Goal: Complete application form

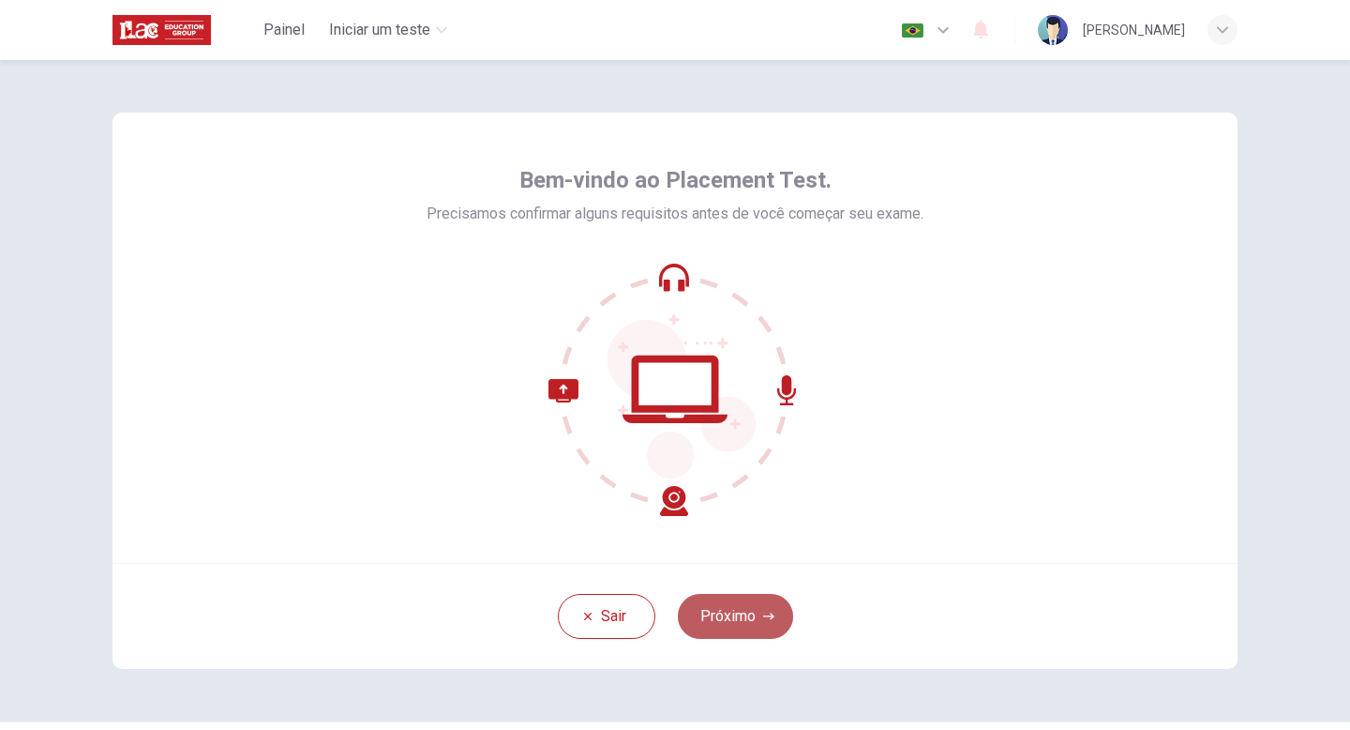
click at [729, 609] on button "Próximo" at bounding box center [735, 616] width 115 height 45
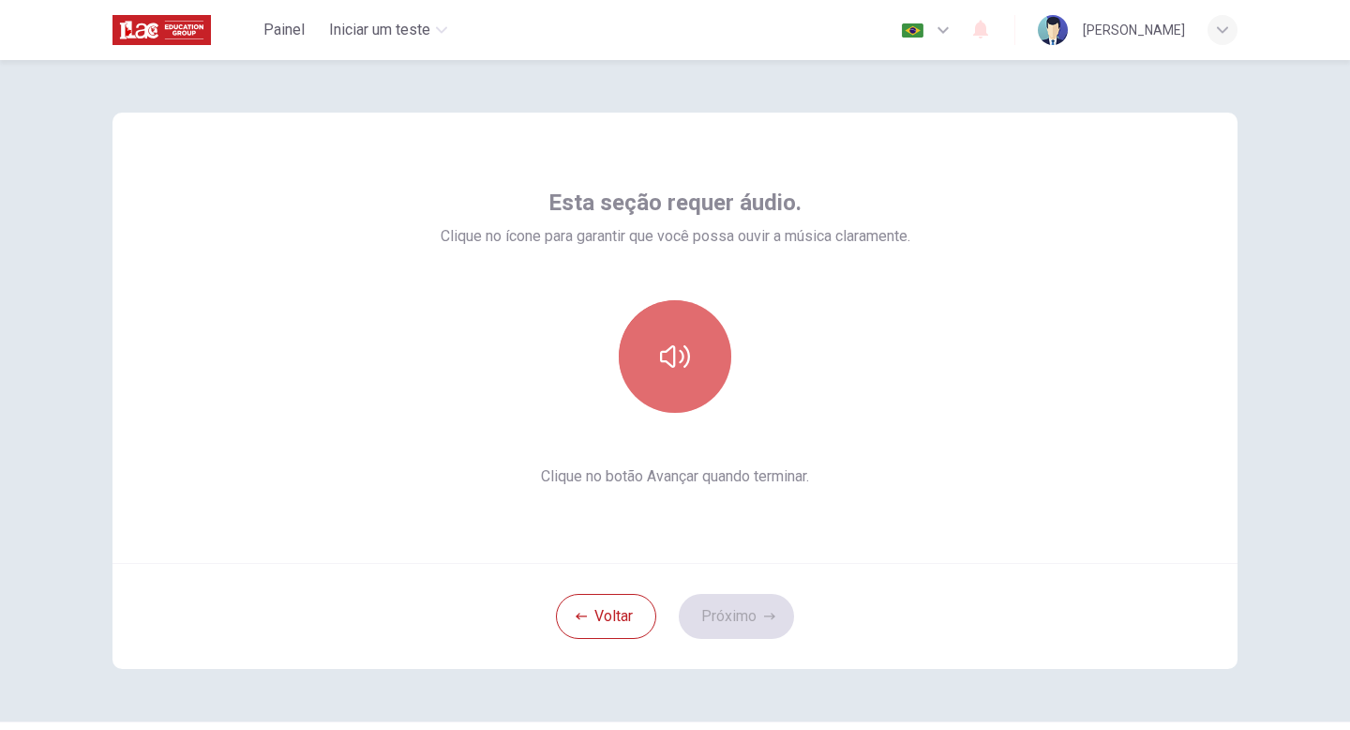
click at [679, 360] on icon "button" at bounding box center [675, 356] width 30 height 30
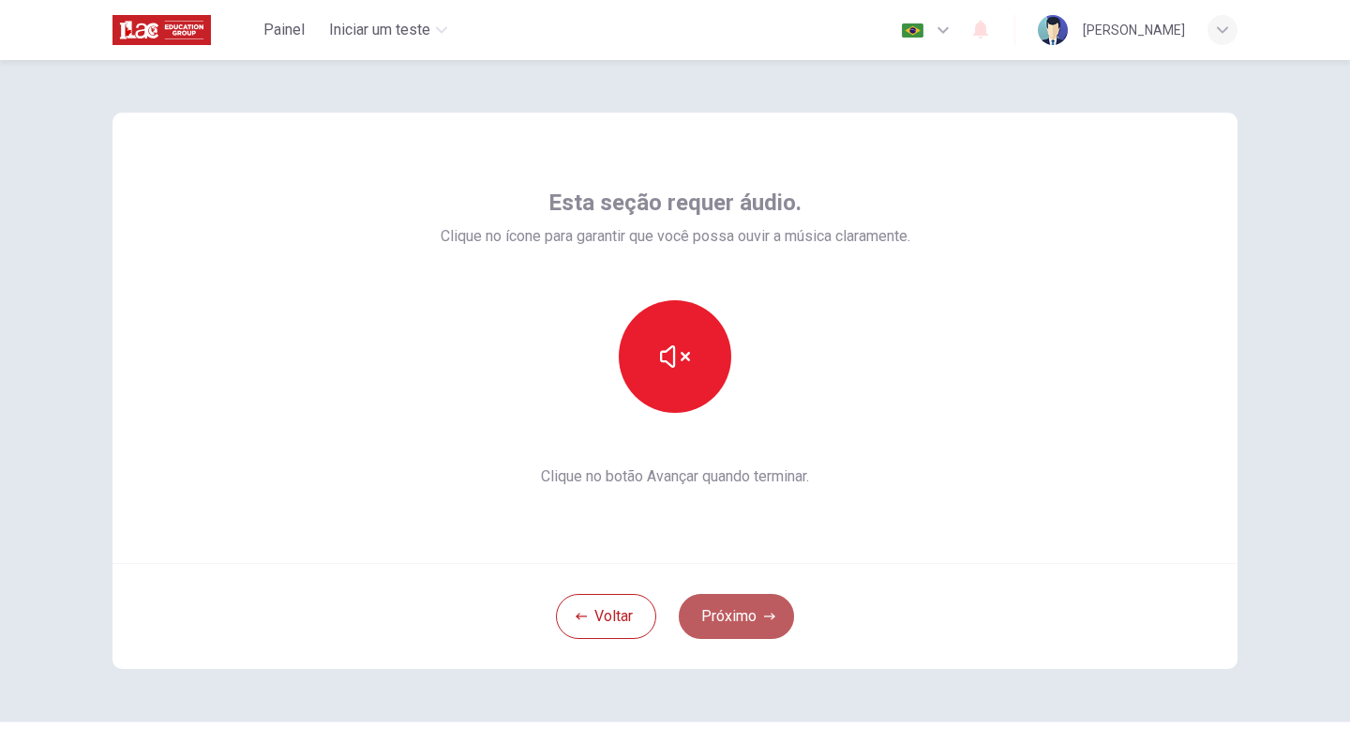
click at [738, 621] on button "Próximo" at bounding box center [736, 616] width 115 height 45
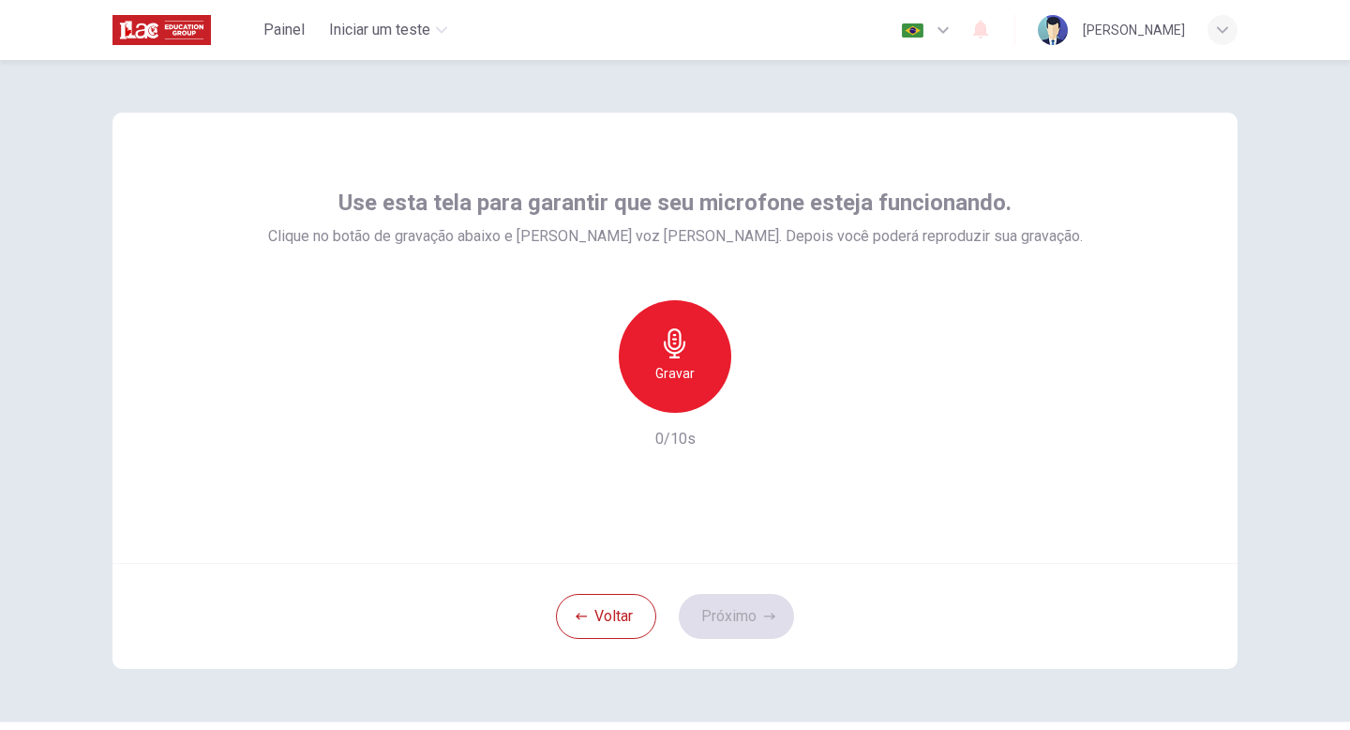
click at [684, 361] on div "Gravar" at bounding box center [675, 356] width 113 height 113
click at [684, 361] on div "Parar" at bounding box center [675, 356] width 113 height 113
click at [760, 399] on icon "button" at bounding box center [763, 397] width 8 height 11
click at [731, 615] on button "Próximo" at bounding box center [736, 616] width 115 height 45
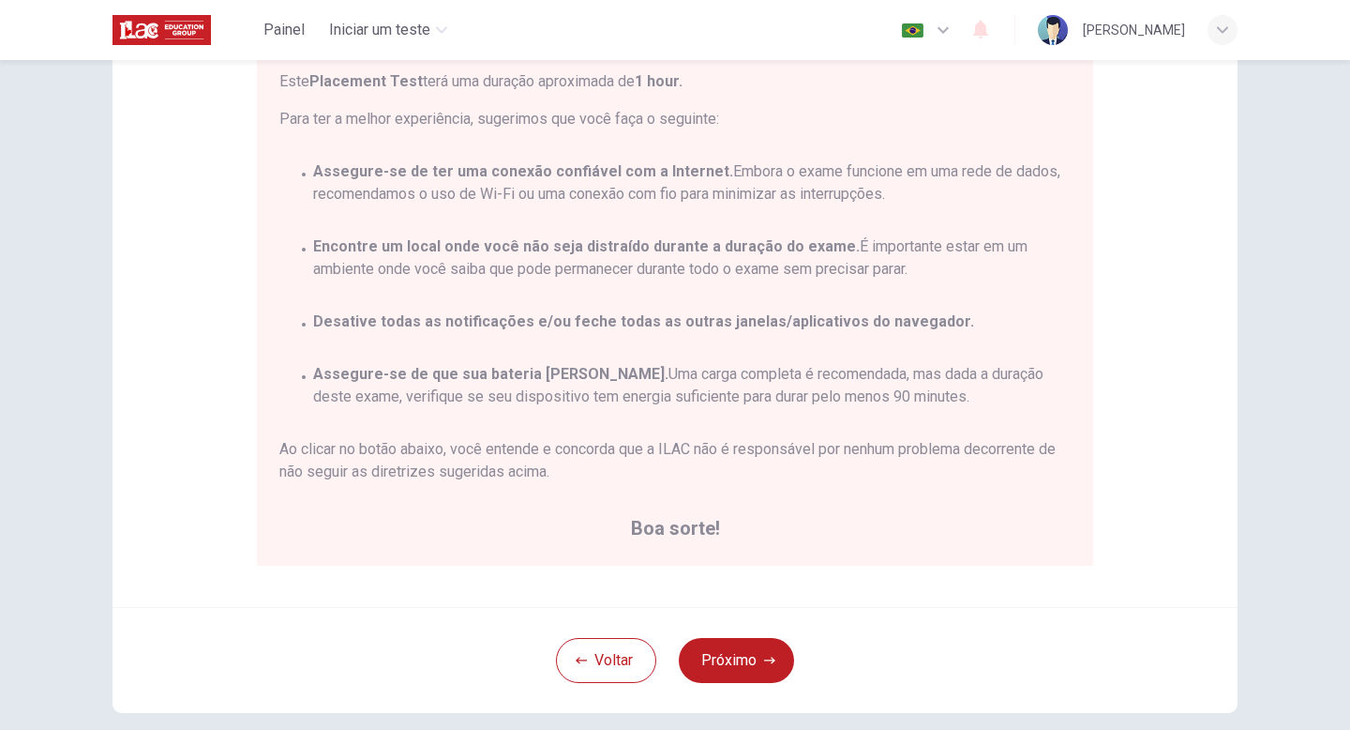
scroll to position [313, 0]
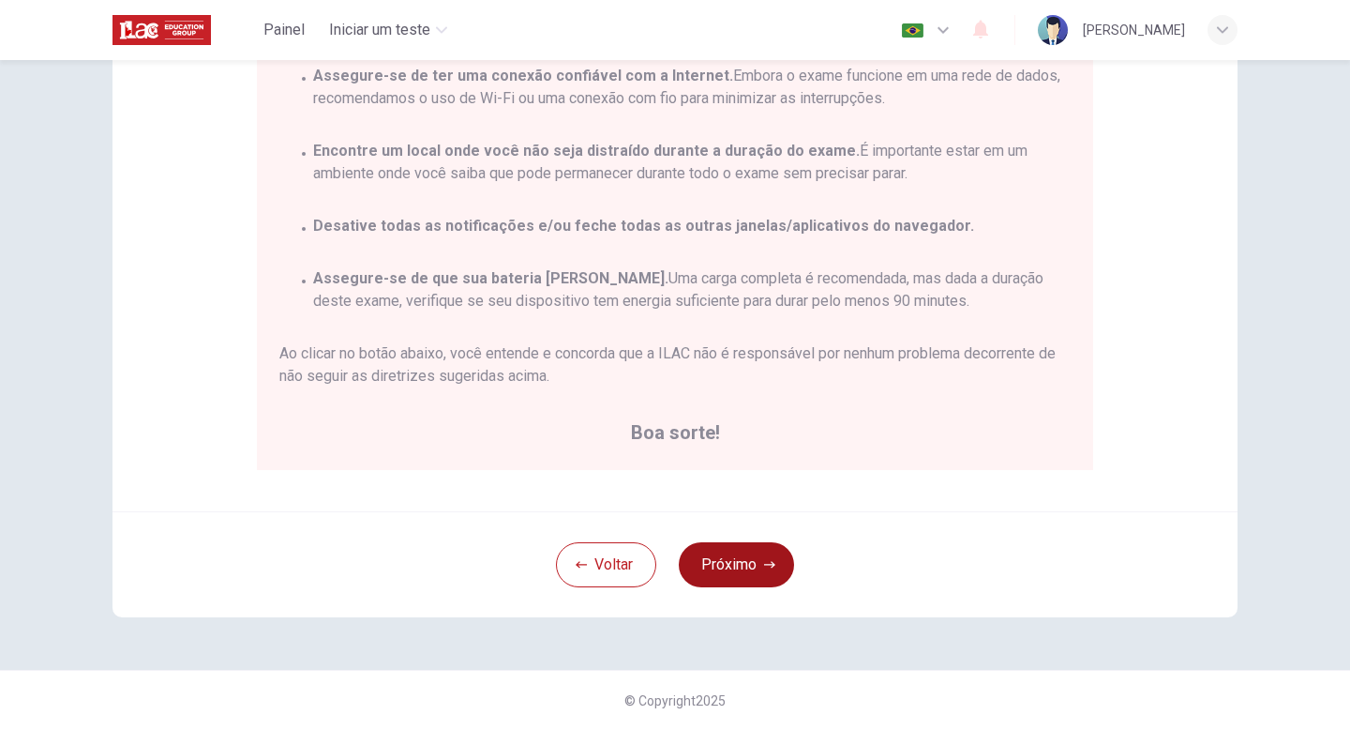
click at [747, 564] on button "Próximo" at bounding box center [736, 564] width 115 height 45
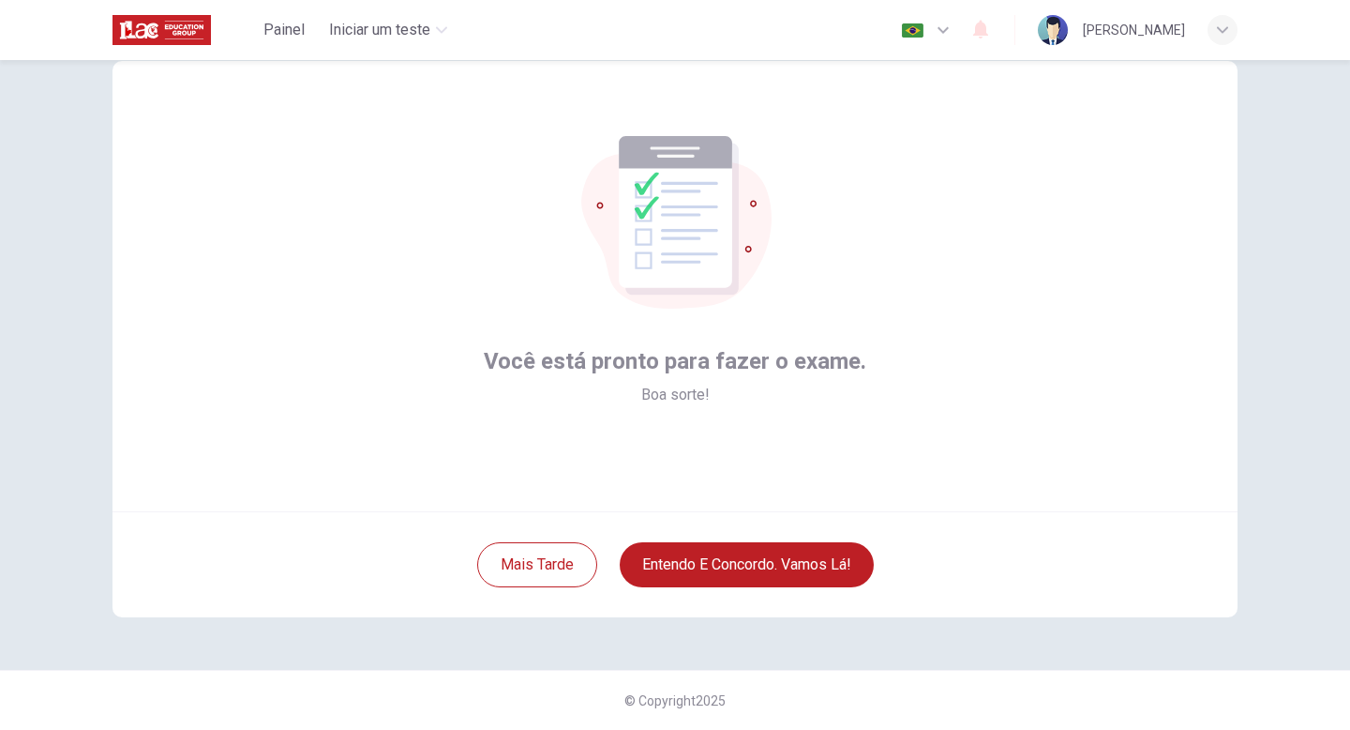
scroll to position [0, 0]
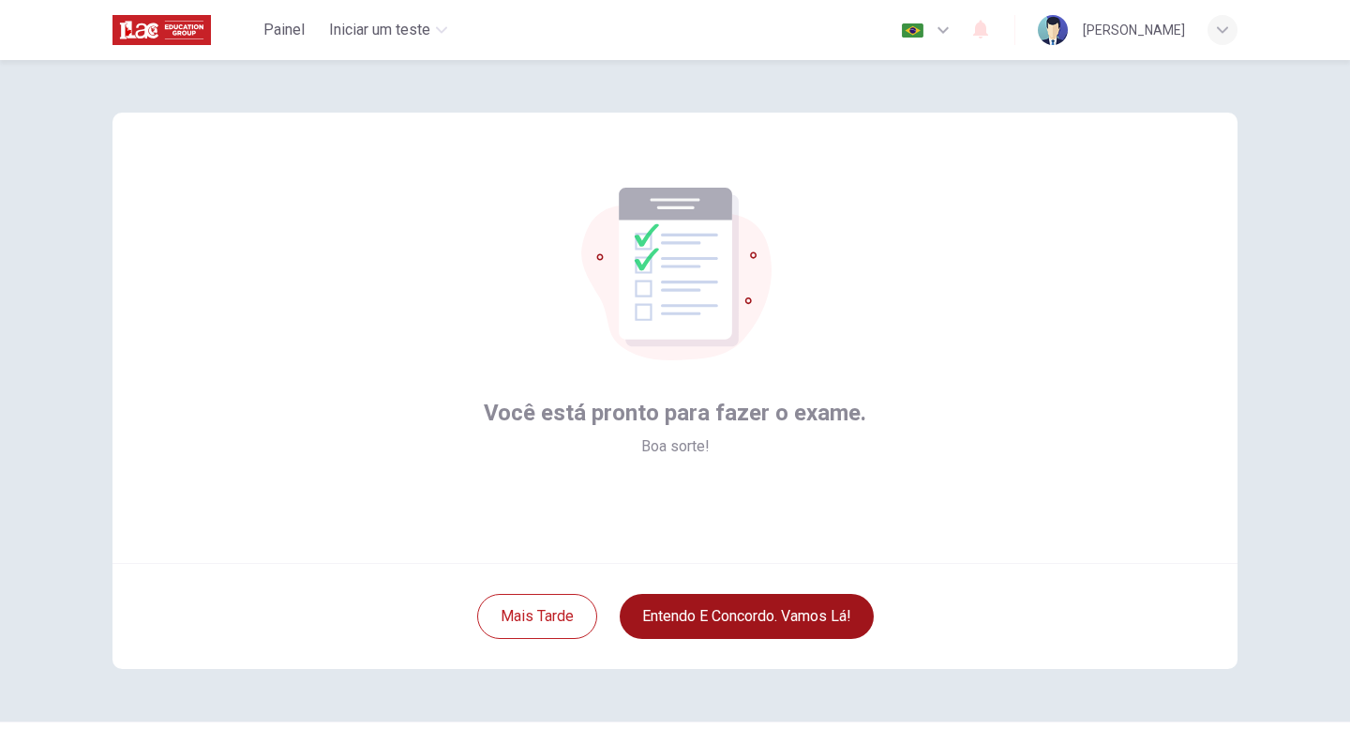
click at [745, 614] on button "Entendo e concordo. Vamos lá!" at bounding box center [747, 616] width 254 height 45
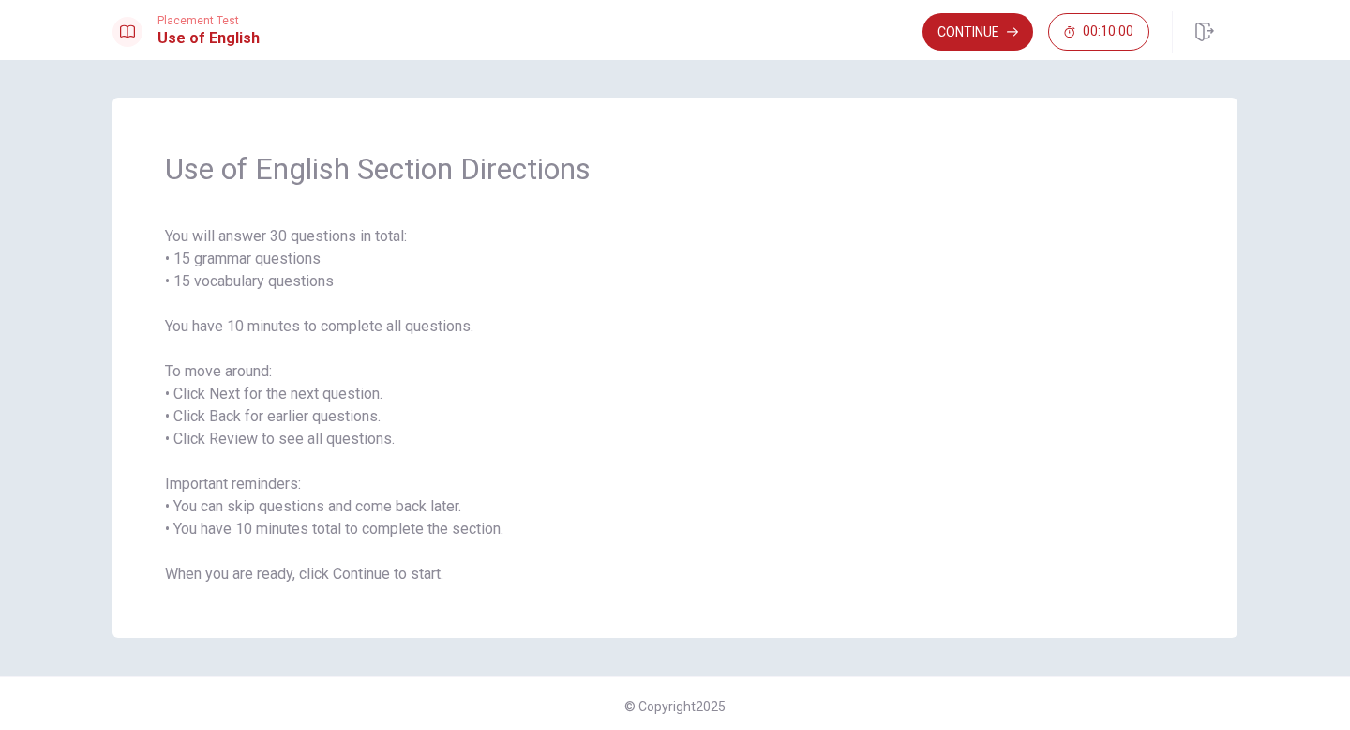
scroll to position [6, 0]
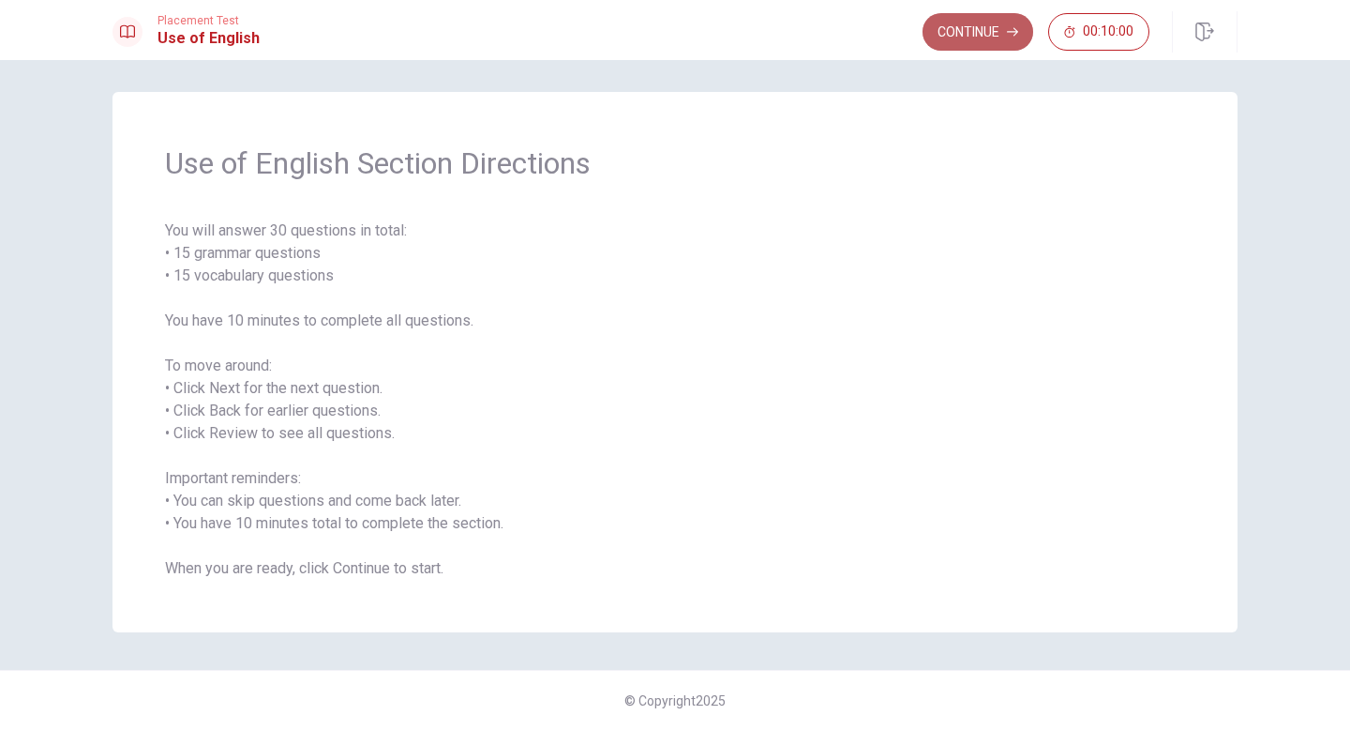
click at [965, 38] on button "Continue" at bounding box center [978, 32] width 111 height 38
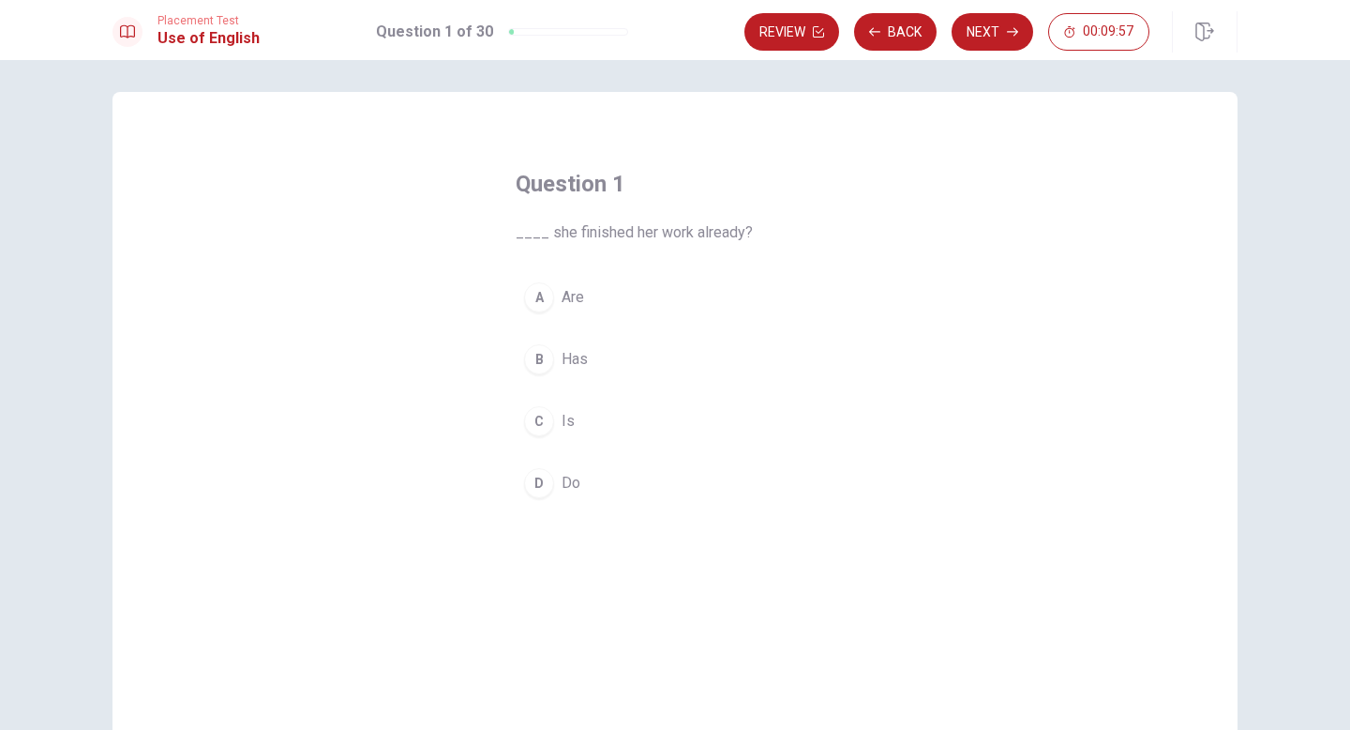
click at [564, 427] on span "Is" at bounding box center [568, 421] width 13 height 23
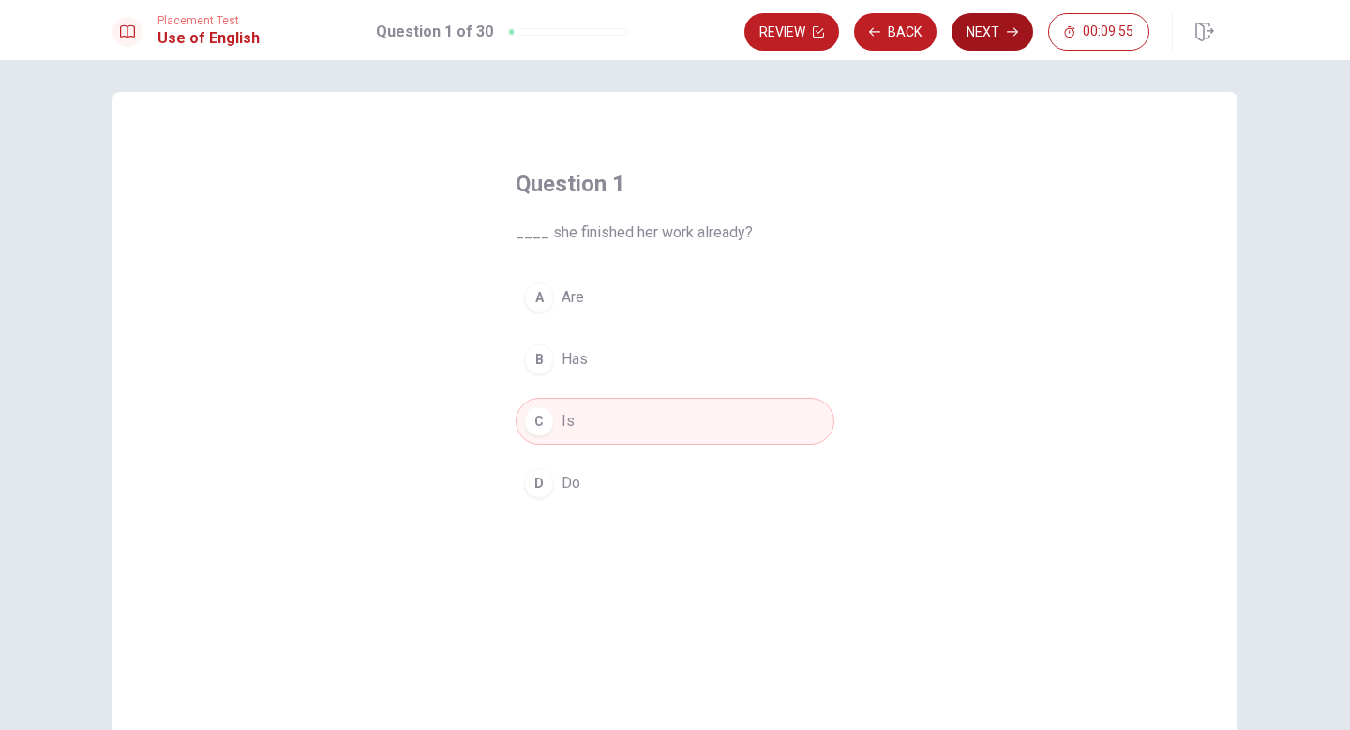
click at [983, 37] on button "Next" at bounding box center [993, 32] width 82 height 38
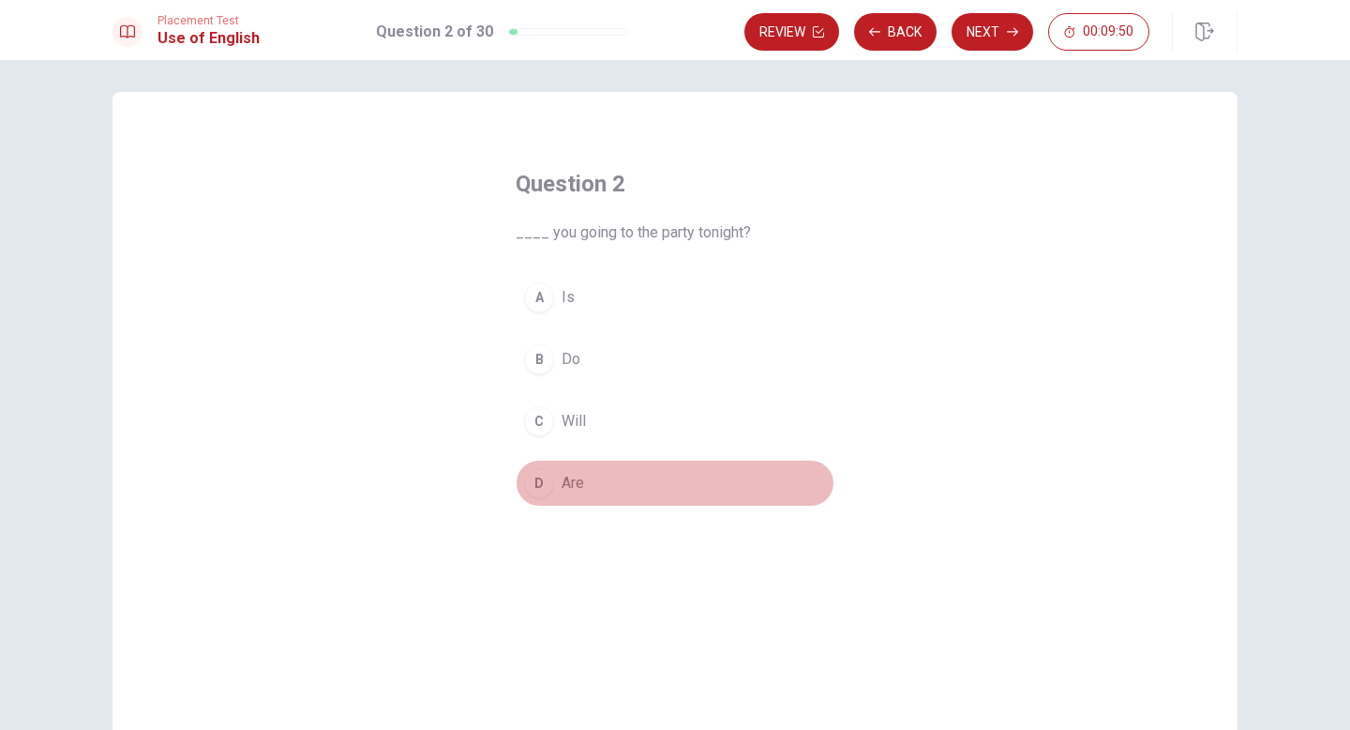
click at [572, 483] on span "Are" at bounding box center [573, 483] width 23 height 23
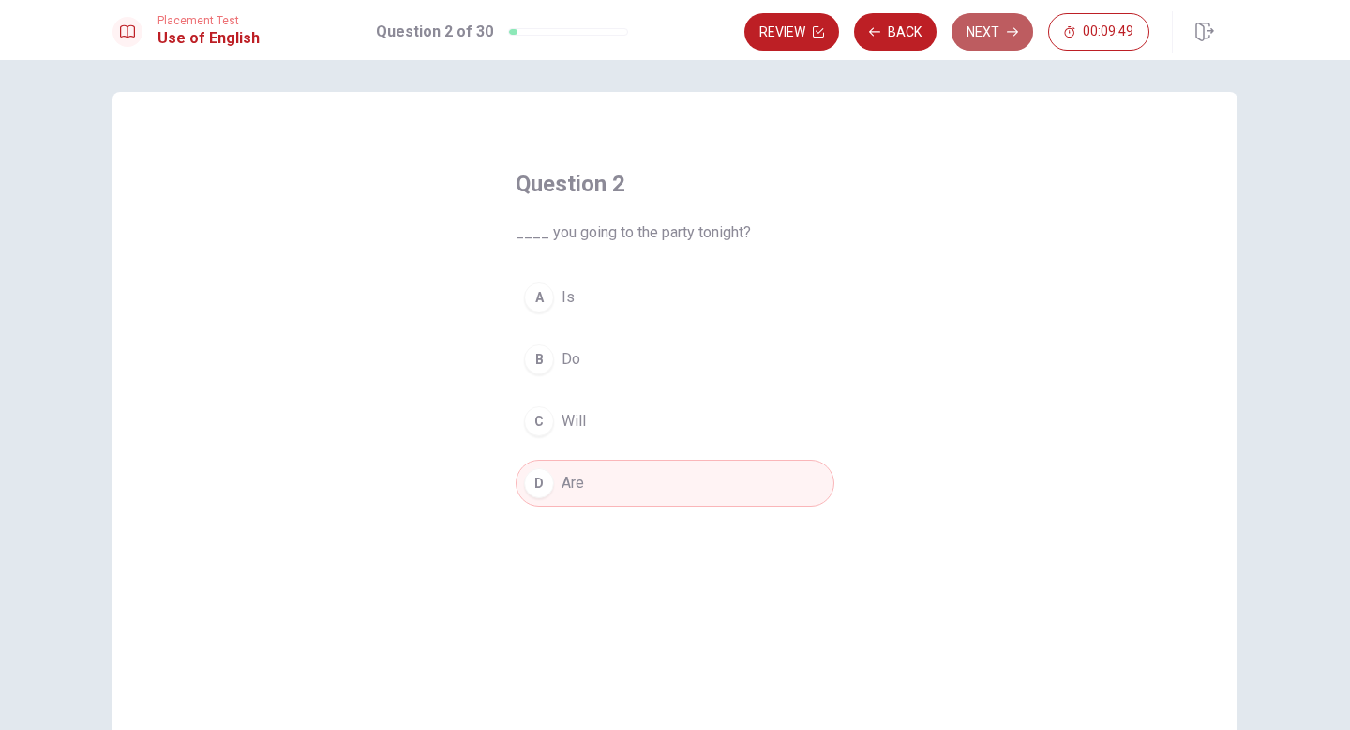
click at [989, 37] on button "Next" at bounding box center [993, 32] width 82 height 38
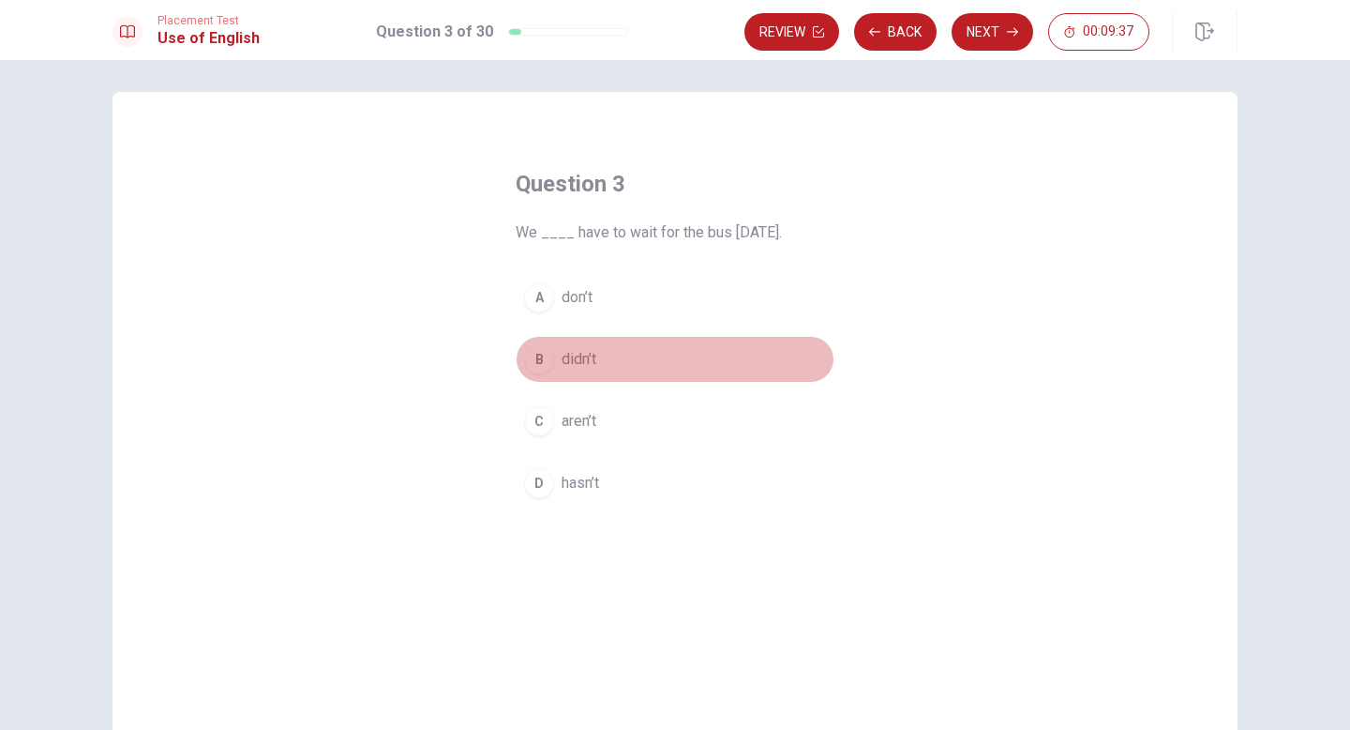
click at [576, 359] on span "didn’t" at bounding box center [579, 359] width 35 height 23
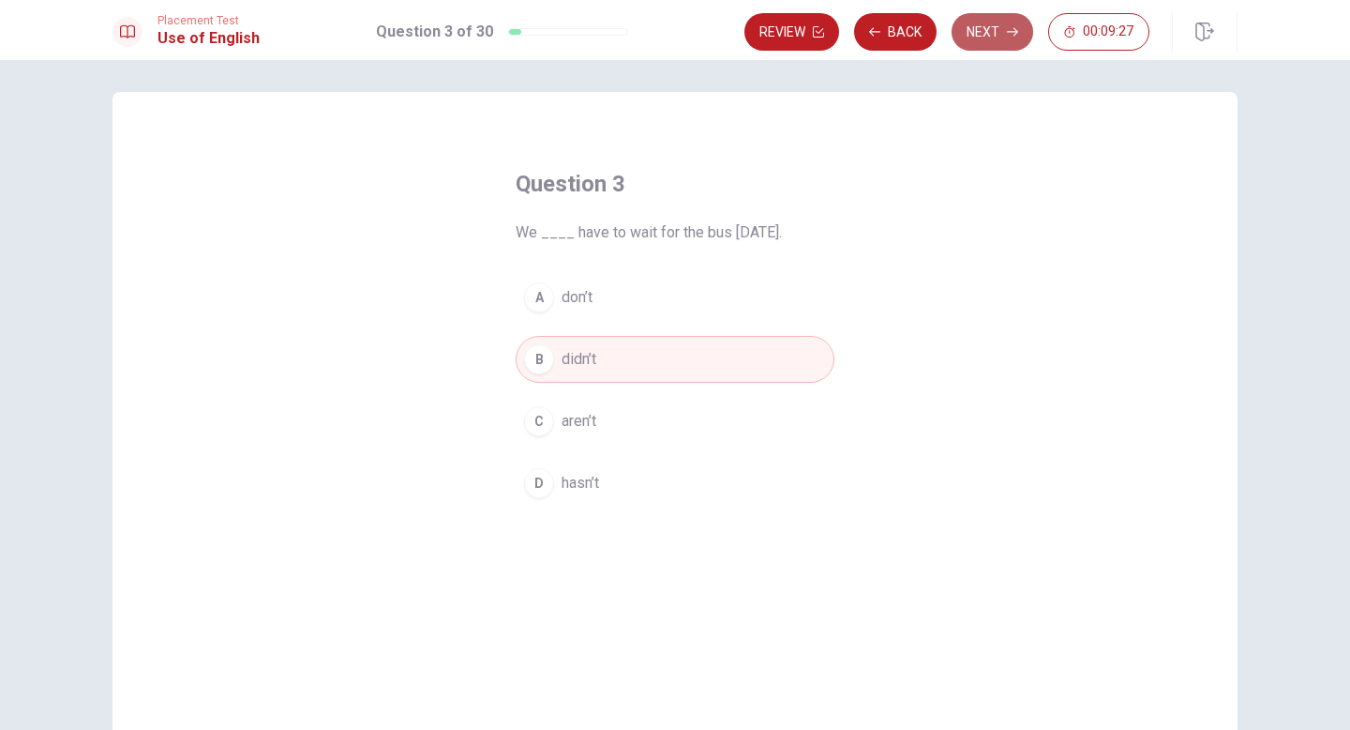
click at [983, 27] on button "Next" at bounding box center [993, 32] width 82 height 38
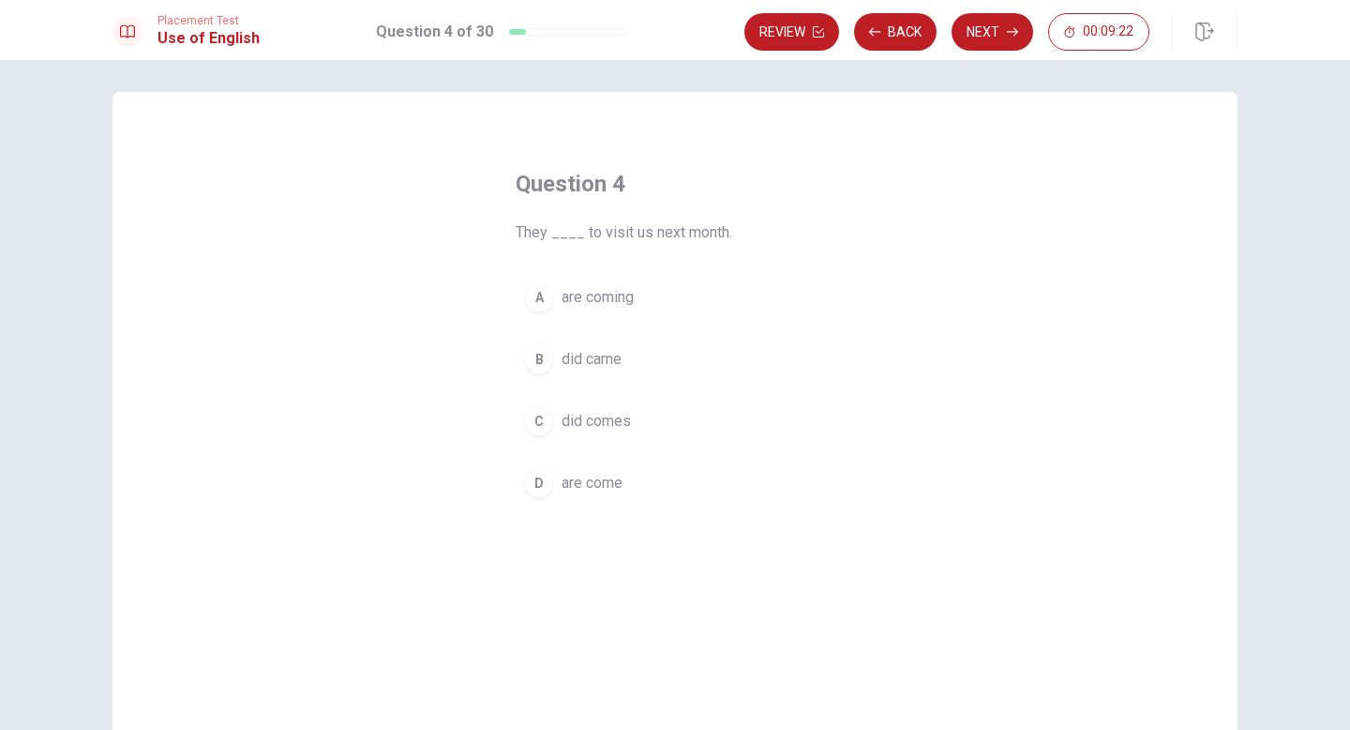
click at [612, 302] on span "are coming" at bounding box center [598, 297] width 72 height 23
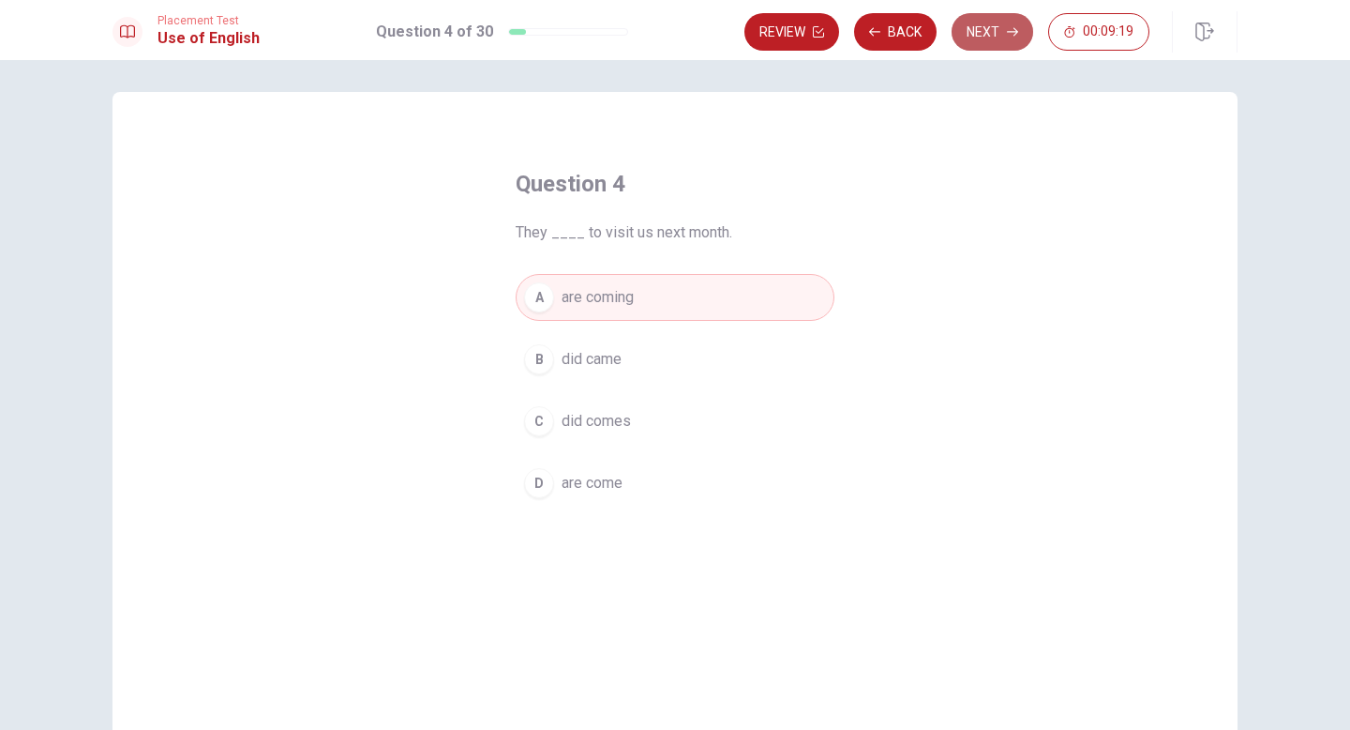
click at [991, 38] on button "Next" at bounding box center [993, 32] width 82 height 38
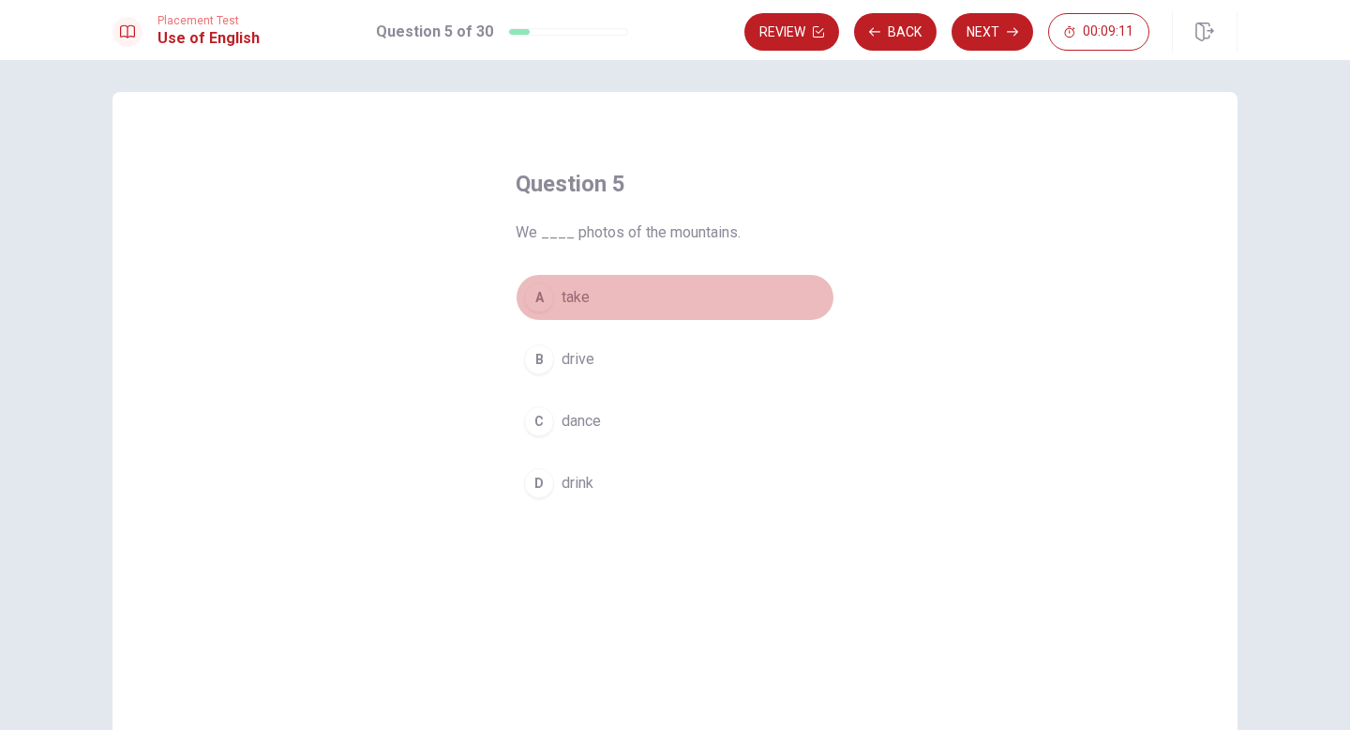
click at [584, 295] on span "take" at bounding box center [576, 297] width 28 height 23
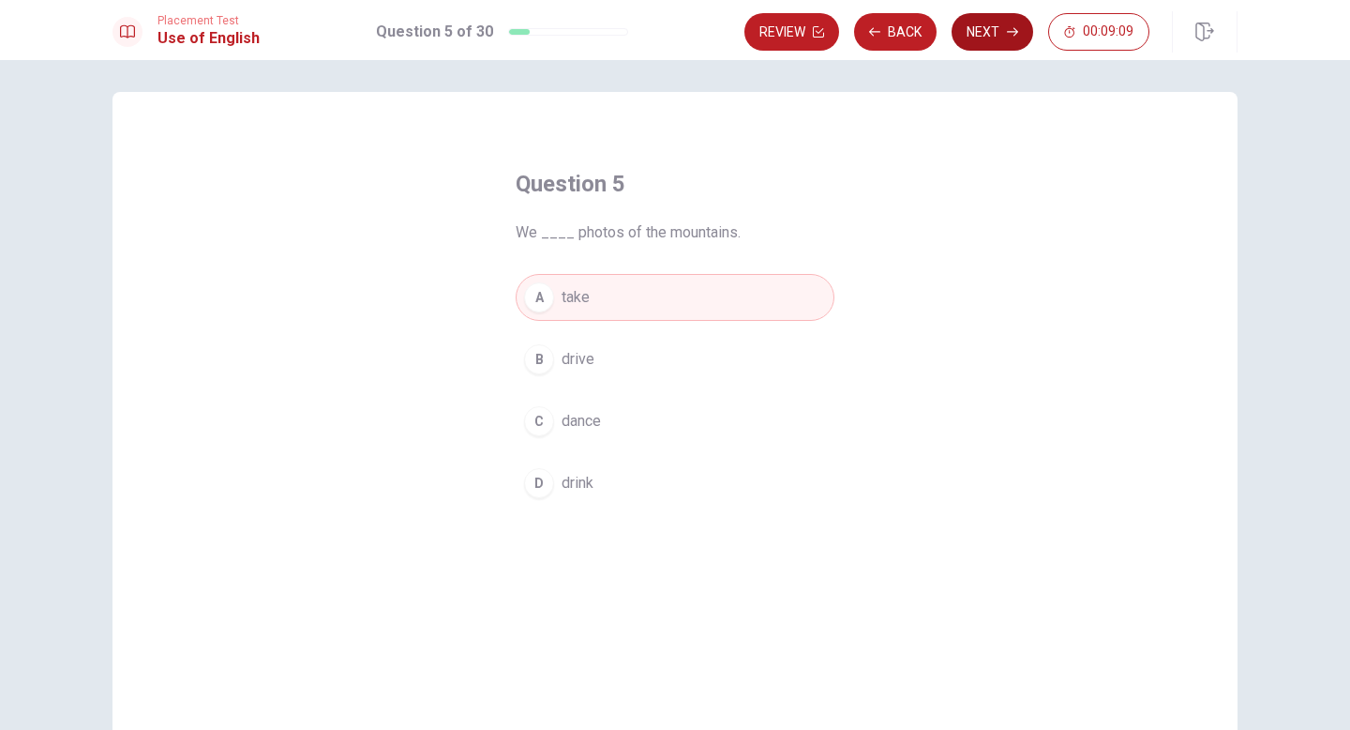
click at [995, 31] on button "Next" at bounding box center [993, 32] width 82 height 38
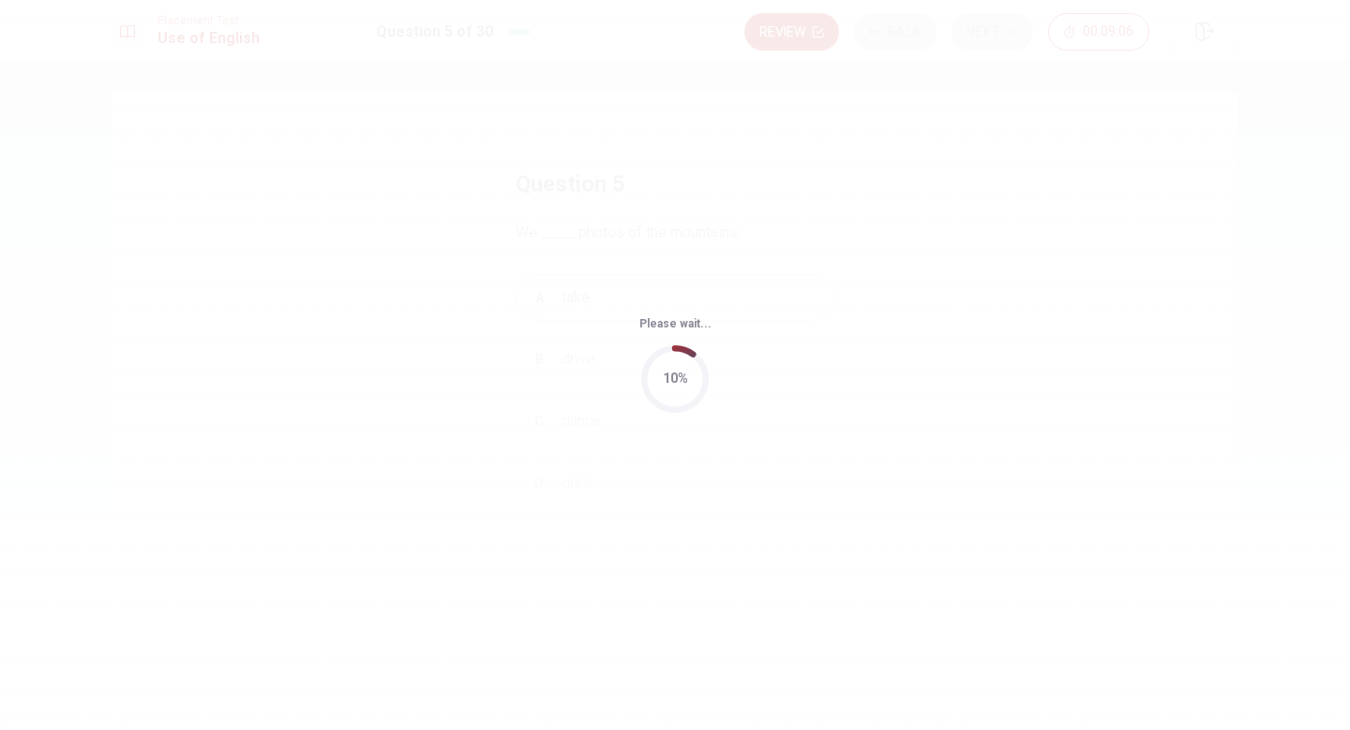
scroll to position [0, 0]
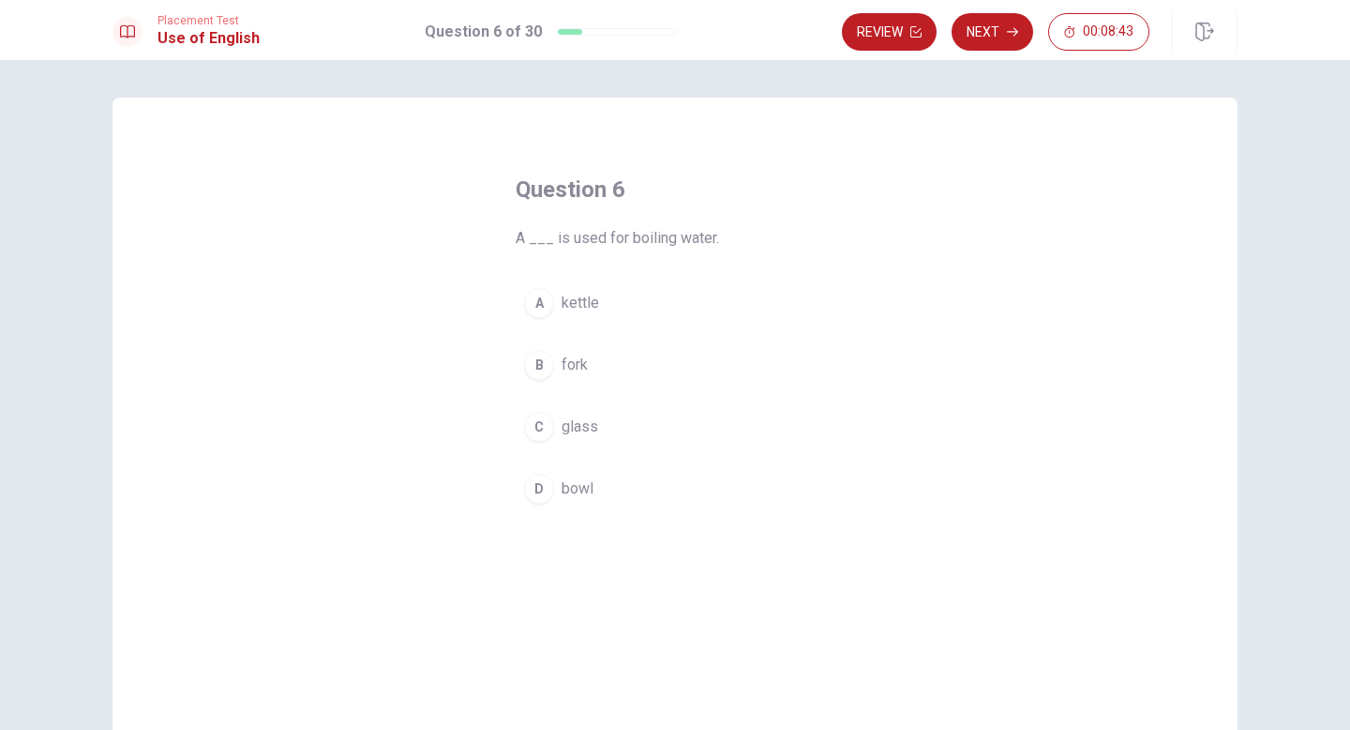
click at [592, 306] on span "kettle" at bounding box center [581, 303] width 38 height 23
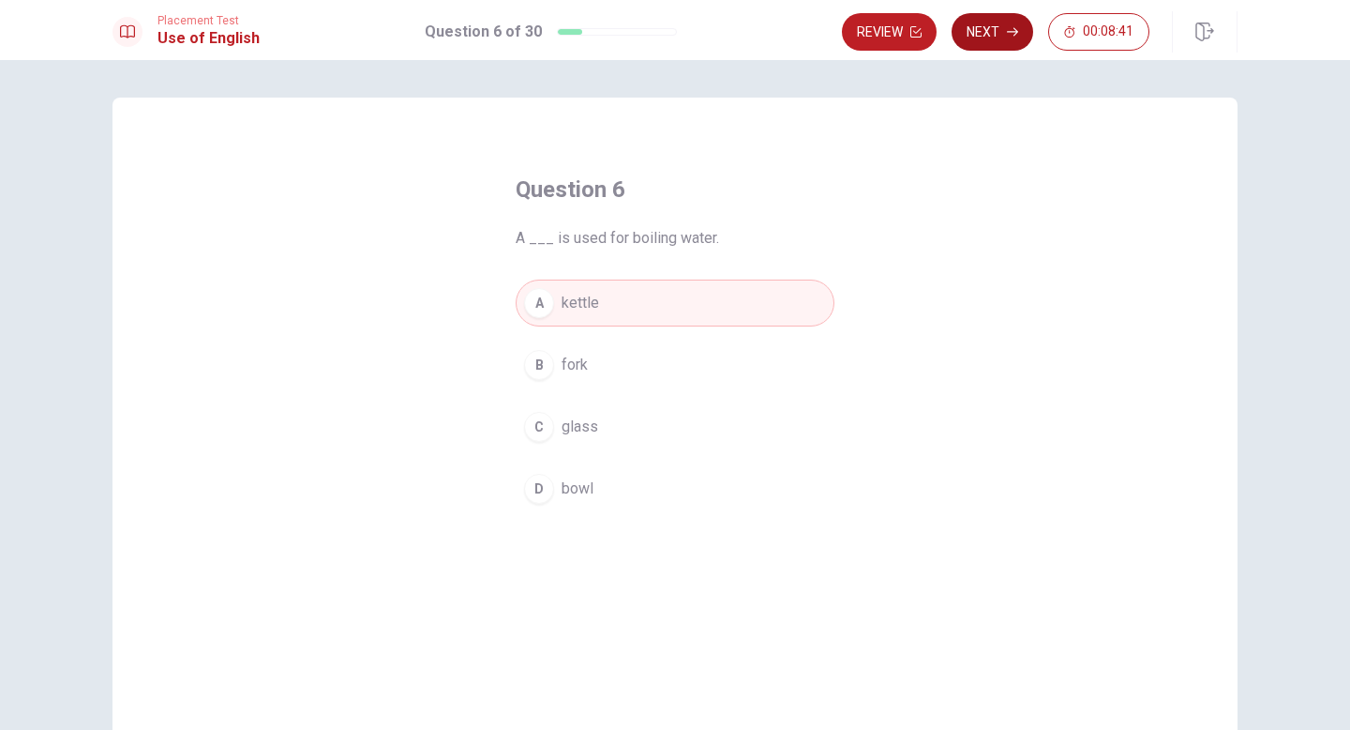
click at [993, 38] on button "Next" at bounding box center [993, 32] width 82 height 38
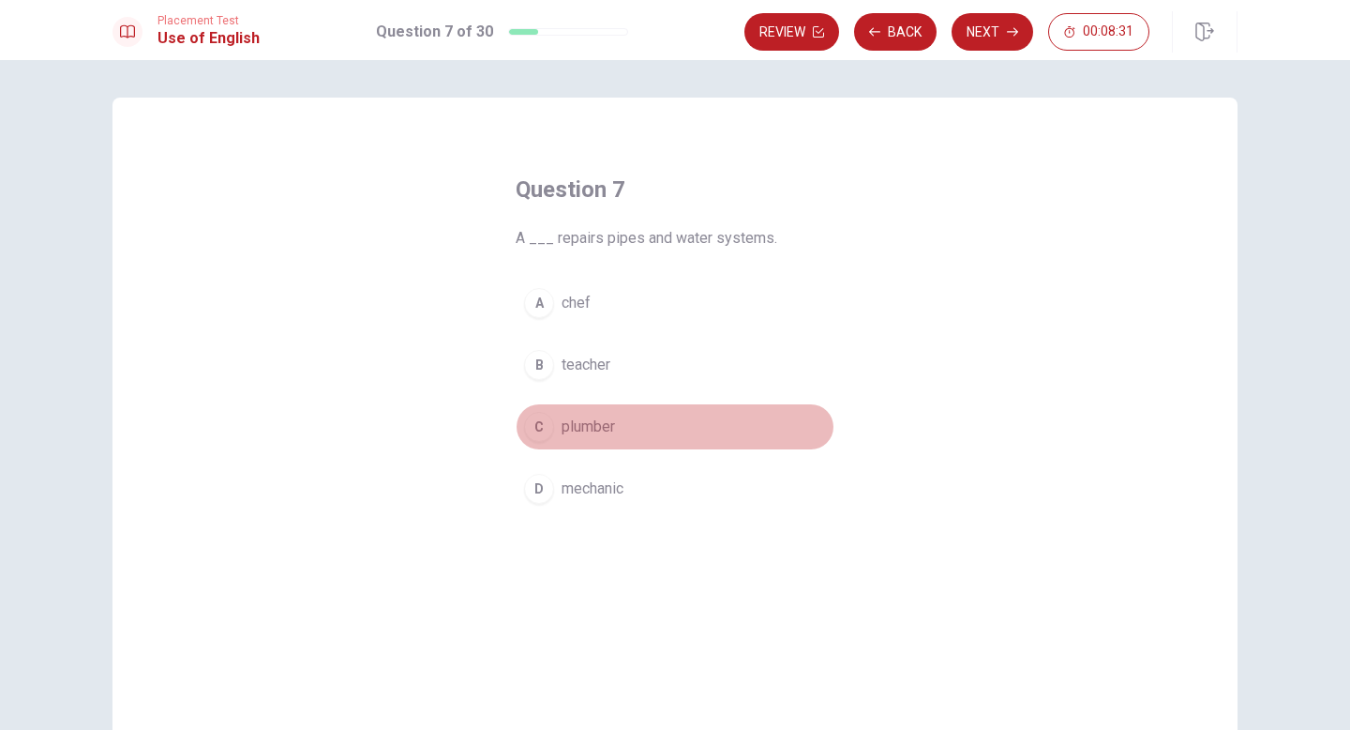
click at [593, 428] on span "plumber" at bounding box center [588, 426] width 53 height 23
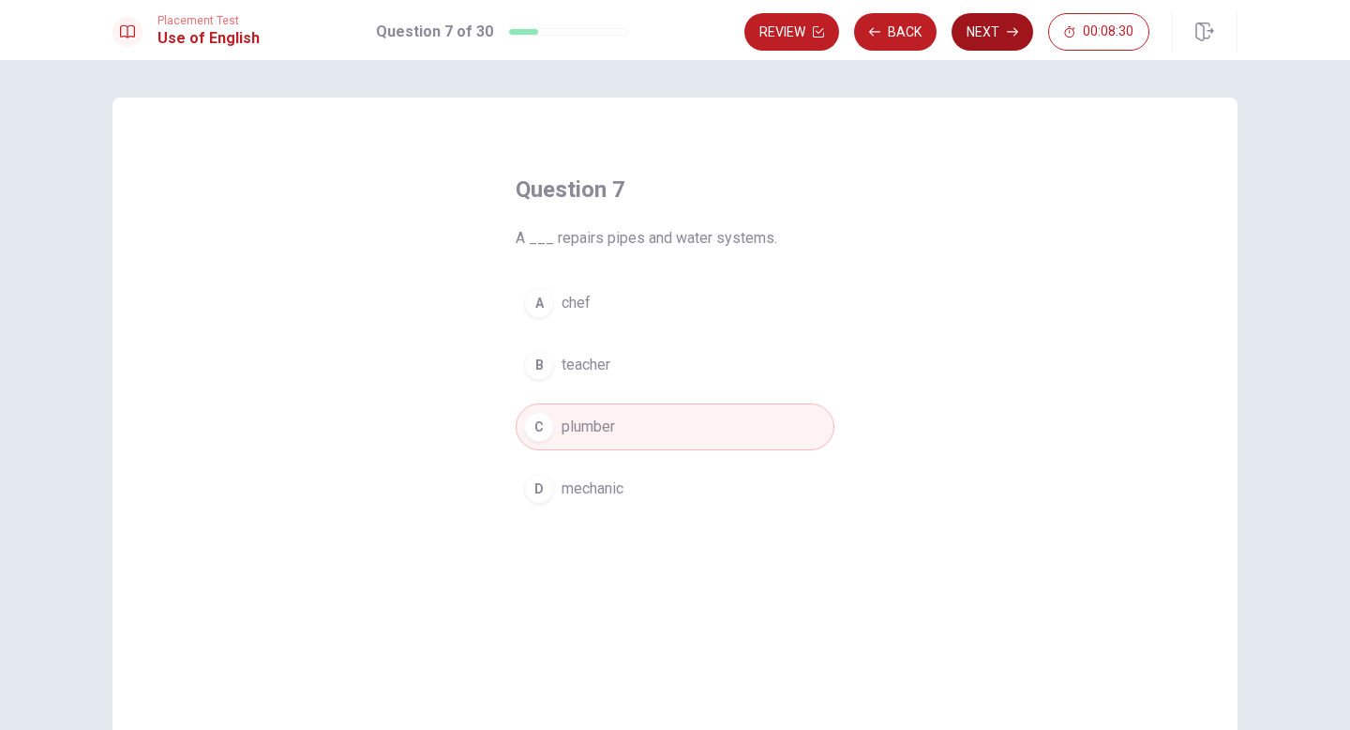
click at [994, 36] on button "Next" at bounding box center [993, 32] width 82 height 38
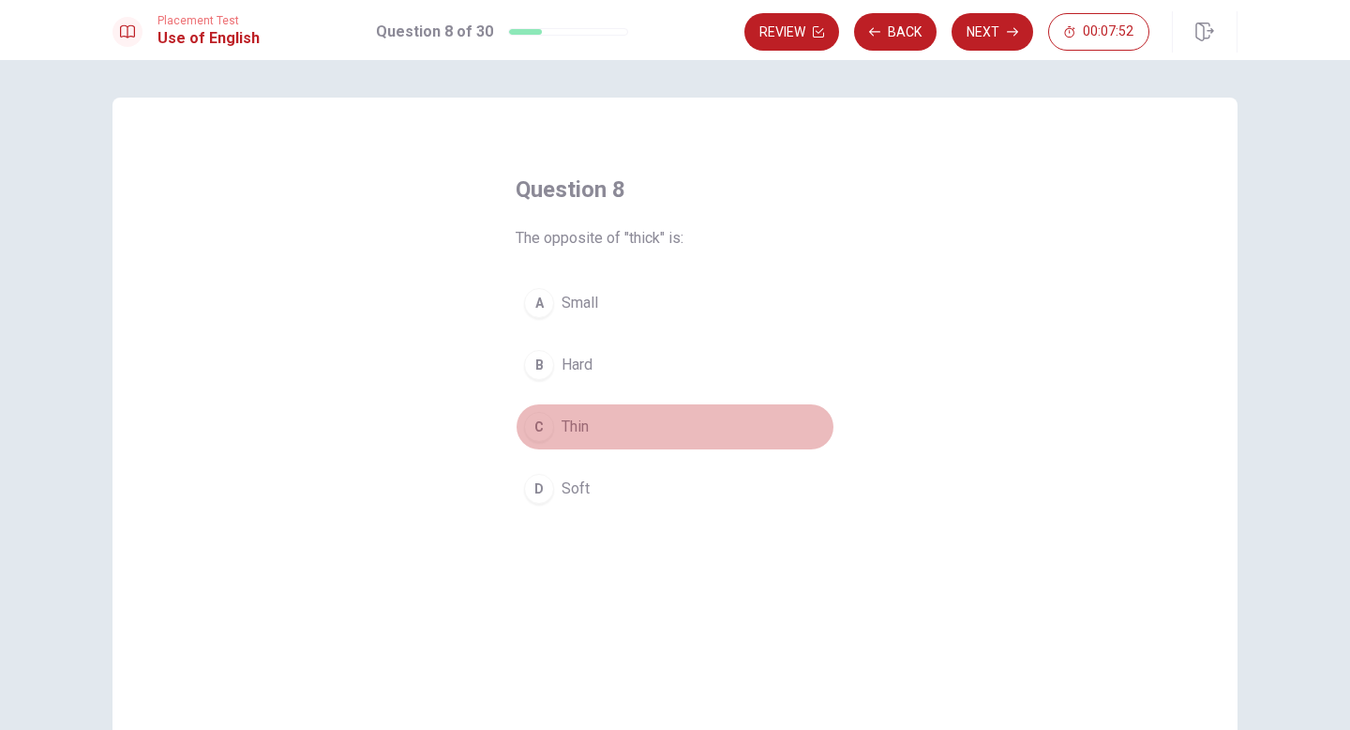
click at [572, 426] on span "Thin" at bounding box center [575, 426] width 27 height 23
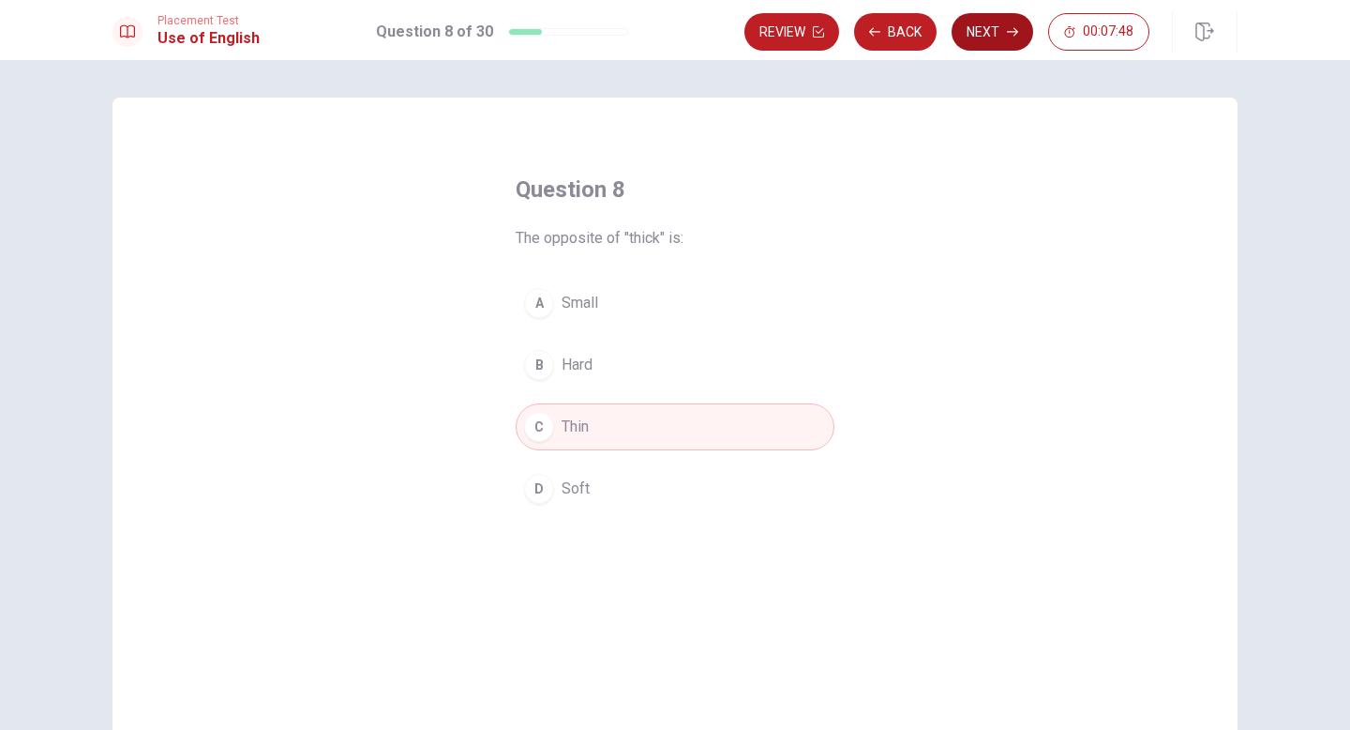
click at [998, 29] on button "Next" at bounding box center [993, 32] width 82 height 38
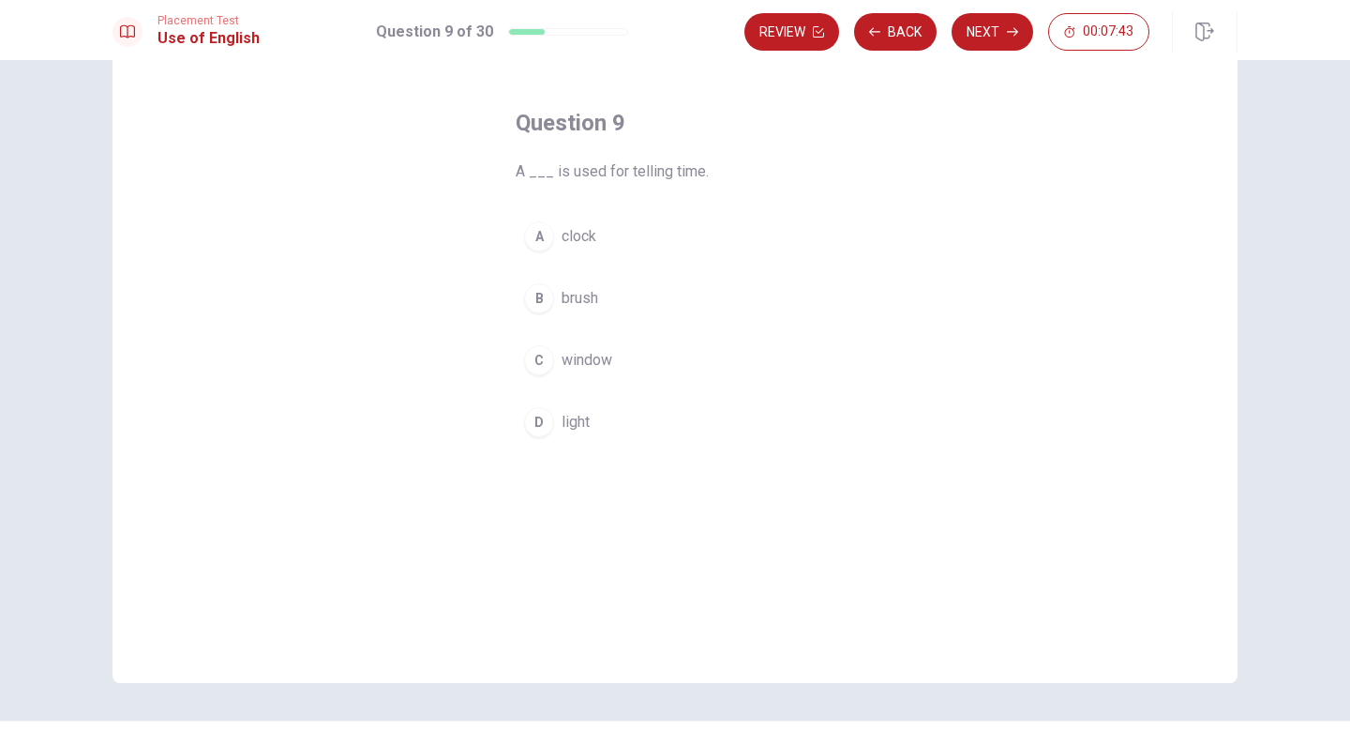
scroll to position [65, 0]
click at [577, 240] on span "clock" at bounding box center [579, 238] width 35 height 23
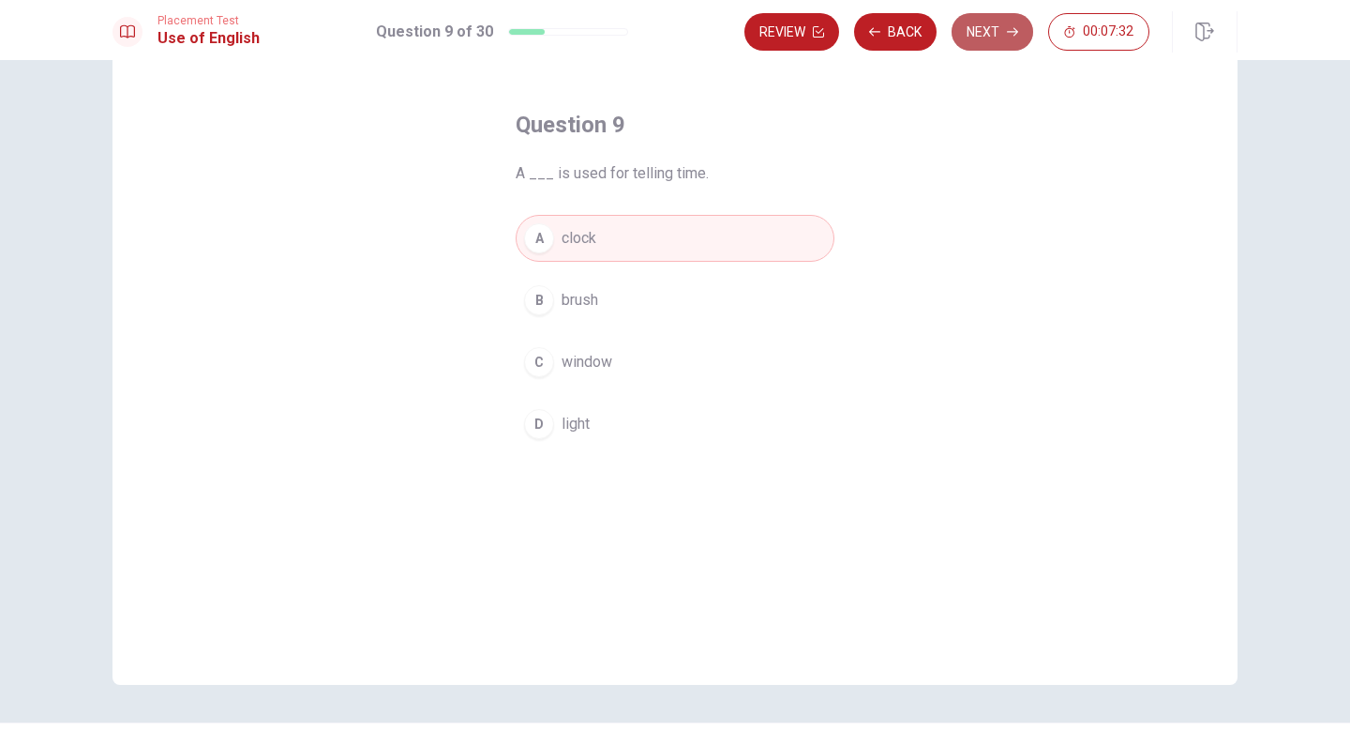
click at [984, 38] on button "Next" at bounding box center [993, 32] width 82 height 38
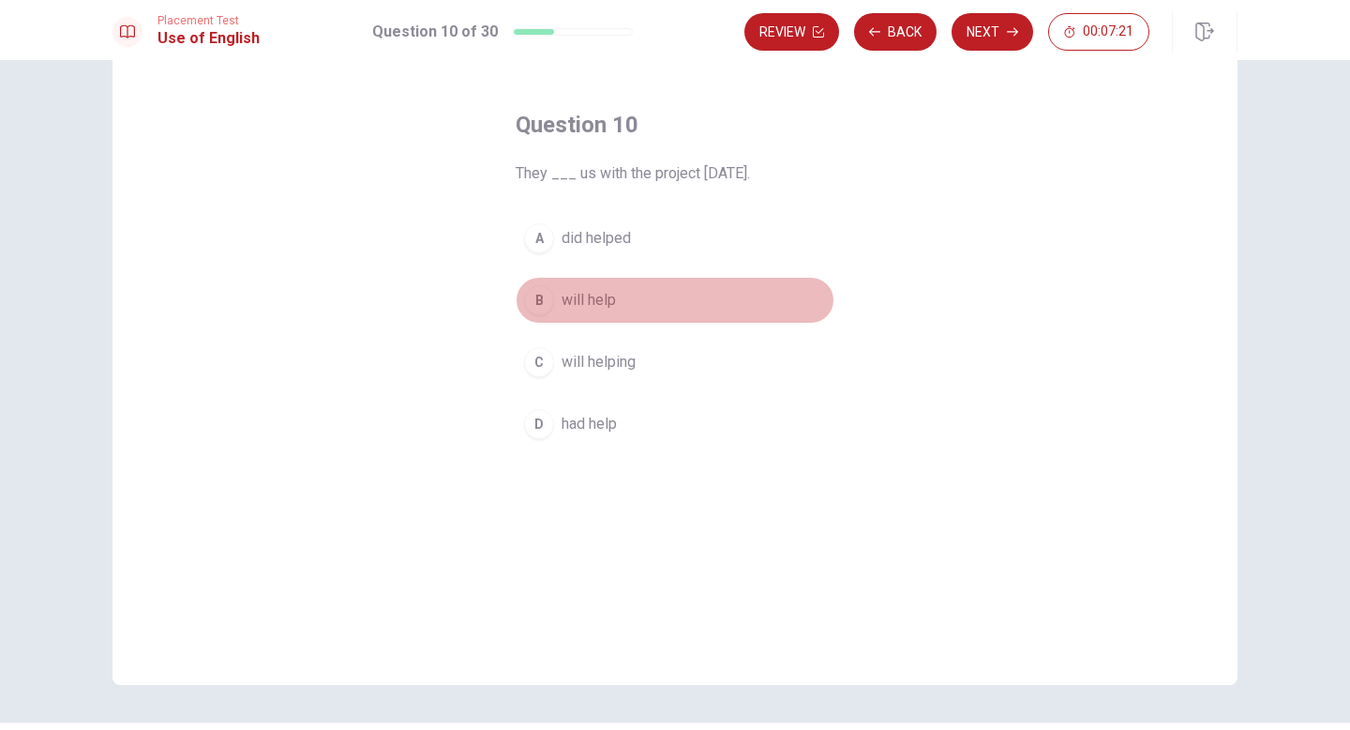
click at [604, 299] on span "will help" at bounding box center [589, 300] width 54 height 23
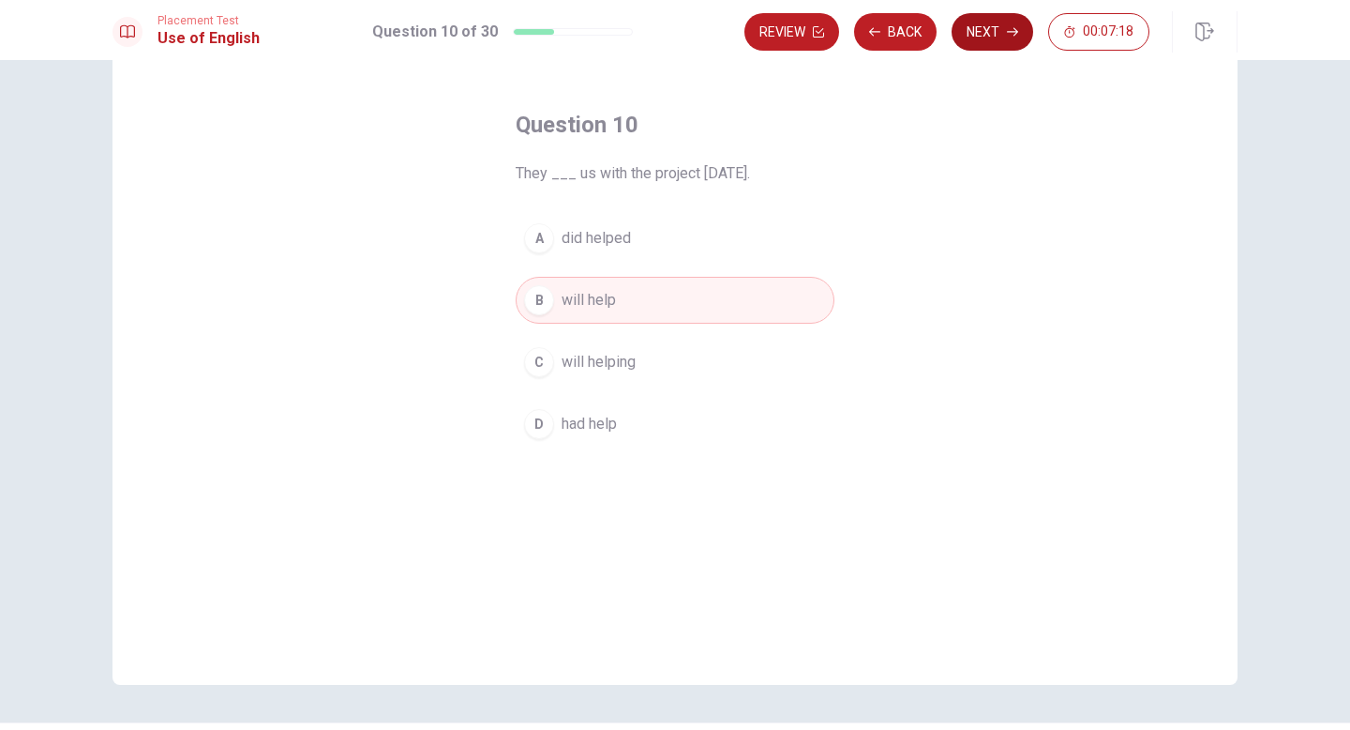
click at [986, 31] on button "Next" at bounding box center [993, 32] width 82 height 38
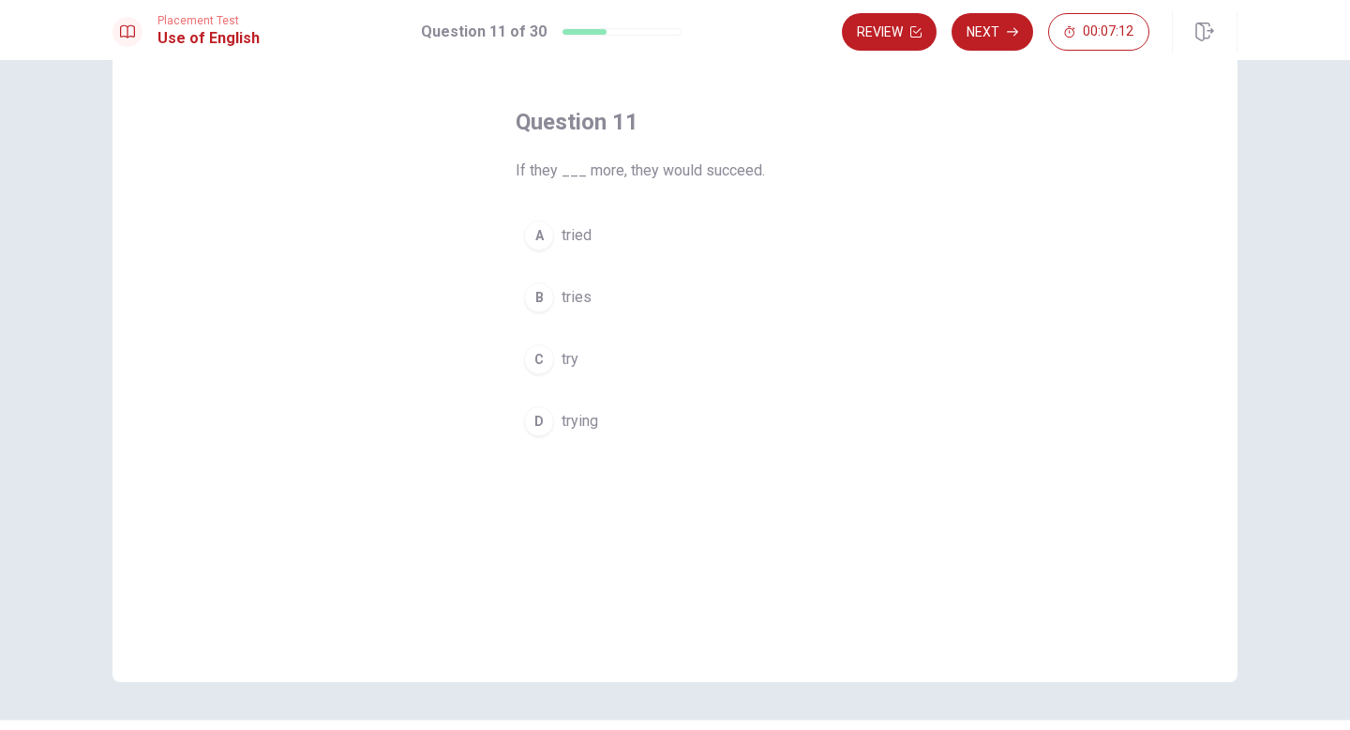
scroll to position [68, 0]
click at [574, 235] on span "tried" at bounding box center [577, 234] width 30 height 23
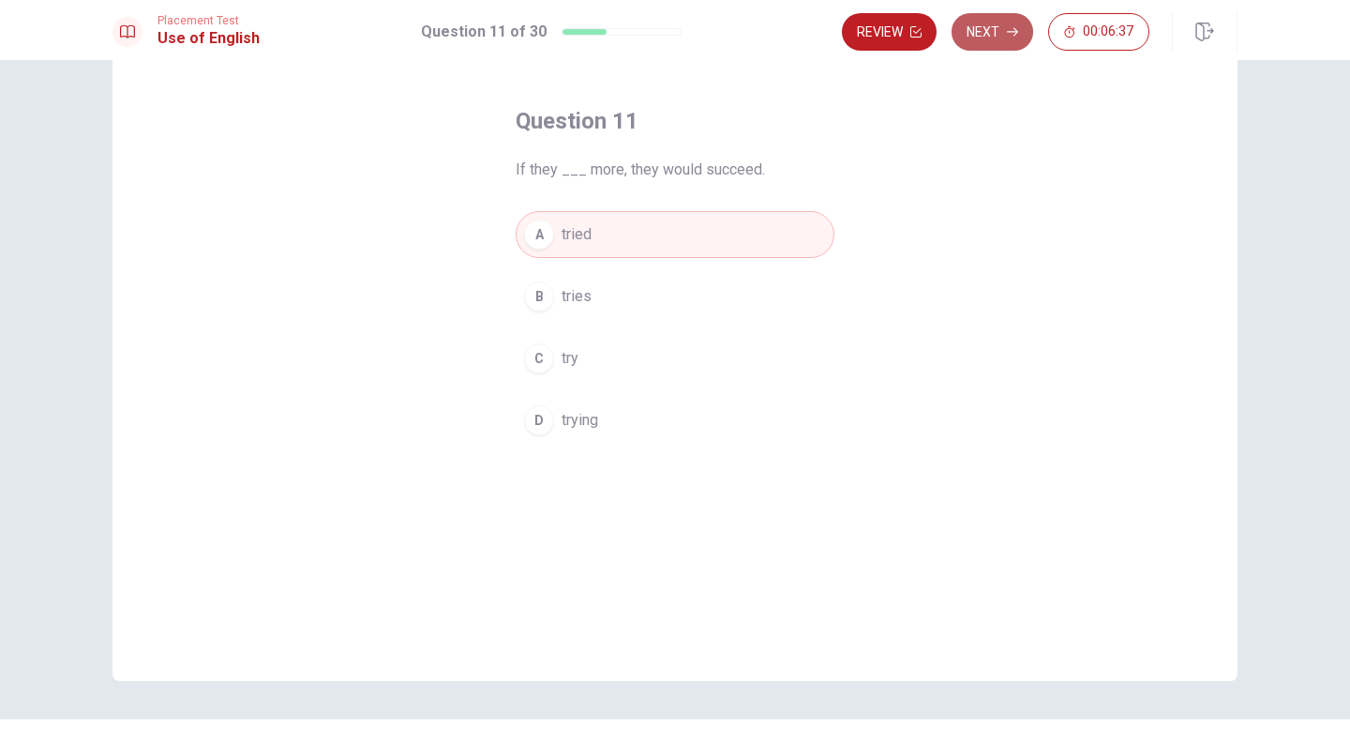
click at [997, 38] on button "Next" at bounding box center [993, 32] width 82 height 38
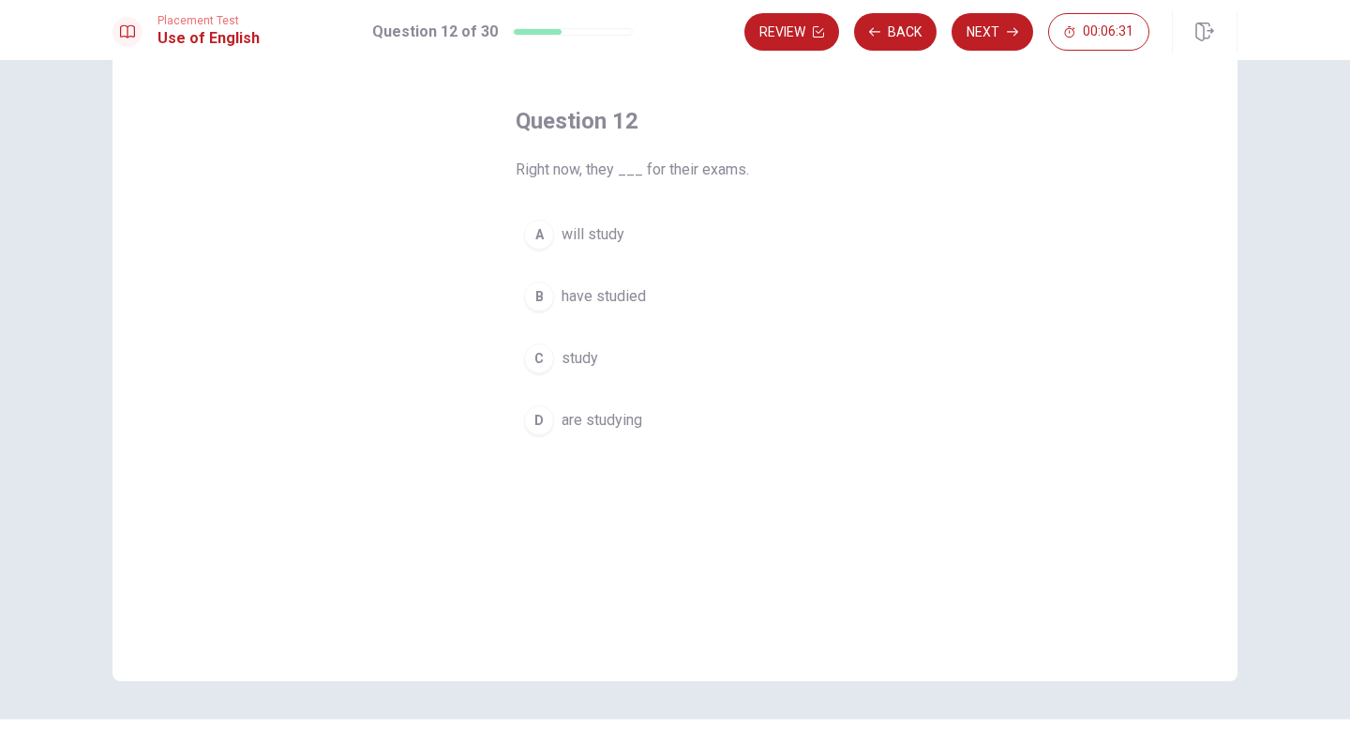
click at [608, 424] on span "are studying" at bounding box center [602, 420] width 81 height 23
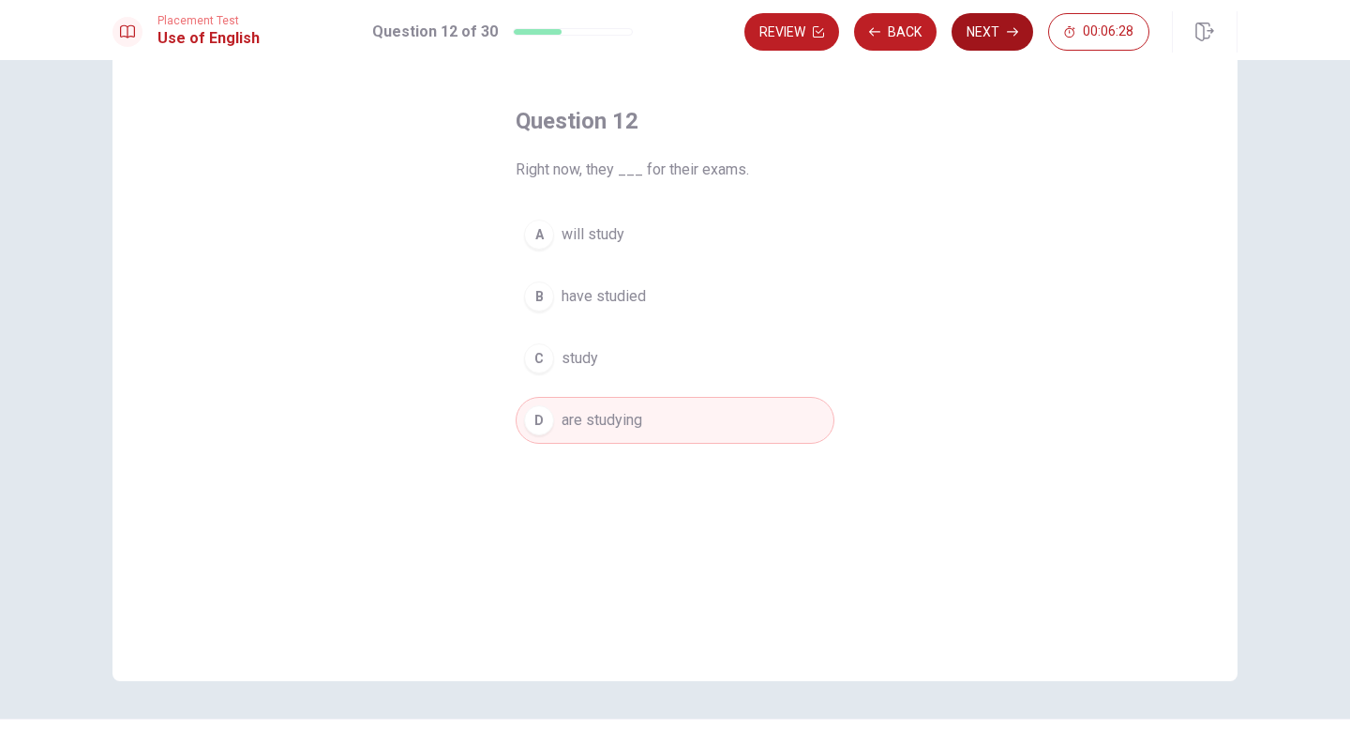
click at [999, 30] on button "Next" at bounding box center [993, 32] width 82 height 38
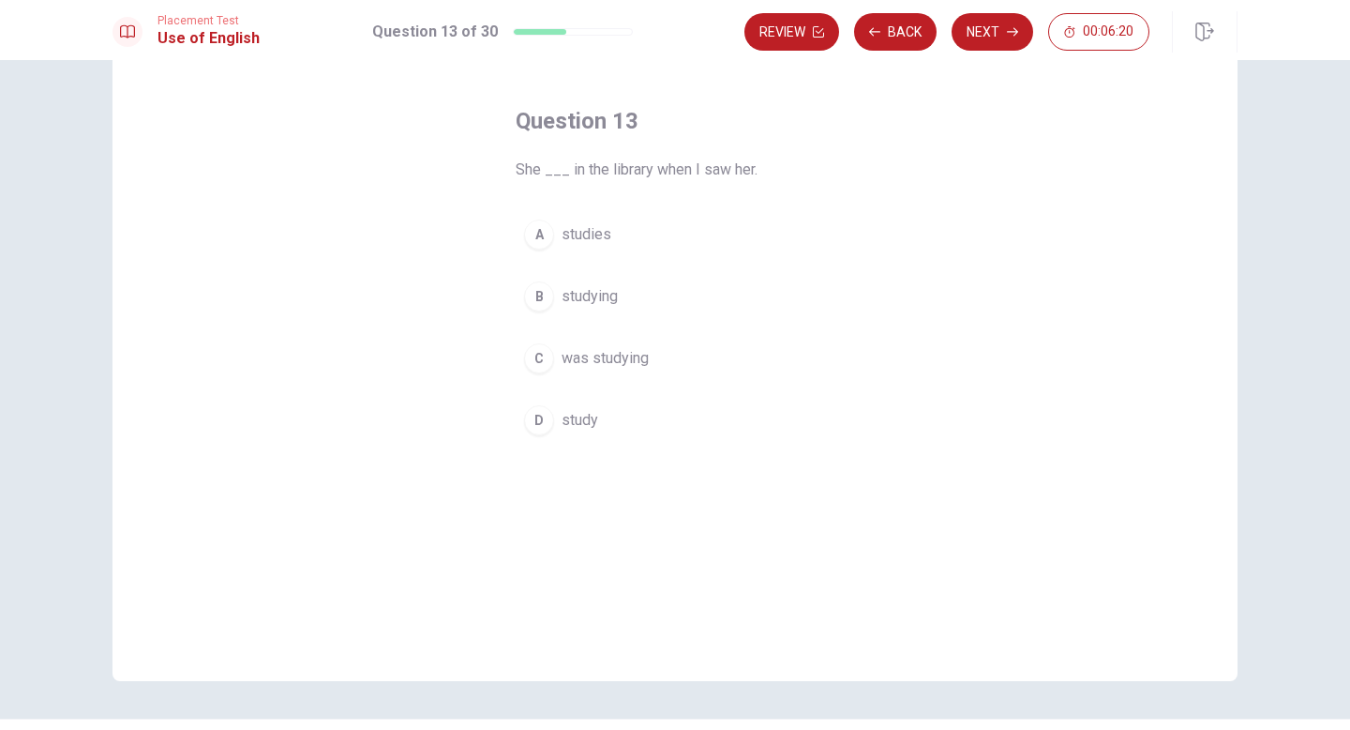
click at [605, 362] on span "was studying" at bounding box center [605, 358] width 87 height 23
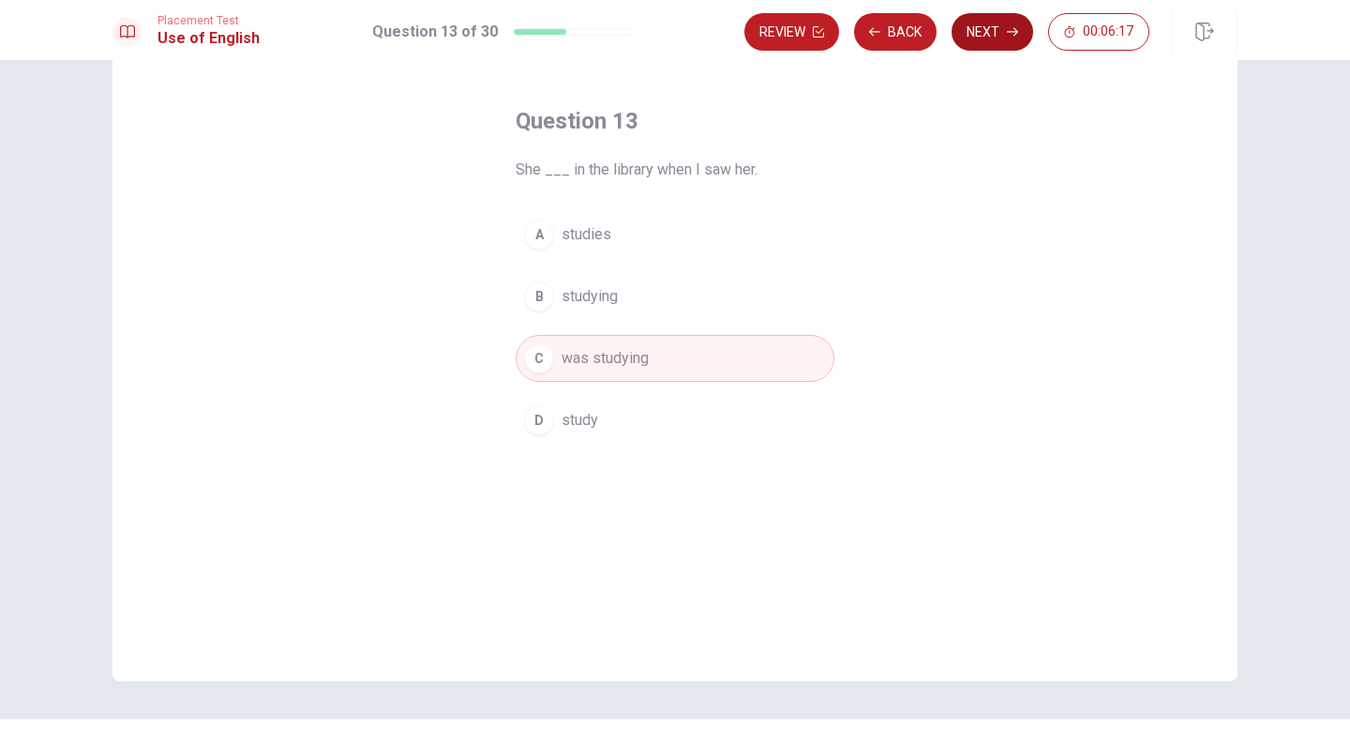
click at [993, 29] on button "Next" at bounding box center [993, 32] width 82 height 38
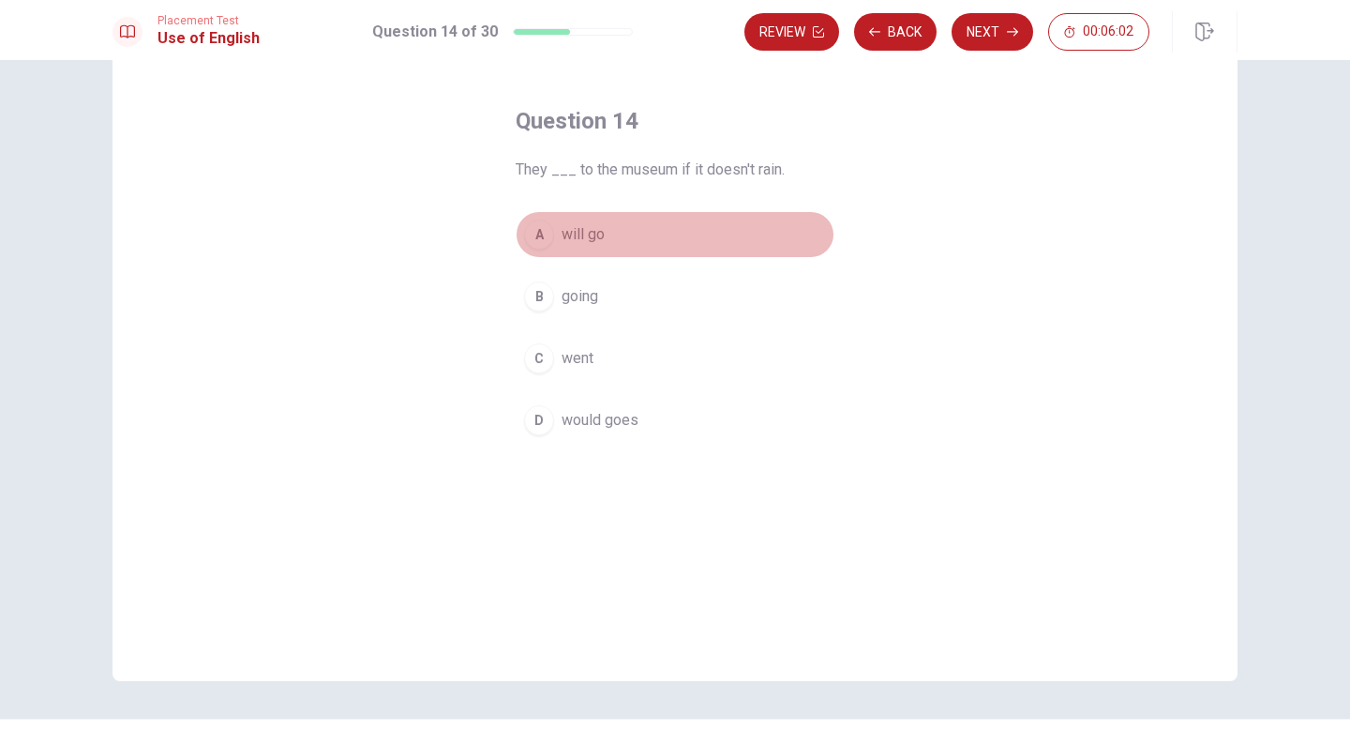
click at [583, 236] on span "will go" at bounding box center [583, 234] width 43 height 23
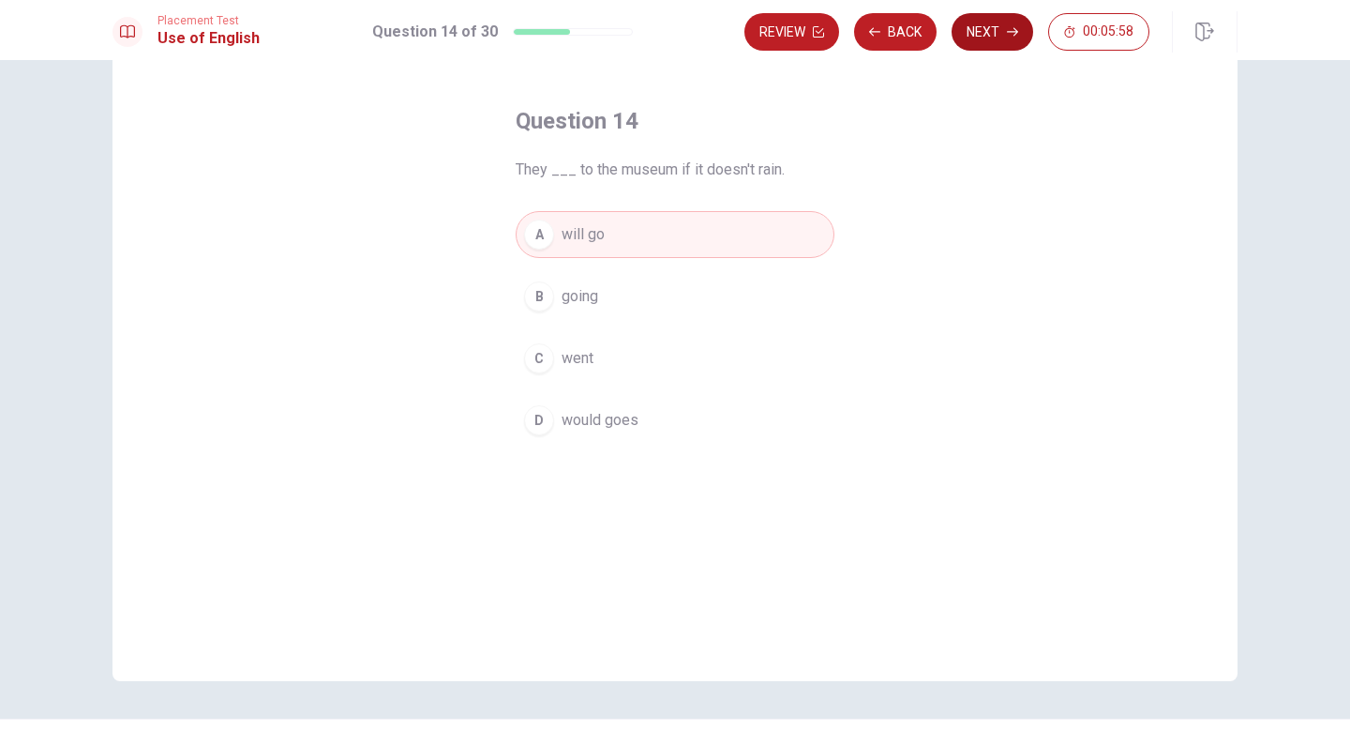
click at [996, 32] on button "Next" at bounding box center [993, 32] width 82 height 38
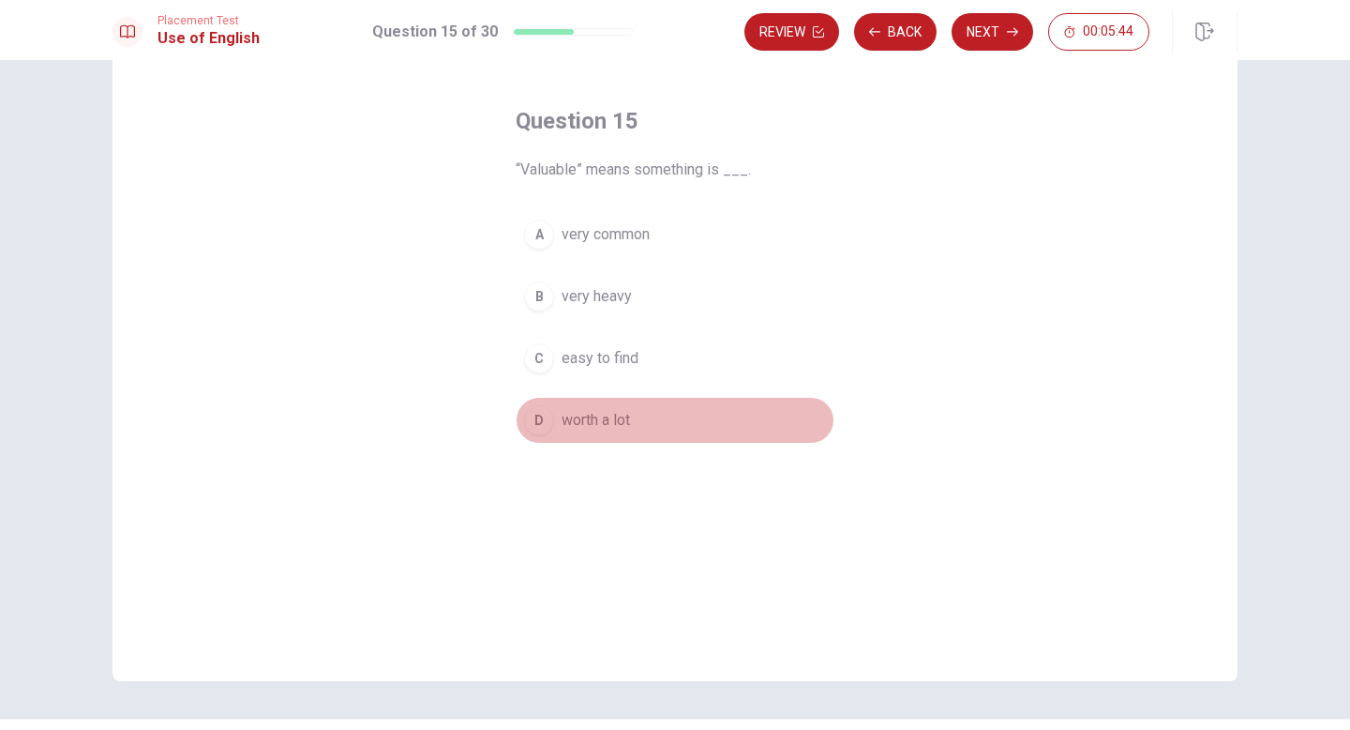
click at [591, 424] on span "worth a lot" at bounding box center [596, 420] width 68 height 23
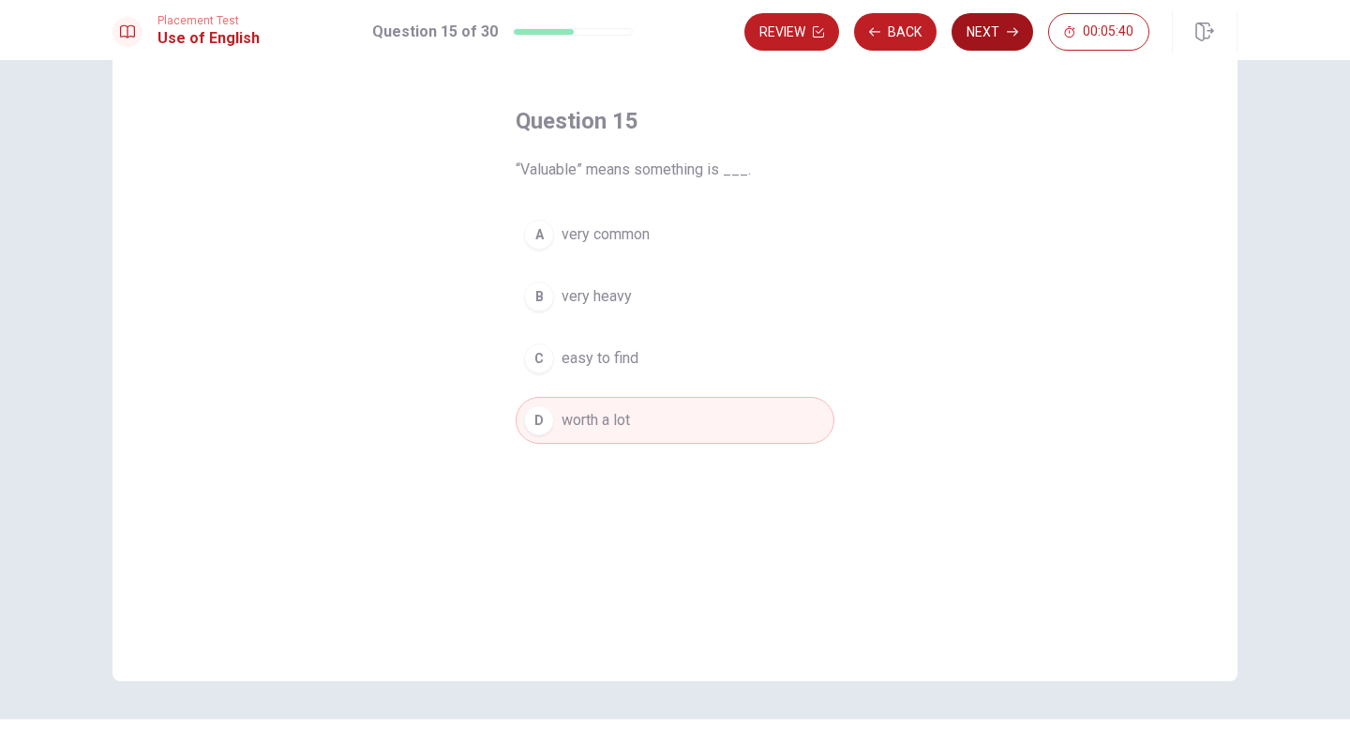
click at [999, 34] on button "Next" at bounding box center [993, 32] width 82 height 38
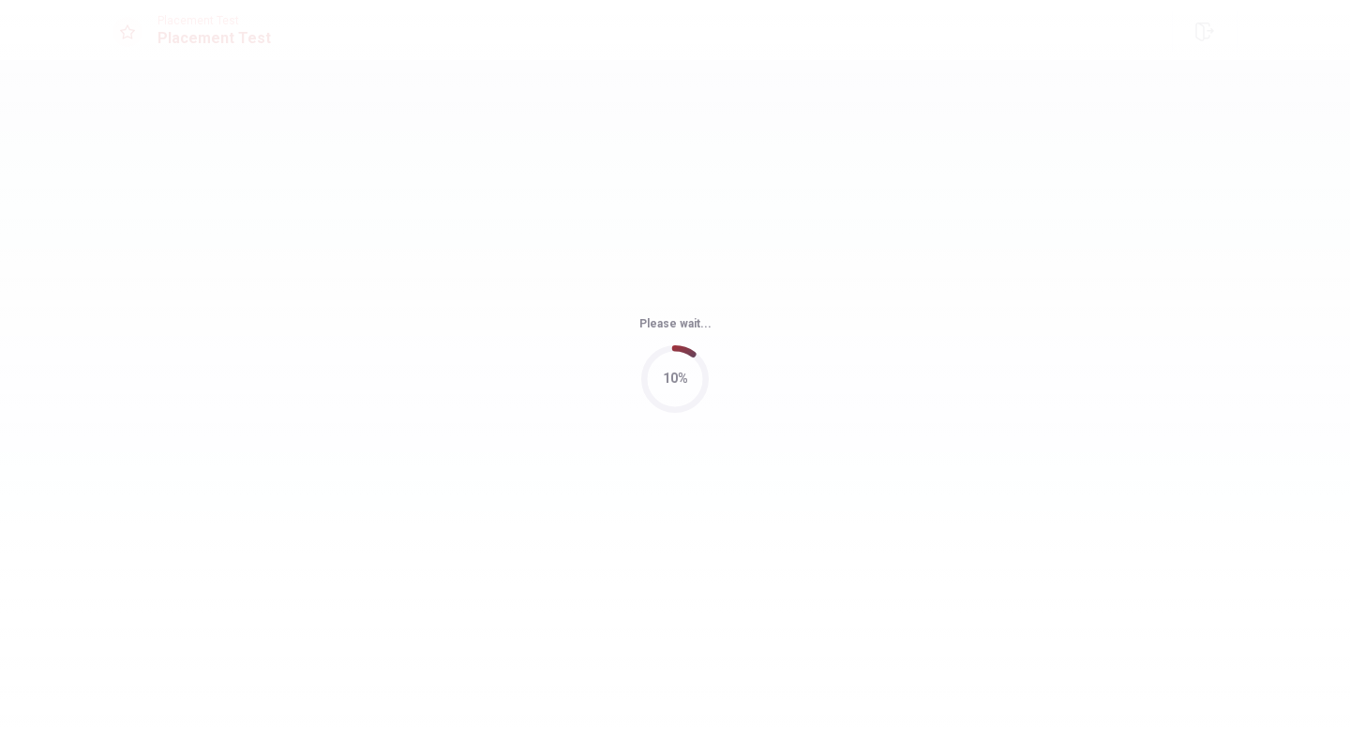
scroll to position [0, 0]
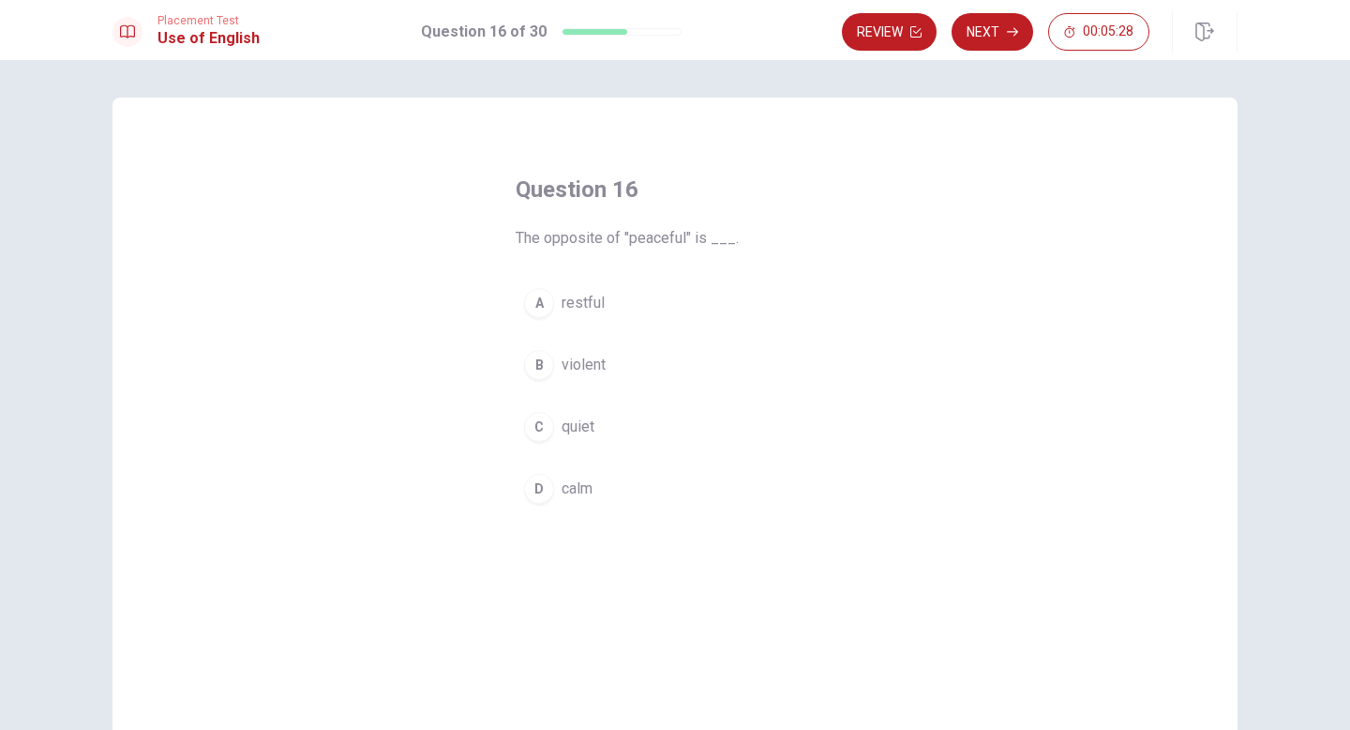
click at [584, 369] on span "violent" at bounding box center [584, 365] width 44 height 23
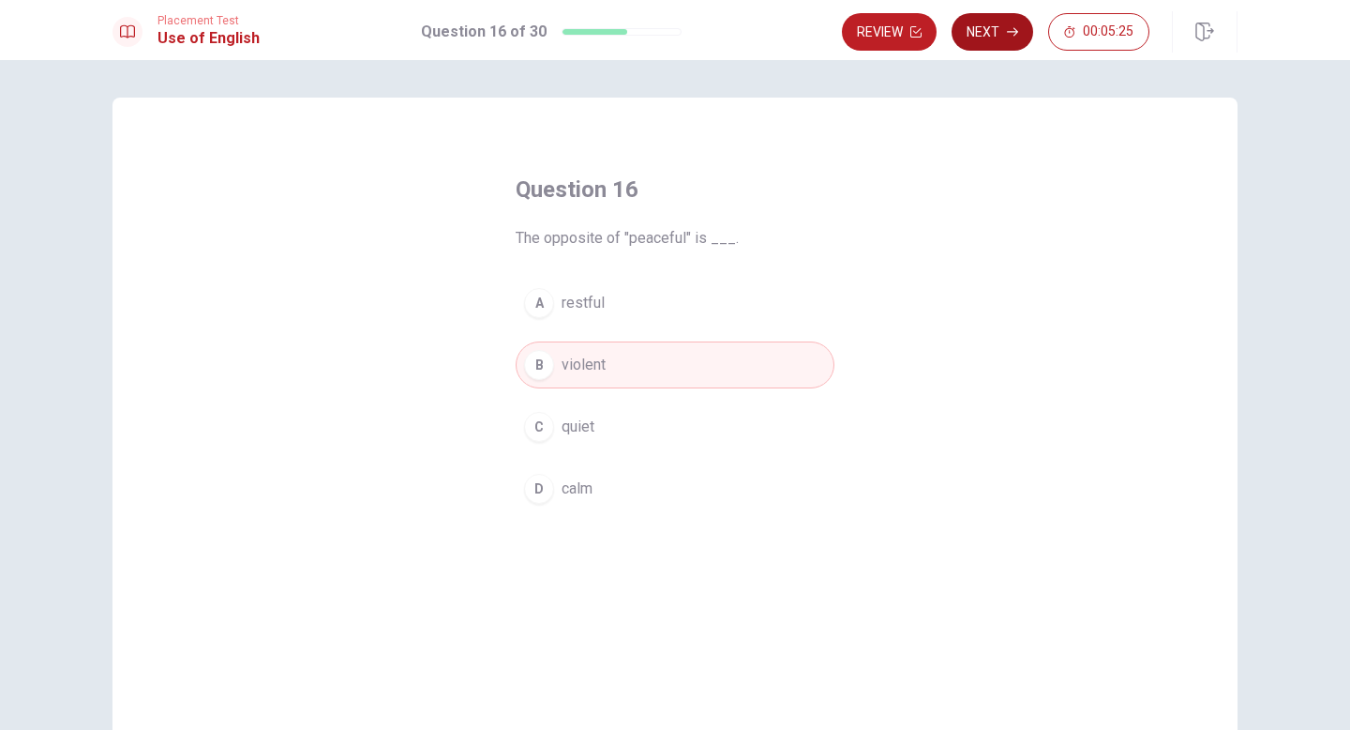
click at [1000, 31] on button "Next" at bounding box center [993, 32] width 82 height 38
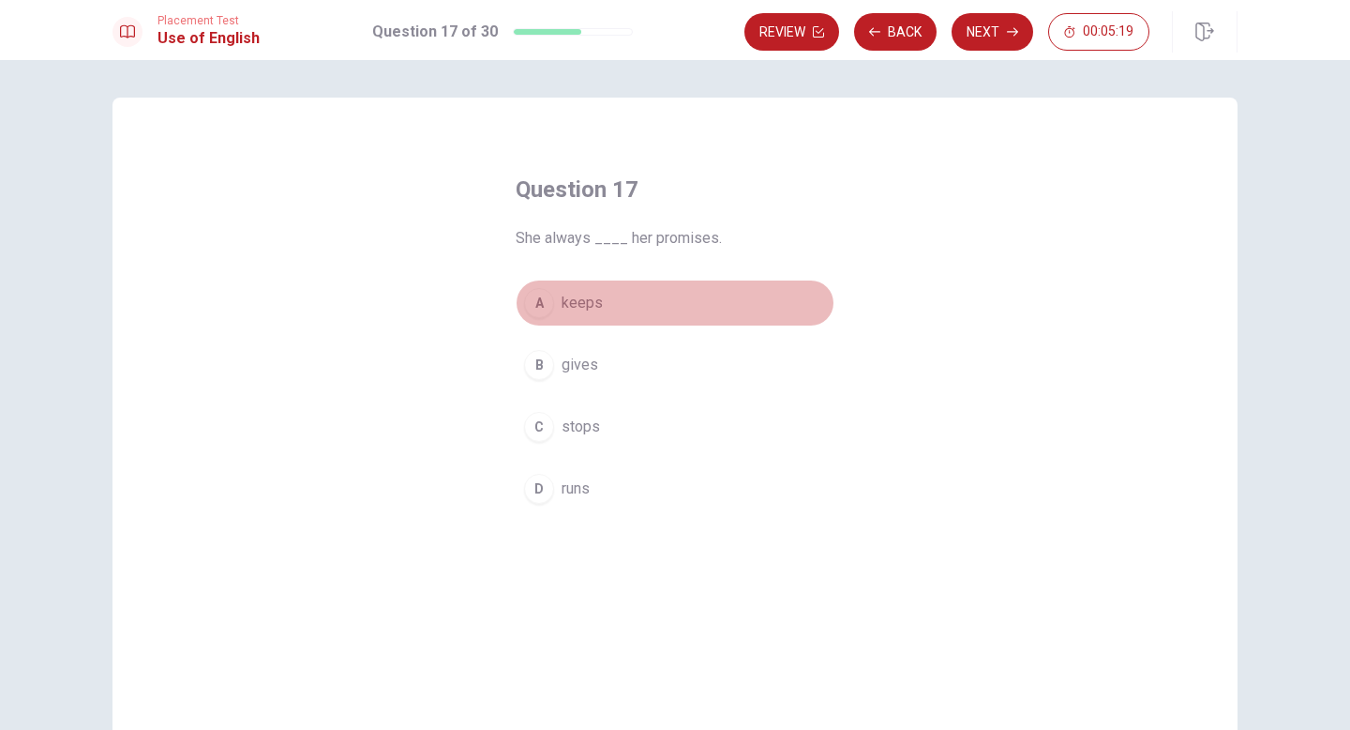
click at [591, 303] on span "keeps" at bounding box center [582, 303] width 41 height 23
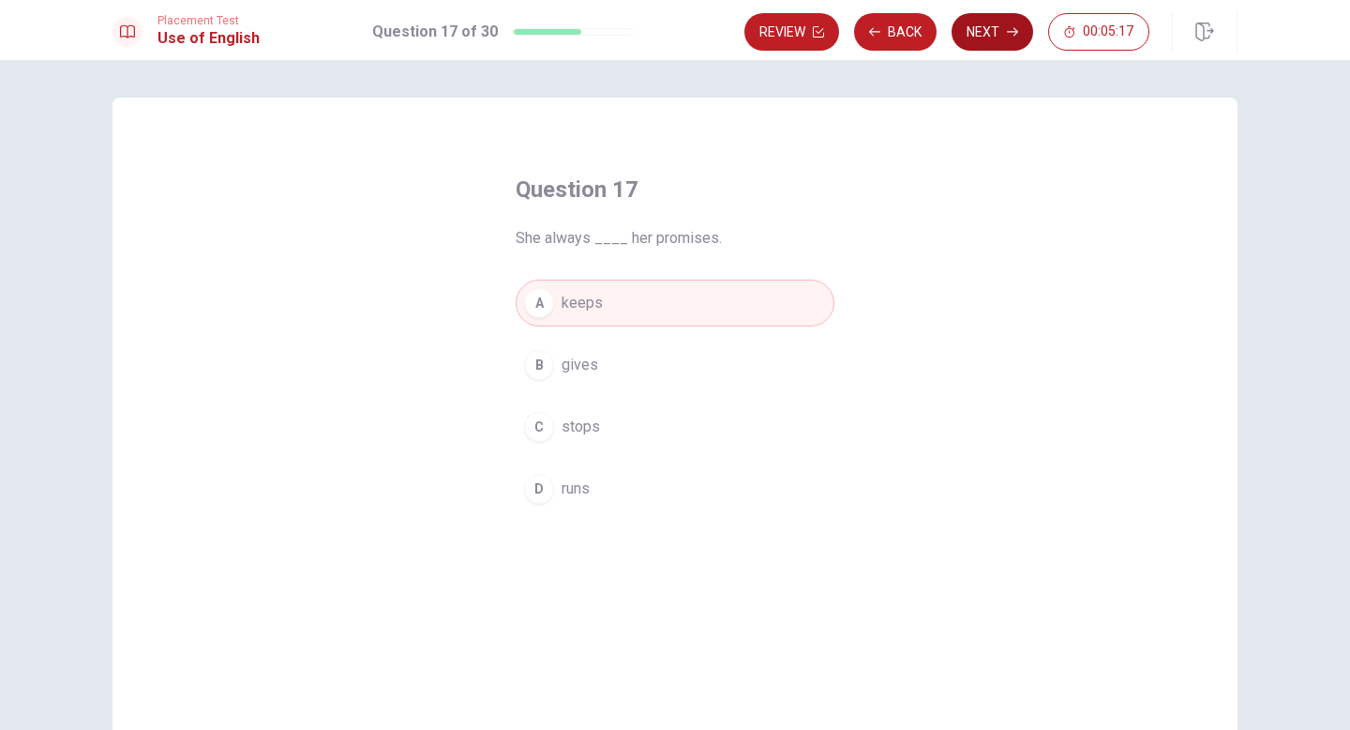
click at [984, 36] on button "Next" at bounding box center [993, 32] width 82 height 38
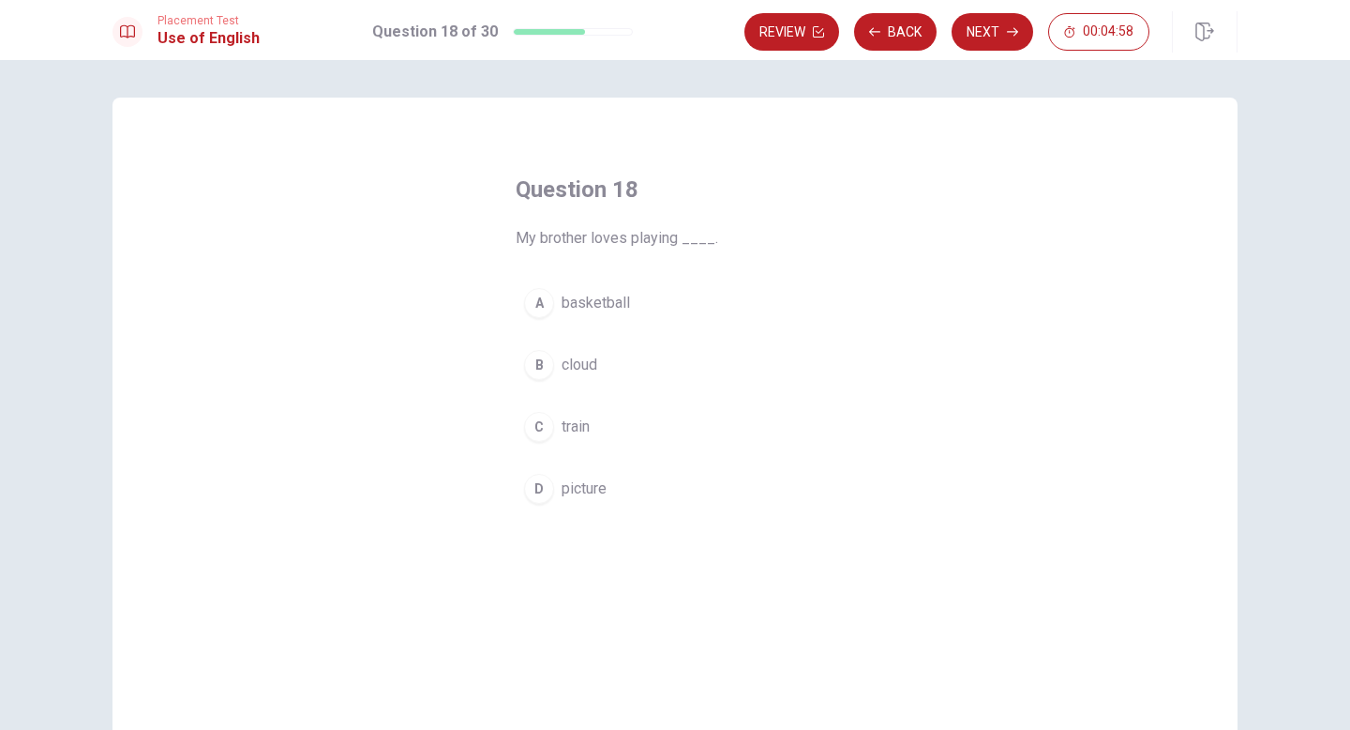
click at [617, 303] on span "basketball" at bounding box center [596, 303] width 68 height 23
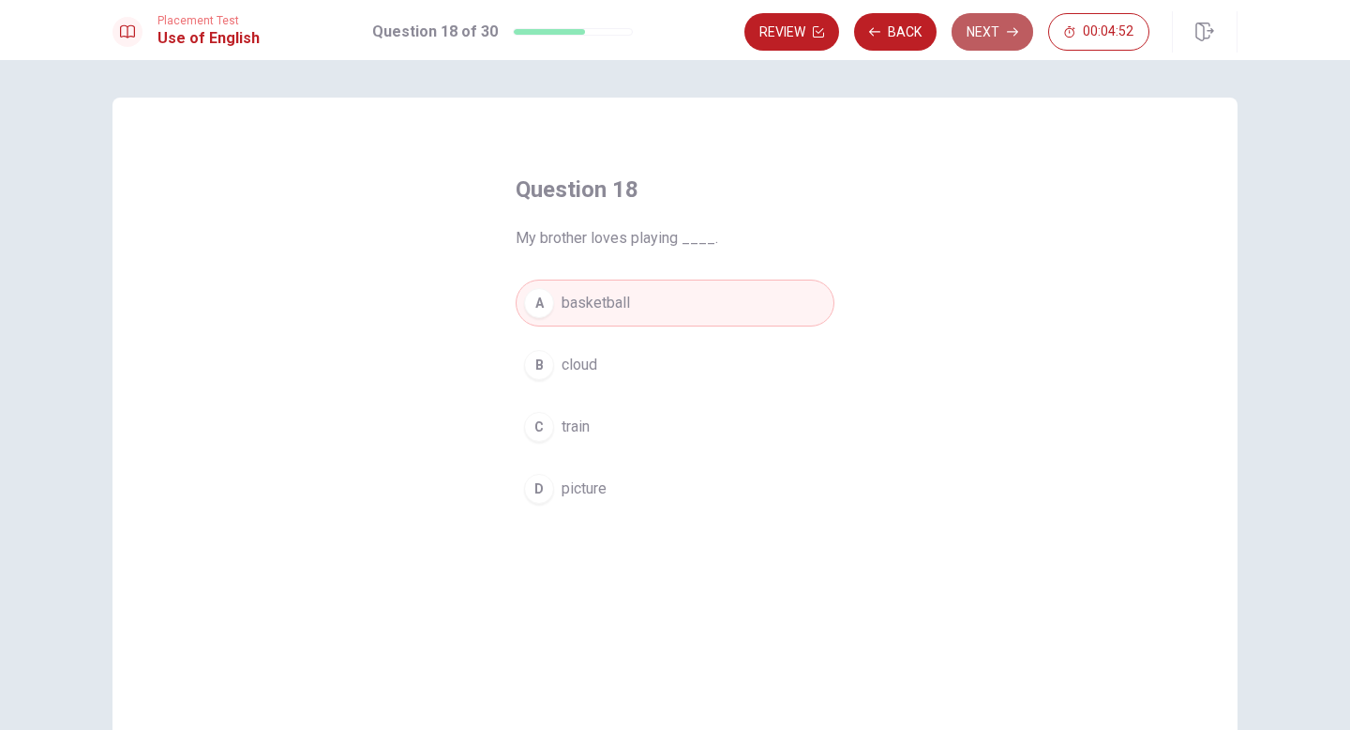
click at [996, 33] on button "Next" at bounding box center [993, 32] width 82 height 38
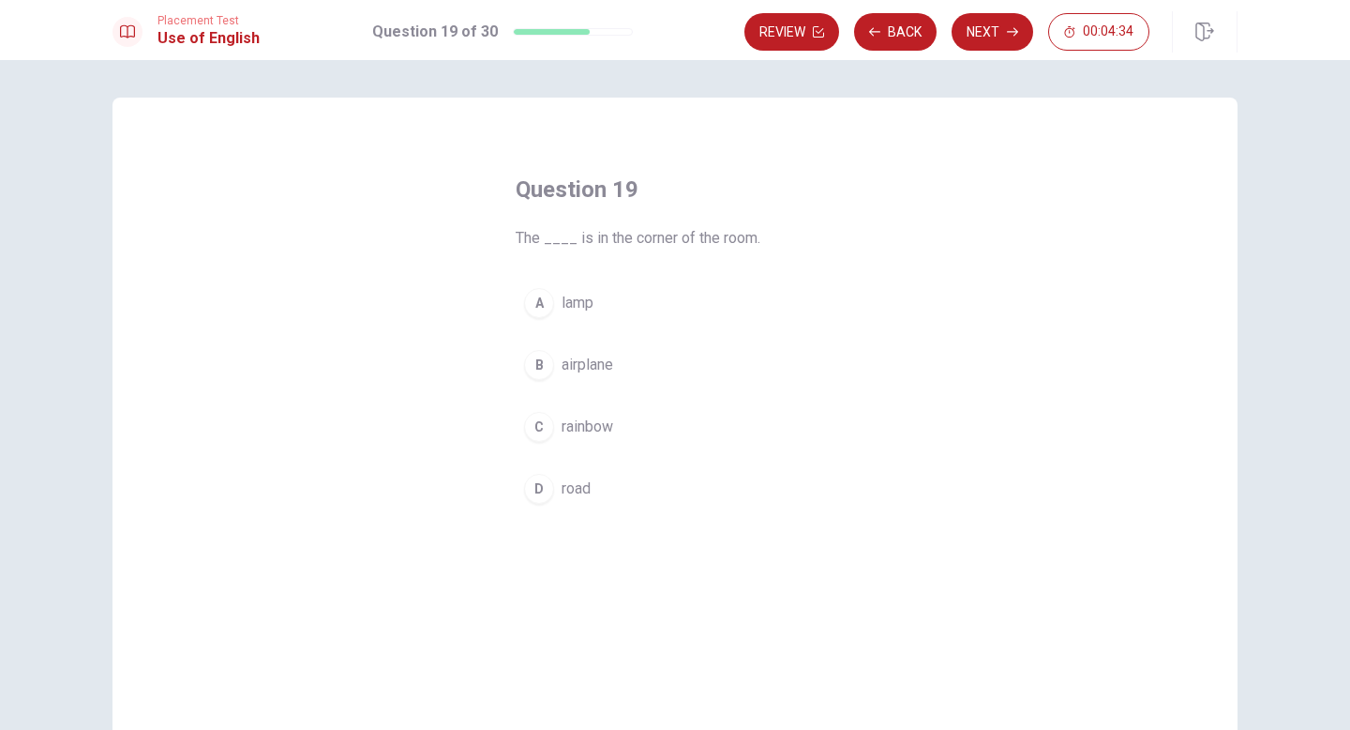
click at [580, 285] on button "A lamp" at bounding box center [675, 302] width 319 height 47
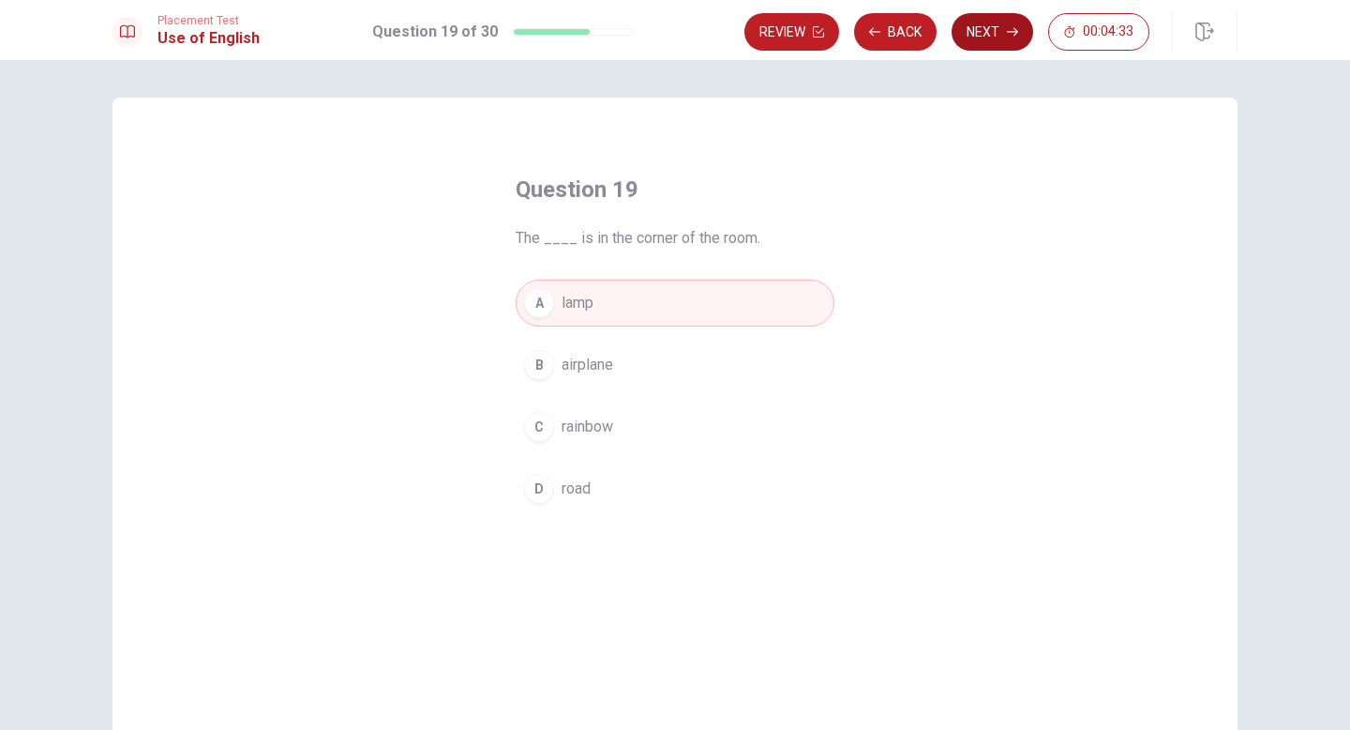
click at [996, 28] on button "Next" at bounding box center [993, 32] width 82 height 38
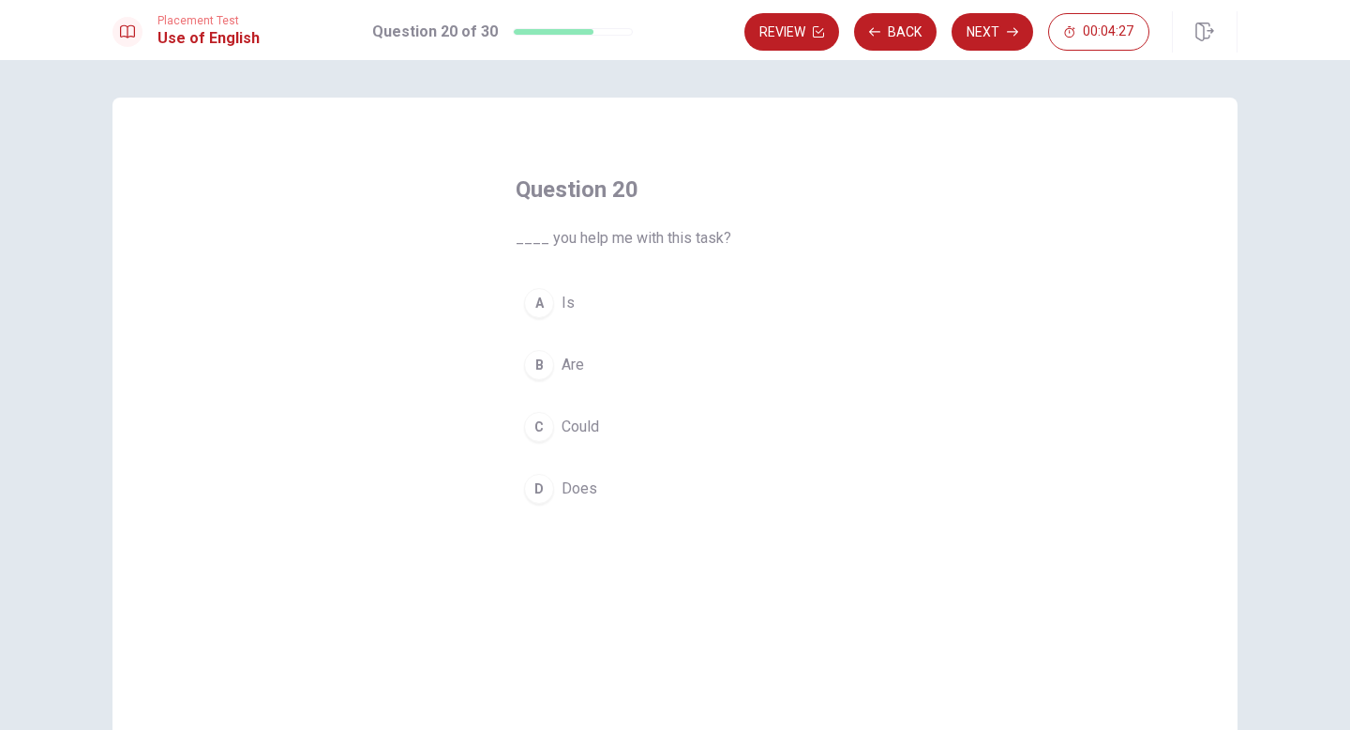
click at [581, 422] on span "Could" at bounding box center [581, 426] width 38 height 23
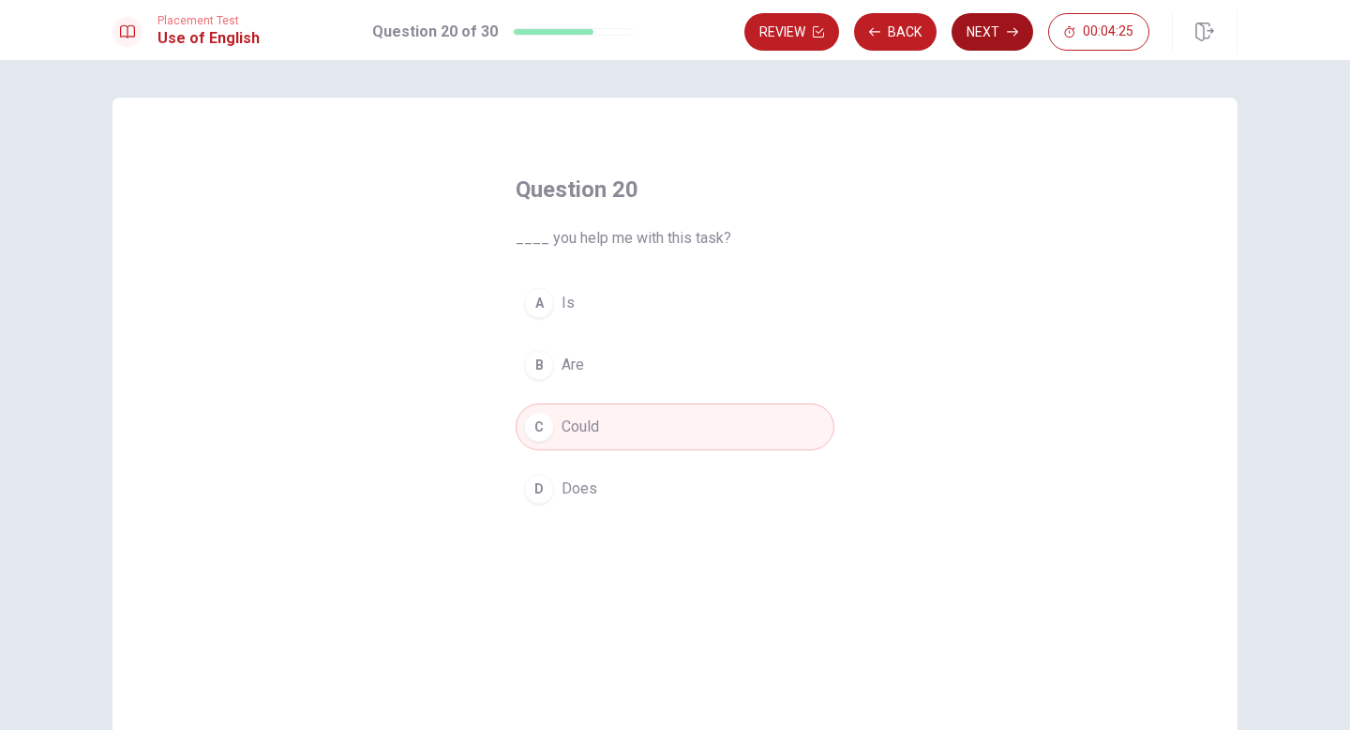
click at [991, 41] on button "Next" at bounding box center [993, 32] width 82 height 38
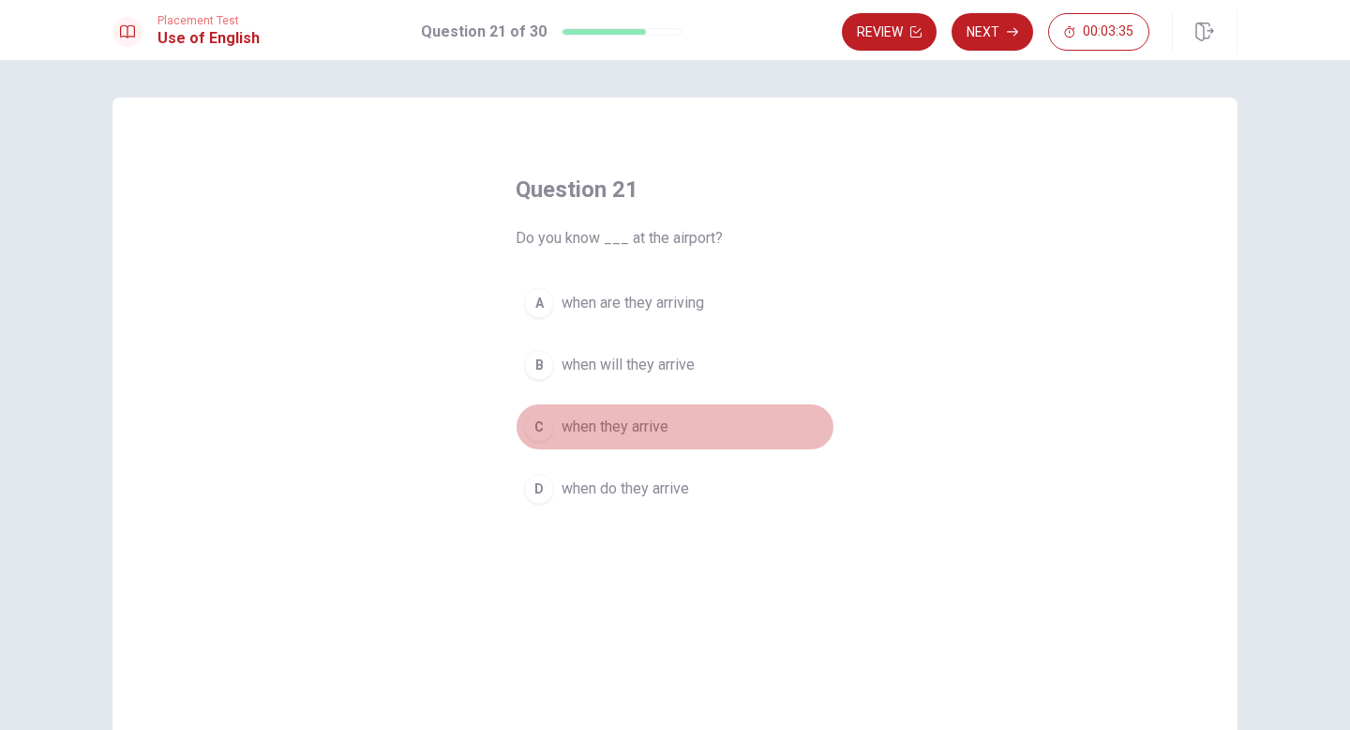
click at [614, 429] on span "when they arrive" at bounding box center [615, 426] width 107 height 23
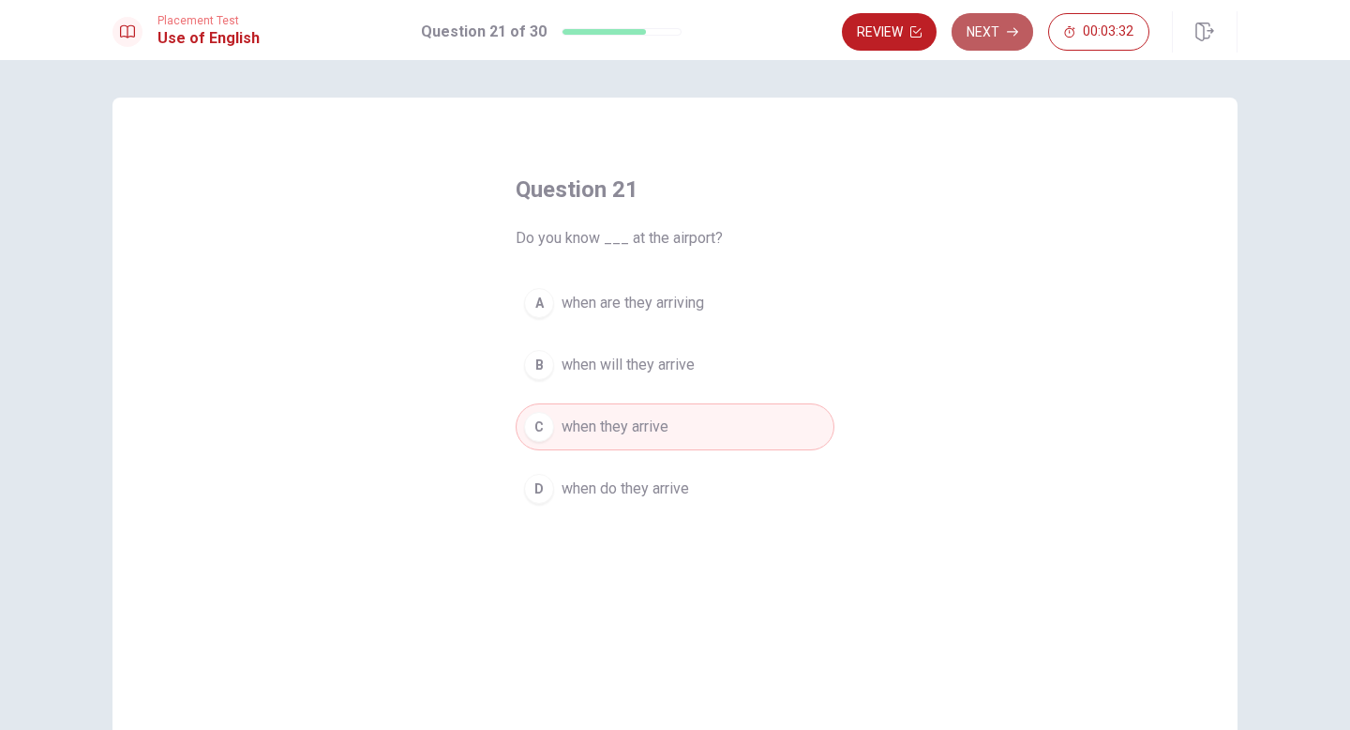
click at [991, 39] on button "Next" at bounding box center [993, 32] width 82 height 38
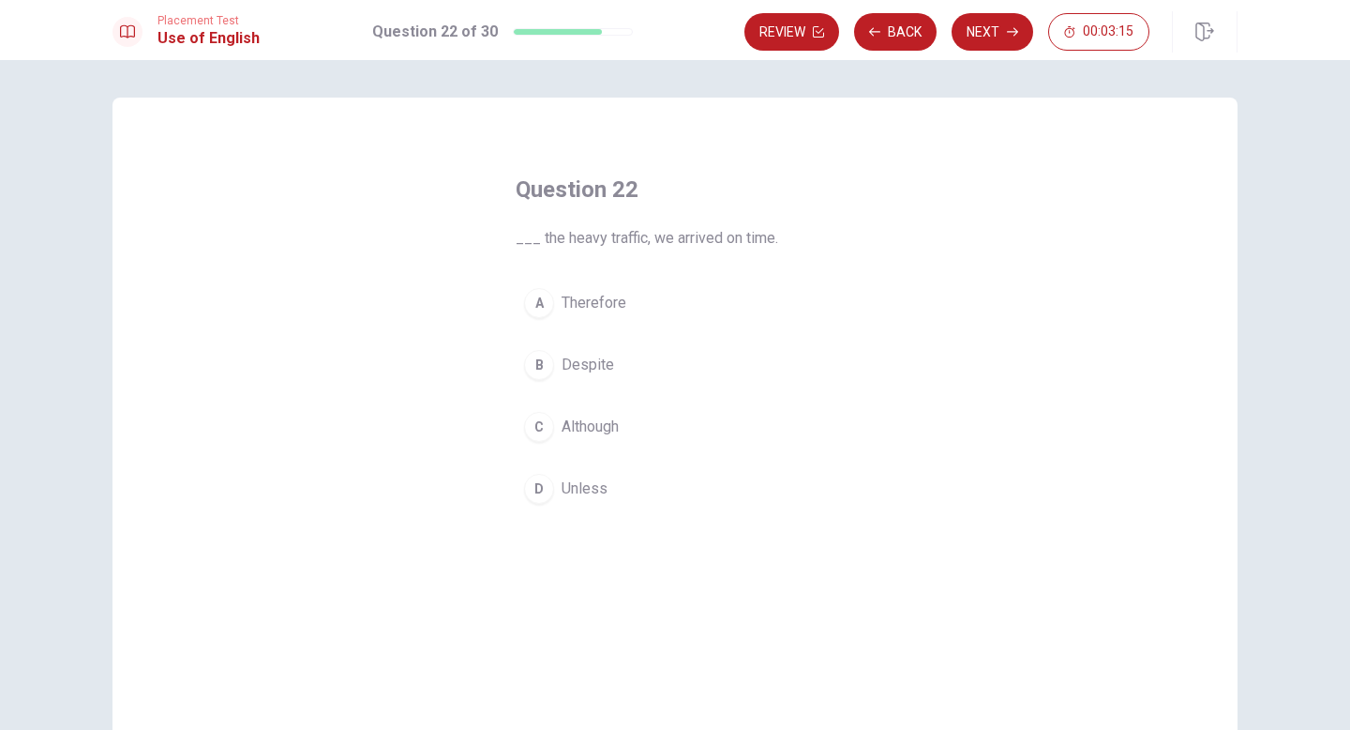
click at [589, 305] on span "Therefore" at bounding box center [594, 303] width 65 height 23
click at [580, 366] on span "Despite" at bounding box center [588, 365] width 53 height 23
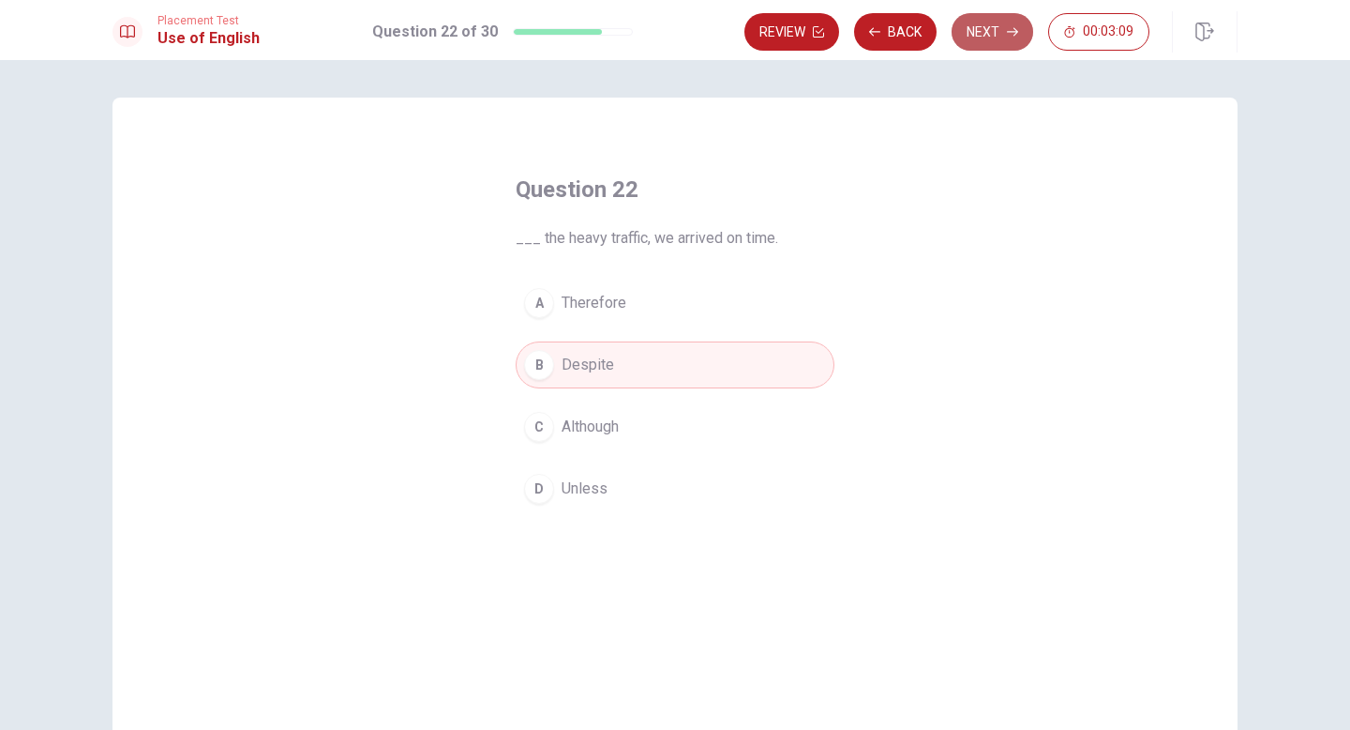
click at [997, 37] on button "Next" at bounding box center [993, 32] width 82 height 38
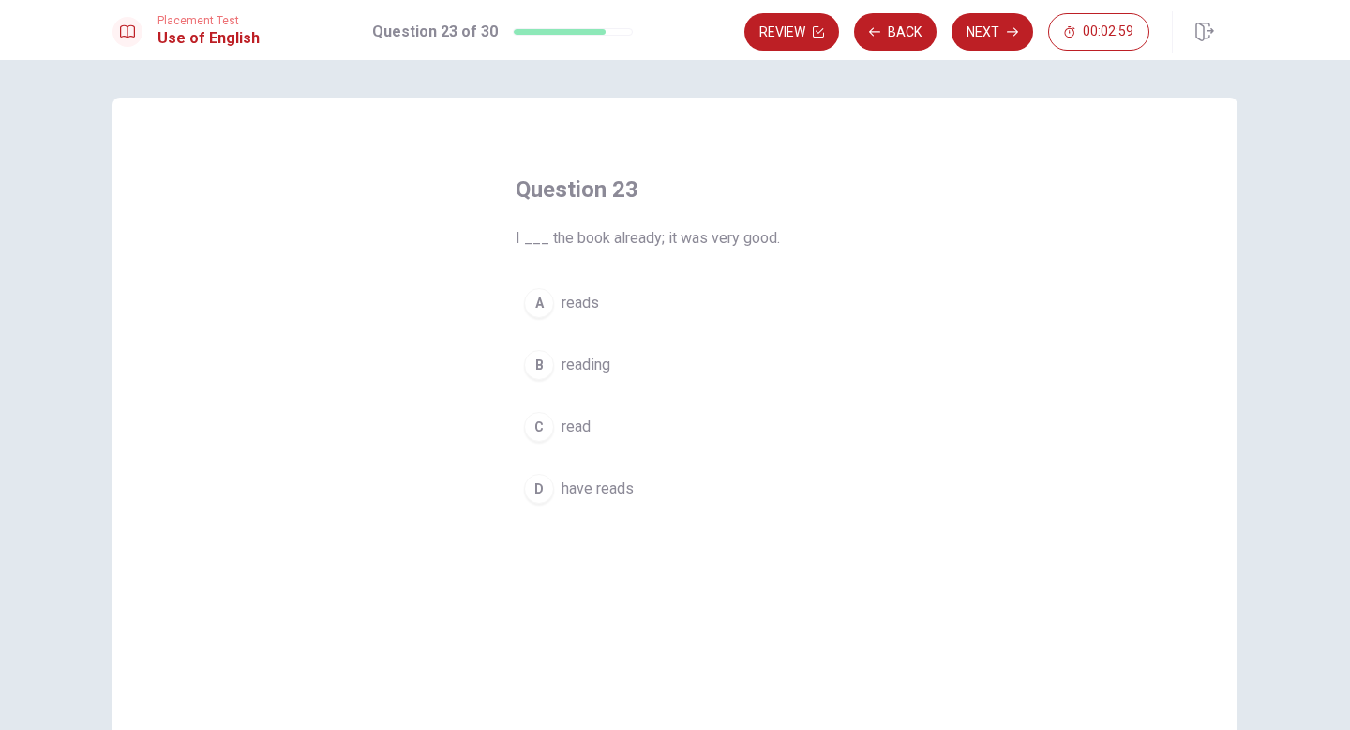
click at [583, 489] on span "have reads" at bounding box center [598, 488] width 72 height 23
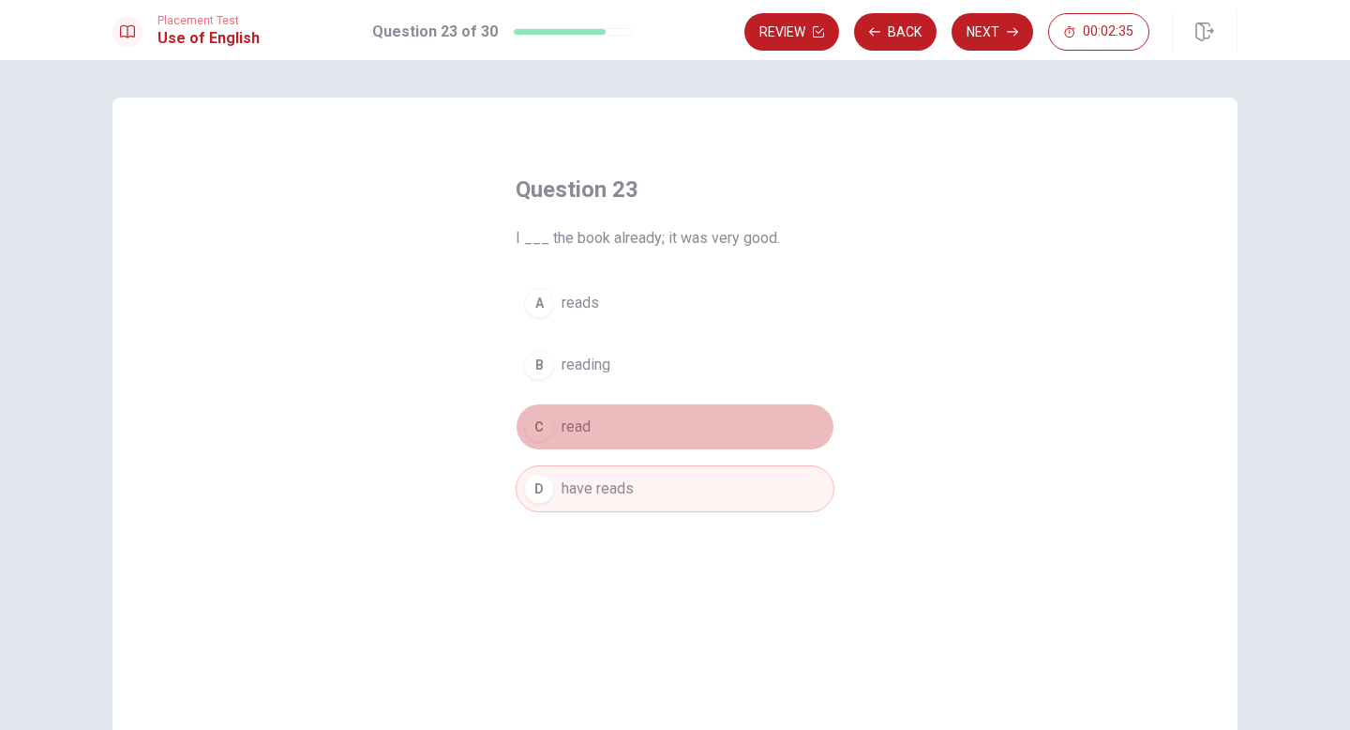
click at [586, 427] on span "read" at bounding box center [576, 426] width 29 height 23
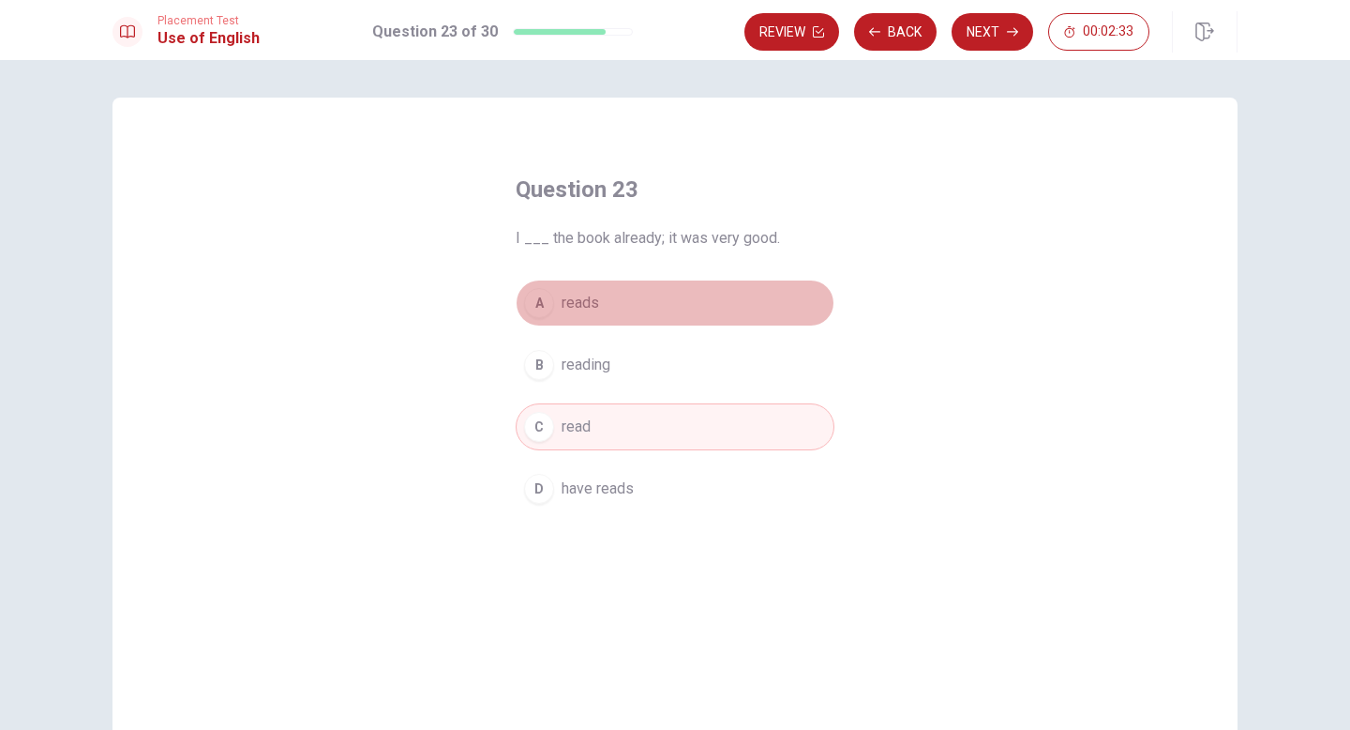
click at [578, 299] on span "reads" at bounding box center [581, 303] width 38 height 23
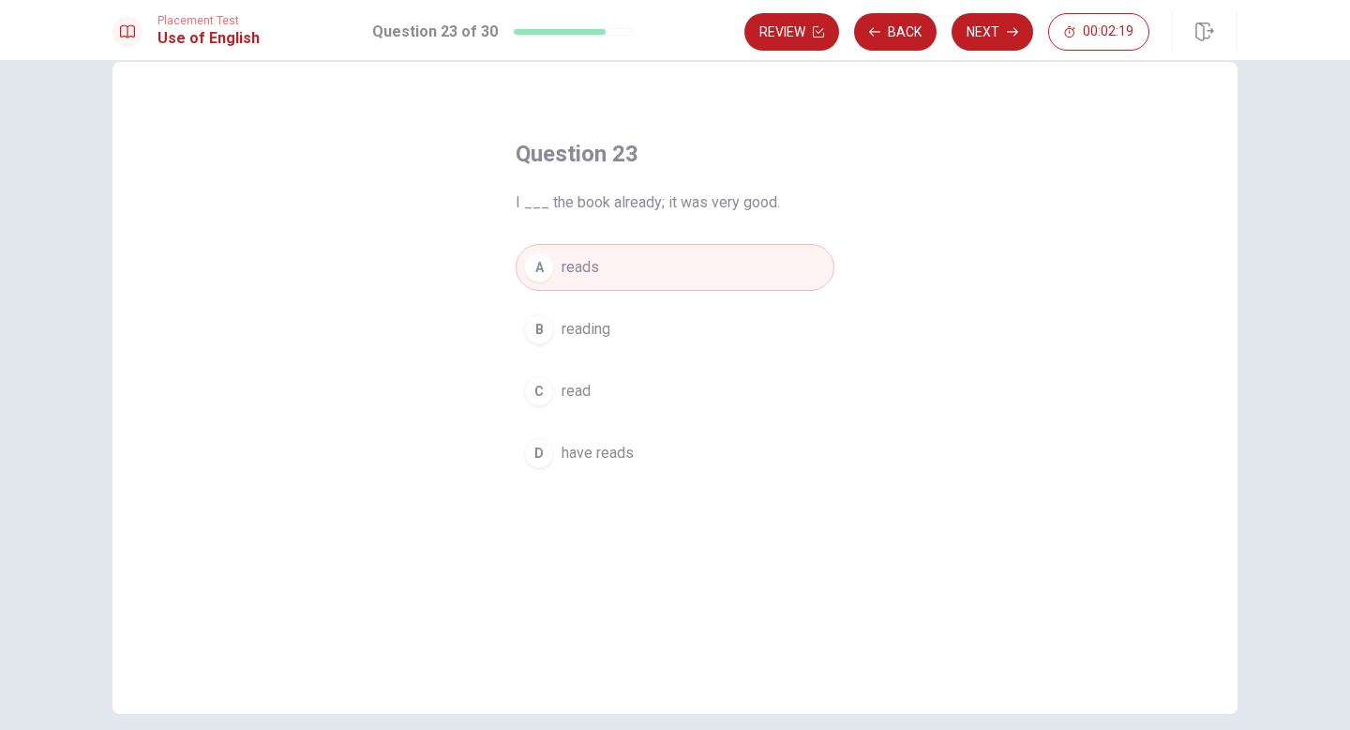
scroll to position [38, 0]
click at [579, 397] on span "read" at bounding box center [576, 388] width 29 height 23
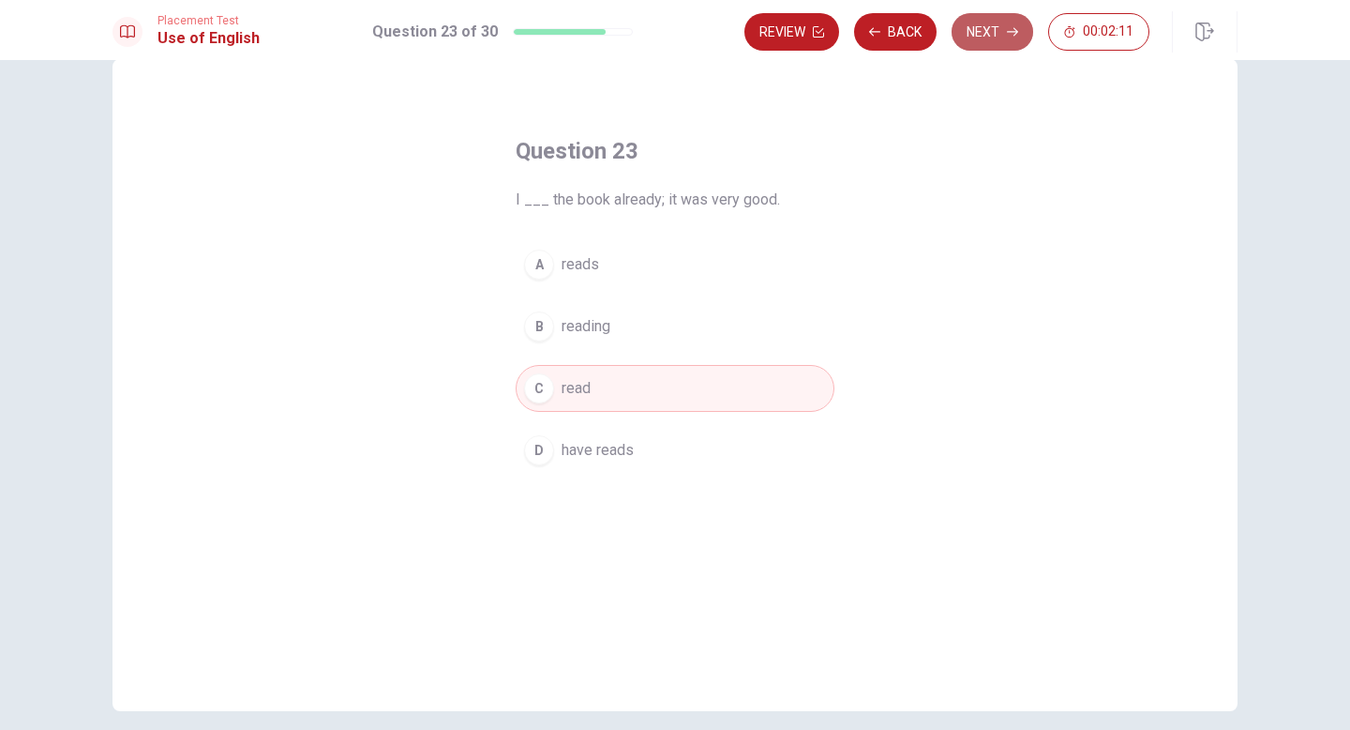
click at [992, 37] on button "Next" at bounding box center [993, 32] width 82 height 38
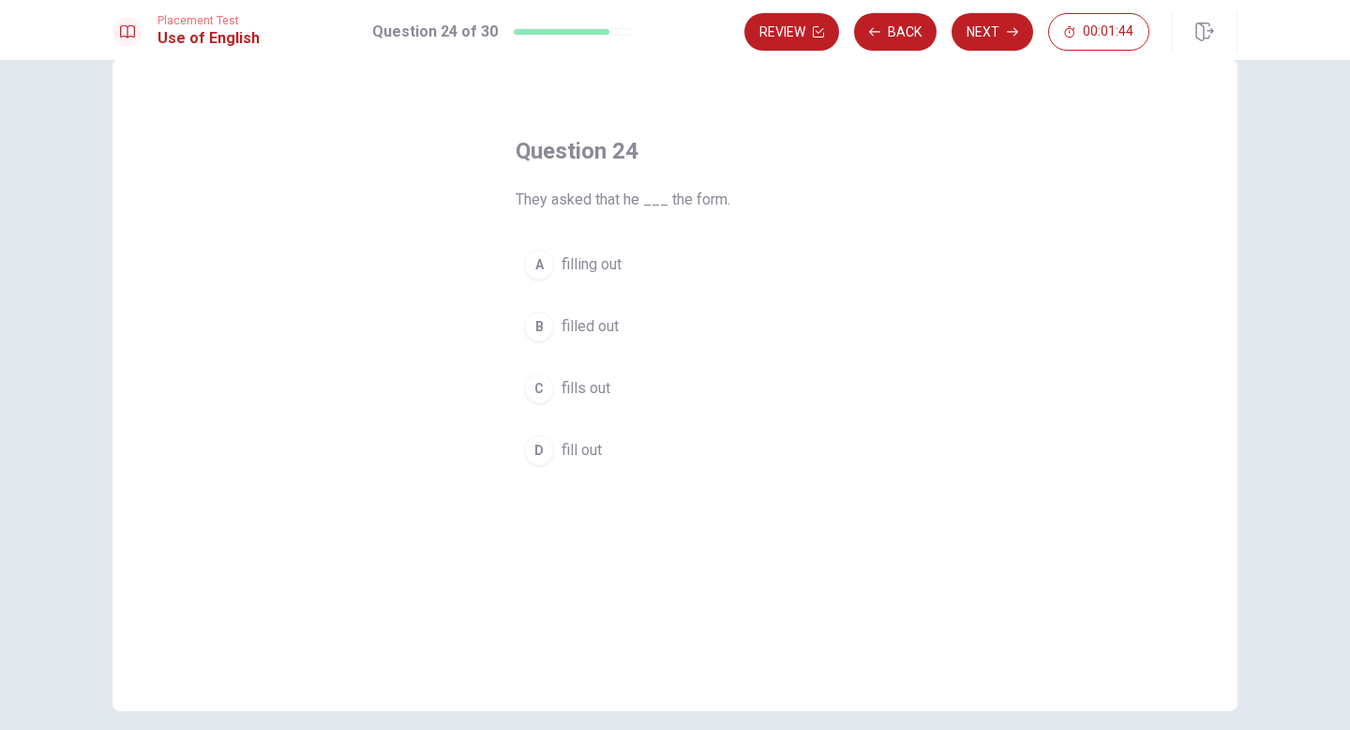
click at [583, 392] on span "fills out" at bounding box center [586, 388] width 49 height 23
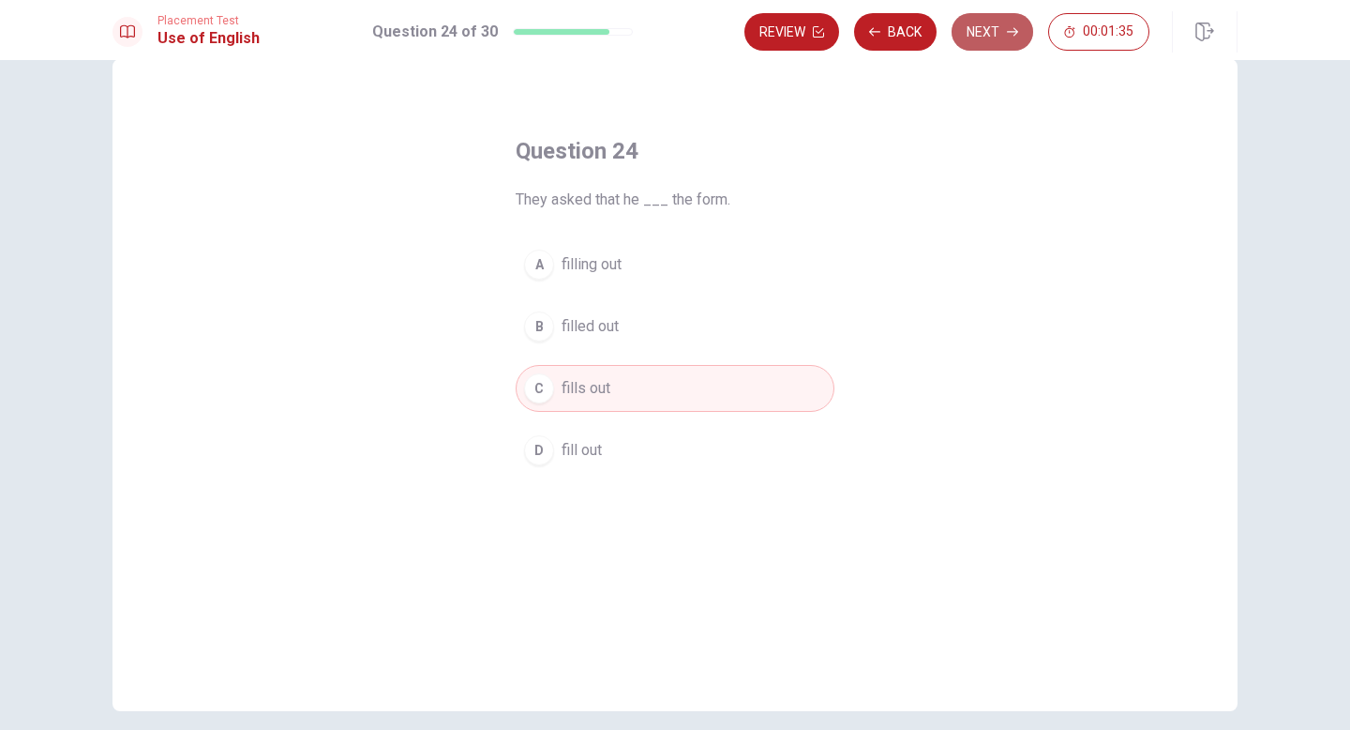
click at [995, 36] on button "Next" at bounding box center [993, 32] width 82 height 38
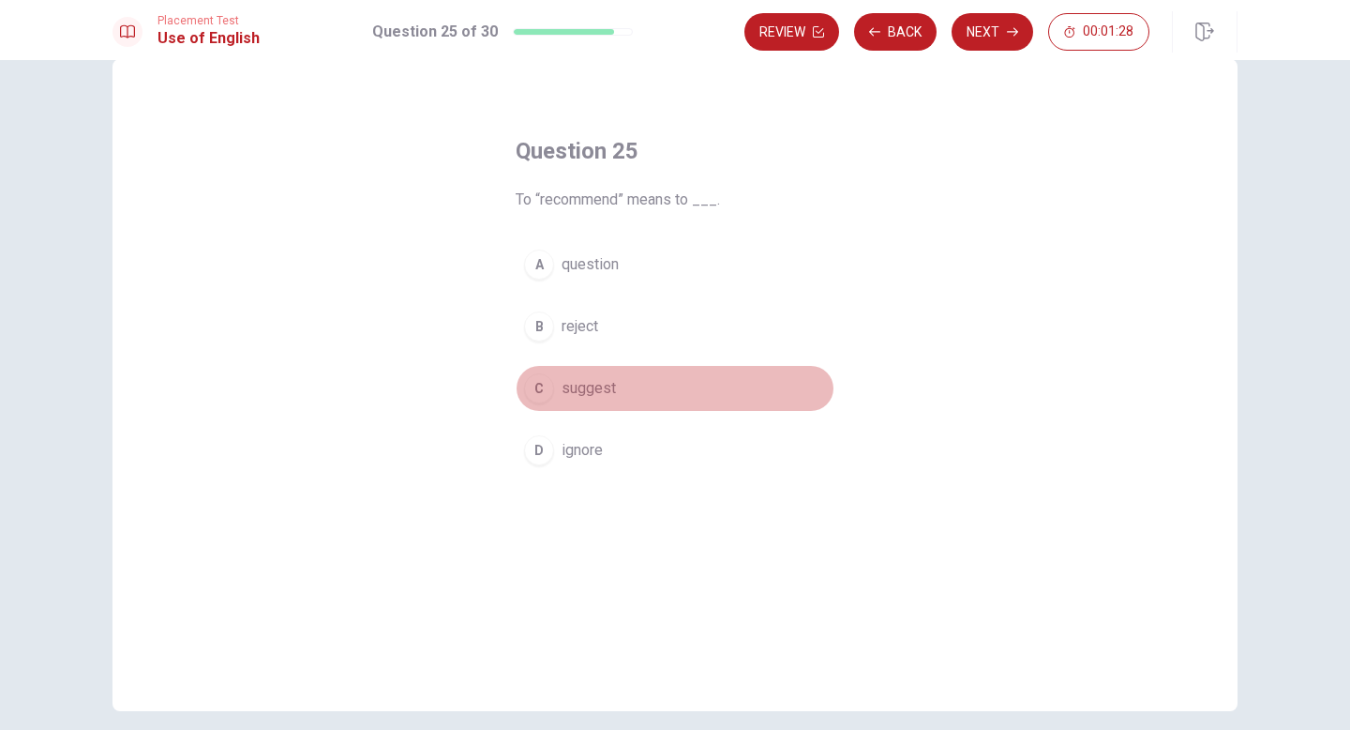
click at [605, 389] on span "suggest" at bounding box center [589, 388] width 54 height 23
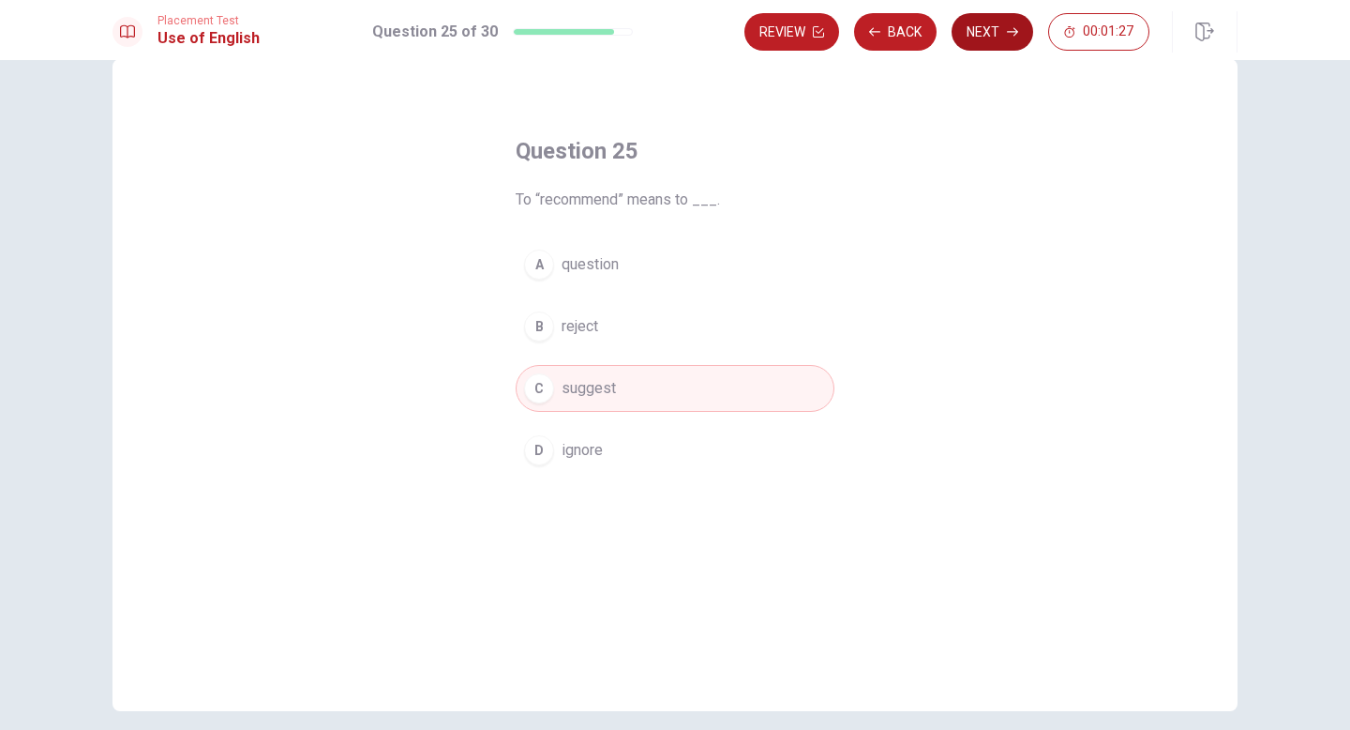
click at [1002, 29] on button "Next" at bounding box center [993, 32] width 82 height 38
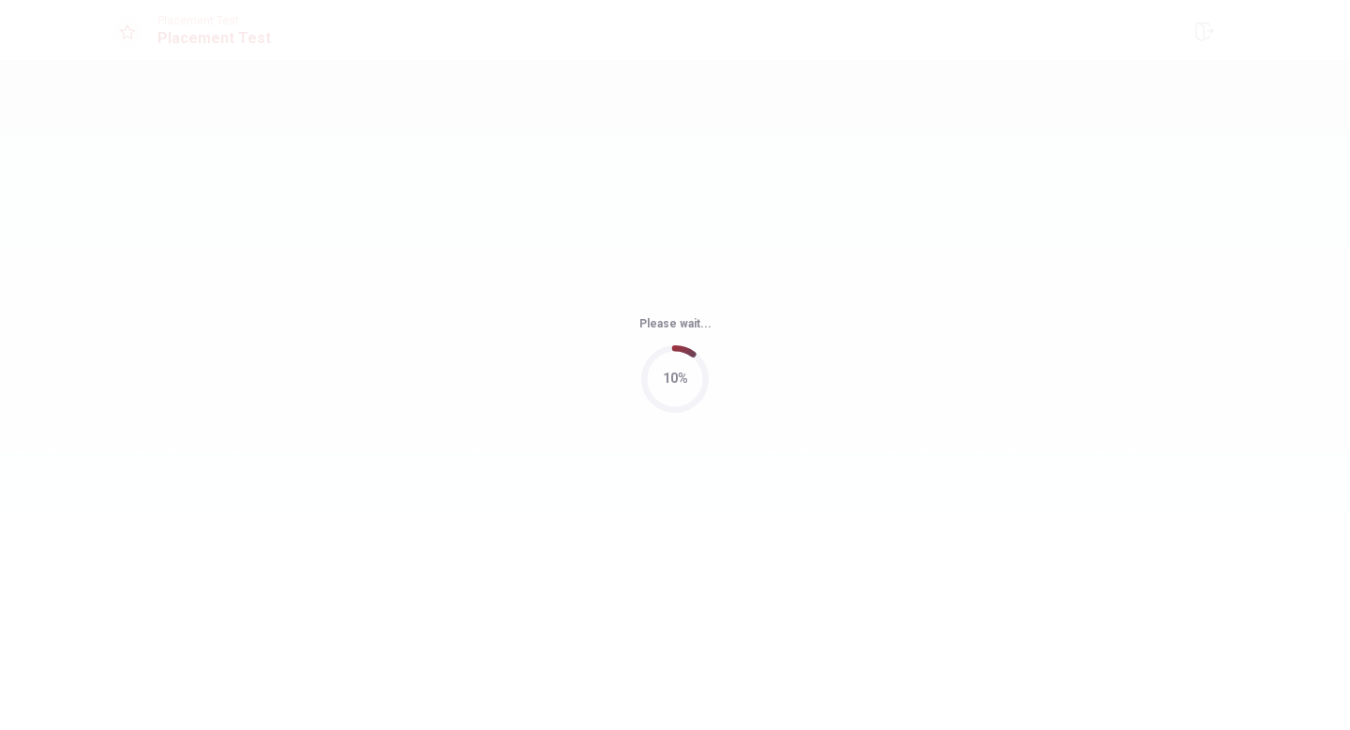
scroll to position [0, 0]
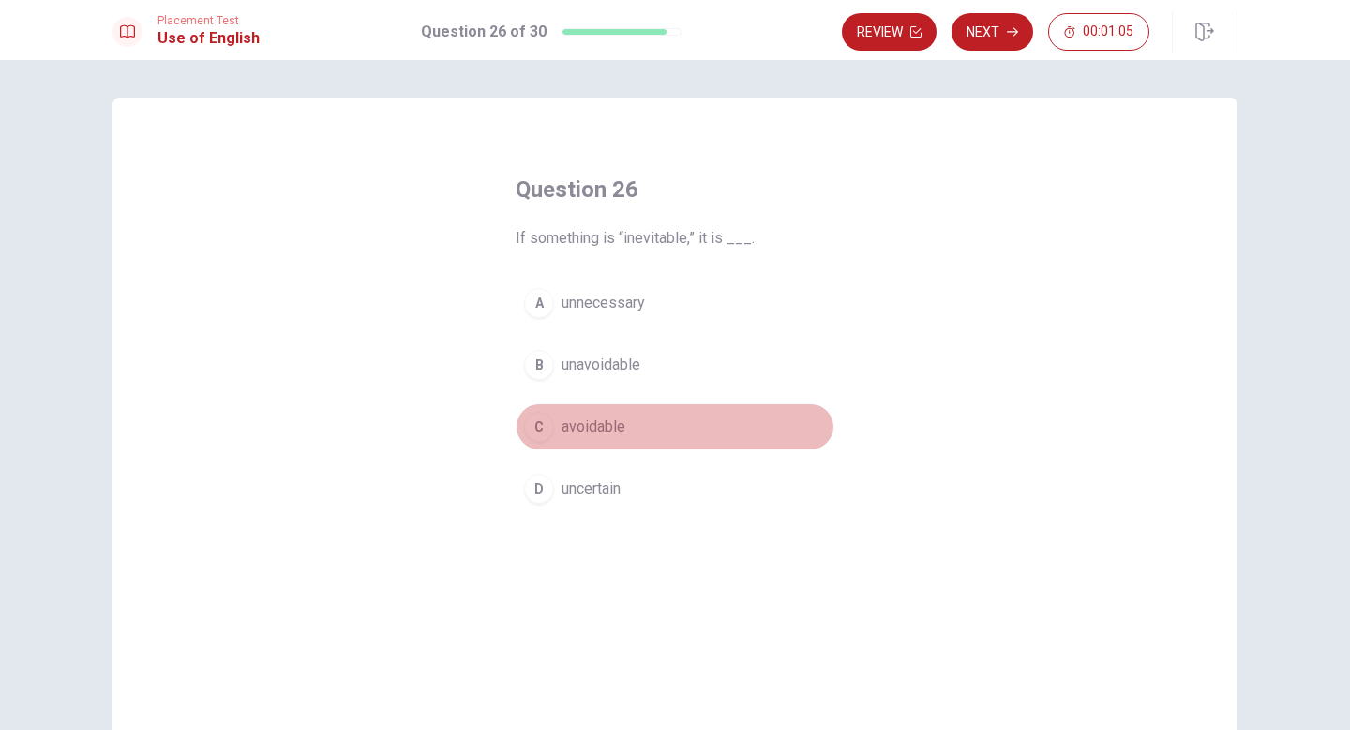
click at [590, 429] on span "avoidable" at bounding box center [594, 426] width 64 height 23
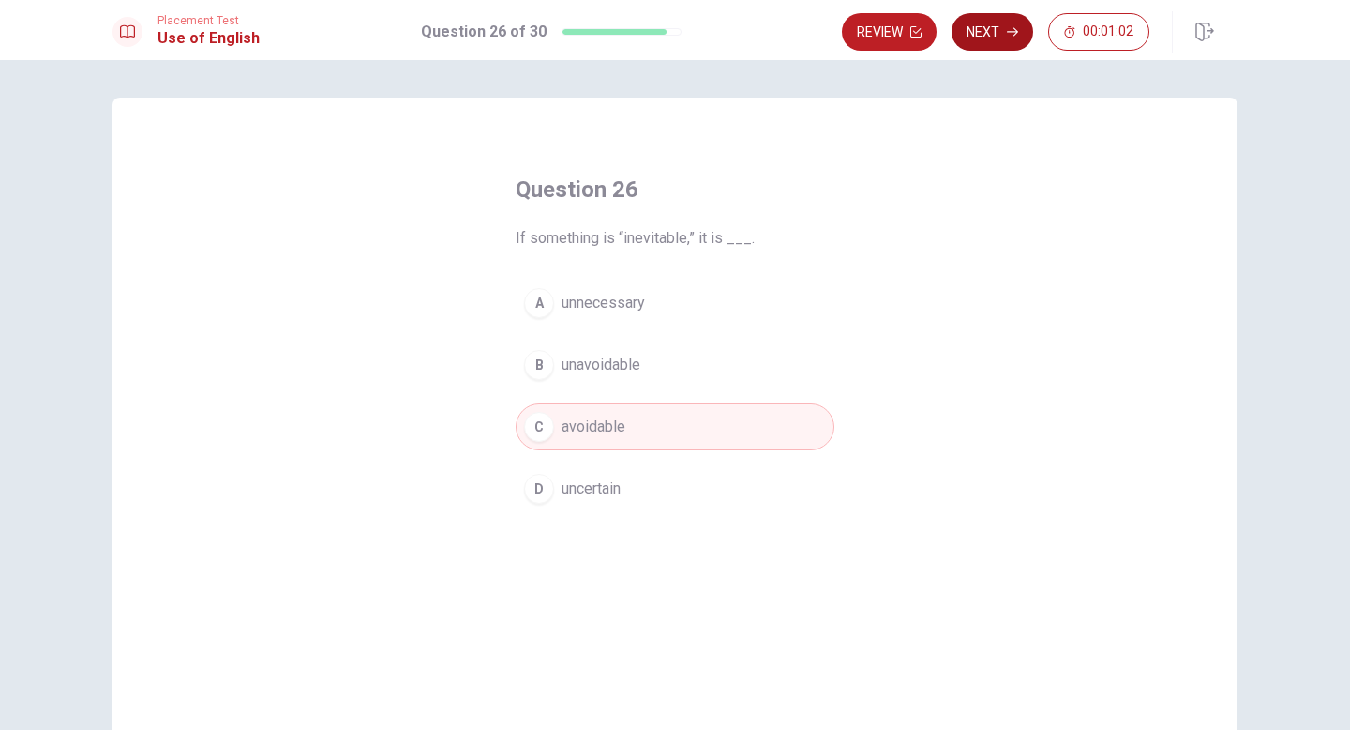
click at [997, 34] on button "Next" at bounding box center [993, 32] width 82 height 38
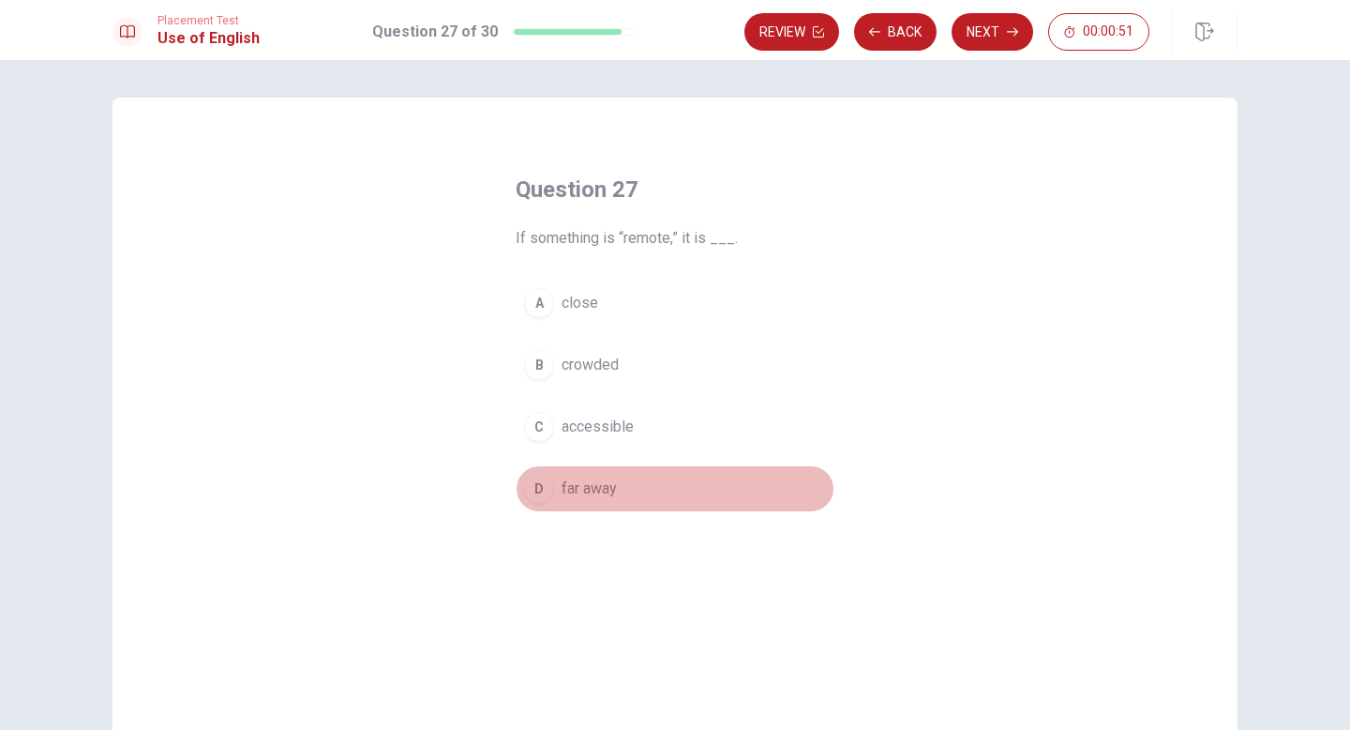
click at [595, 488] on span "far away" at bounding box center [589, 488] width 55 height 23
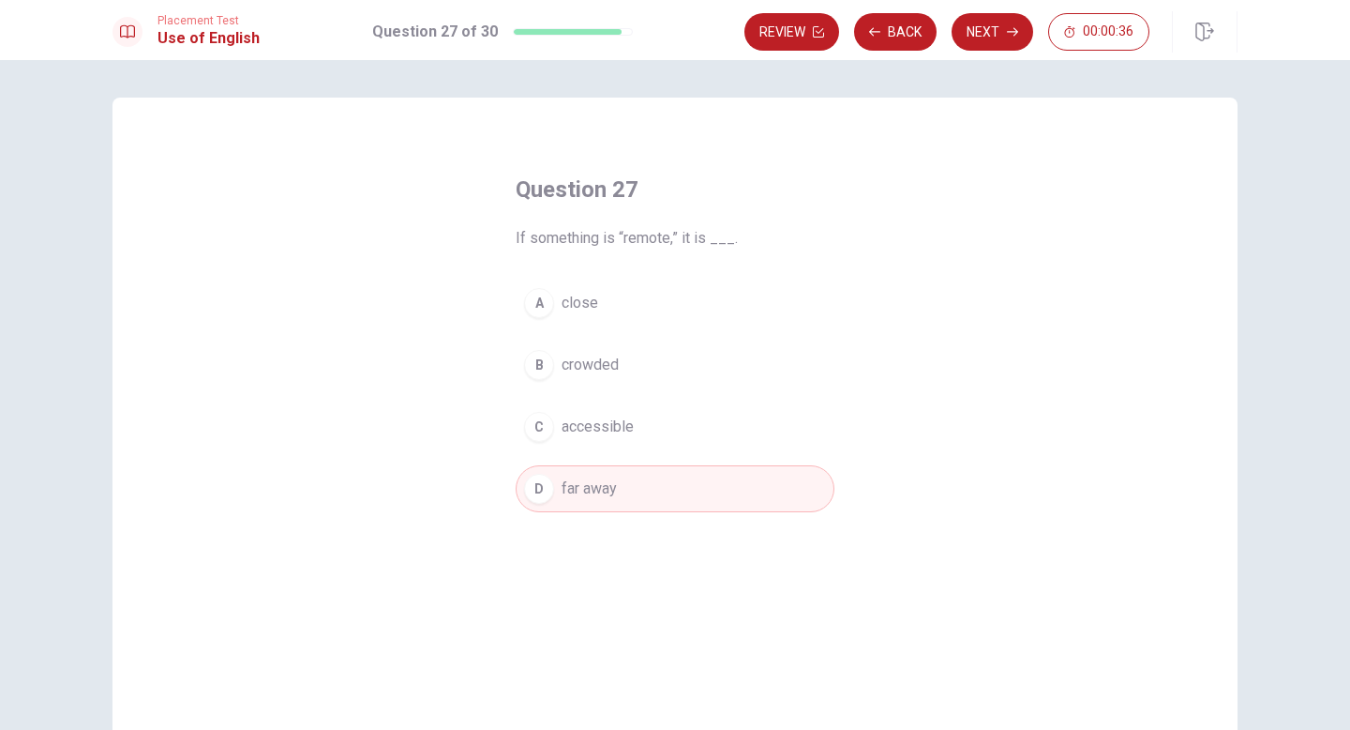
click at [612, 437] on span "accessible" at bounding box center [598, 426] width 72 height 23
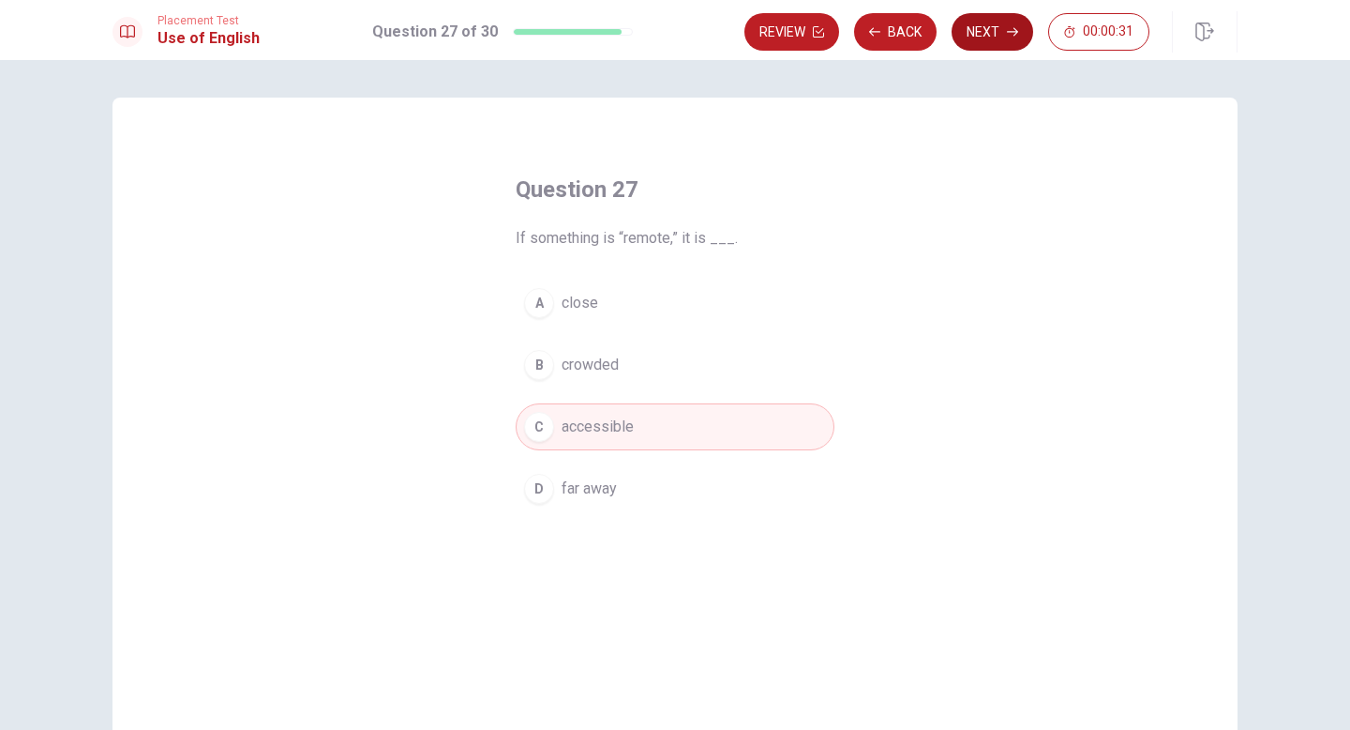
click at [996, 31] on button "Next" at bounding box center [993, 32] width 82 height 38
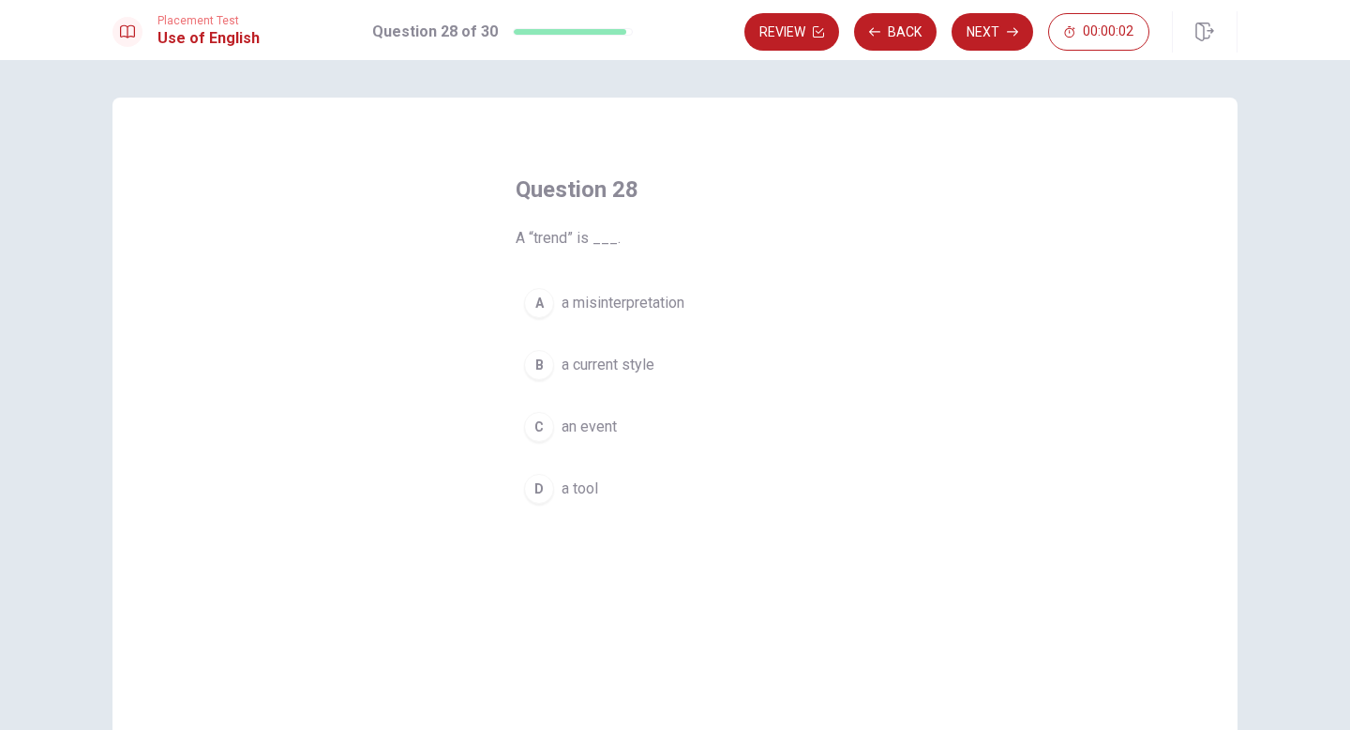
click at [594, 426] on span "an event" at bounding box center [589, 426] width 55 height 23
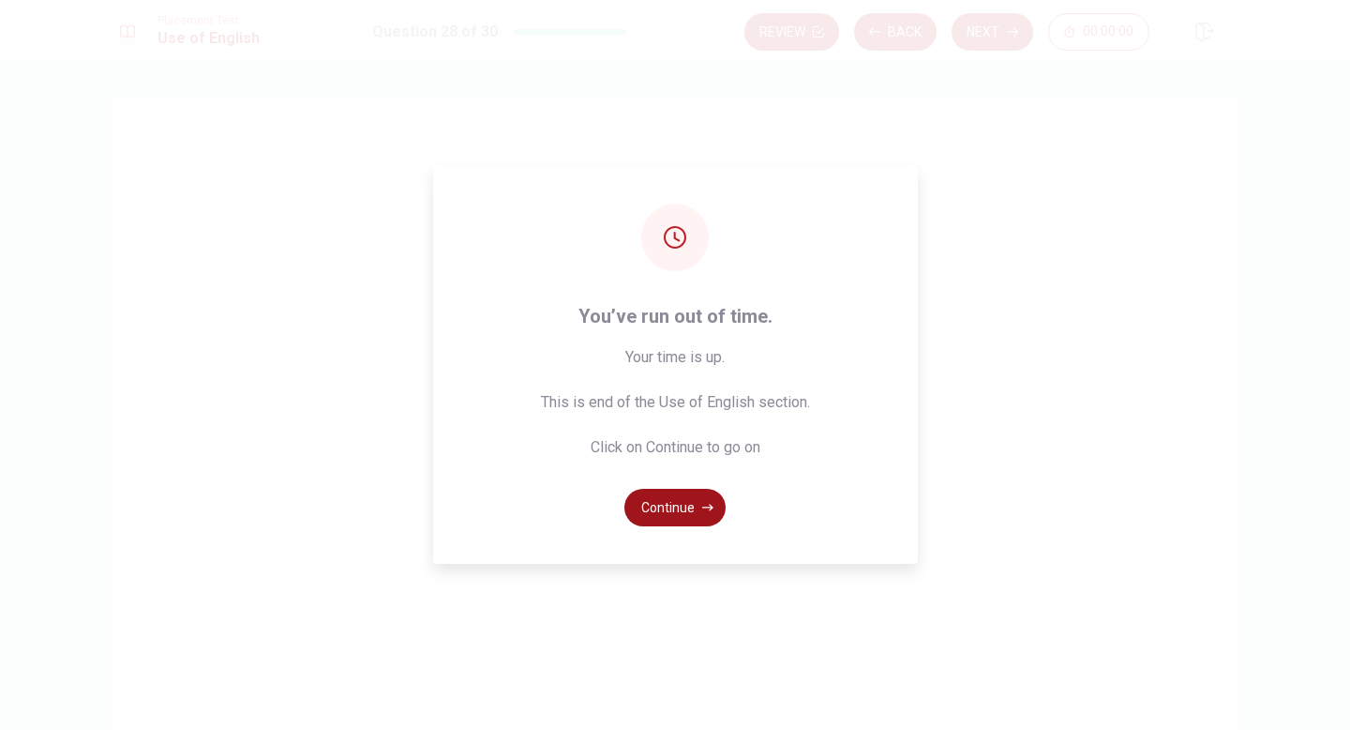
click at [691, 504] on button "Continue" at bounding box center [675, 508] width 101 height 38
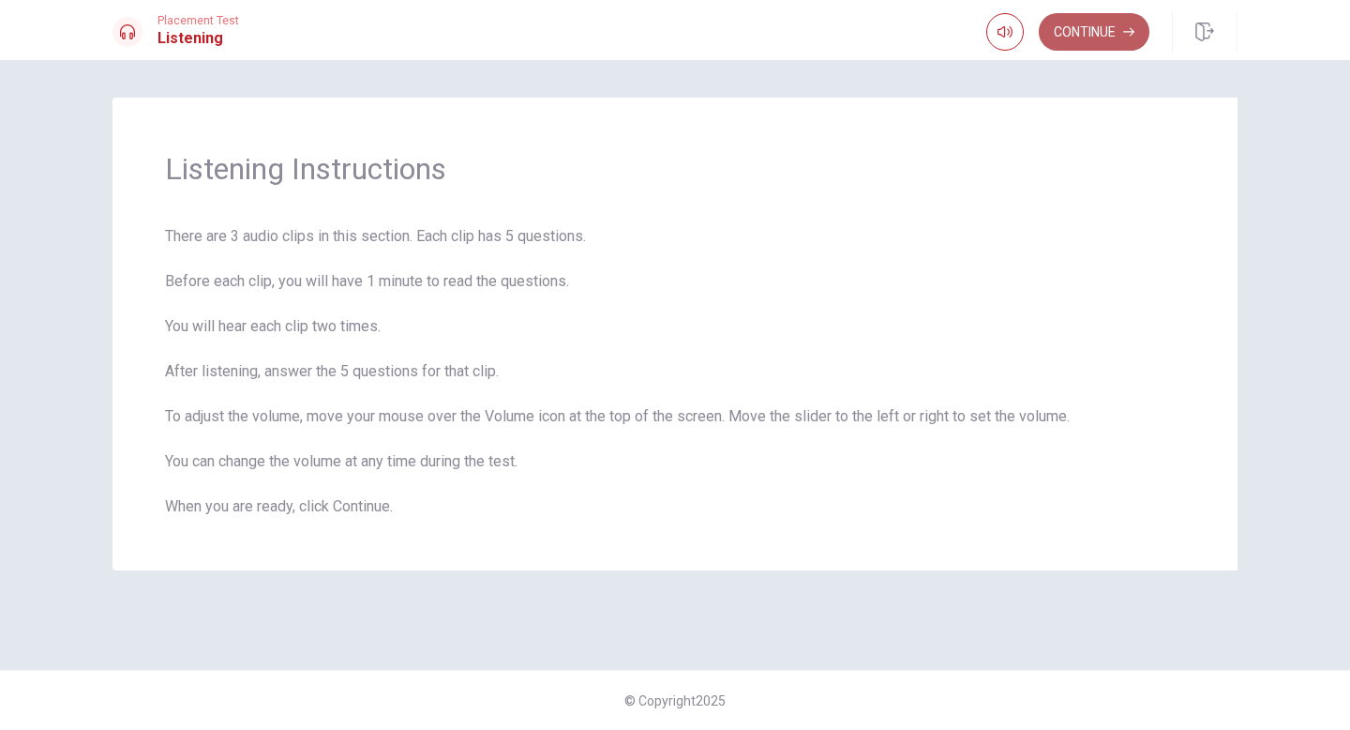
click at [1085, 38] on button "Continue" at bounding box center [1094, 32] width 111 height 38
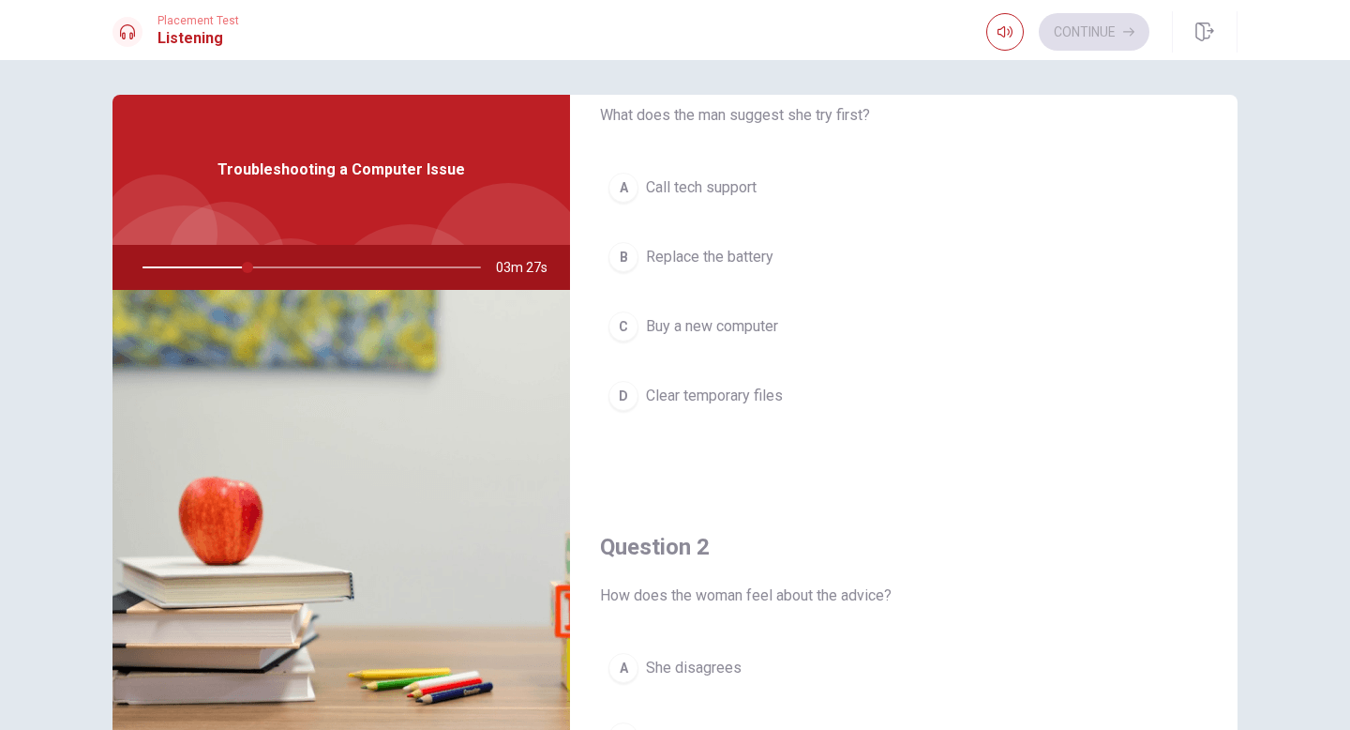
scroll to position [74, 0]
click at [718, 403] on span "Clear temporary files" at bounding box center [714, 402] width 137 height 23
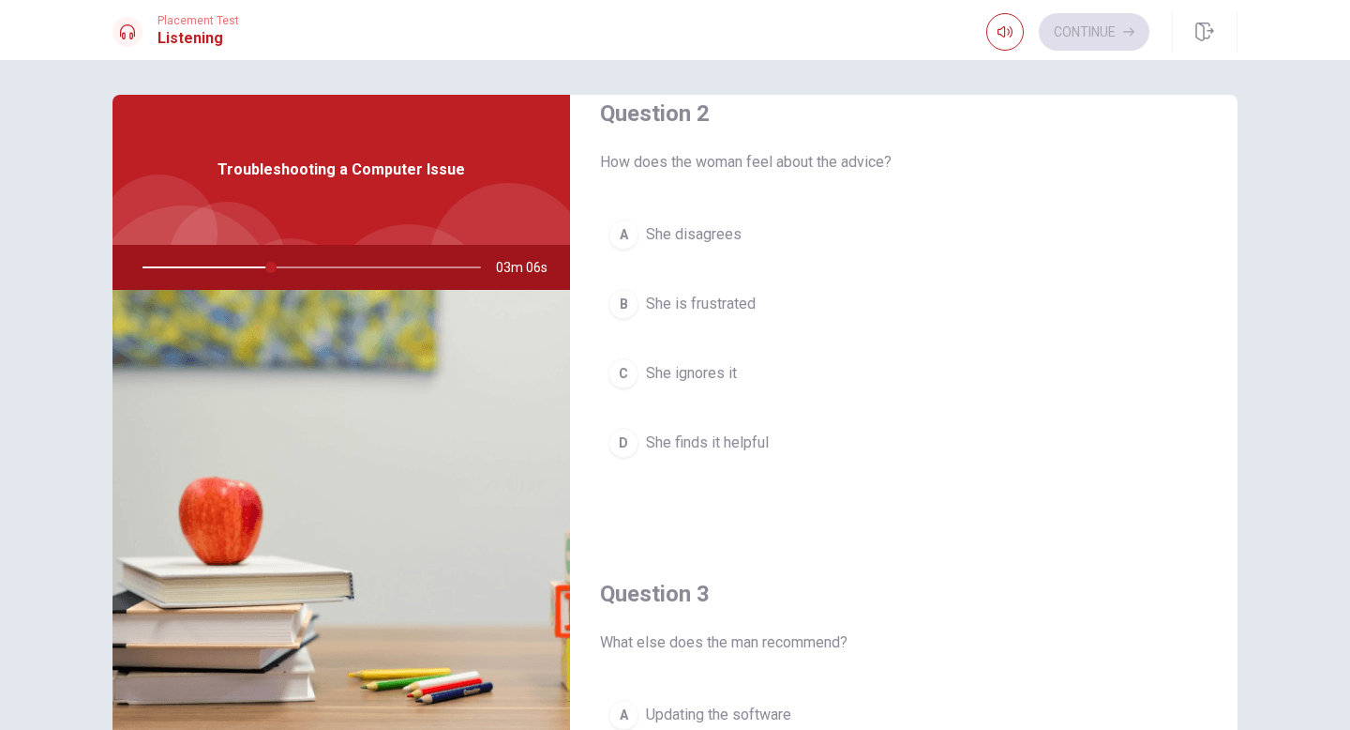
scroll to position [513, 0]
click at [677, 444] on span "She finds it helpful" at bounding box center [707, 443] width 123 height 23
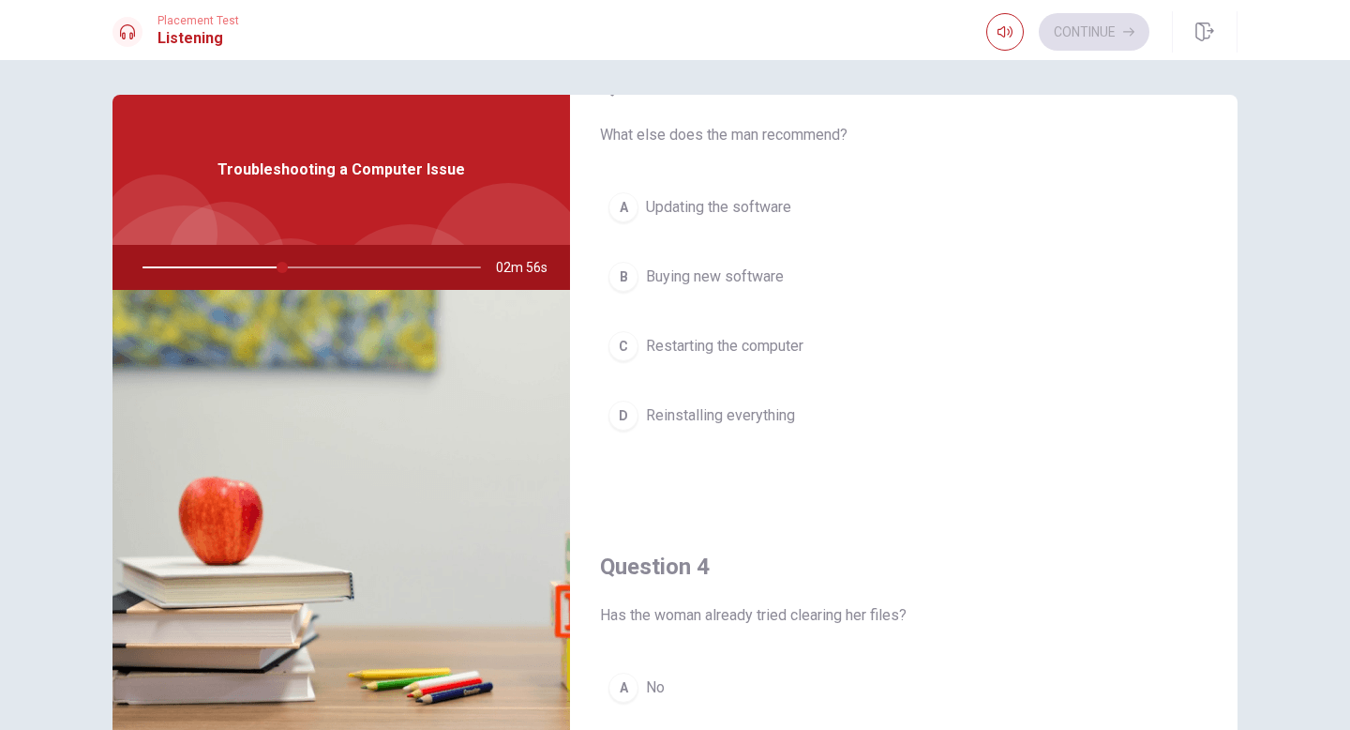
scroll to position [1029, 0]
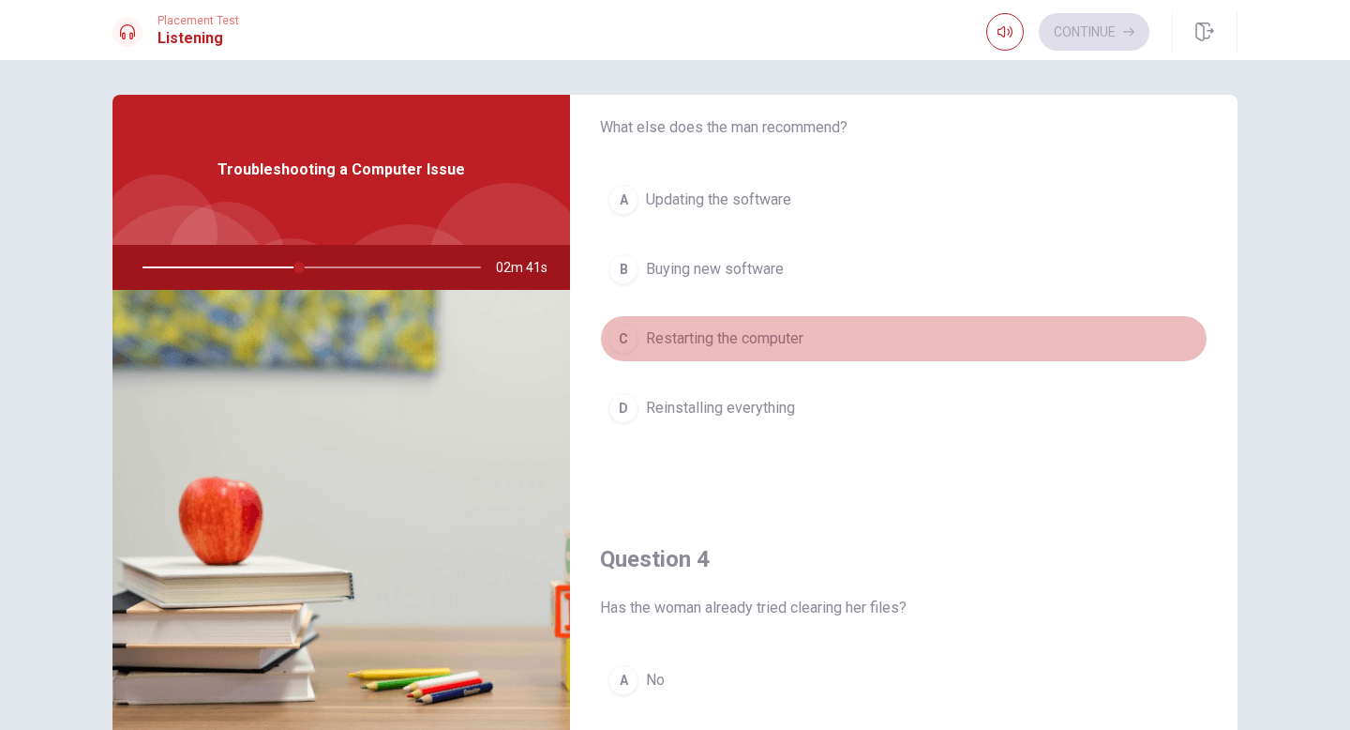
click at [745, 343] on span "Restarting the computer" at bounding box center [725, 338] width 158 height 23
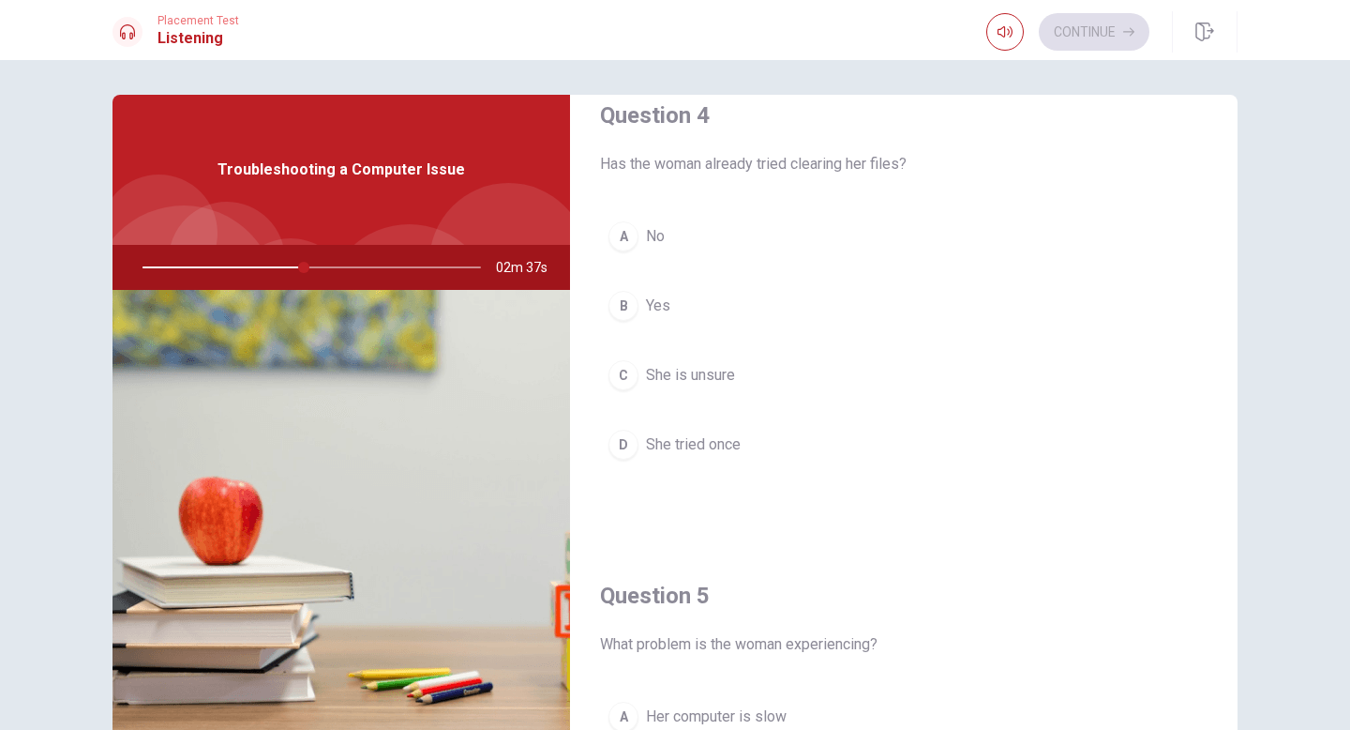
scroll to position [1473, 0]
click at [658, 309] on span "Yes" at bounding box center [658, 304] width 24 height 23
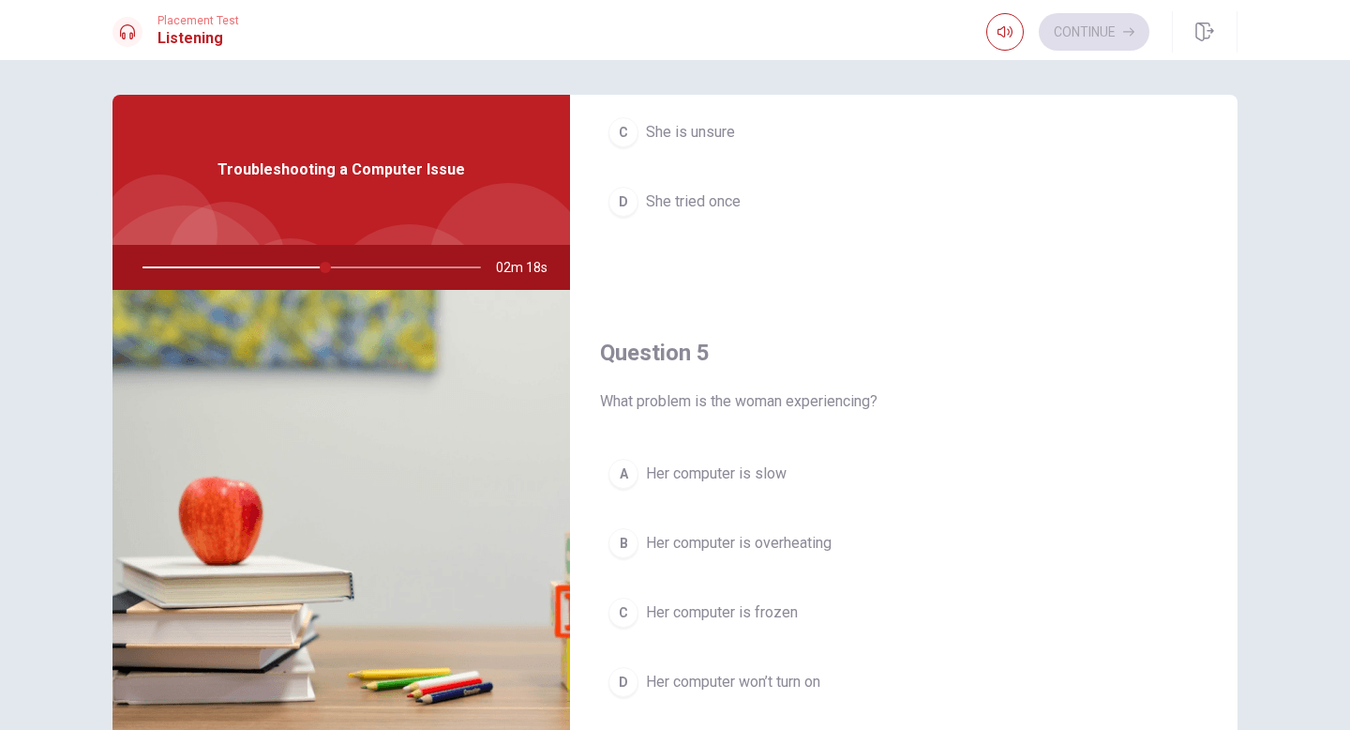
scroll to position [1749, 0]
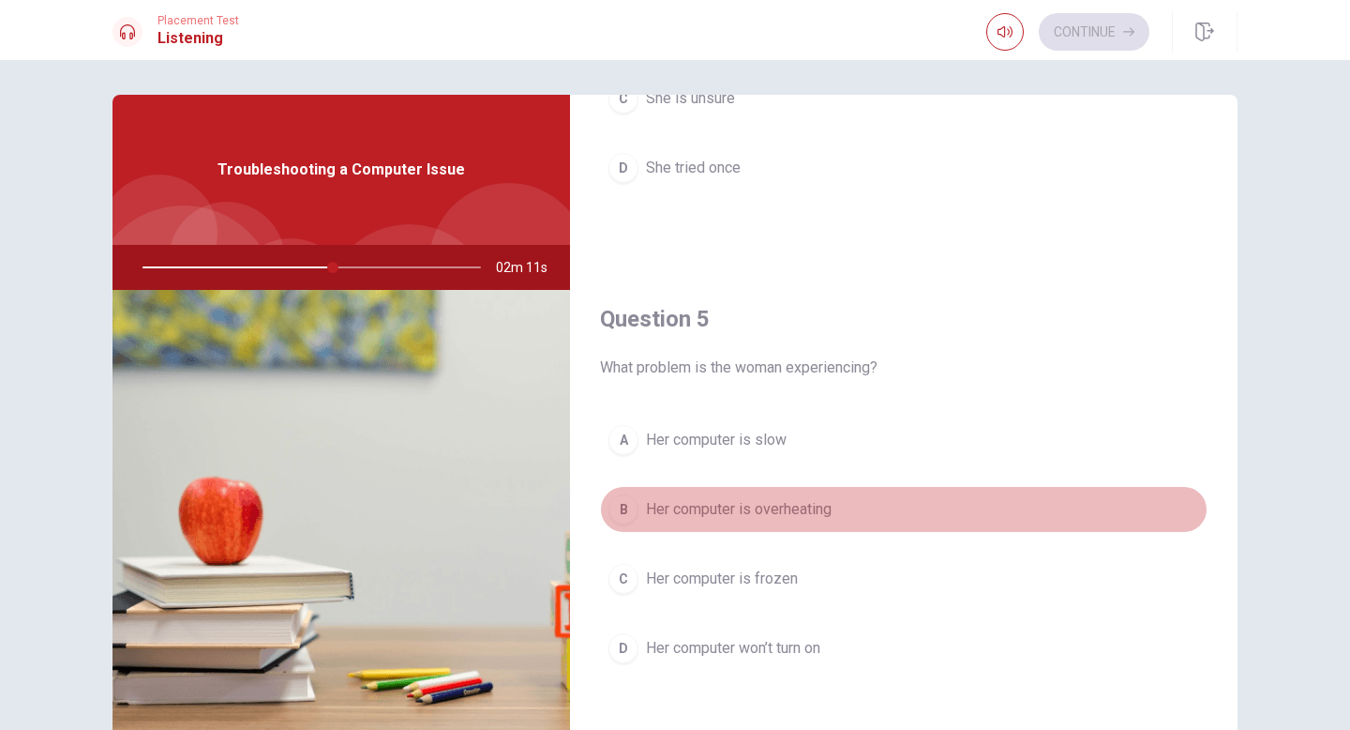
click at [758, 508] on span "Her computer is overheating" at bounding box center [739, 509] width 186 height 23
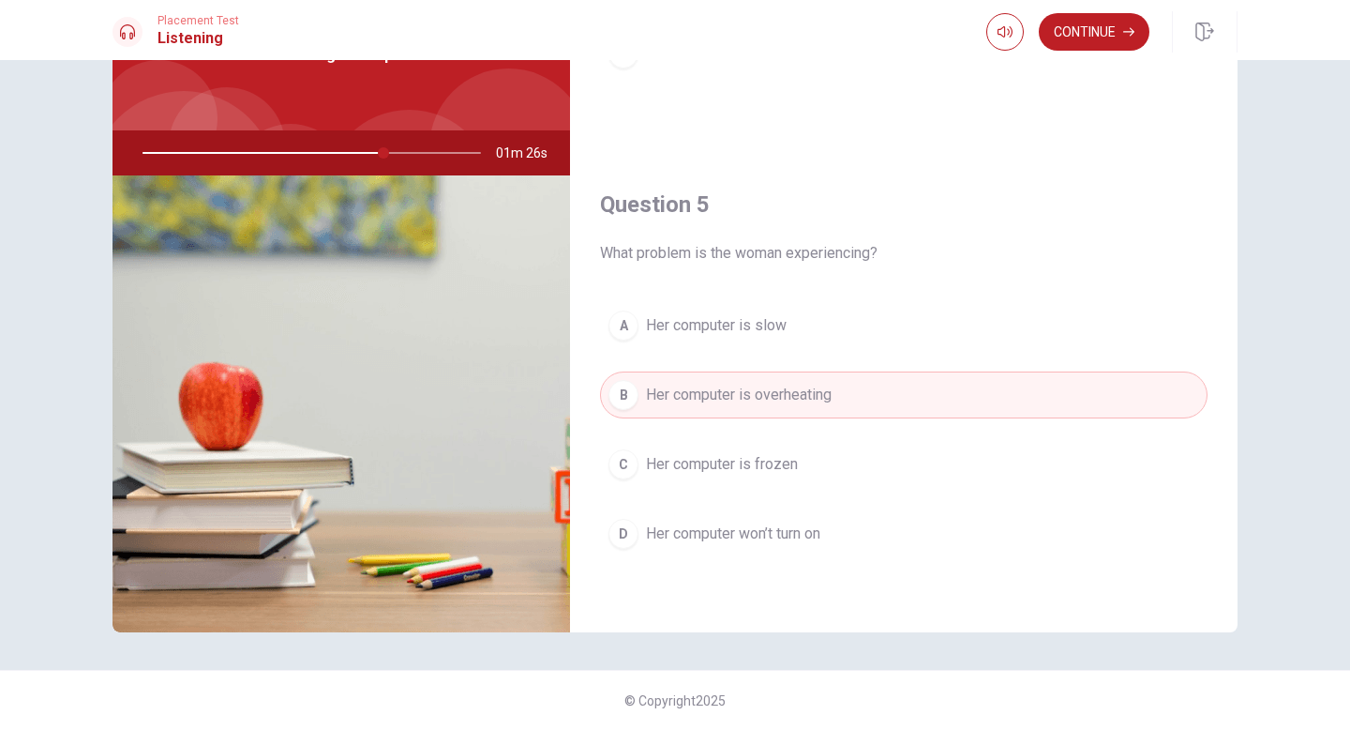
click at [769, 332] on span "Her computer is slow" at bounding box center [716, 325] width 141 height 23
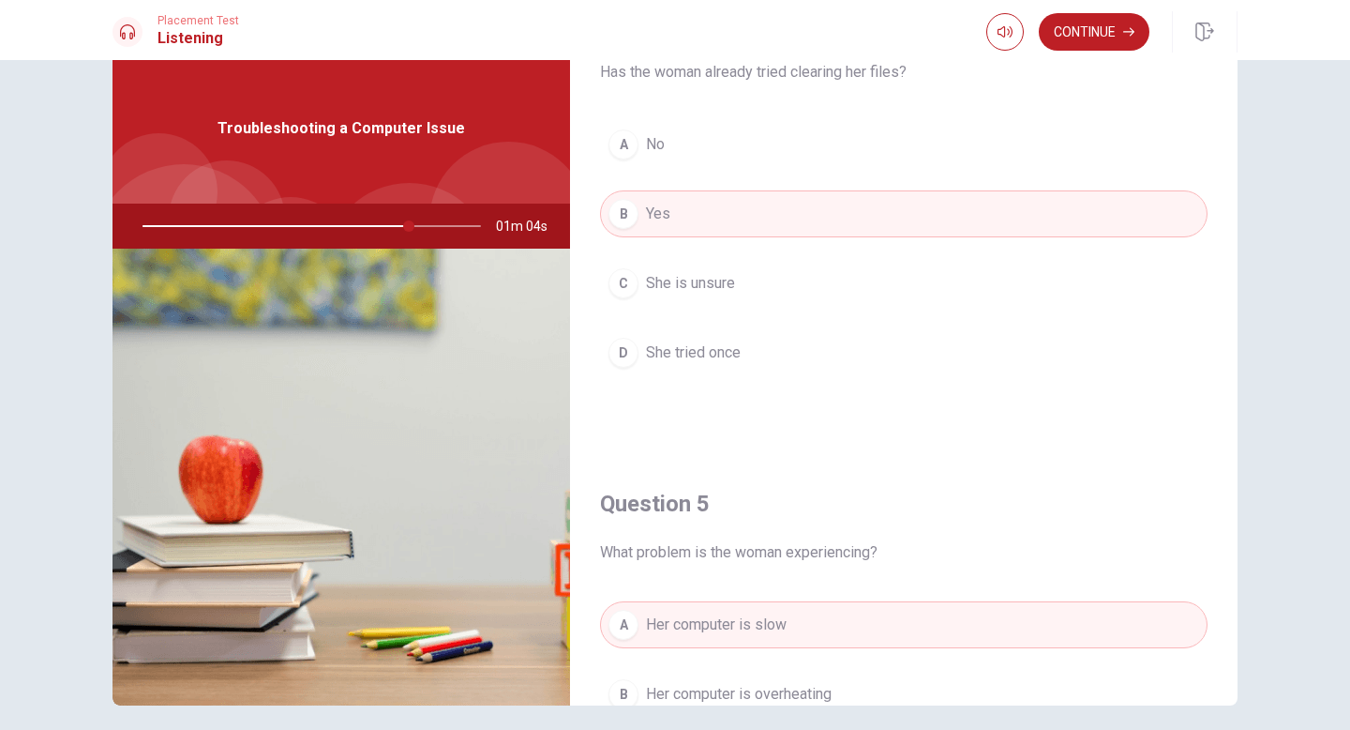
scroll to position [1528, 0]
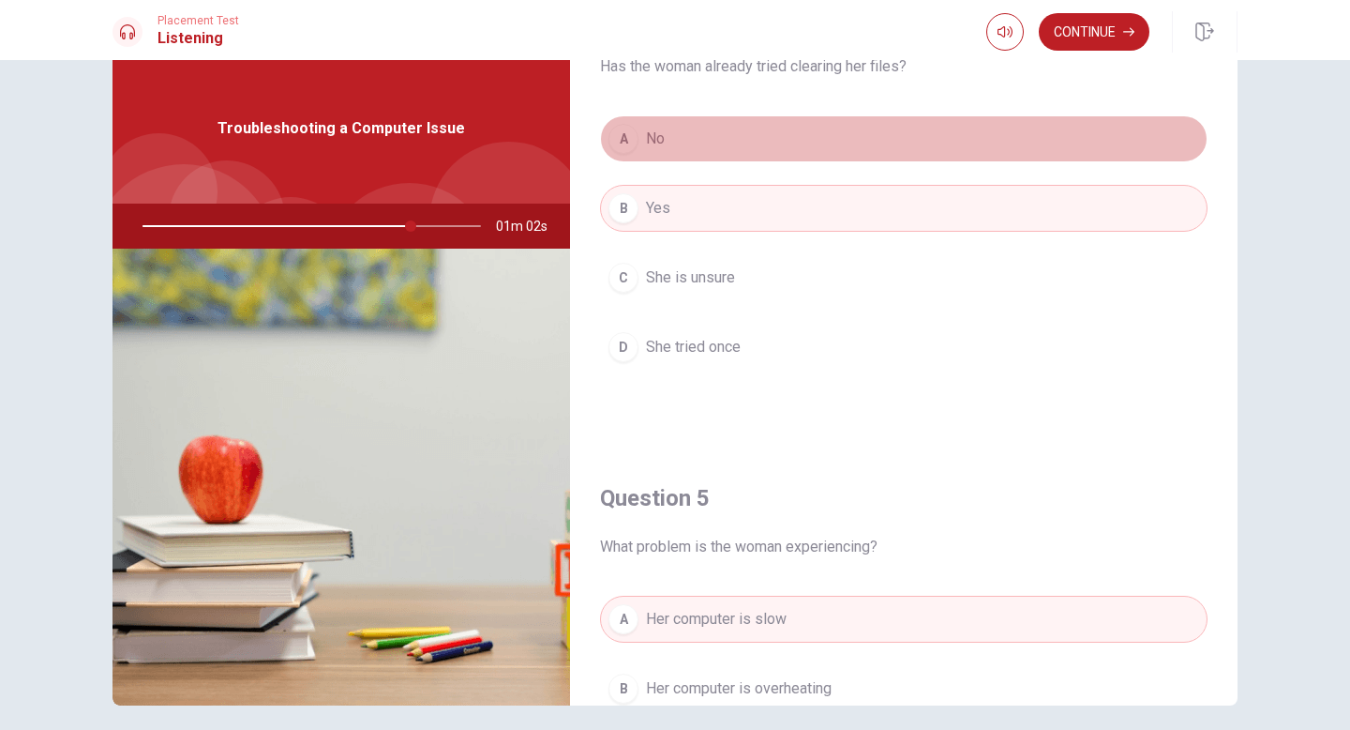
click at [681, 140] on button "A No" at bounding box center [904, 138] width 608 height 47
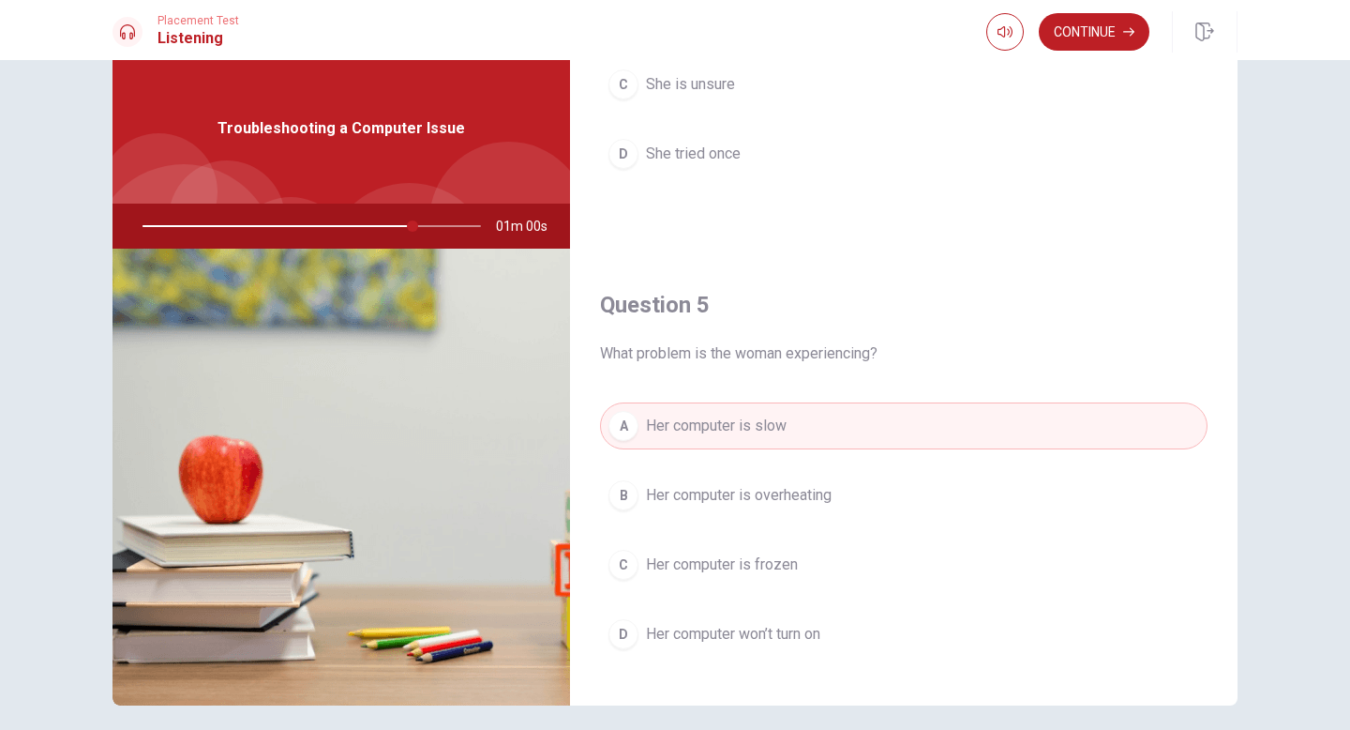
scroll to position [1749, 0]
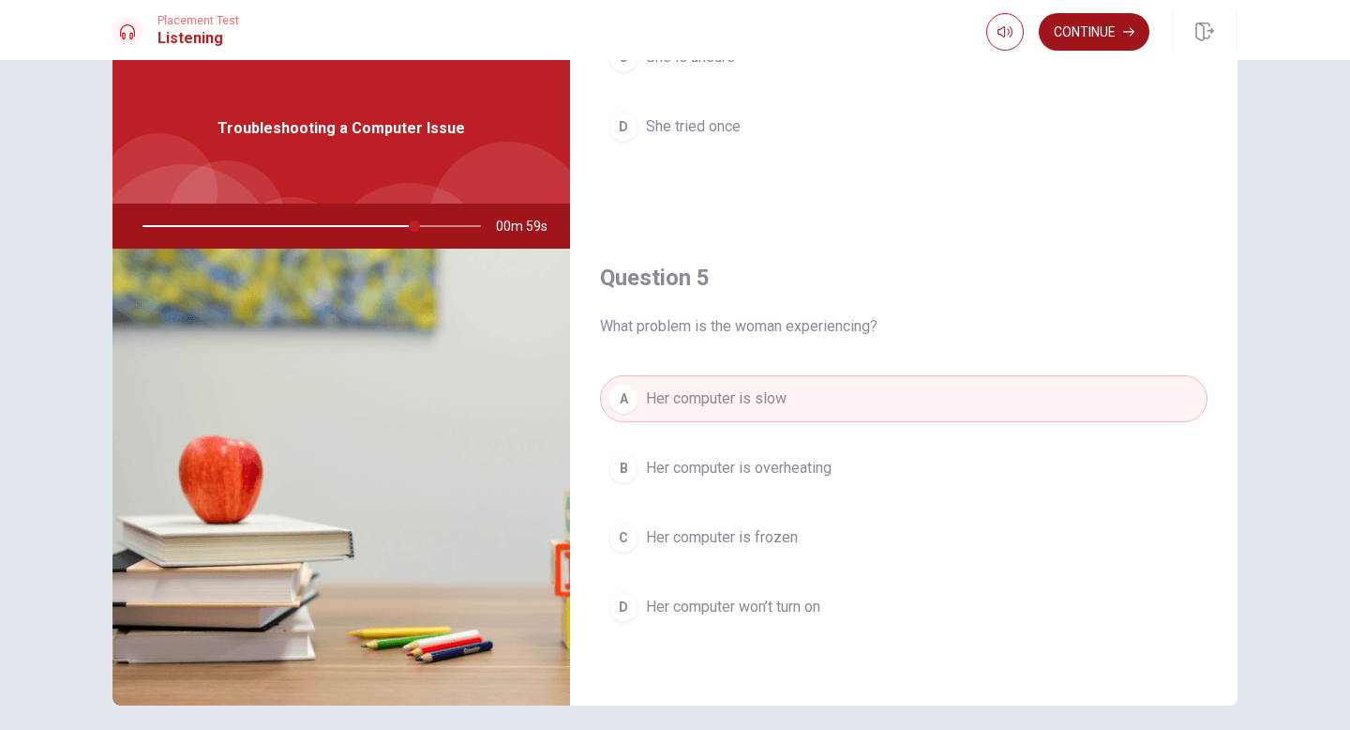
click at [1090, 36] on button "Continue" at bounding box center [1094, 32] width 111 height 38
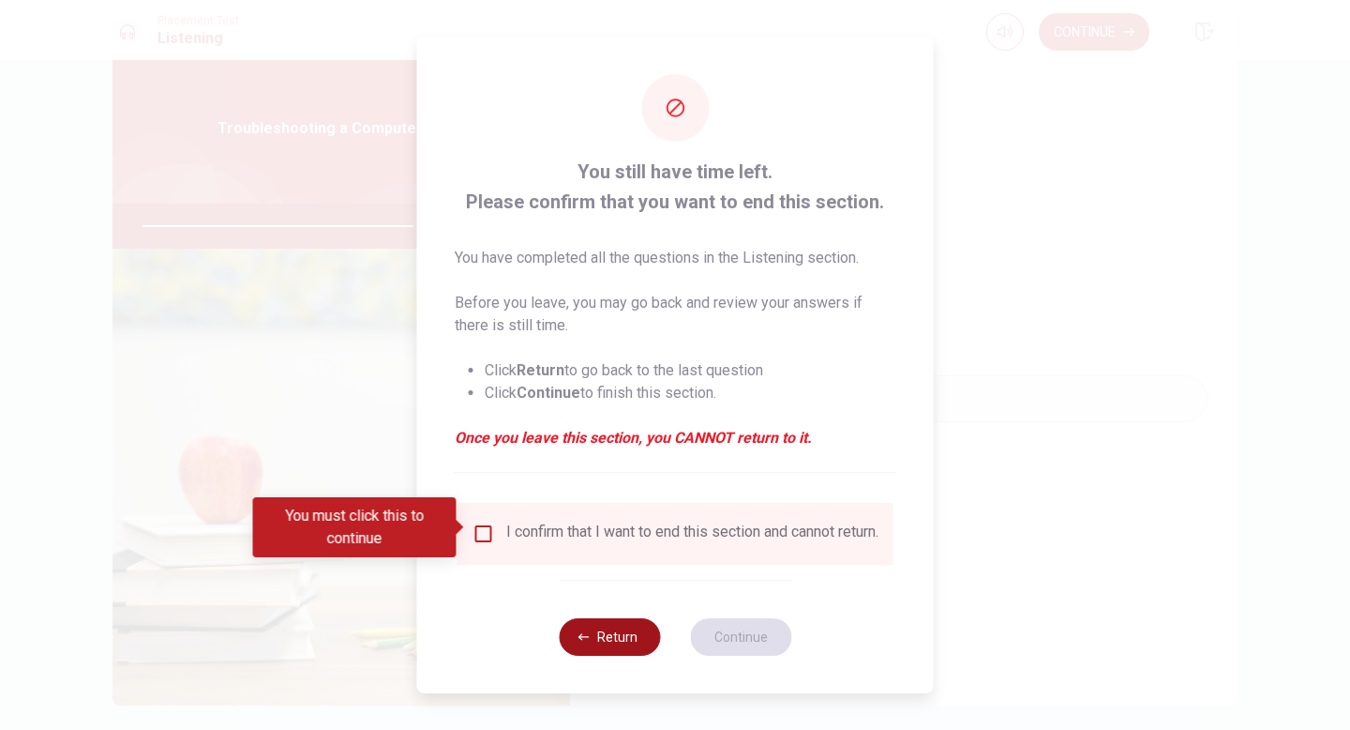
click at [600, 651] on button "Return" at bounding box center [609, 637] width 101 height 38
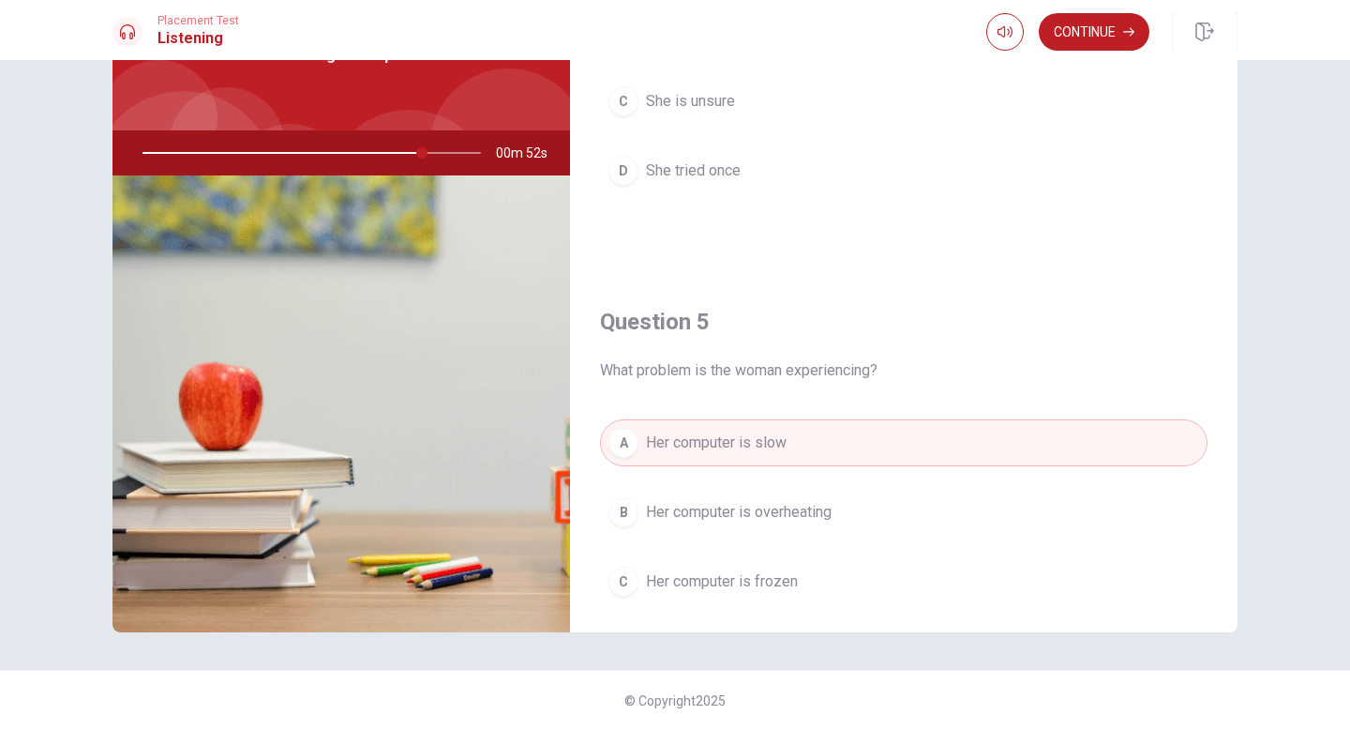
scroll to position [1621, 0]
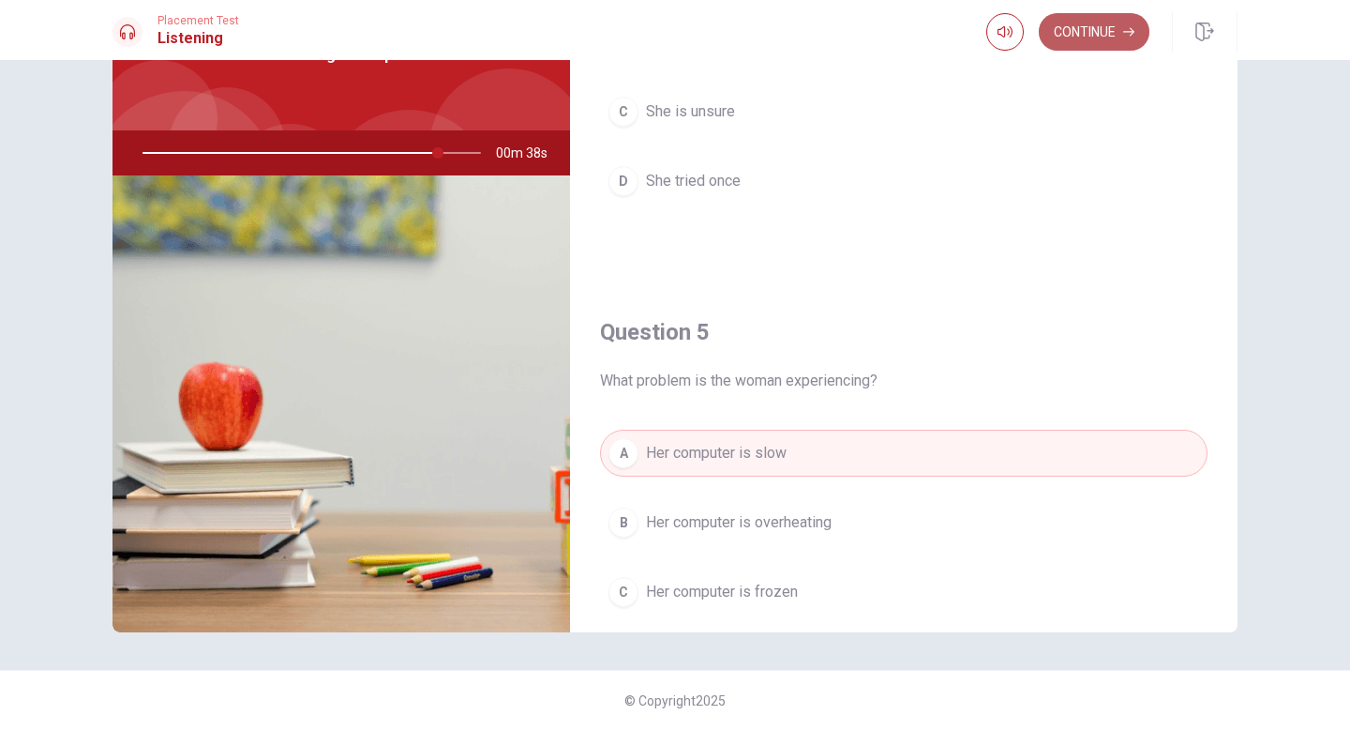
click at [1082, 34] on button "Continue" at bounding box center [1094, 32] width 111 height 38
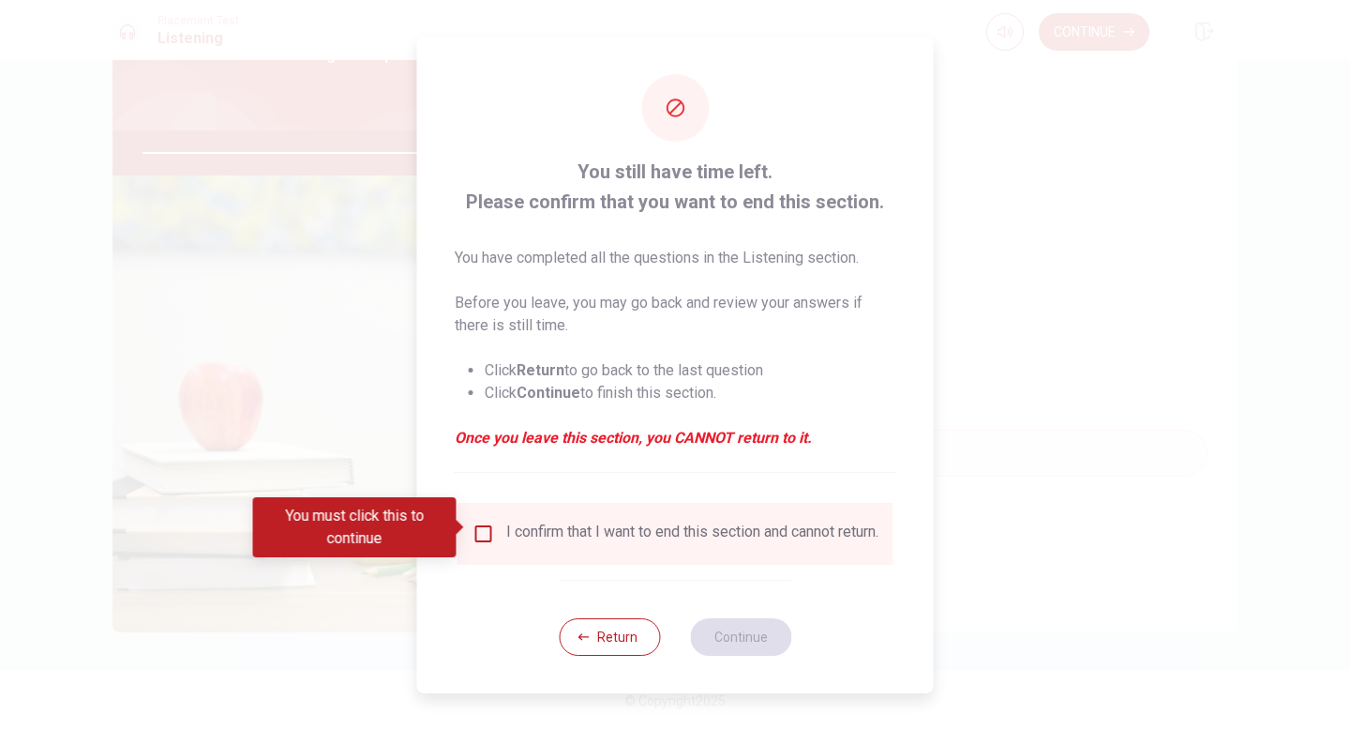
click at [478, 531] on input "You must click this to continue" at bounding box center [484, 533] width 23 height 23
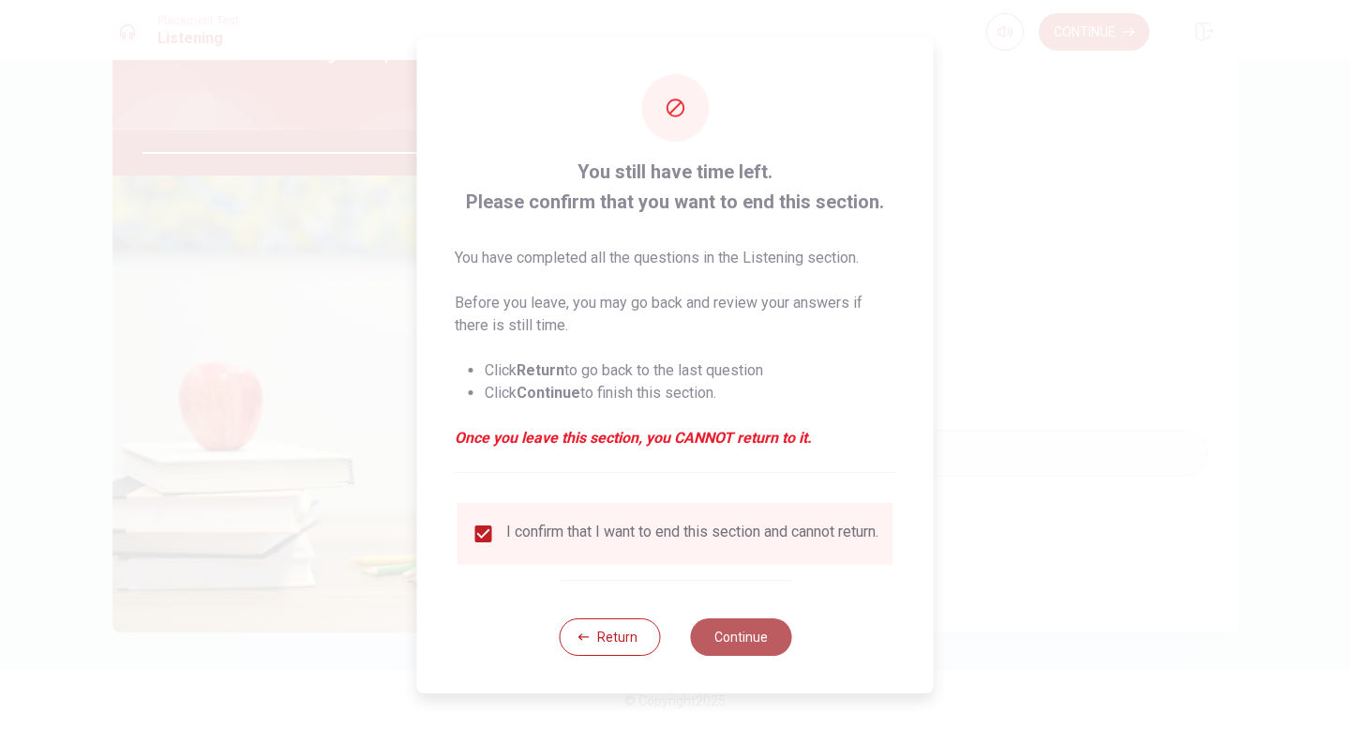
click at [751, 646] on button "Continue" at bounding box center [740, 637] width 101 height 38
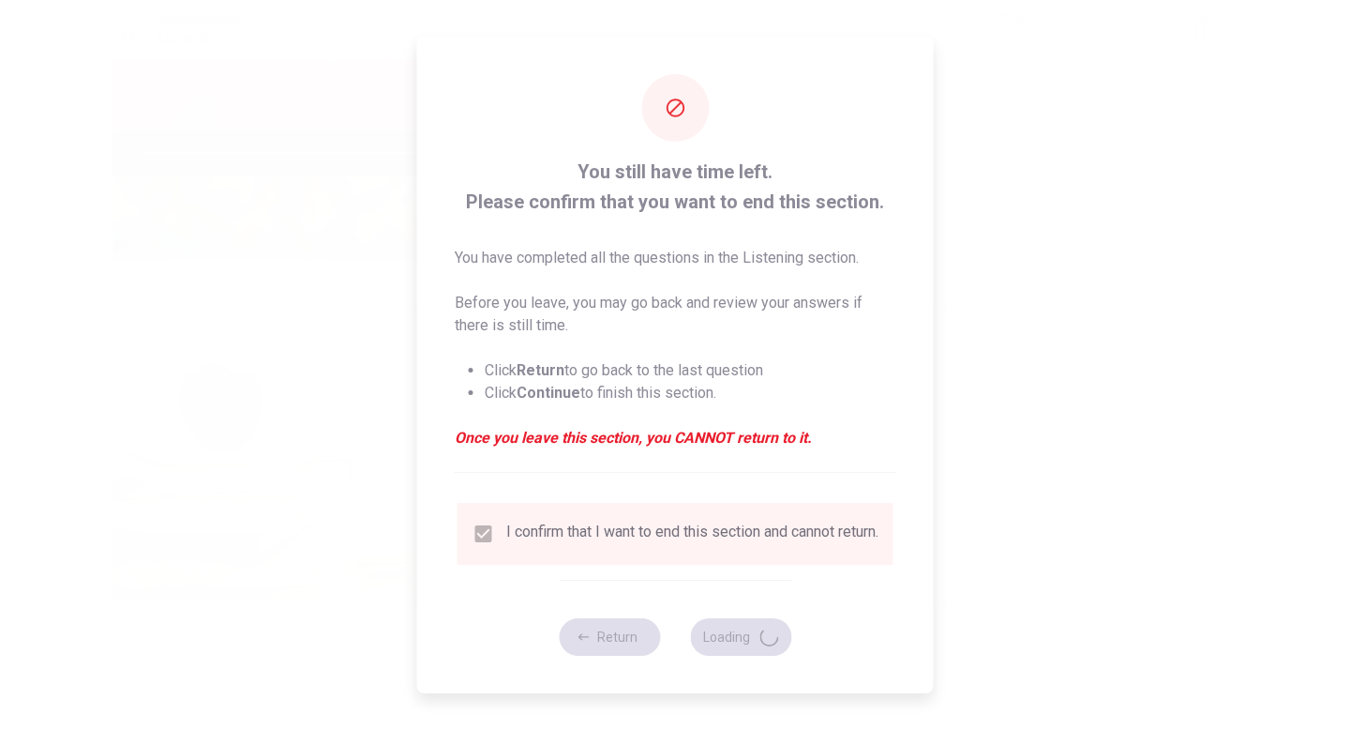
type input "90"
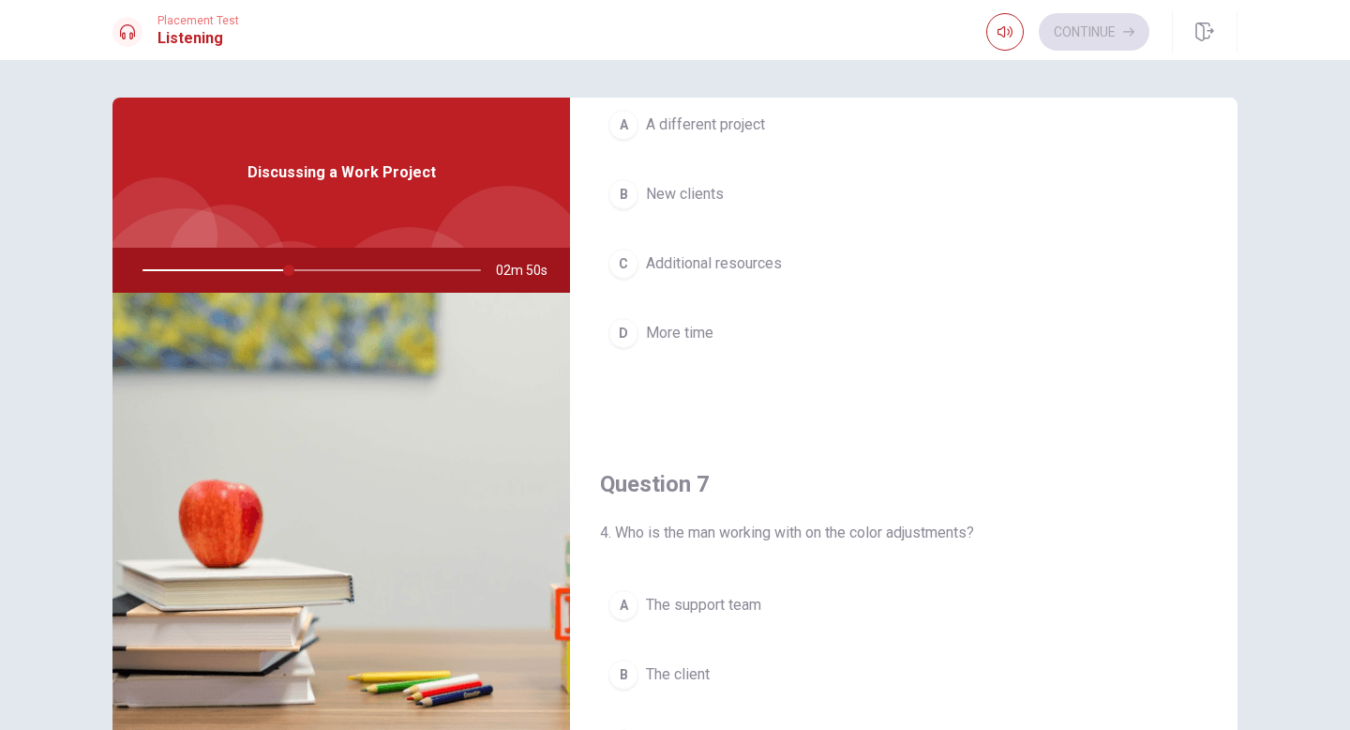
scroll to position [0, 0]
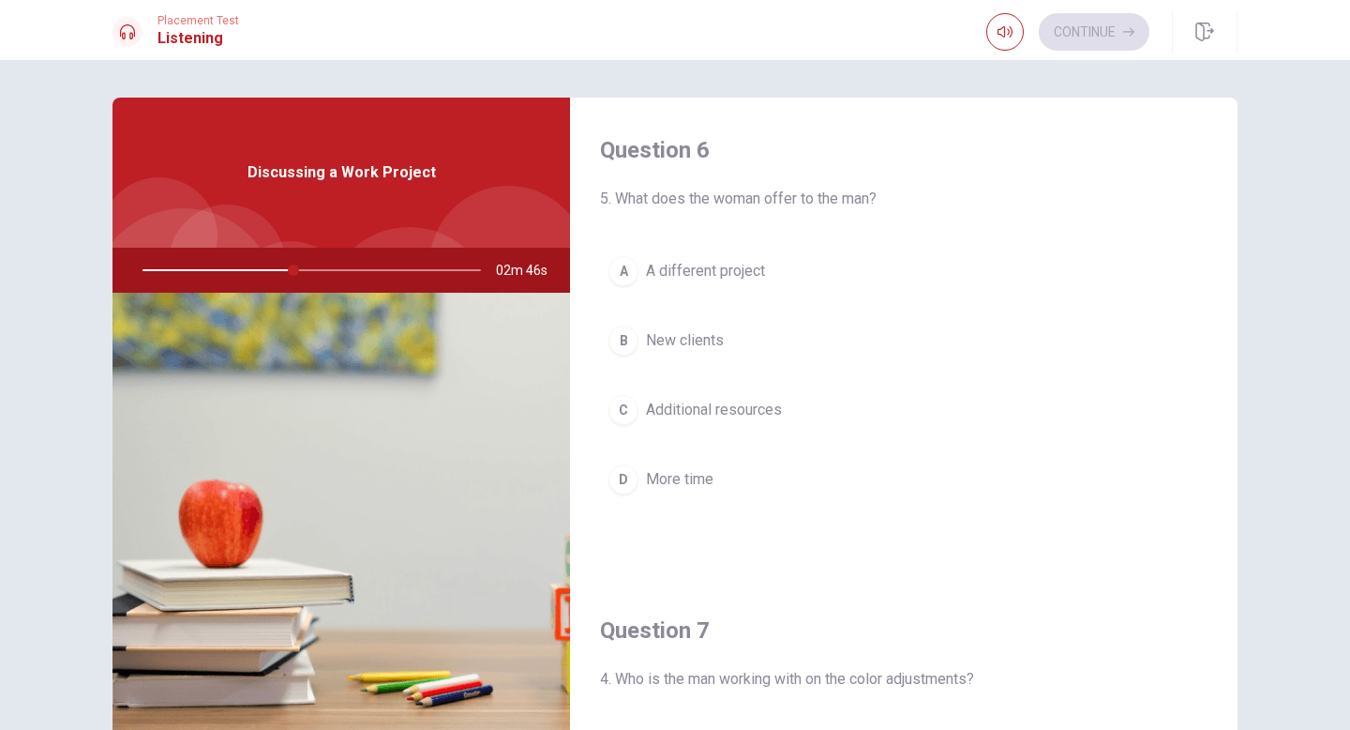
click at [711, 411] on span "Additional resources" at bounding box center [714, 410] width 136 height 23
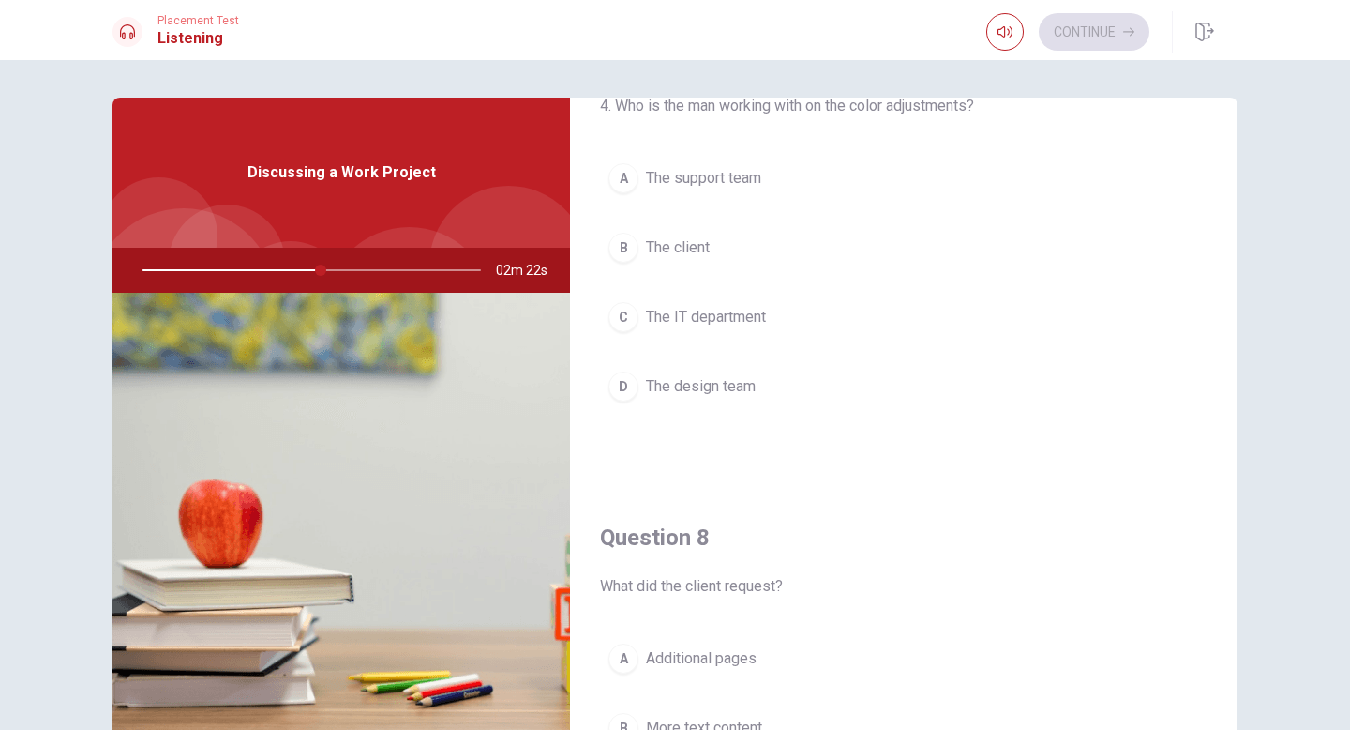
scroll to position [547, 0]
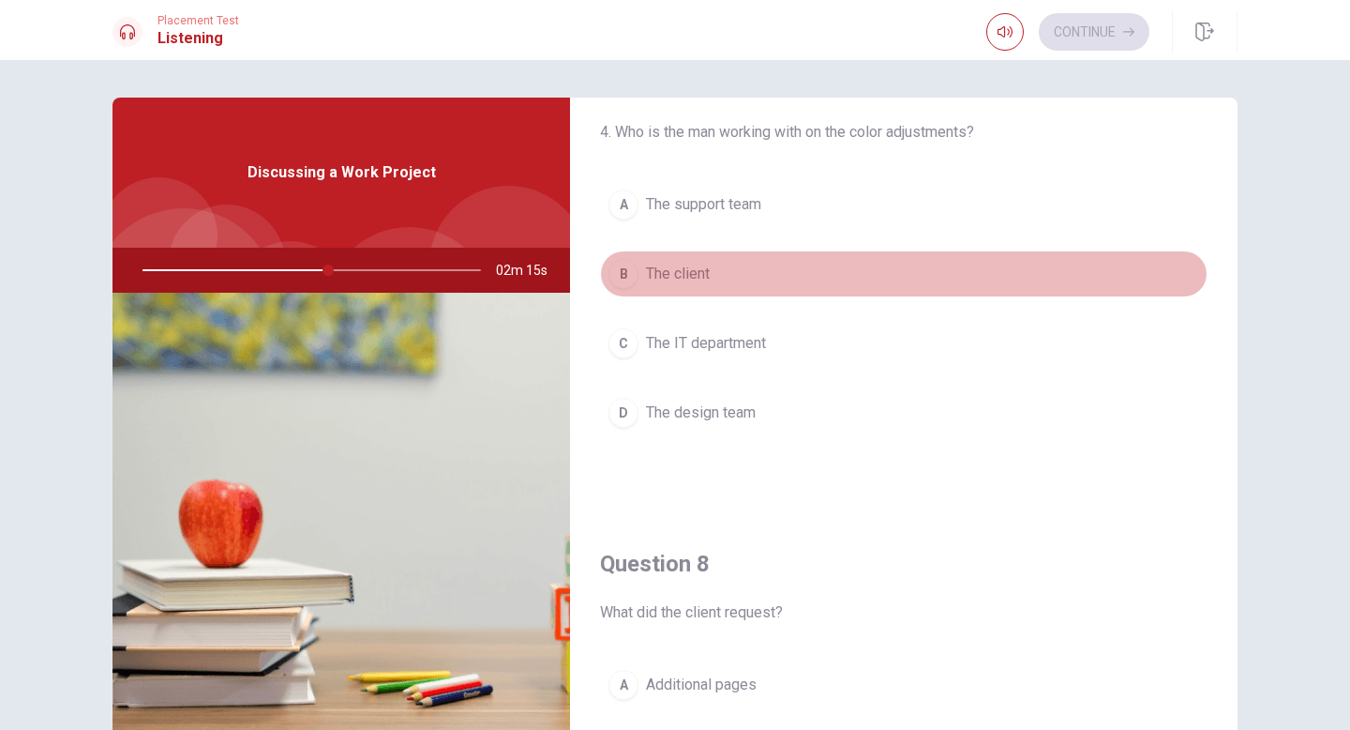
click at [698, 276] on span "The client" at bounding box center [678, 274] width 64 height 23
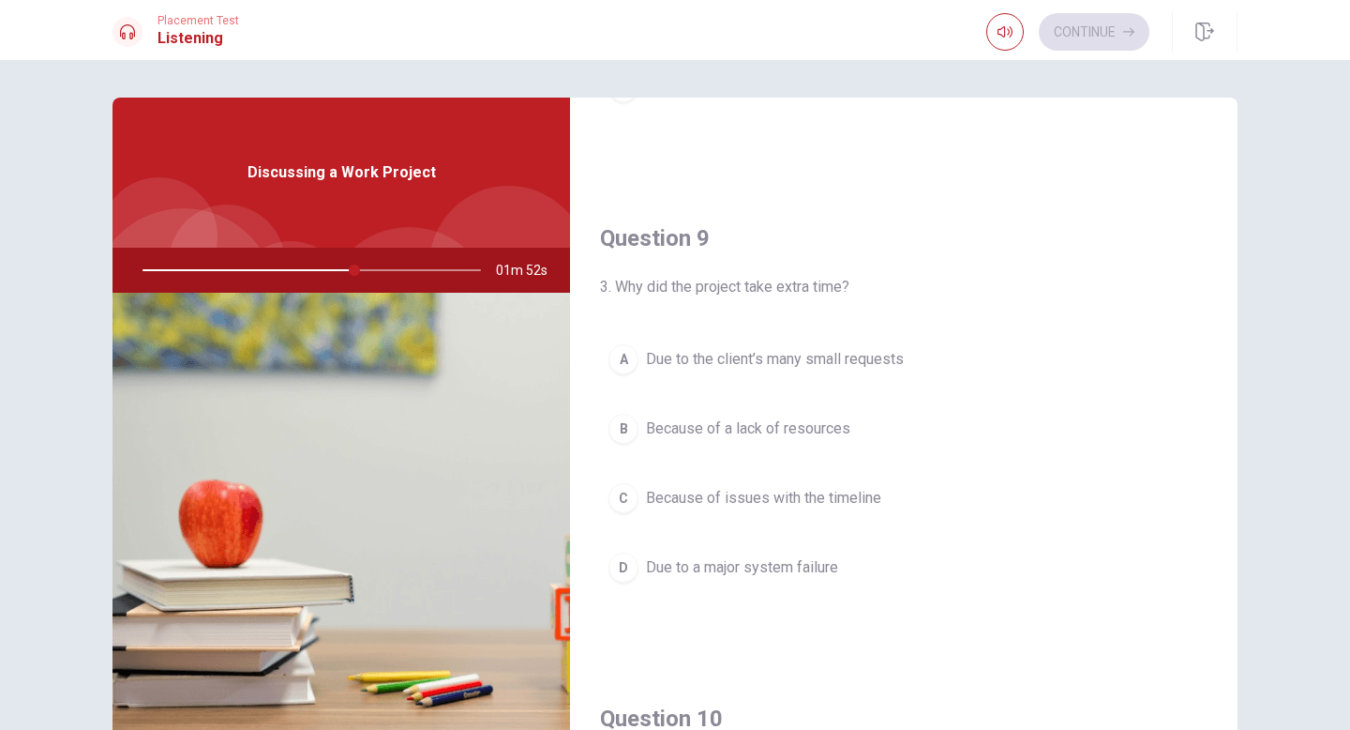
scroll to position [1350, 0]
click at [761, 394] on div "A Due to the client’s many small requests B Because of a lack of resources C Be…" at bounding box center [904, 484] width 608 height 293
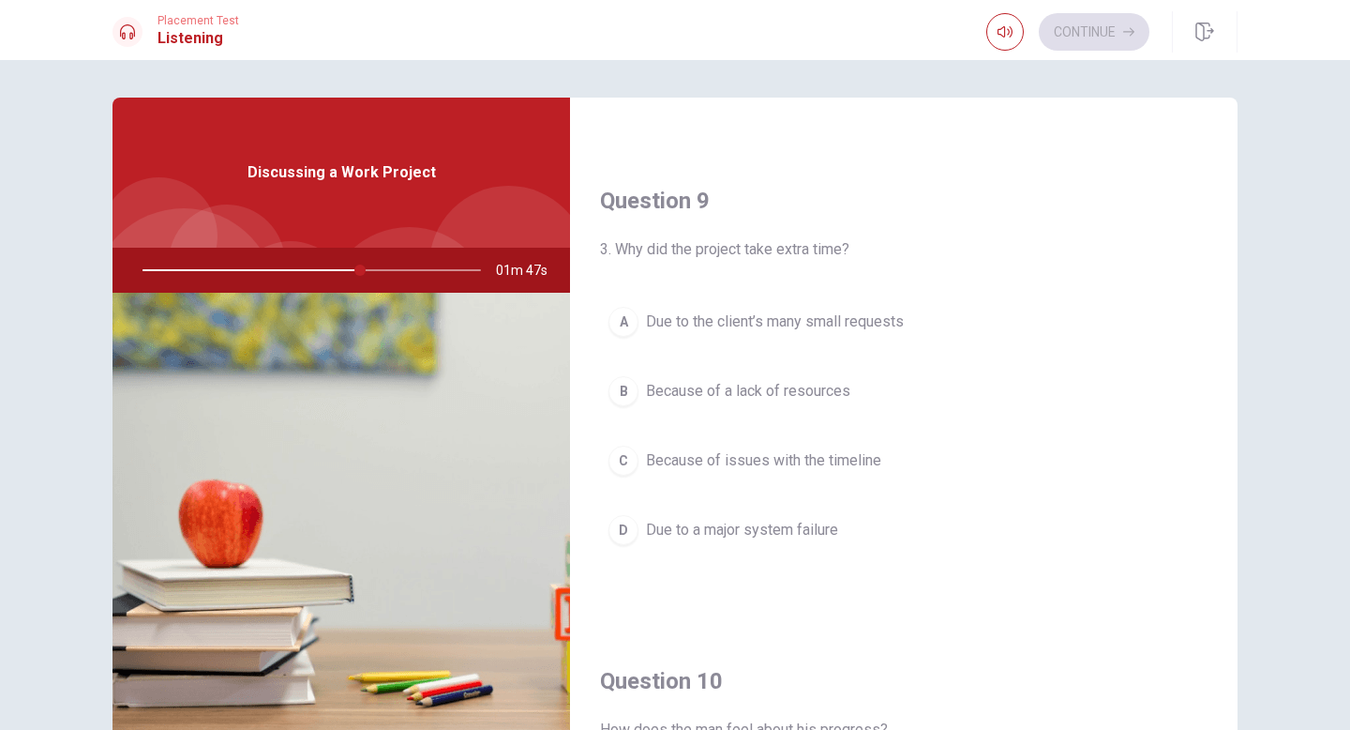
scroll to position [1392, 0]
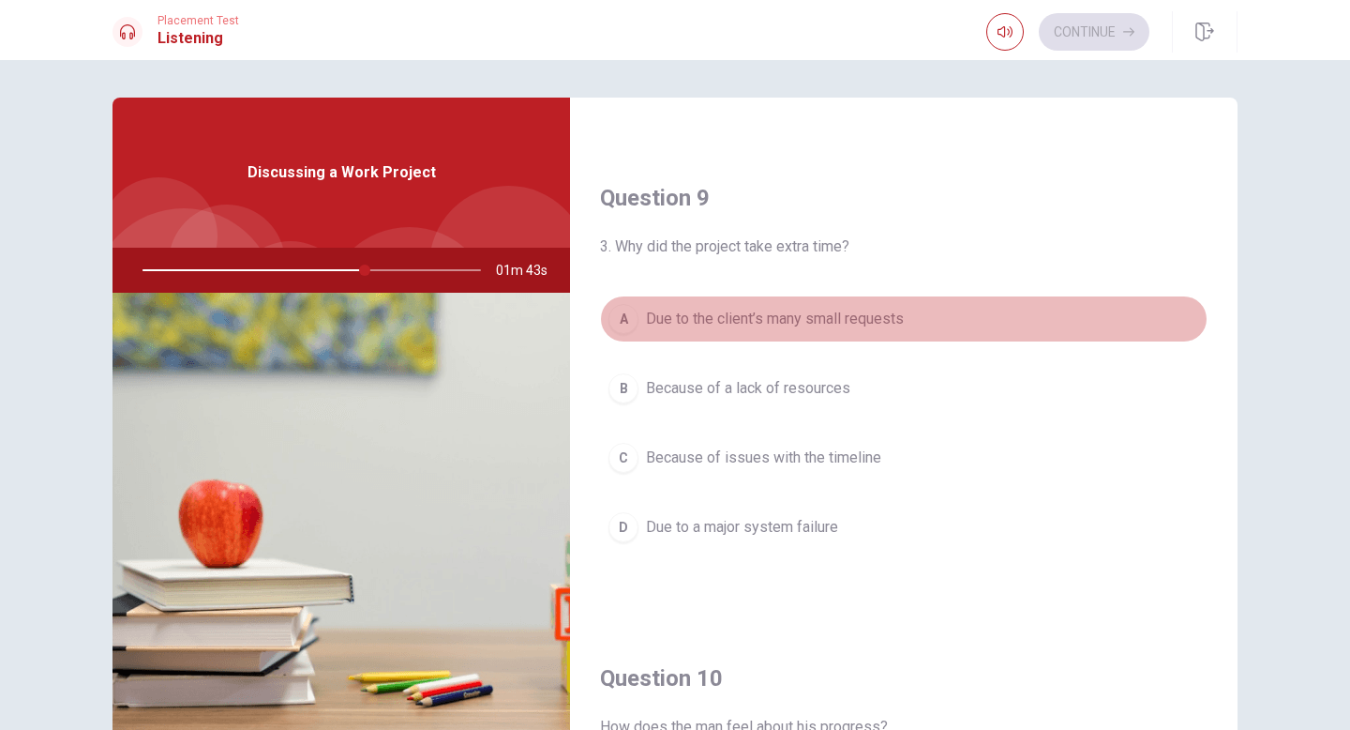
click at [823, 323] on span "Due to the client’s many small requests" at bounding box center [775, 319] width 258 height 23
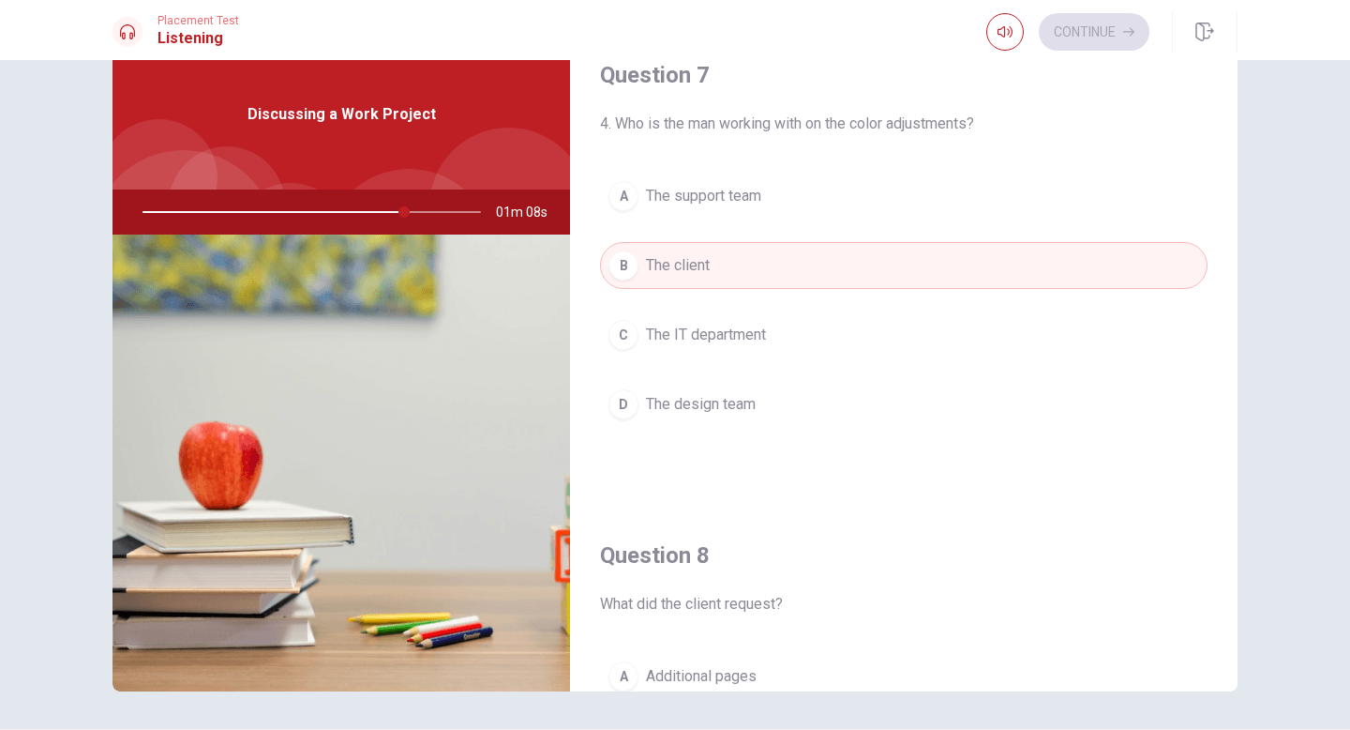
scroll to position [482, 0]
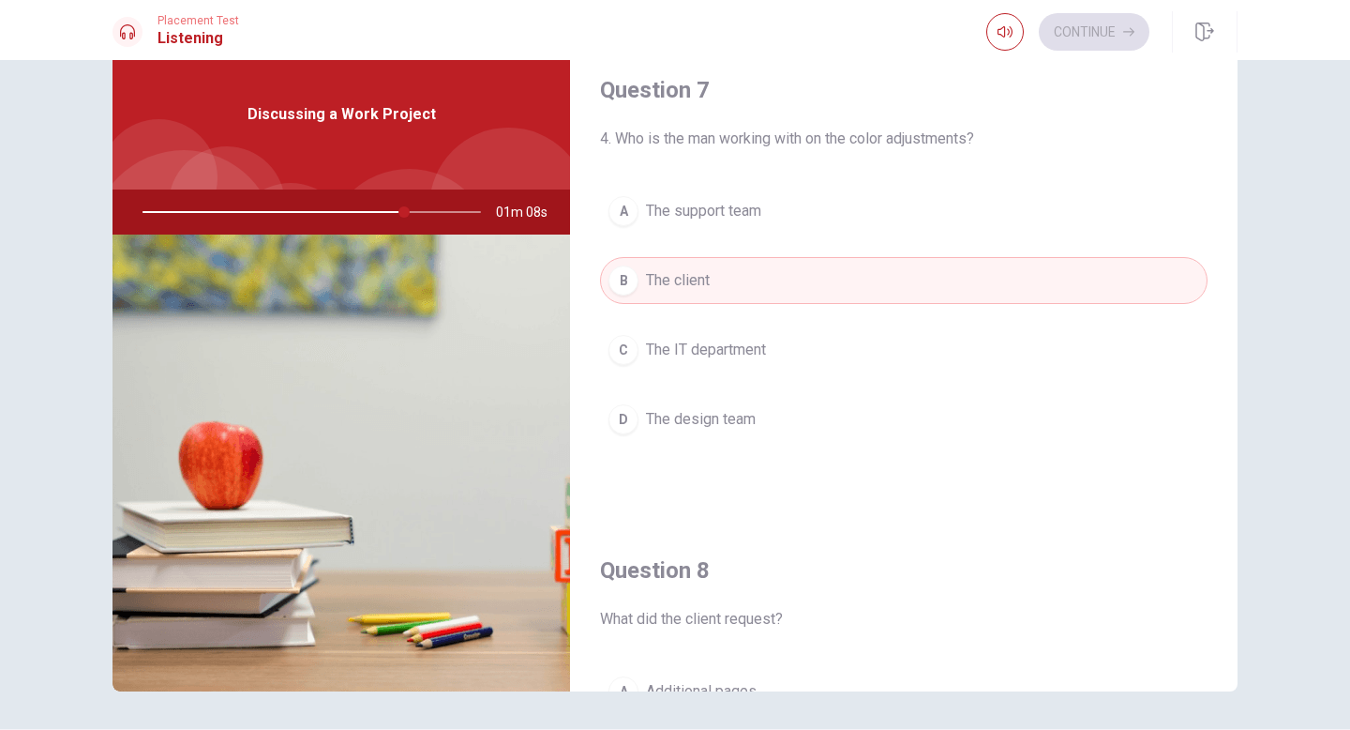
click at [721, 419] on span "The design team" at bounding box center [701, 419] width 110 height 23
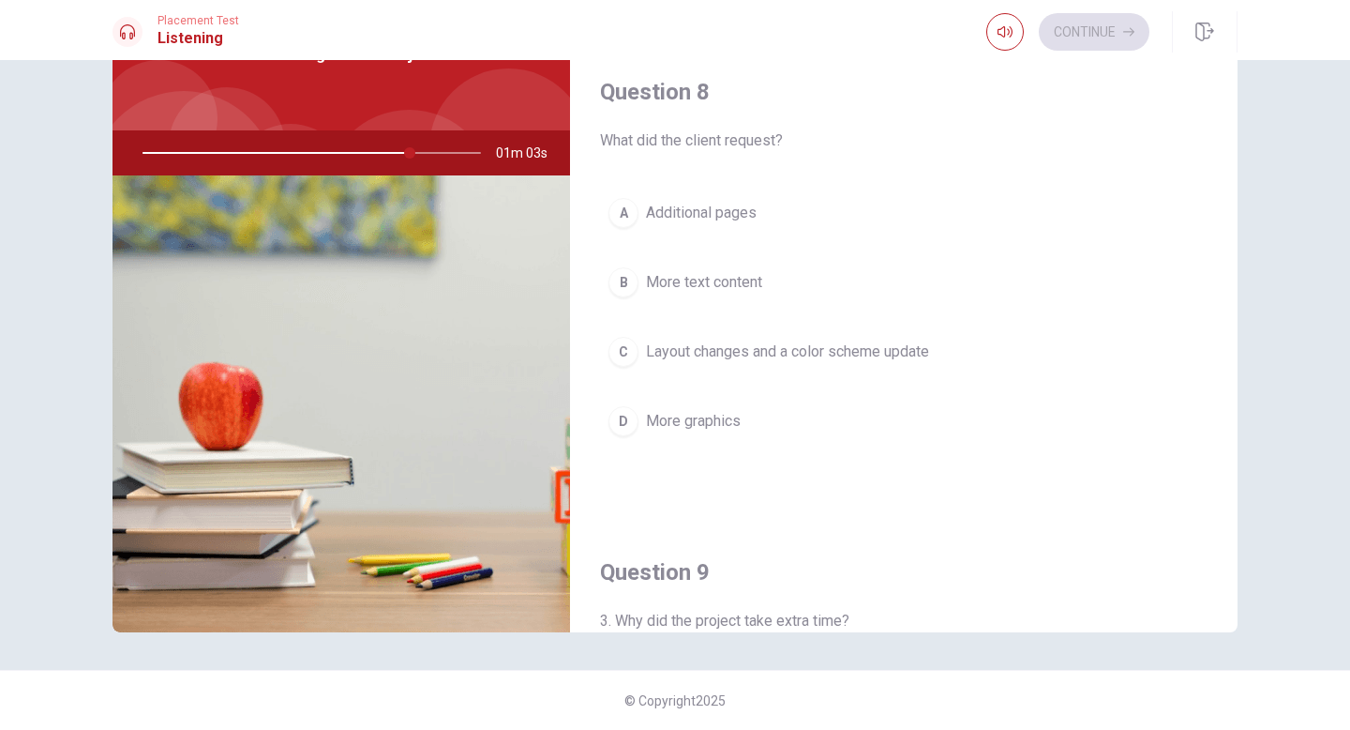
scroll to position [903, 0]
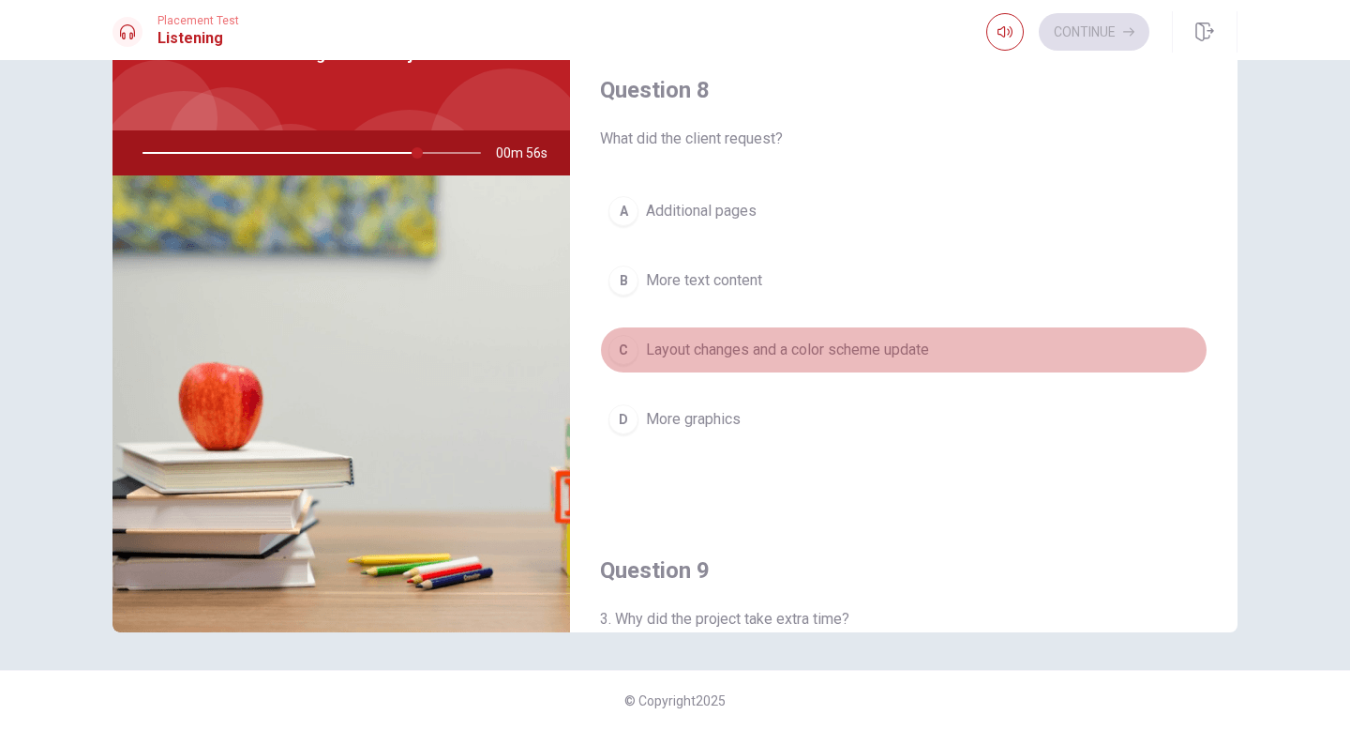
click at [730, 354] on span "Layout changes and a color scheme update" at bounding box center [787, 350] width 283 height 23
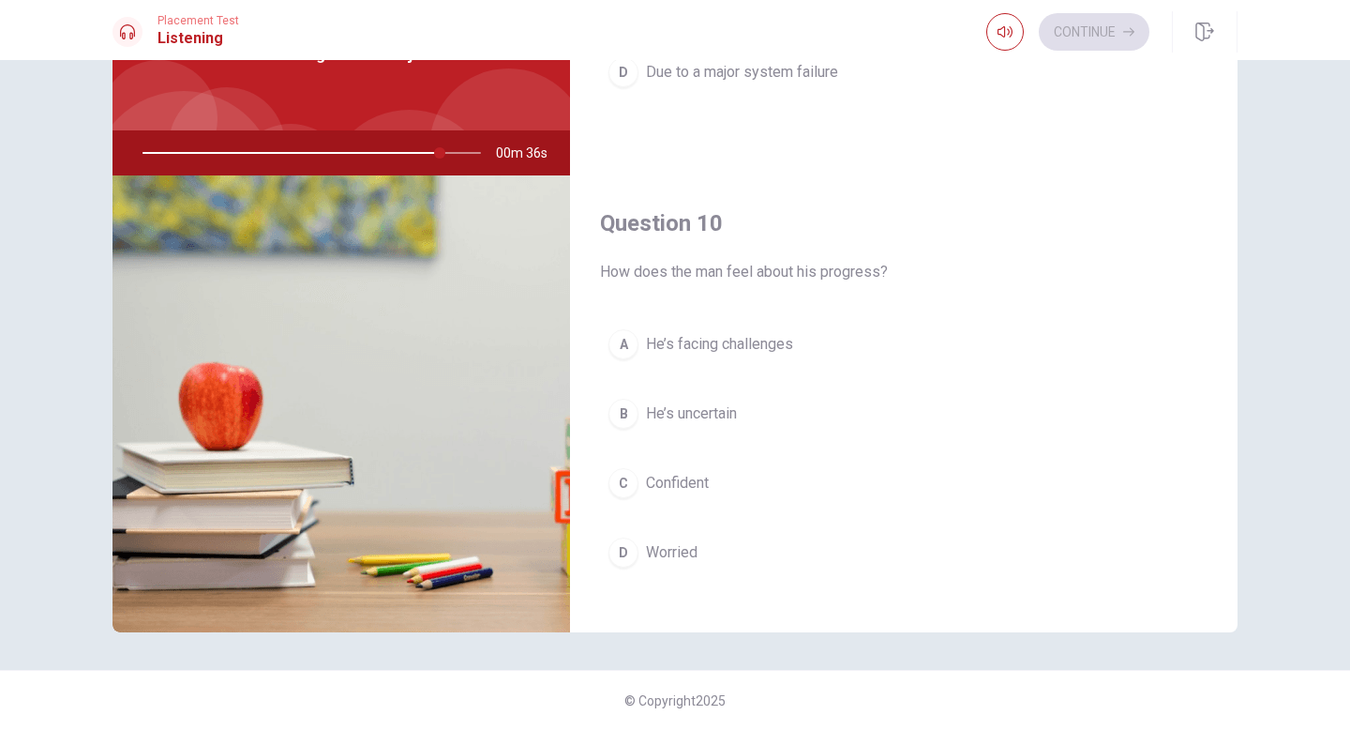
scroll to position [1749, 0]
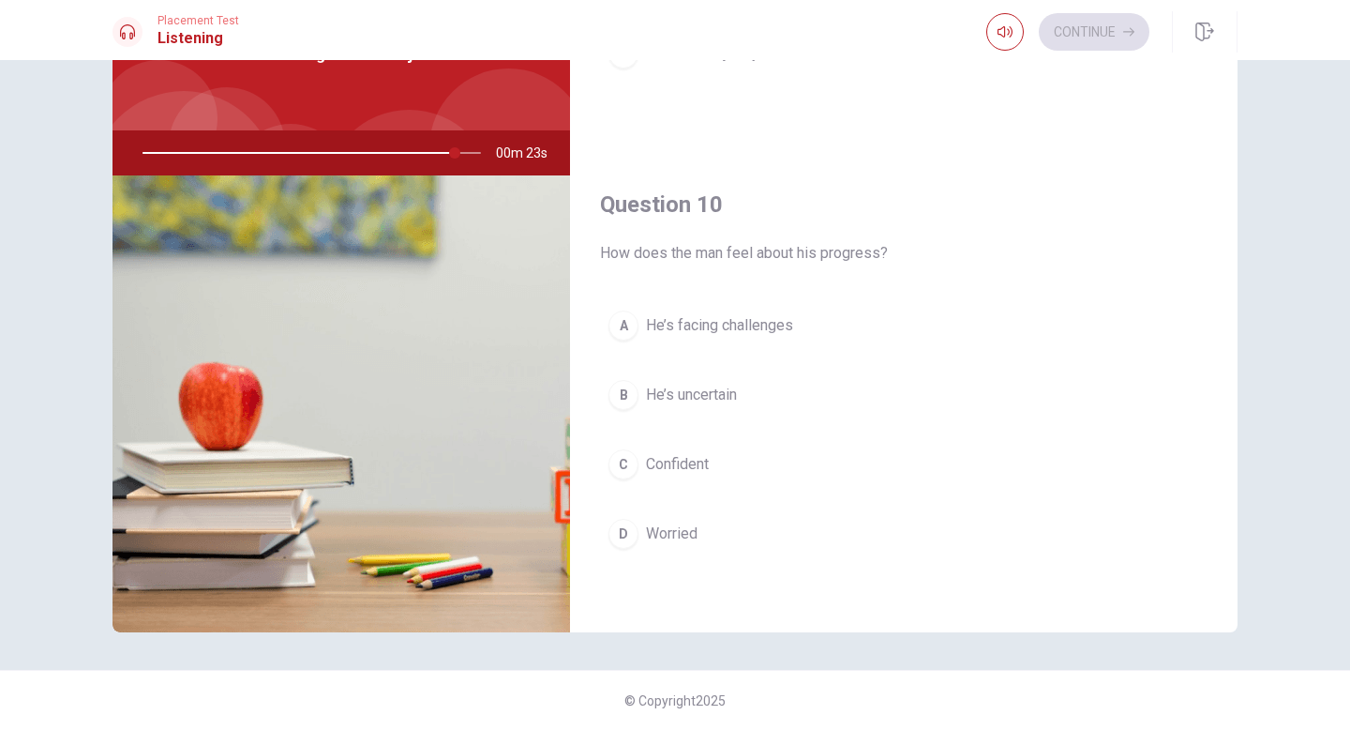
click at [682, 468] on span "Confident" at bounding box center [677, 464] width 63 height 23
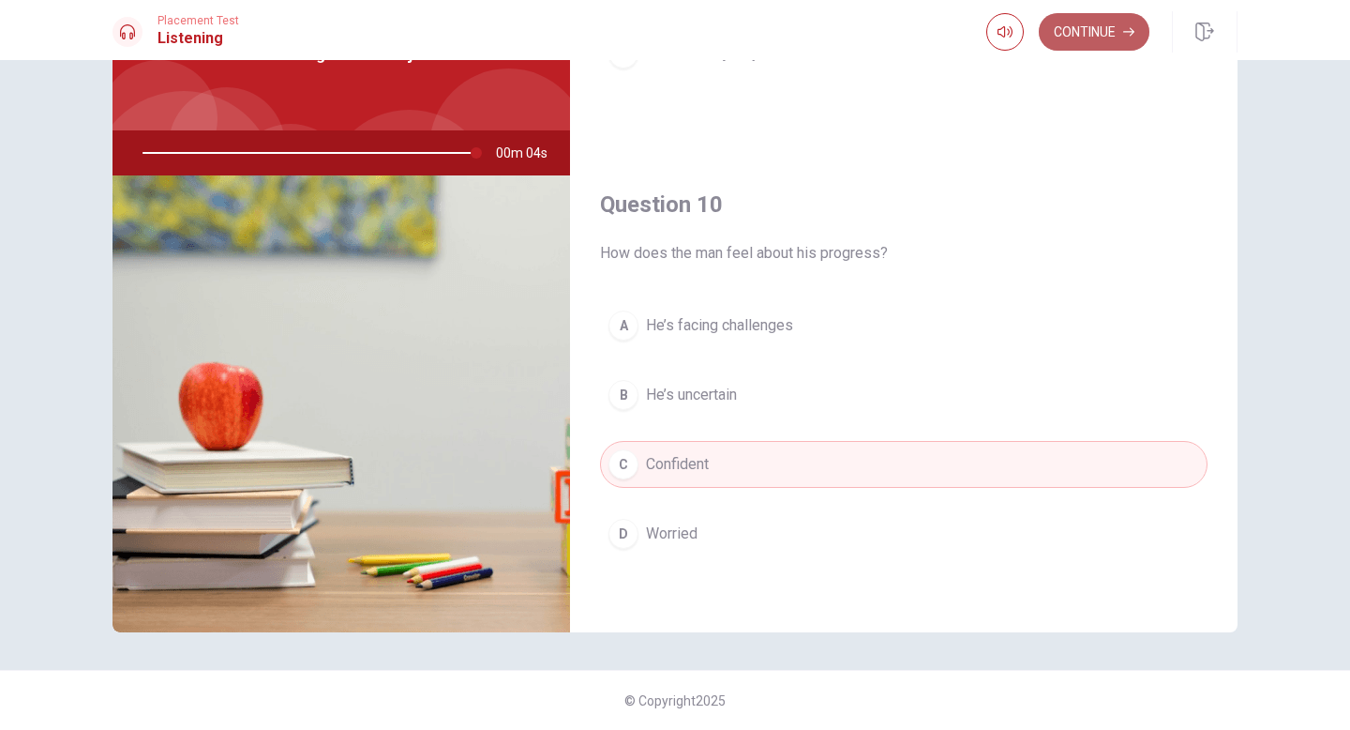
click at [1101, 29] on button "Continue" at bounding box center [1094, 32] width 111 height 38
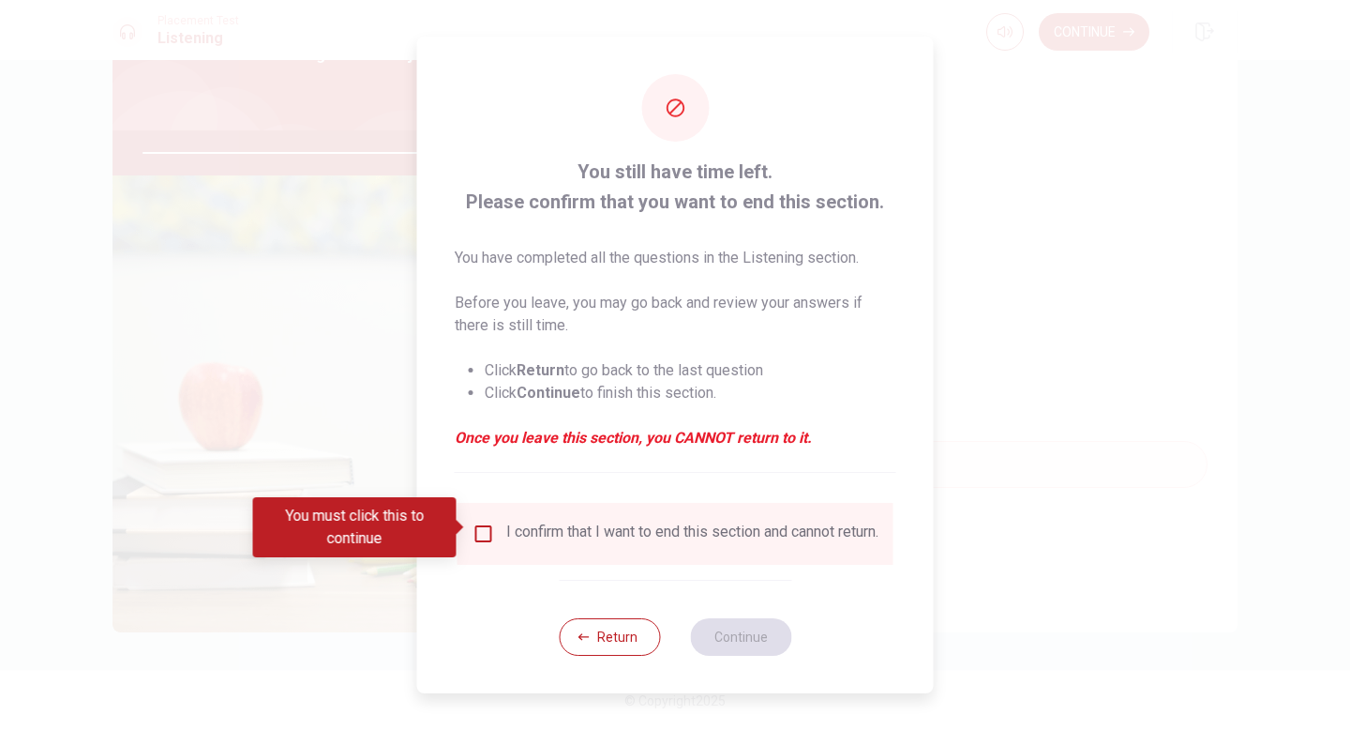
click at [484, 528] on input "You must click this to continue" at bounding box center [484, 533] width 23 height 23
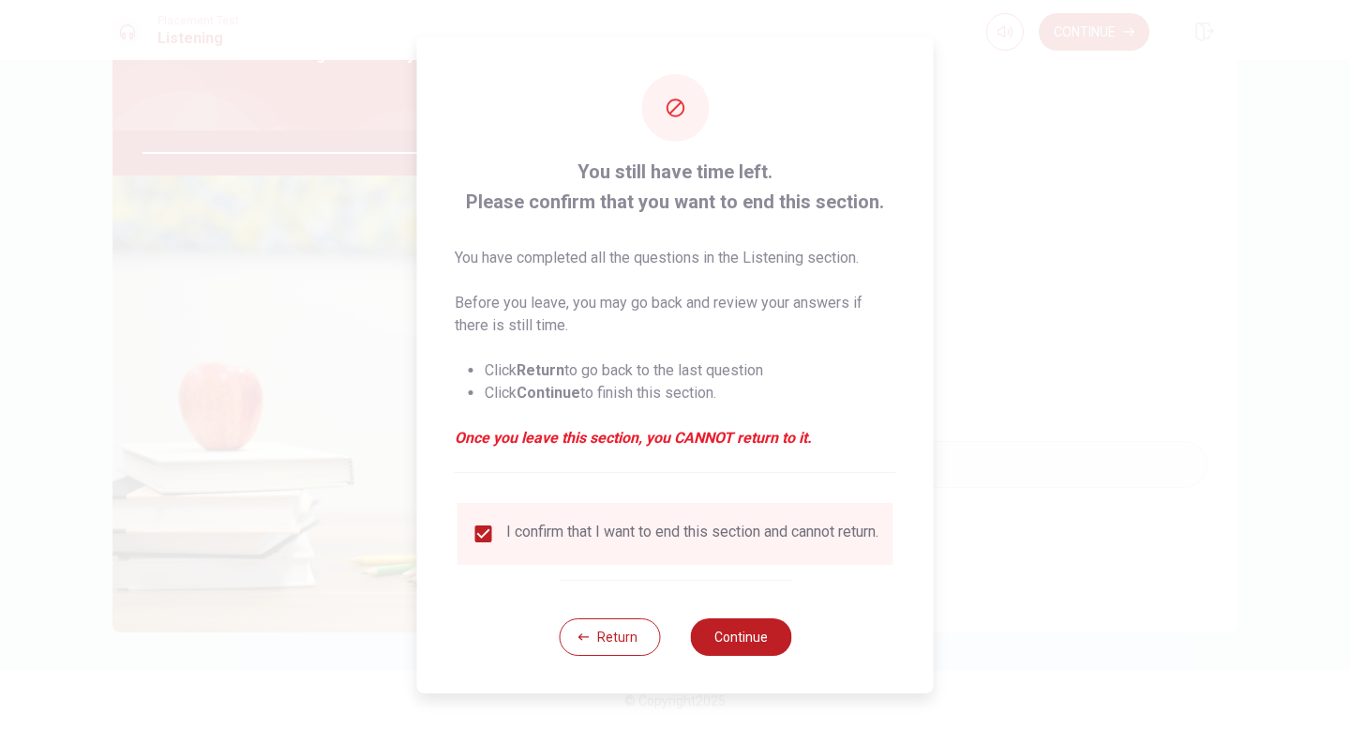
type input "0"
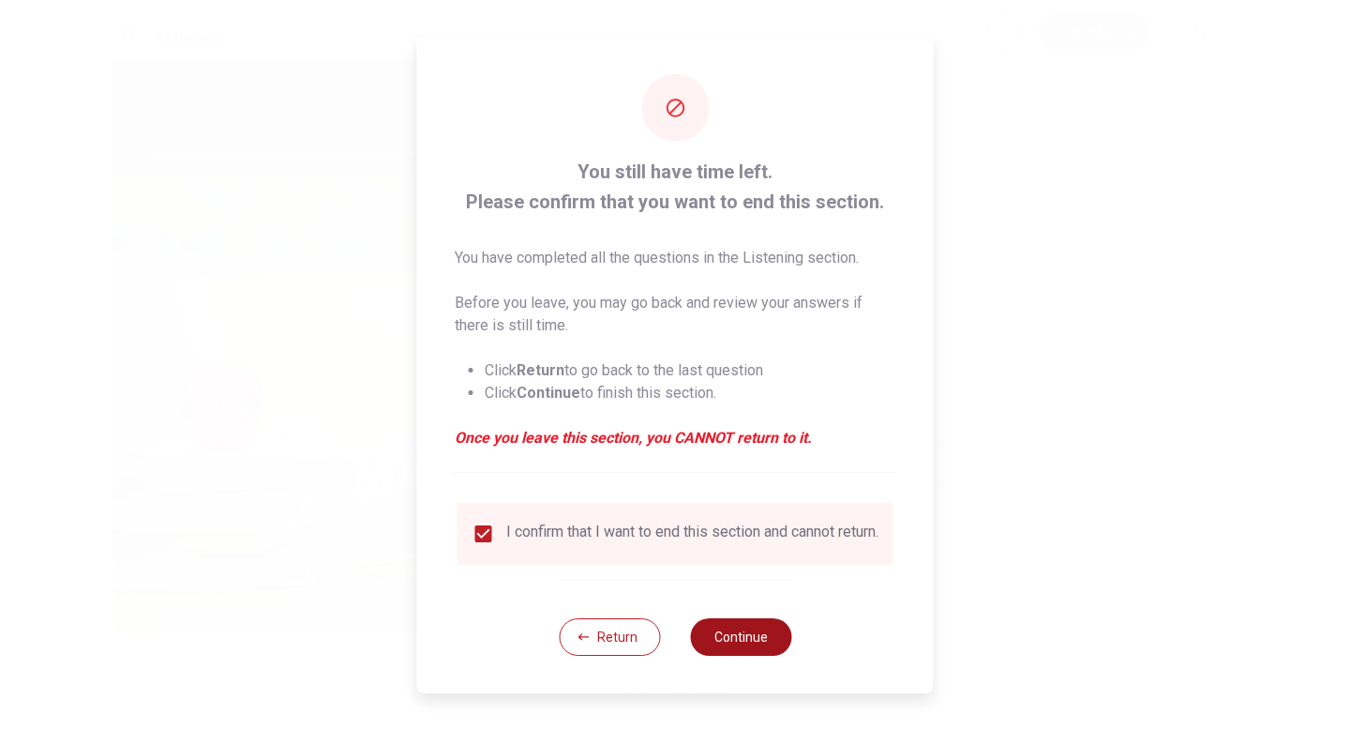
click at [730, 639] on button "Continue" at bounding box center [740, 637] width 101 height 38
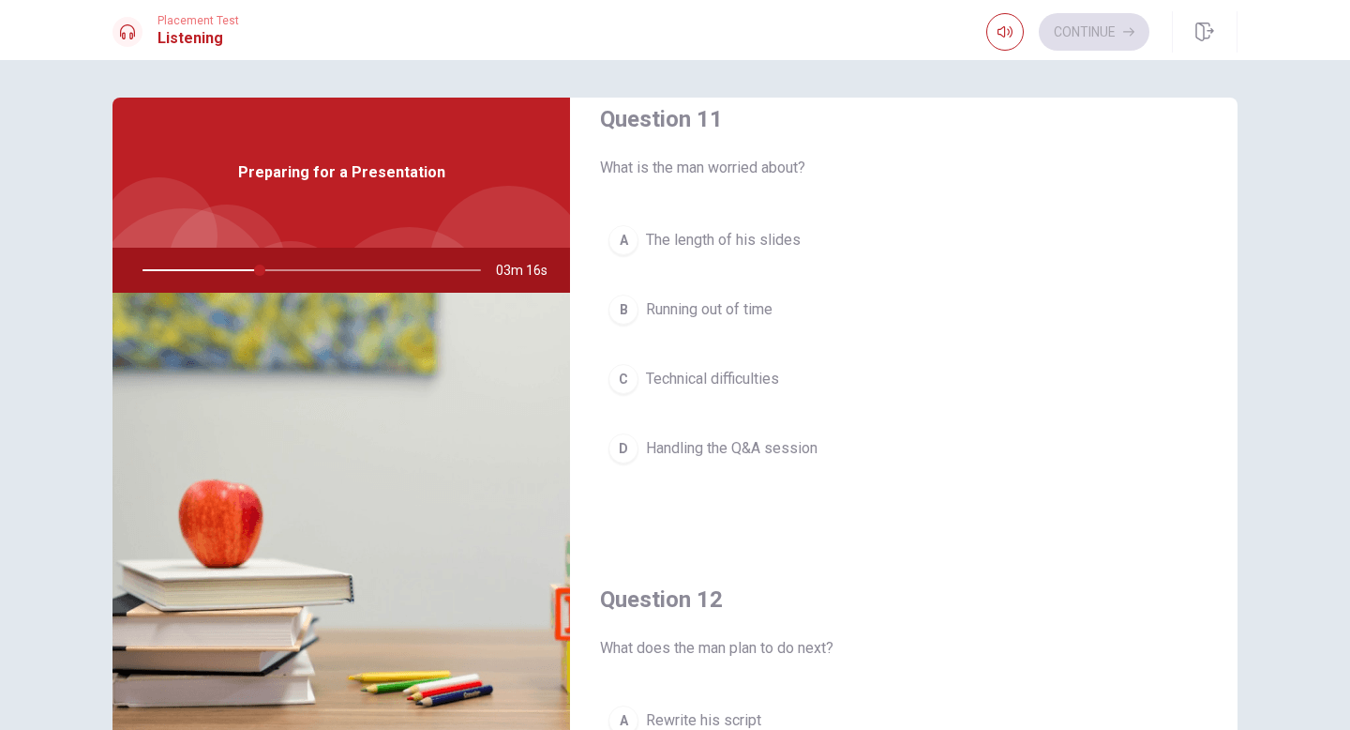
scroll to position [17, 0]
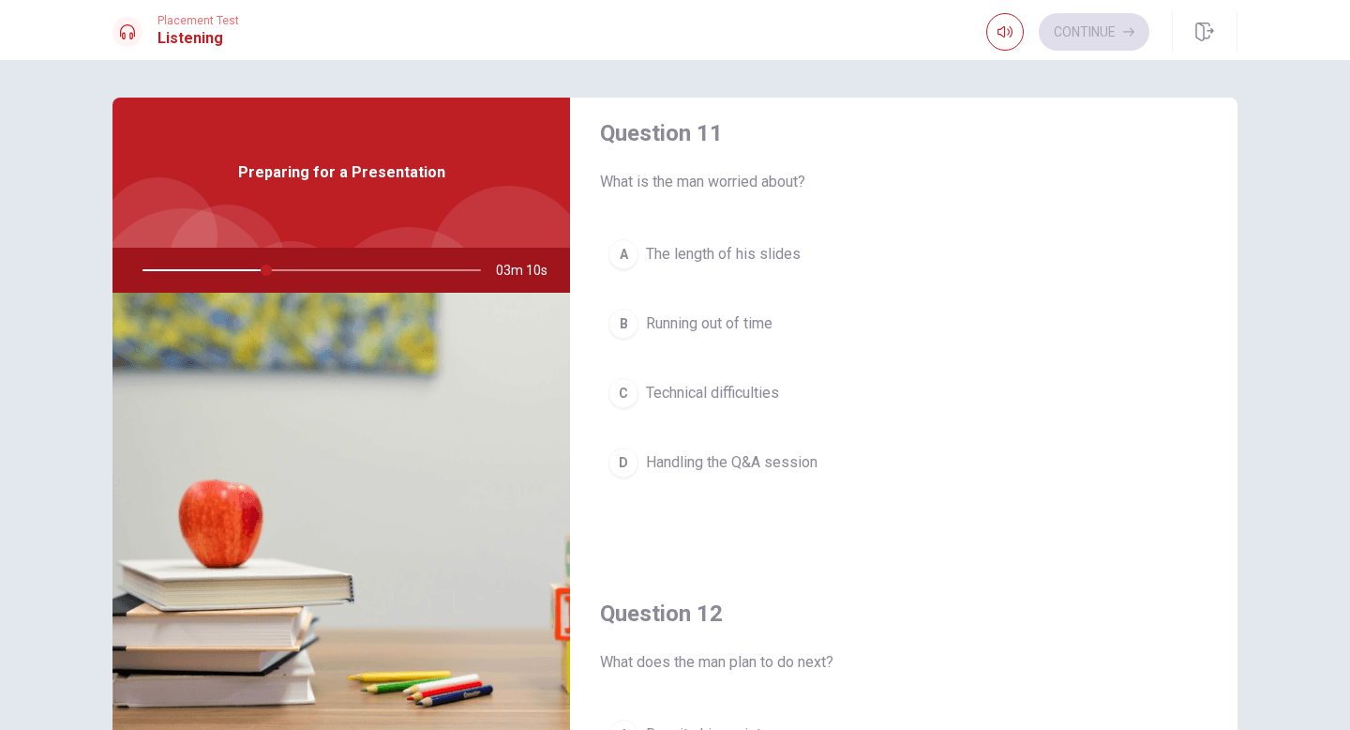
click at [752, 461] on span "Handling the Q&A session" at bounding box center [732, 462] width 172 height 23
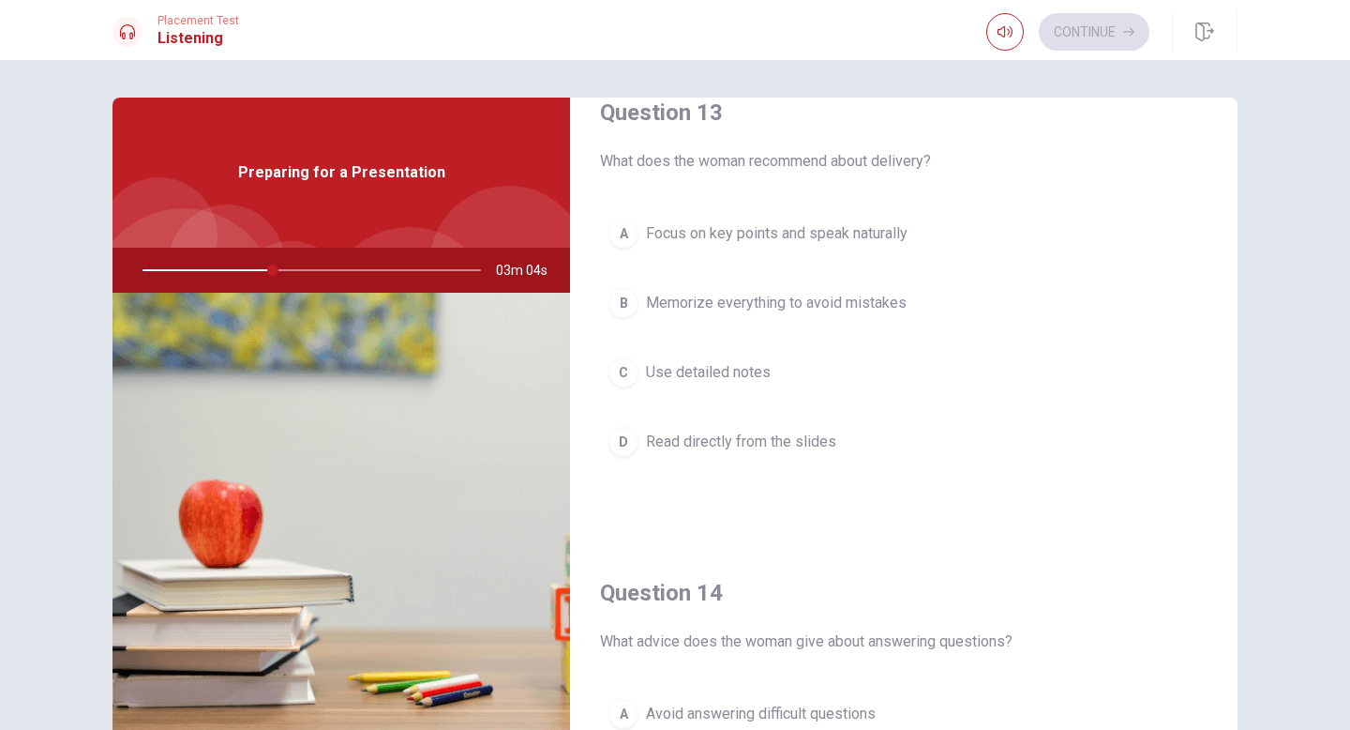
scroll to position [1008, 0]
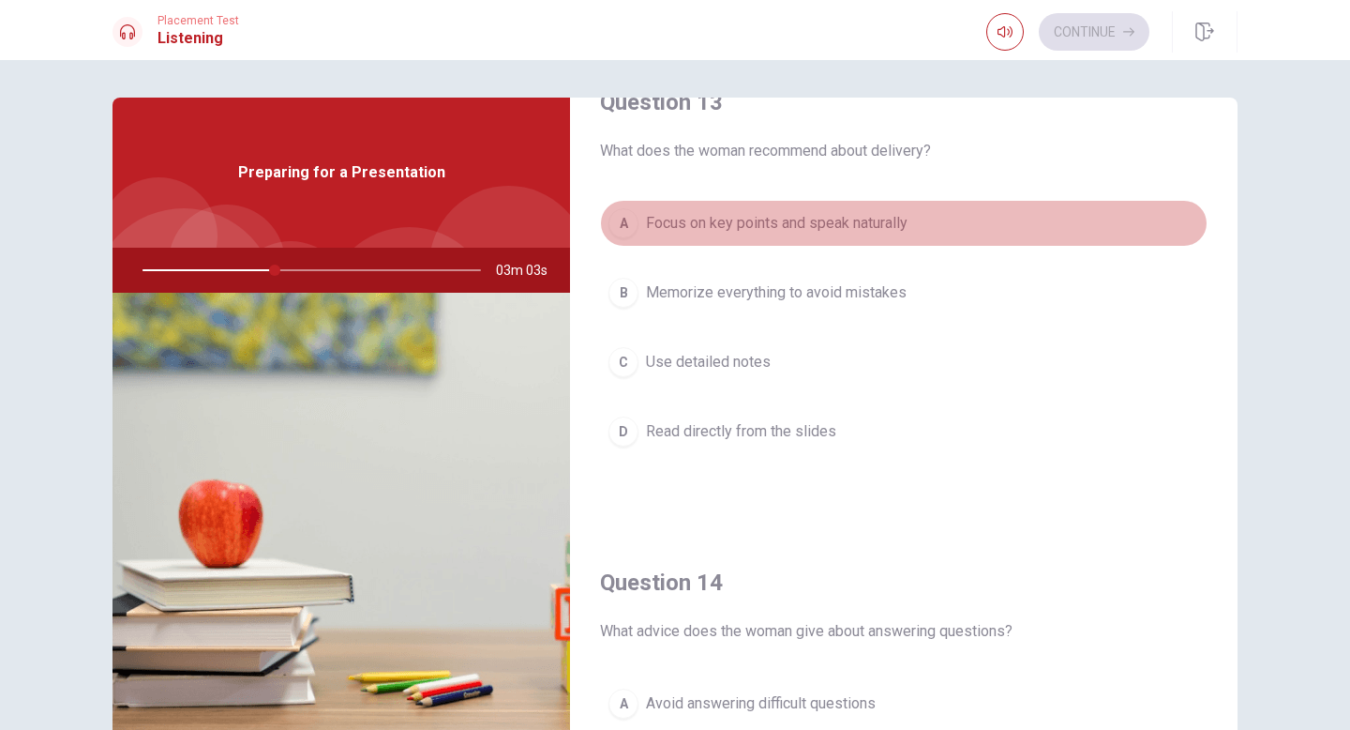
click at [825, 229] on span "Focus on key points and speak naturally" at bounding box center [777, 223] width 262 height 23
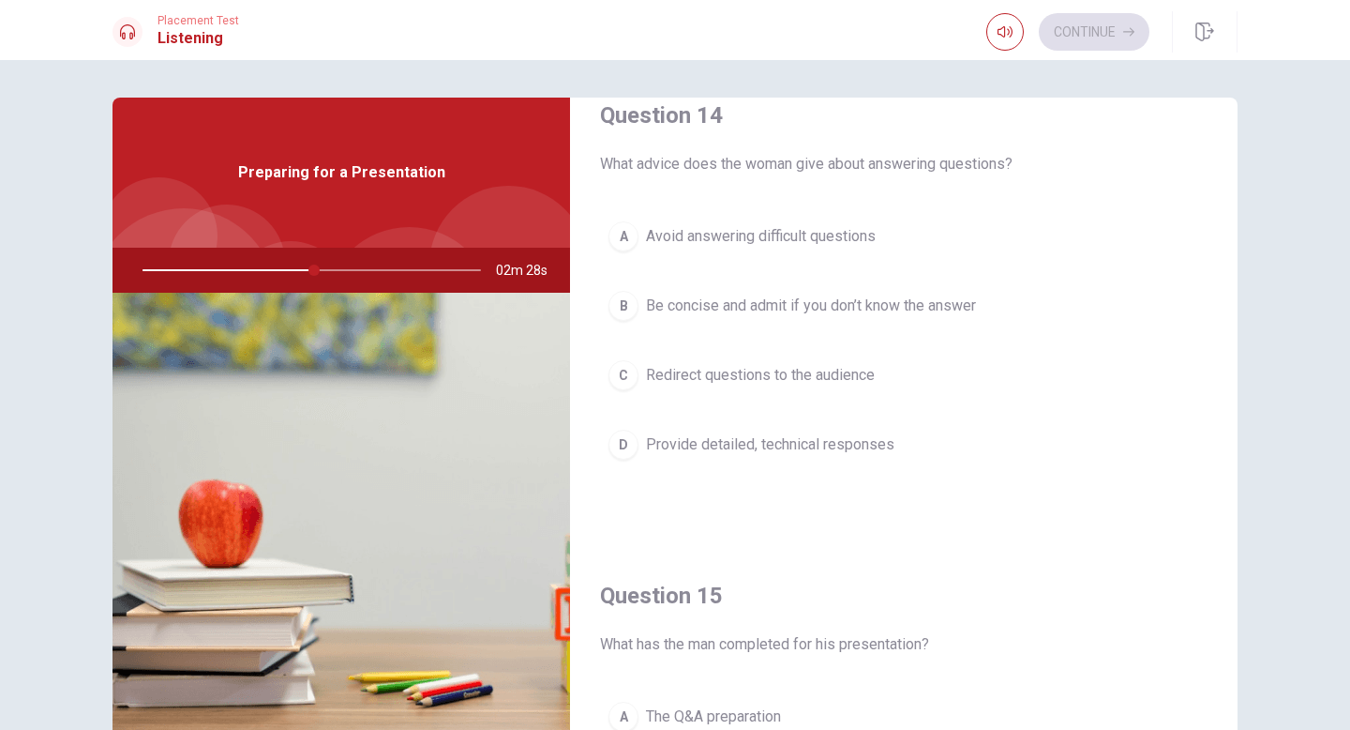
scroll to position [1471, 0]
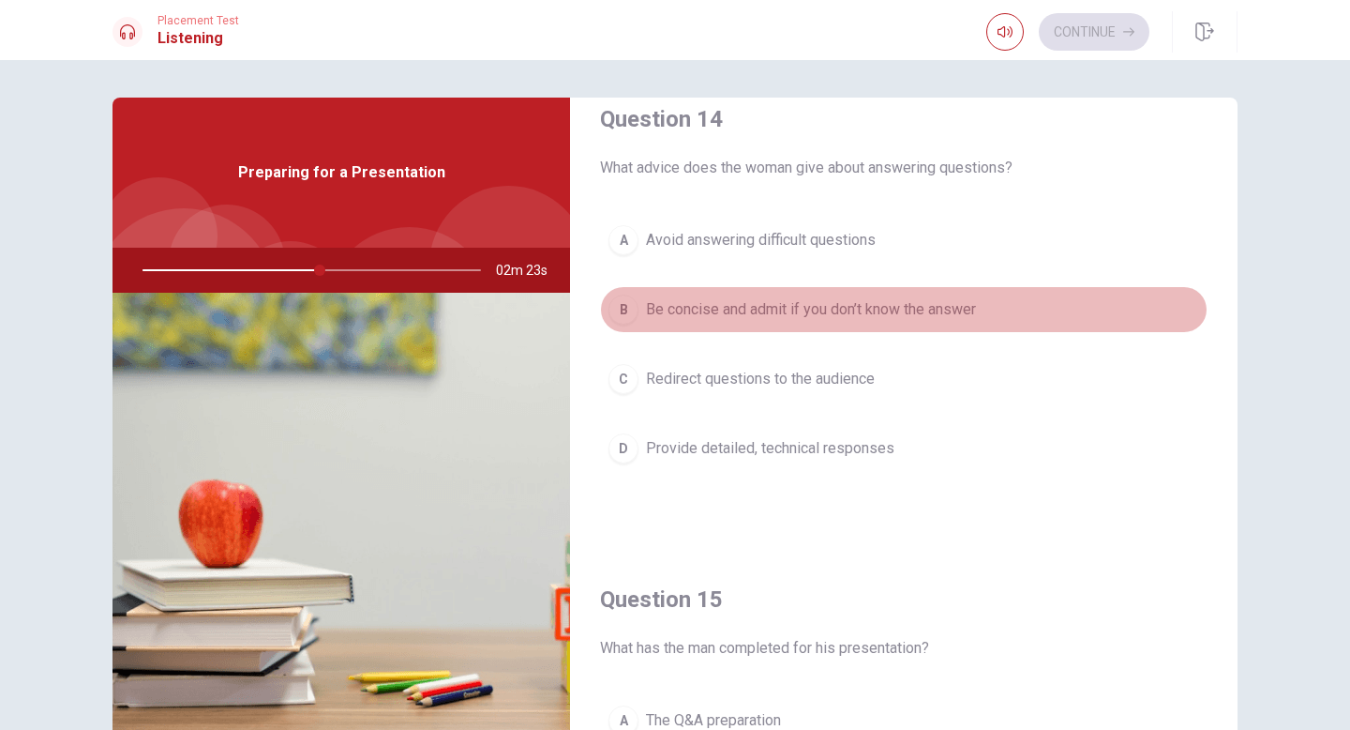
click at [724, 312] on span "Be concise and admit if you don’t know the answer" at bounding box center [811, 309] width 330 height 23
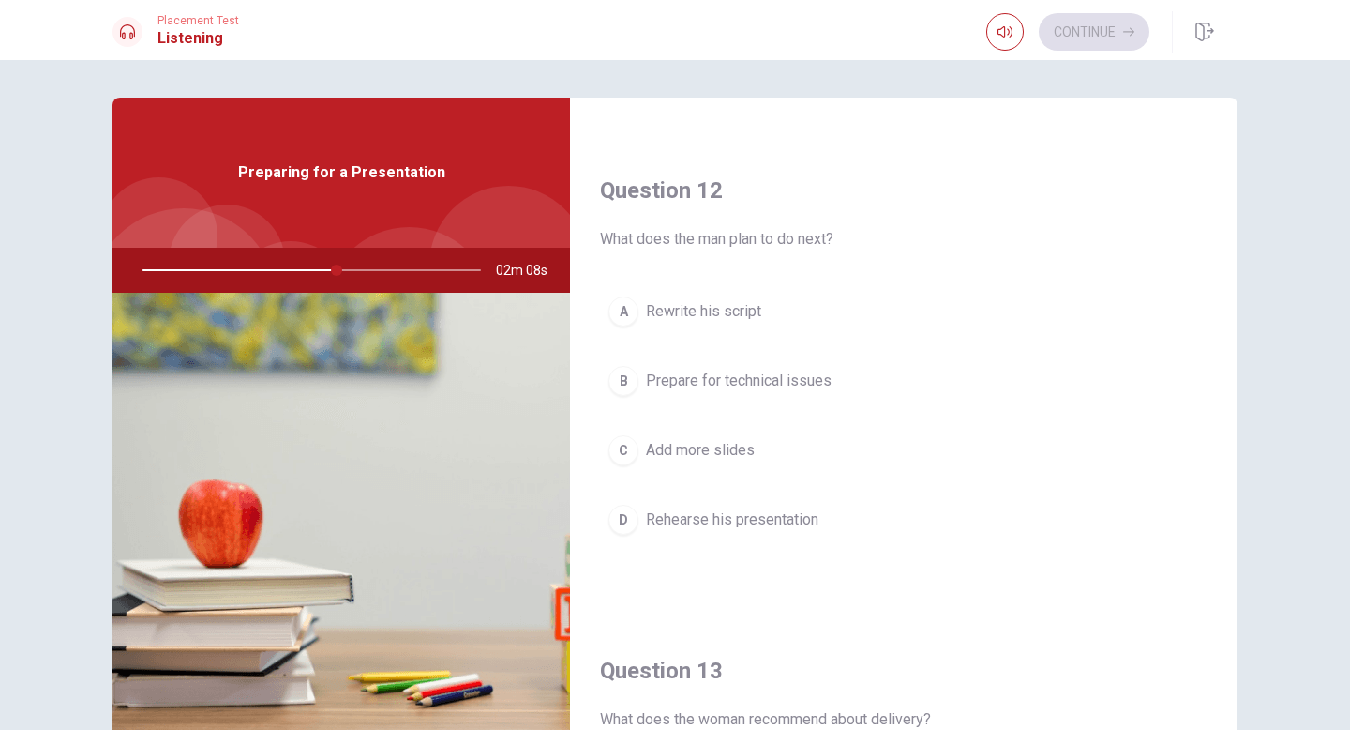
scroll to position [487, 0]
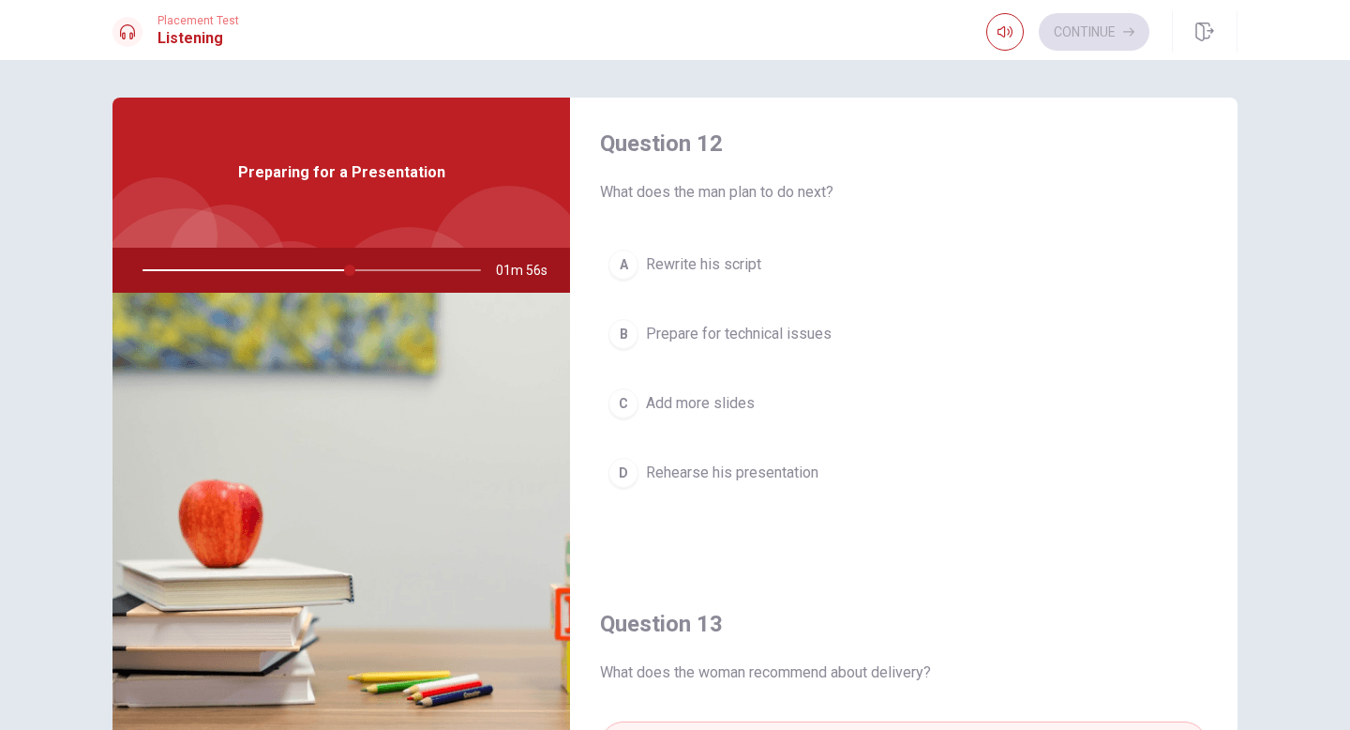
click at [728, 478] on span "Rehearse his presentation" at bounding box center [732, 472] width 173 height 23
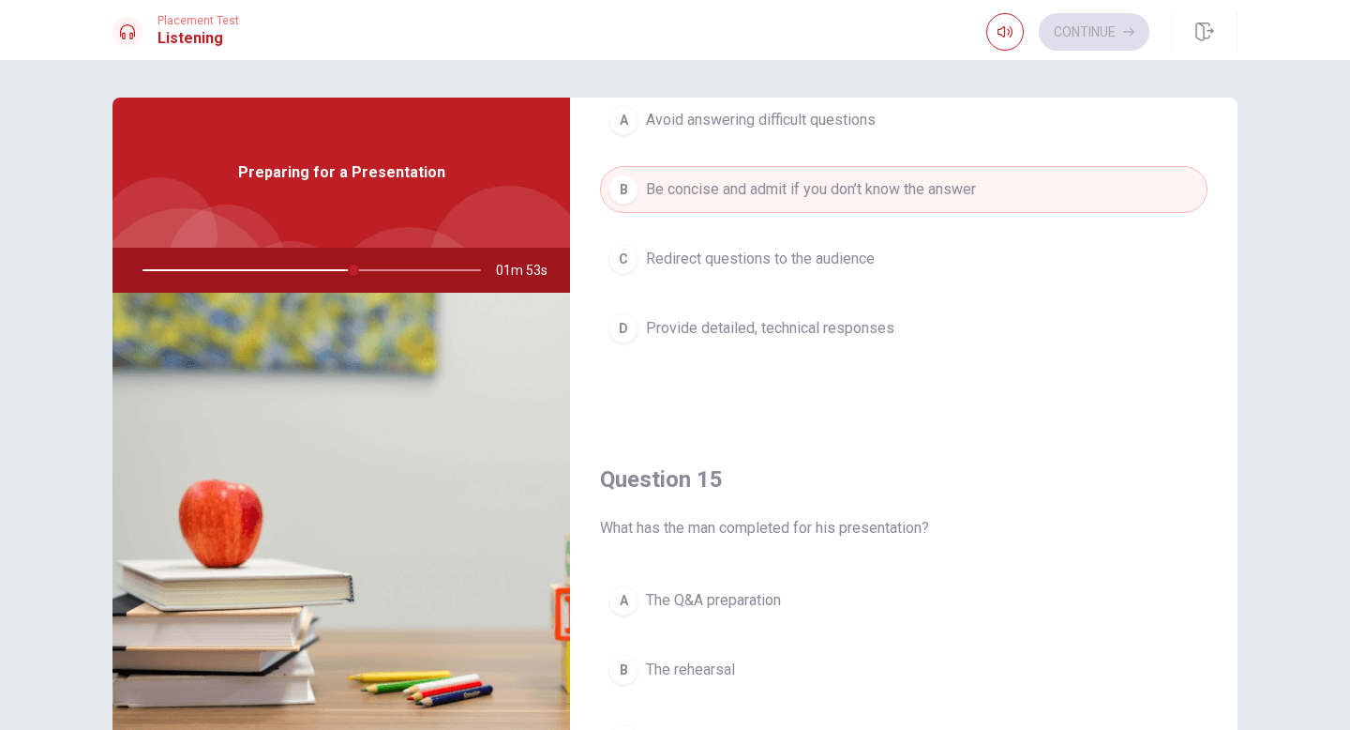
scroll to position [1749, 0]
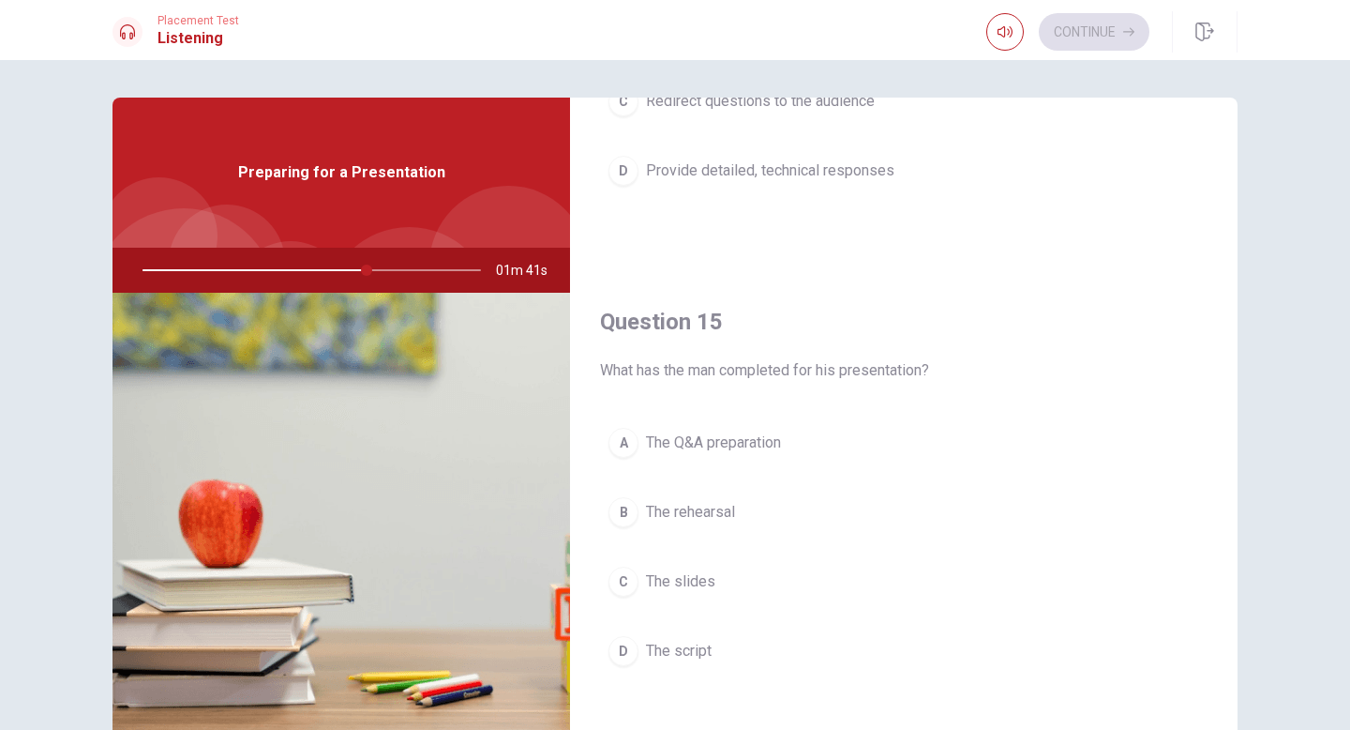
click at [708, 516] on span "The rehearsal" at bounding box center [690, 512] width 89 height 23
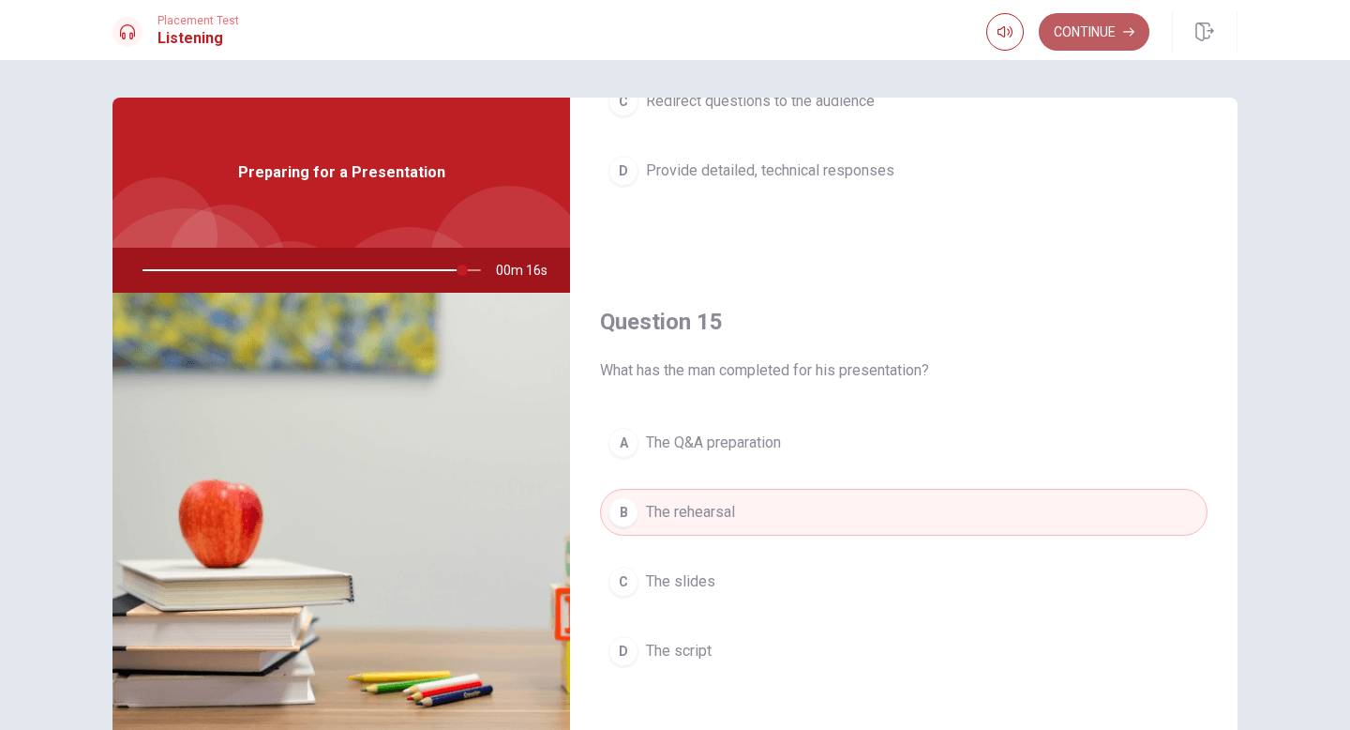
click at [1091, 32] on button "Continue" at bounding box center [1094, 32] width 111 height 38
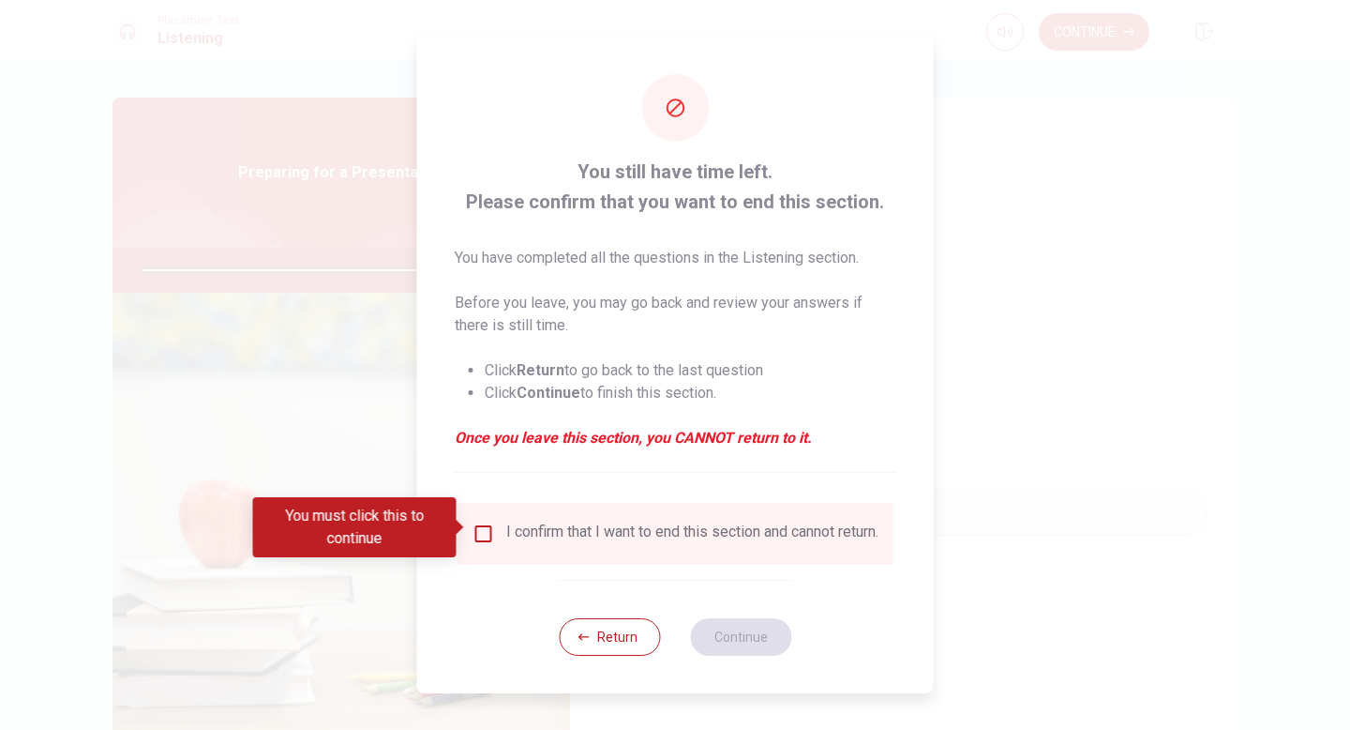
click at [591, 531] on div "I confirm that I want to end this section and cannot return." at bounding box center [692, 533] width 372 height 23
click at [482, 529] on input "You must click this to continue" at bounding box center [484, 533] width 23 height 23
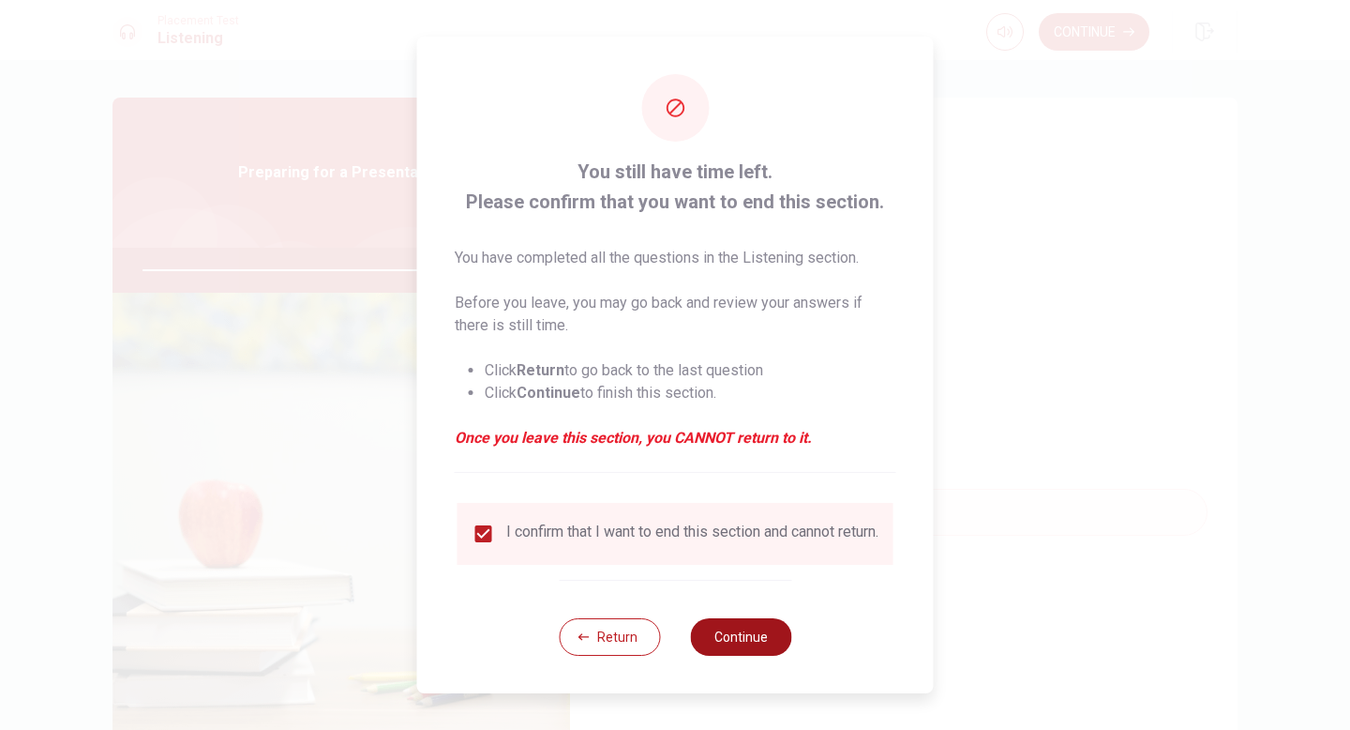
click at [751, 646] on button "Continue" at bounding box center [740, 637] width 101 height 38
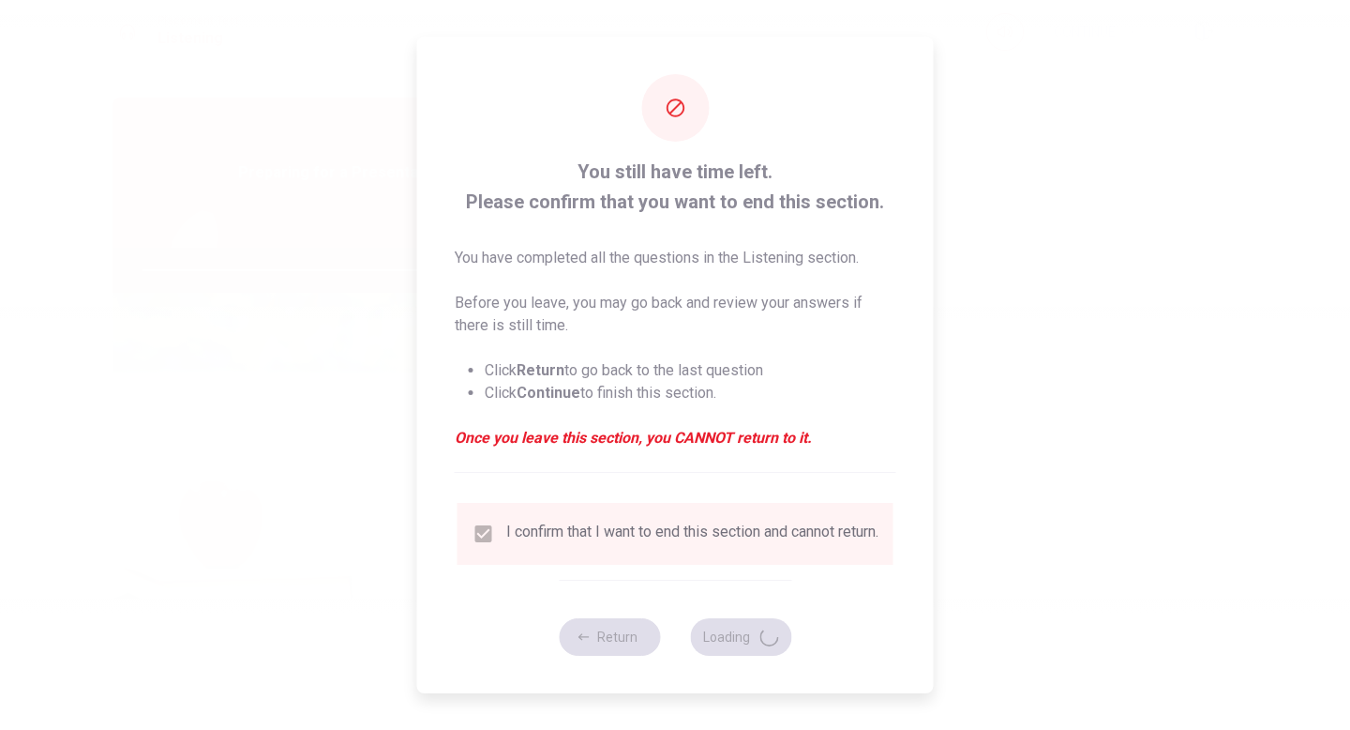
type input "97"
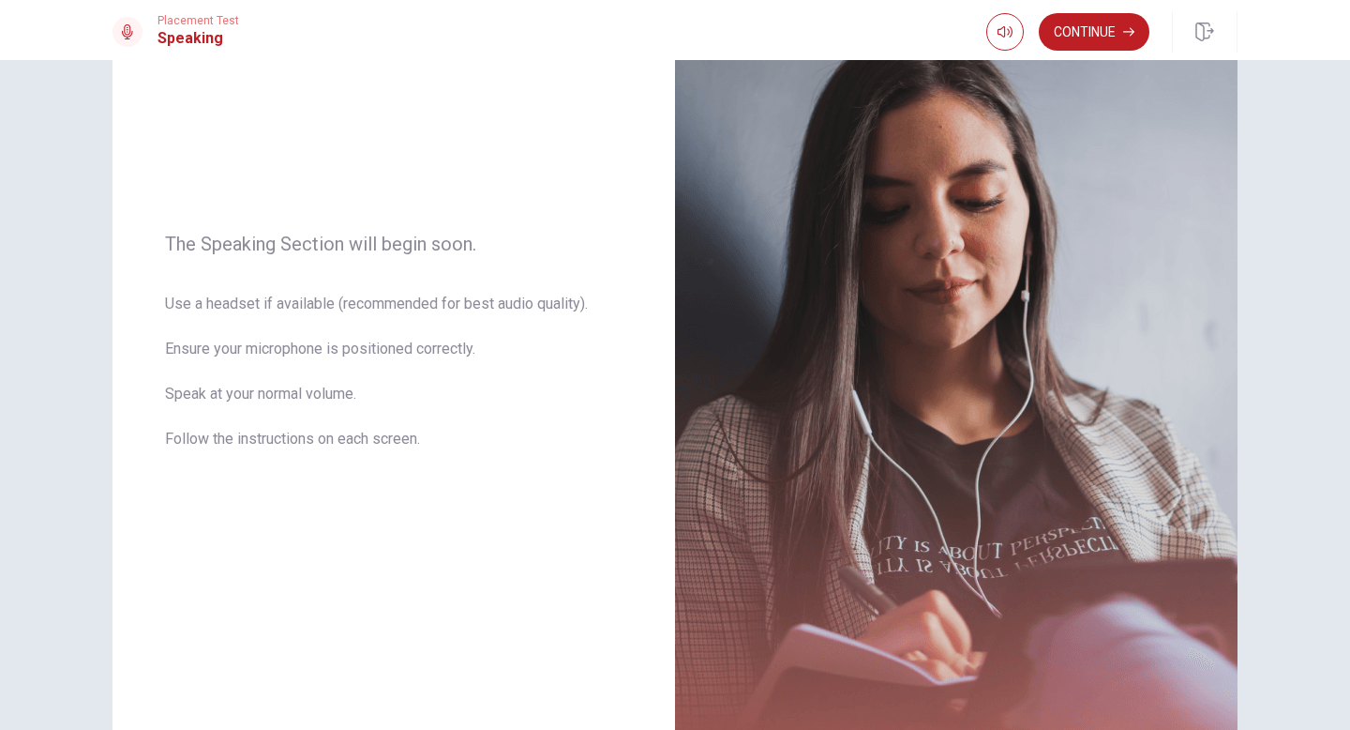
scroll to position [155, 0]
click at [1091, 32] on button "Continue" at bounding box center [1094, 32] width 111 height 38
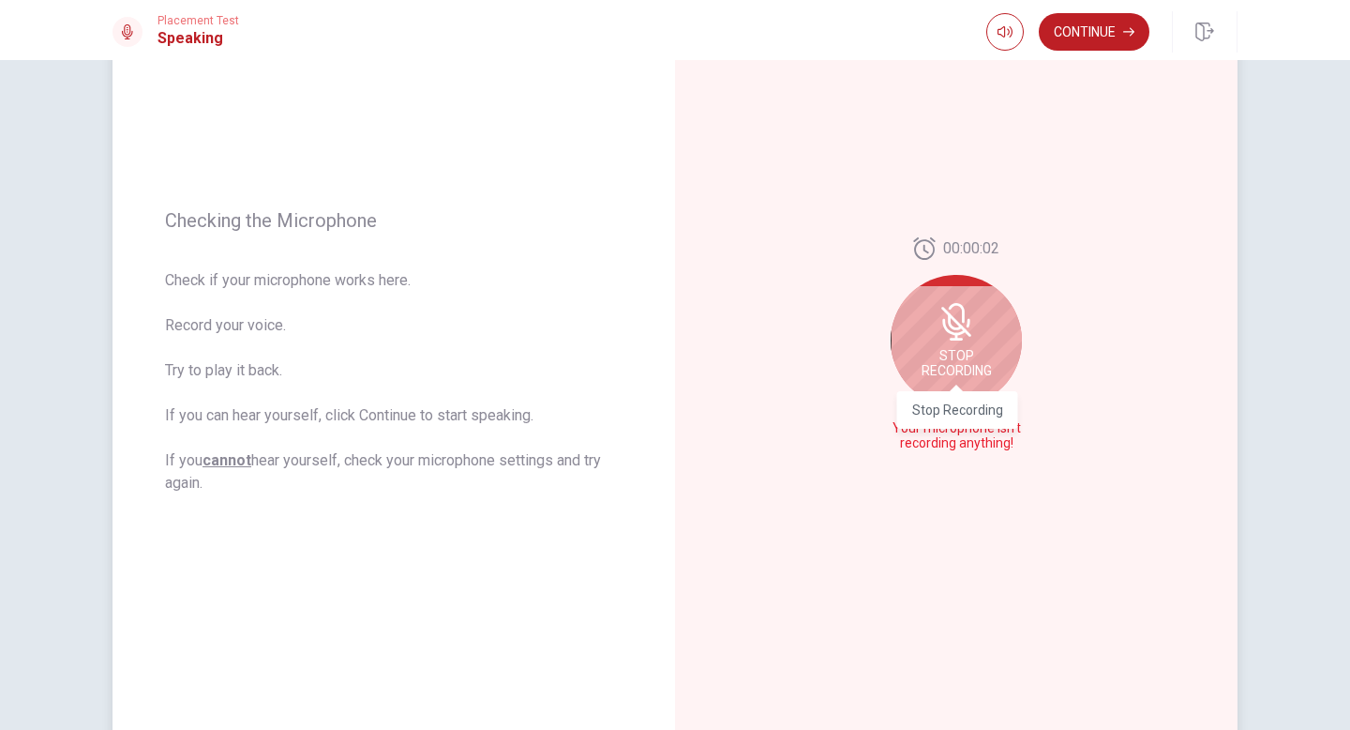
click at [958, 366] on span "Stop Recording" at bounding box center [957, 363] width 70 height 30
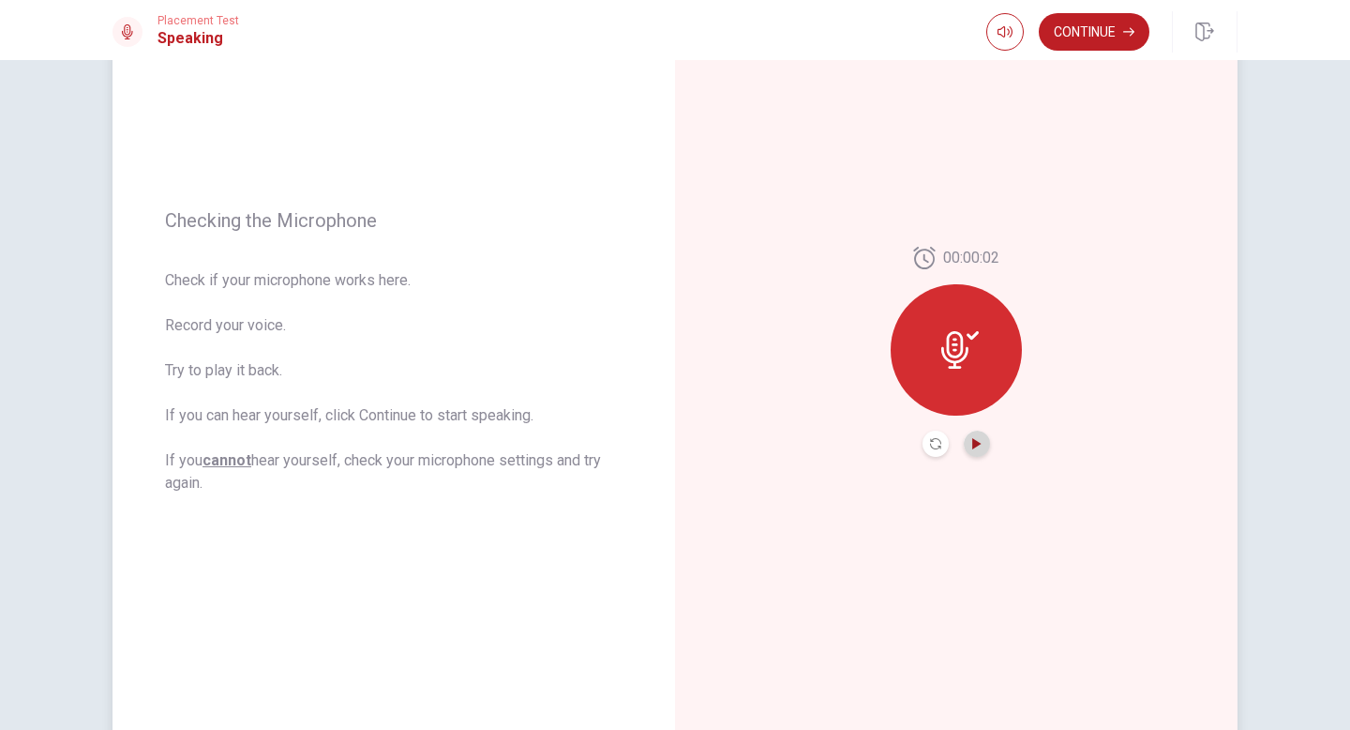
click at [974, 443] on icon "Play Audio" at bounding box center [976, 443] width 8 height 11
click at [937, 442] on icon "Record Again" at bounding box center [935, 443] width 11 height 11
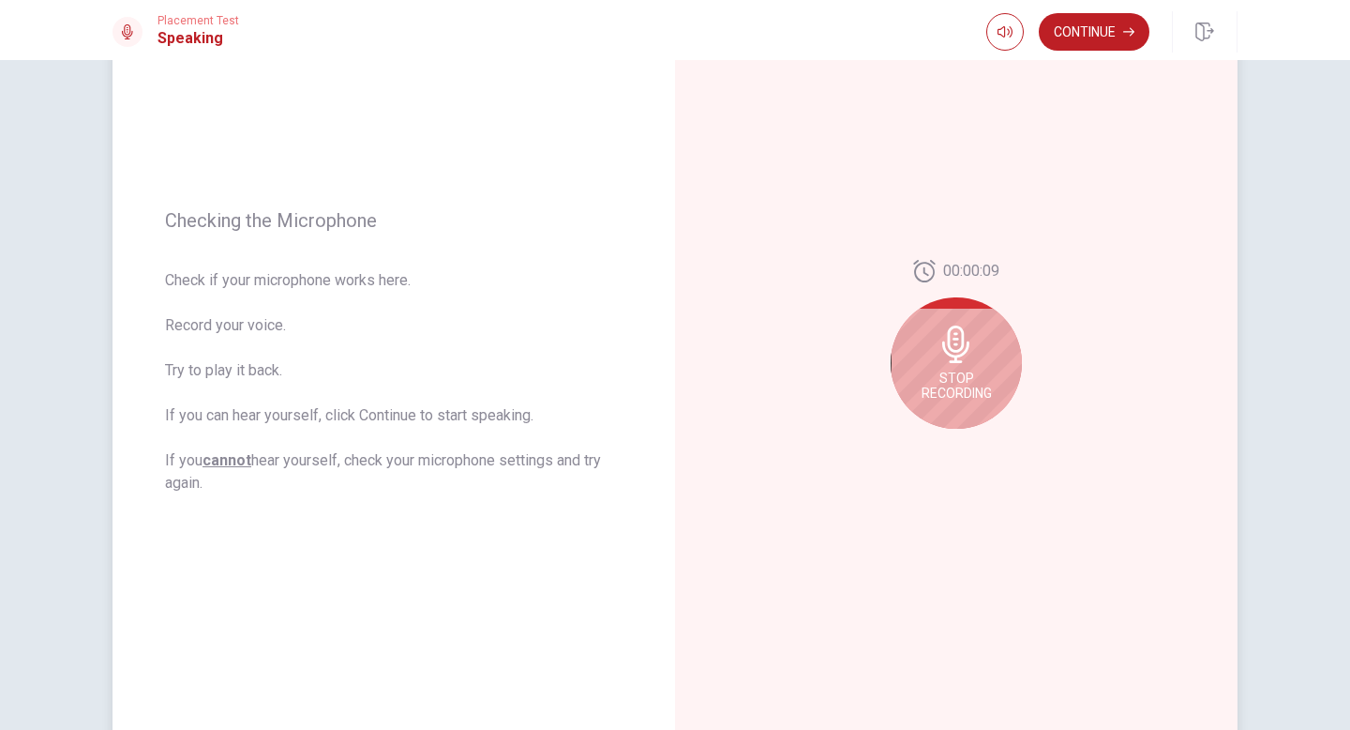
click at [969, 377] on span "Stop Recording" at bounding box center [957, 385] width 70 height 30
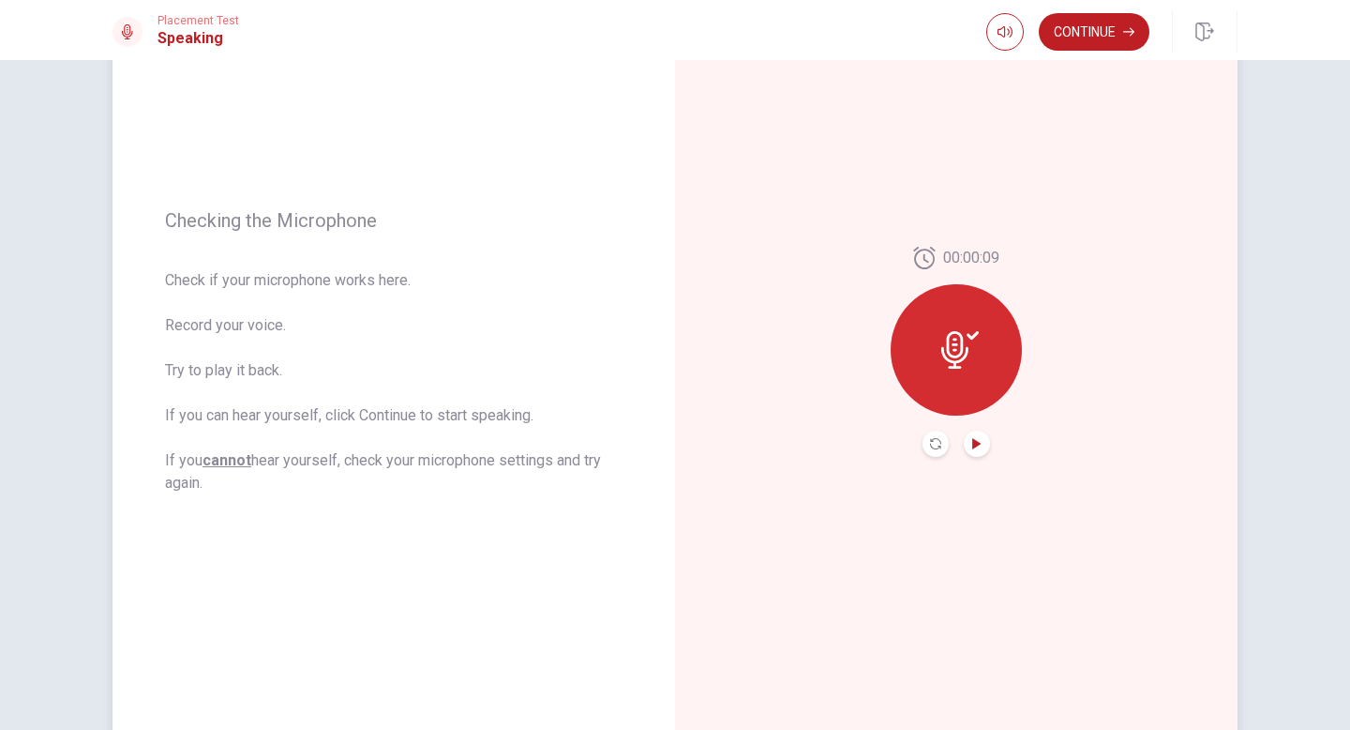
click at [979, 439] on icon "Play Audio" at bounding box center [976, 443] width 11 height 11
click at [808, 286] on div "00:00:09" at bounding box center [956, 352] width 563 height 818
click at [1093, 40] on button "Continue" at bounding box center [1094, 32] width 111 height 38
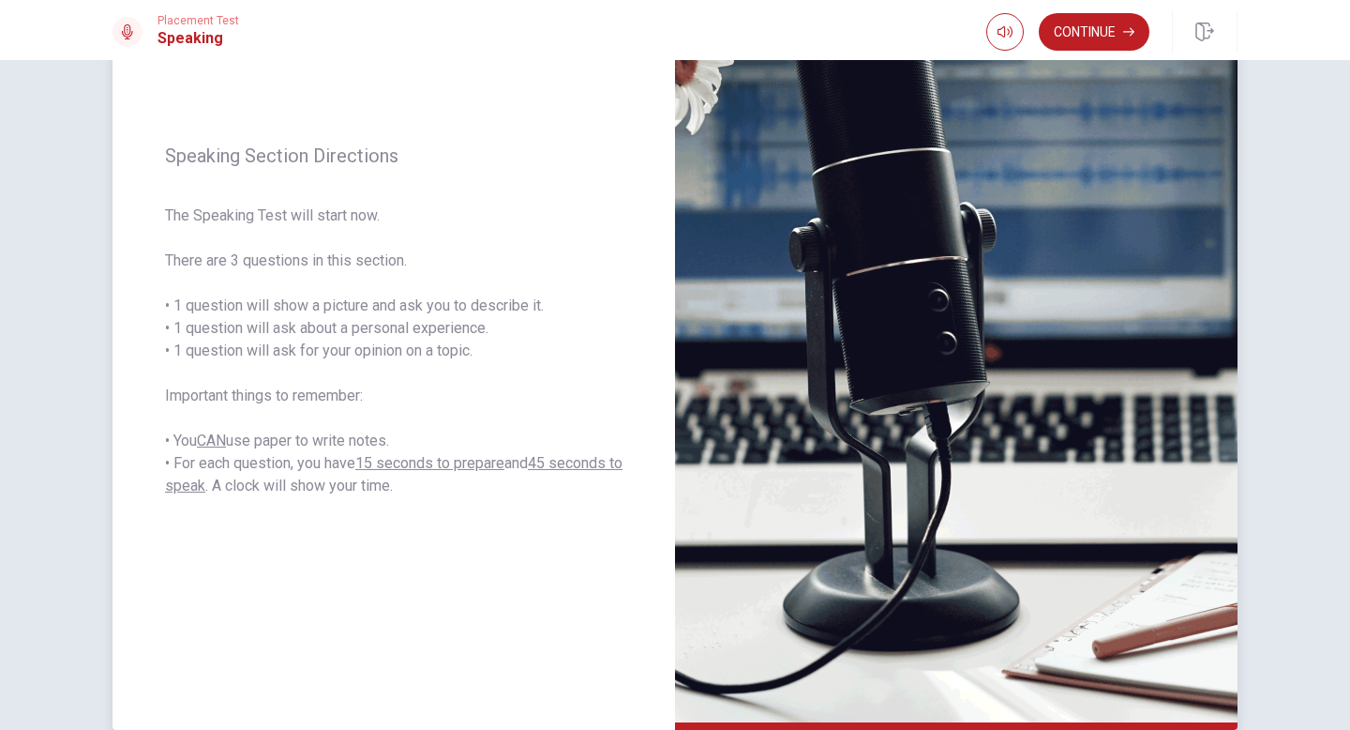
scroll to position [189, 0]
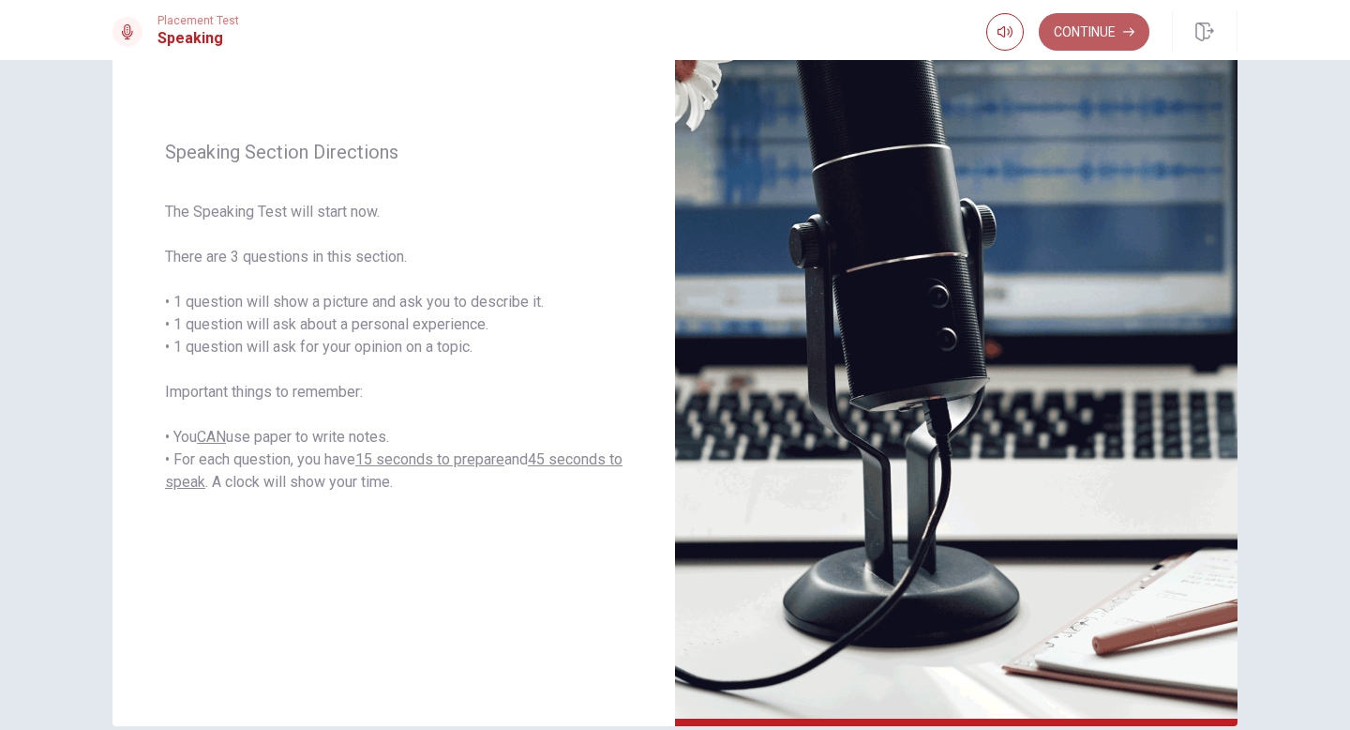
click at [1089, 33] on button "Continue" at bounding box center [1094, 32] width 111 height 38
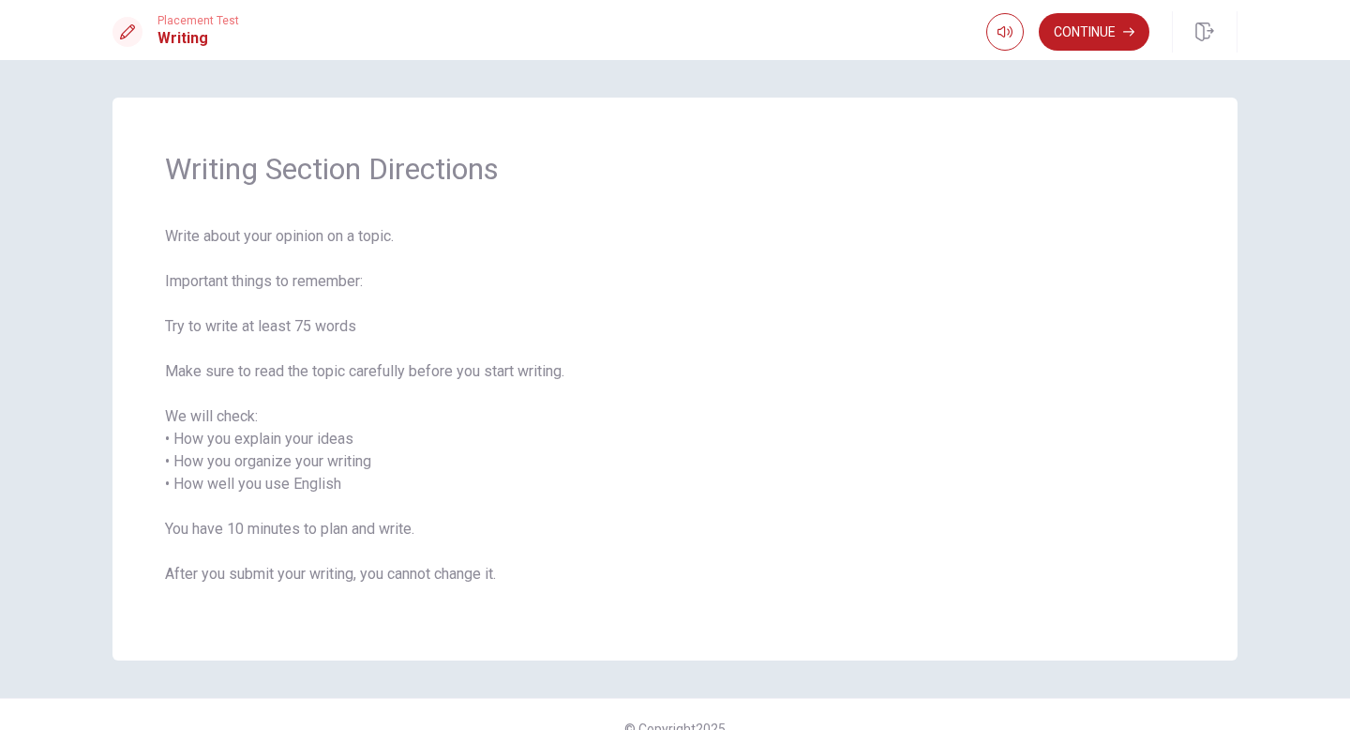
scroll to position [28, 0]
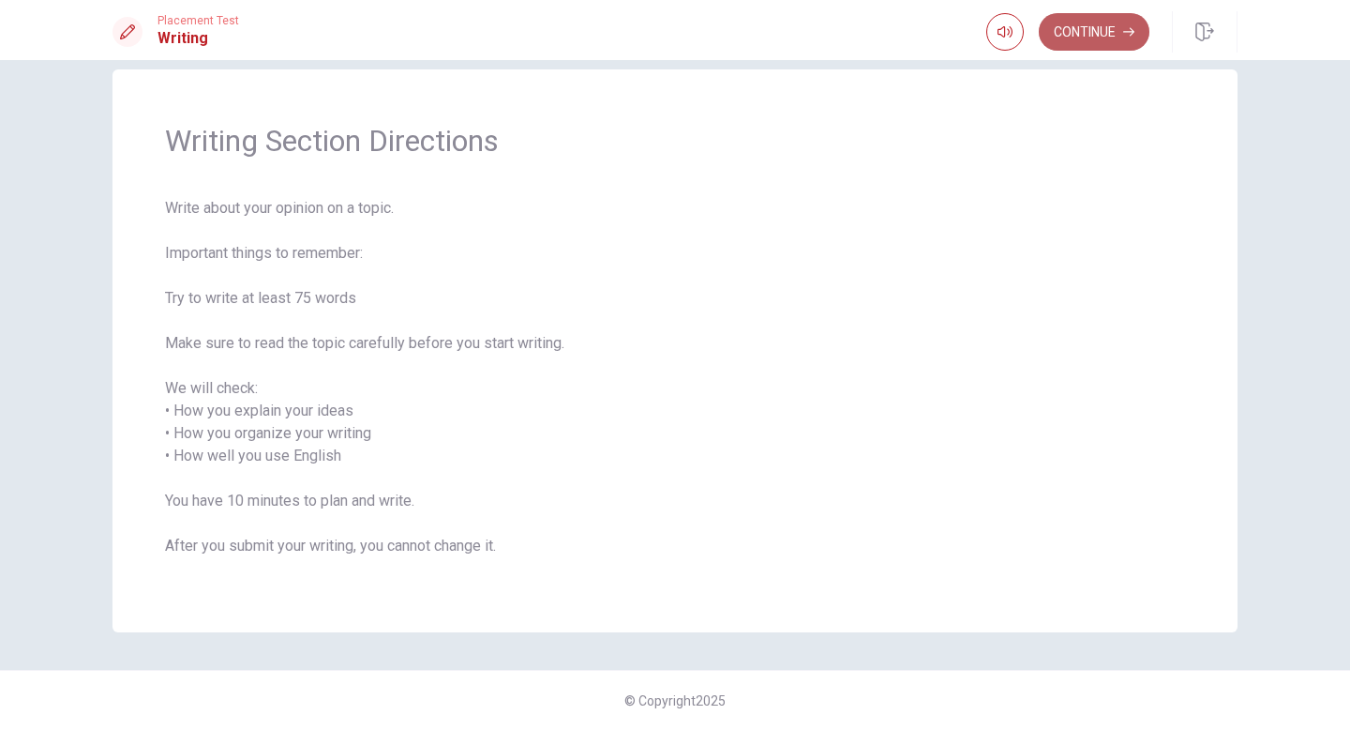
click at [1082, 40] on button "Continue" at bounding box center [1094, 32] width 111 height 38
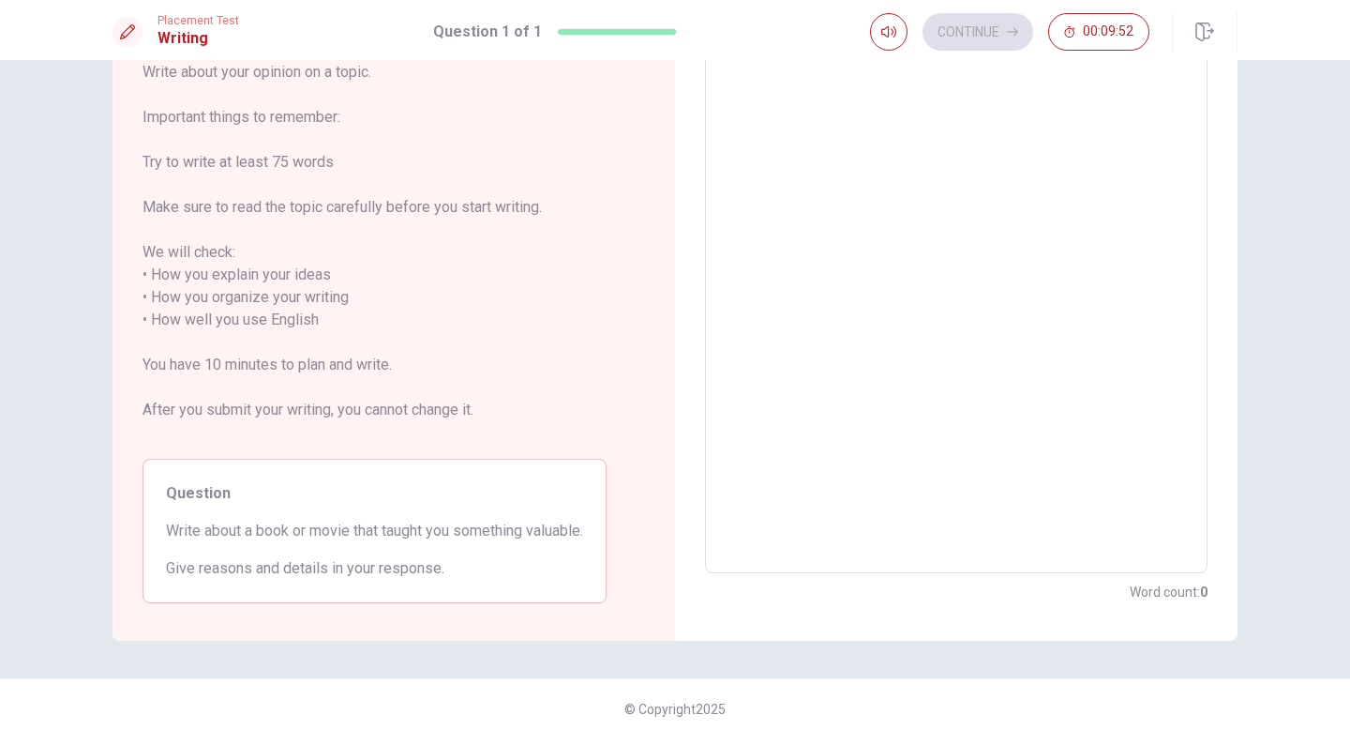
scroll to position [126, 0]
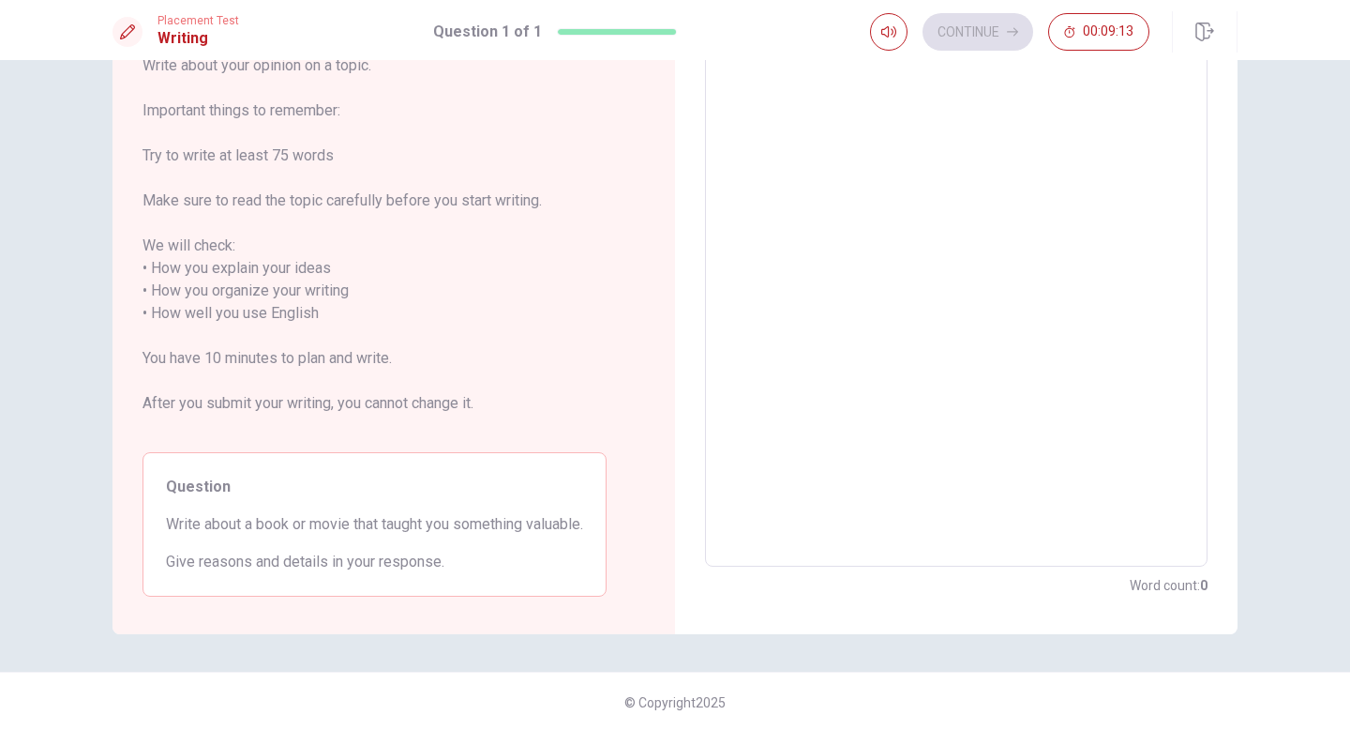
click at [916, 259] on textarea at bounding box center [956, 302] width 476 height 498
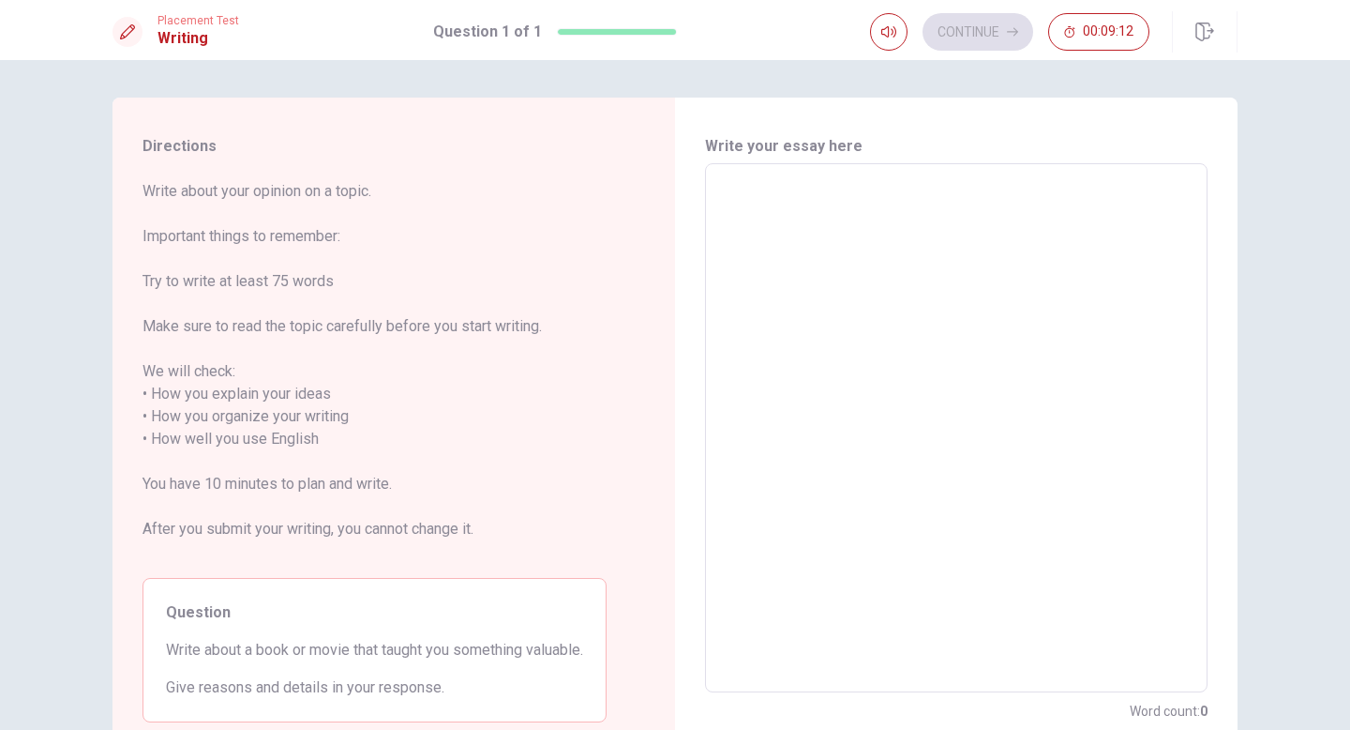
click at [864, 221] on textarea at bounding box center [956, 428] width 476 height 498
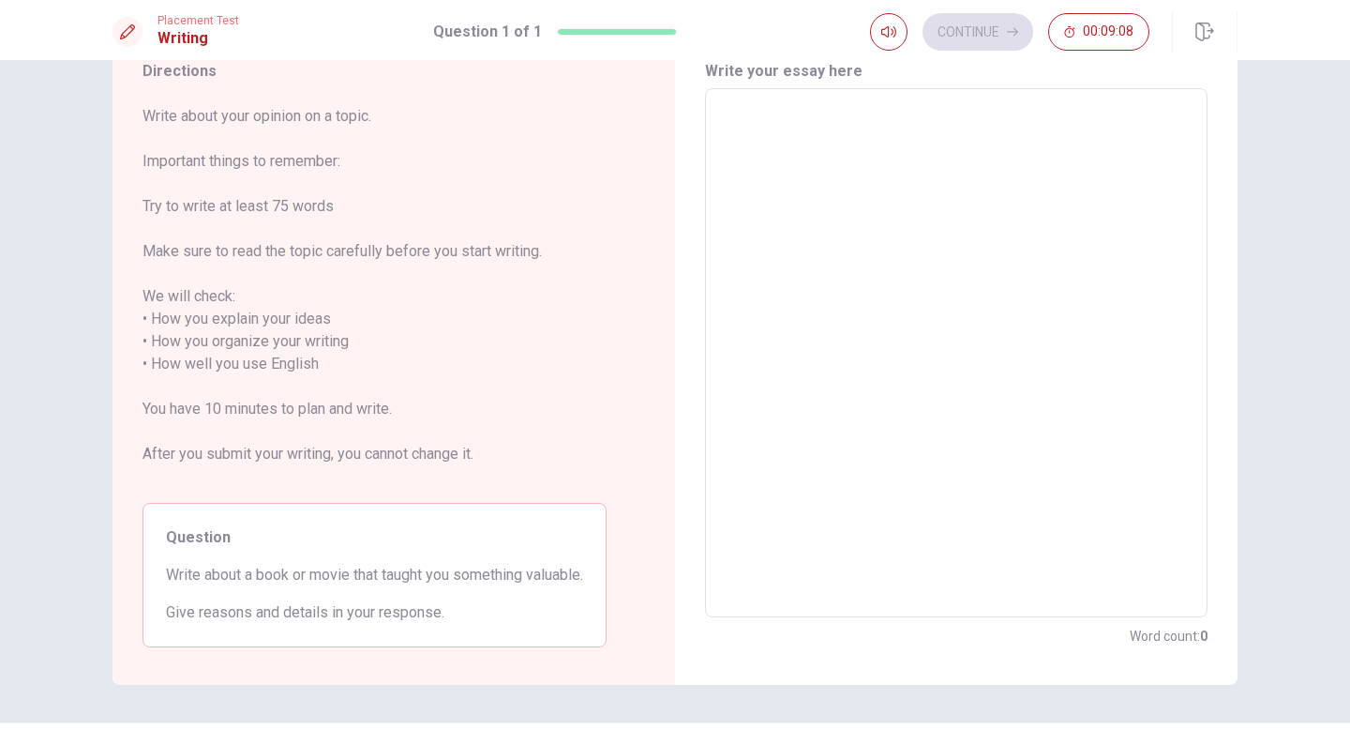
scroll to position [78, 0]
type textarea "I"
type textarea "x"
type textarea "In"
type textarea "x"
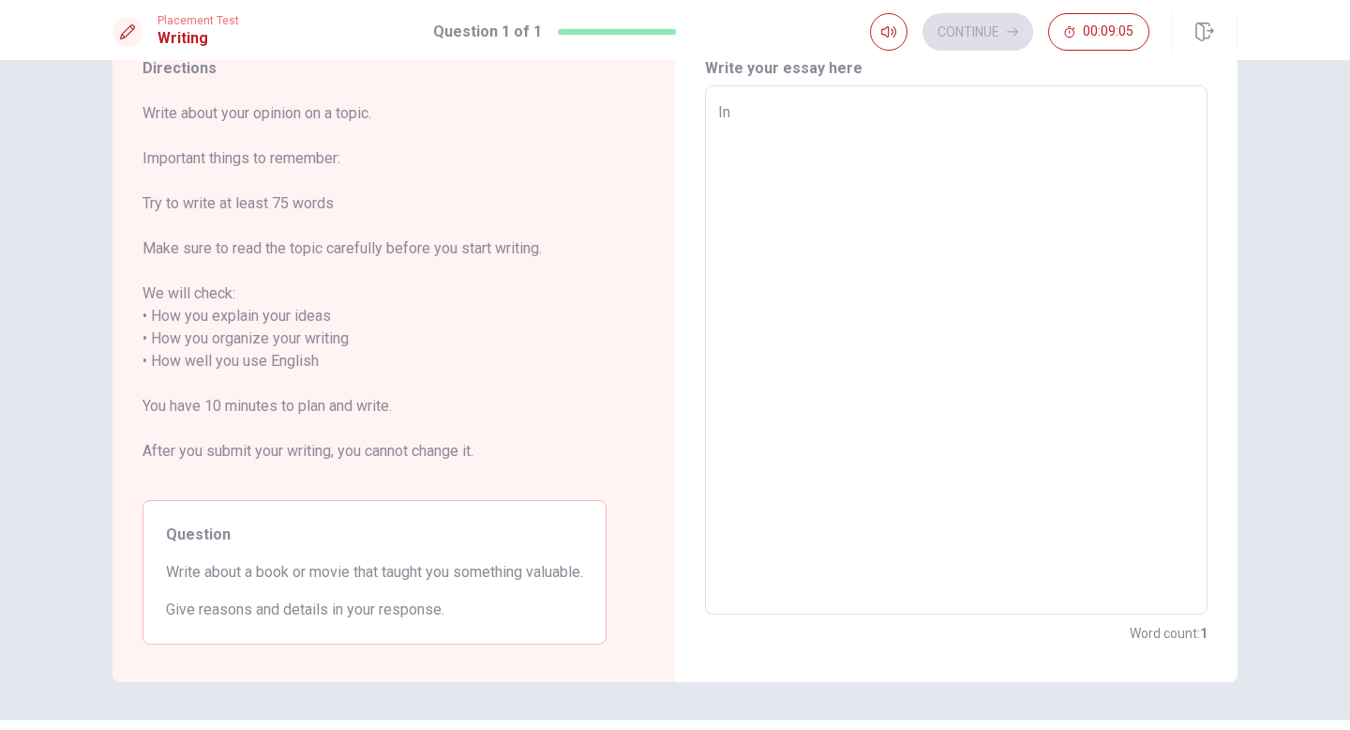
type textarea "Inc"
type textarea "x"
type textarea "Ince"
type textarea "x"
type textarea "Inc"
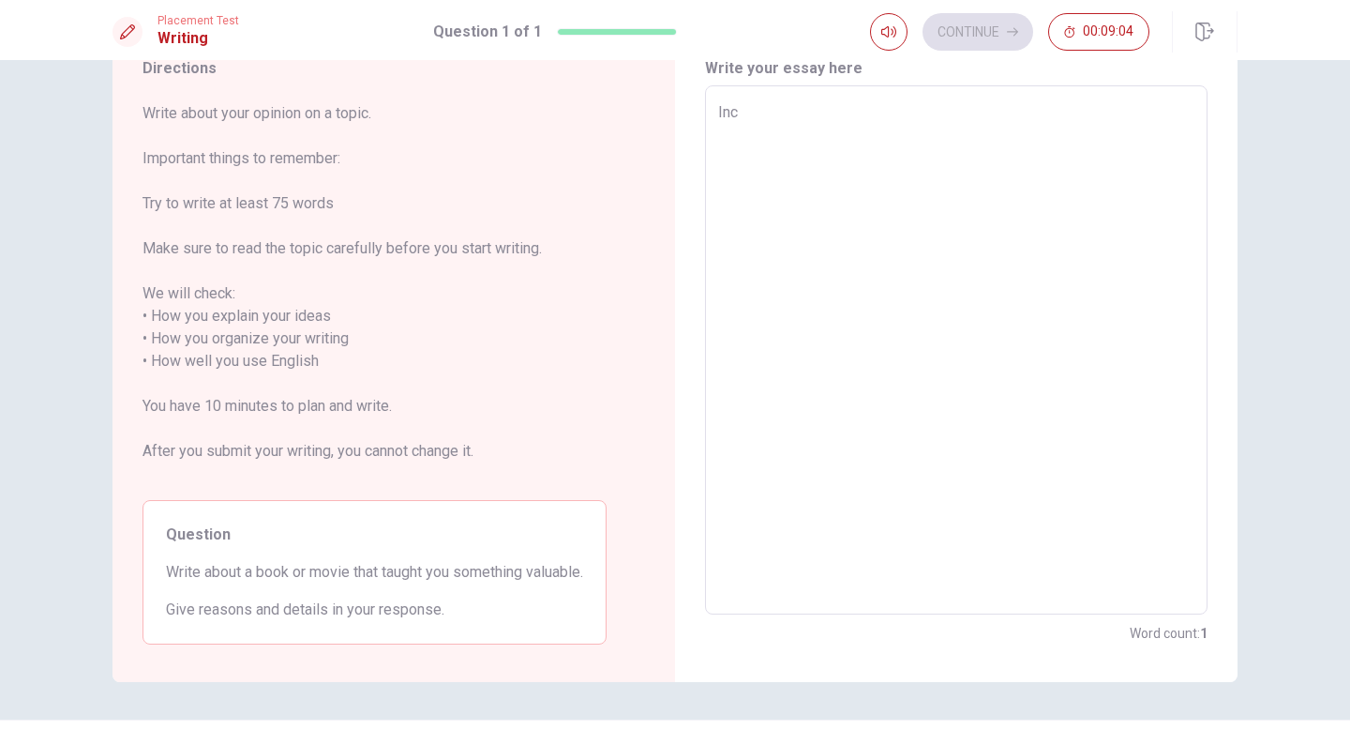
type textarea "x"
type textarea "In"
type textarea "x"
type textarea "I"
type textarea "x"
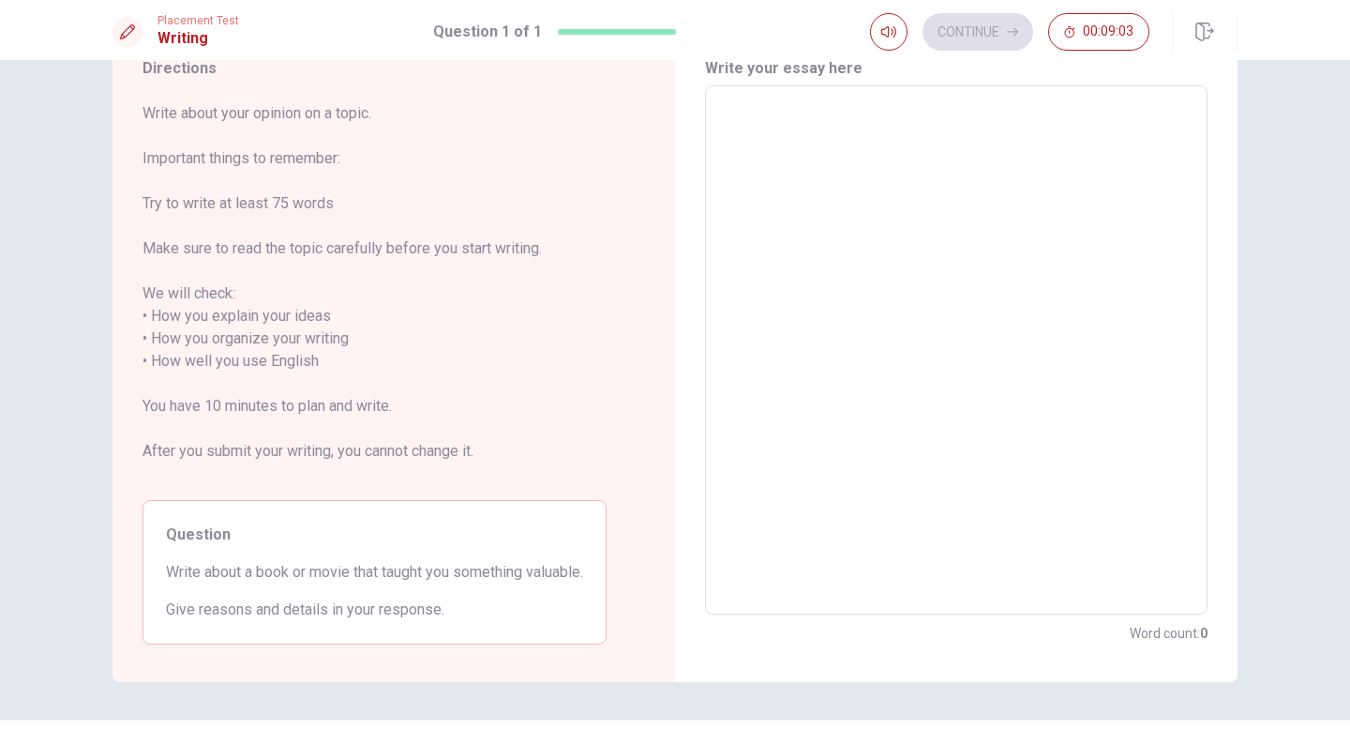
type textarea "M"
type textarea "x"
type textarea "Mo"
type textarea "x"
type textarea "Mov"
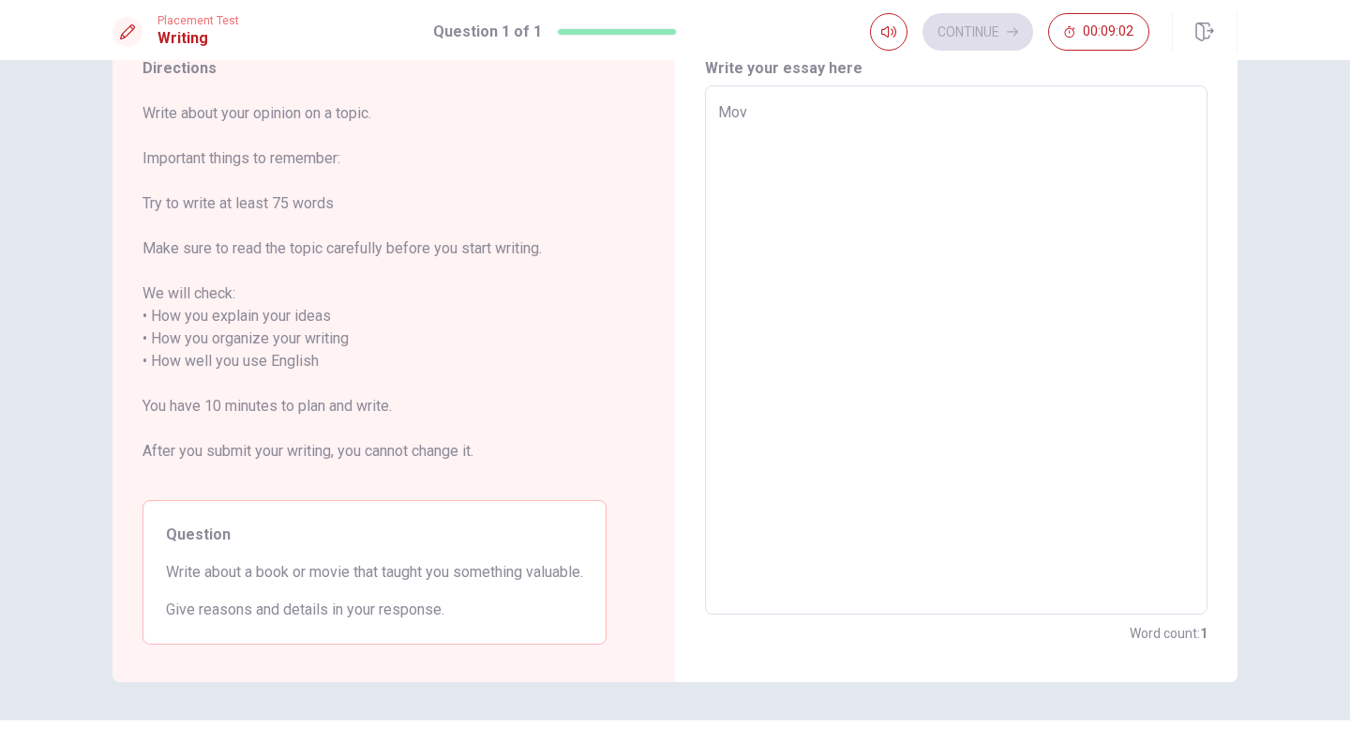
type textarea "x"
type textarea "Movi"
type textarea "x"
type textarea "Movie"
type textarea "x"
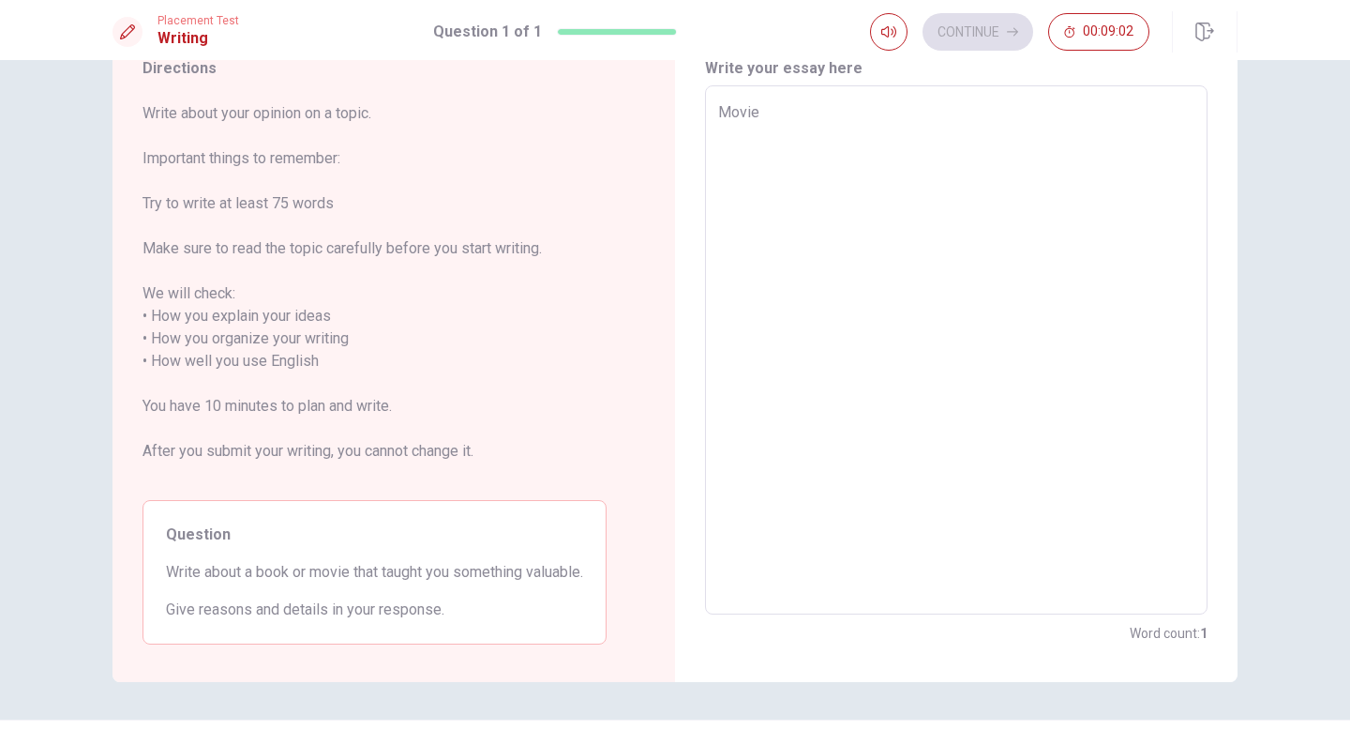
type textarea "Movie"
type textarea "x"
type textarea "Movie I"
type textarea "x"
type textarea "Movie In"
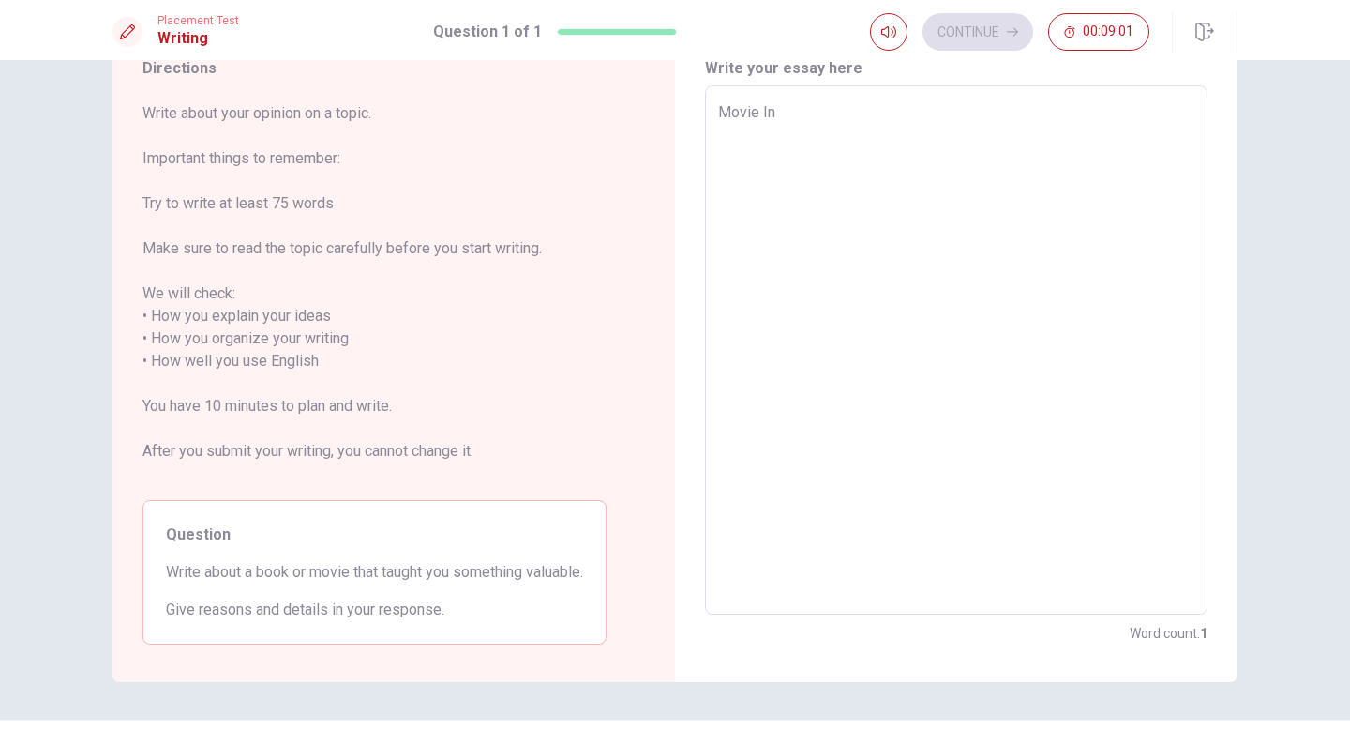
type textarea "x"
type textarea "Movie Inc"
type textarea "x"
type textarea "Movie Ince"
type textarea "x"
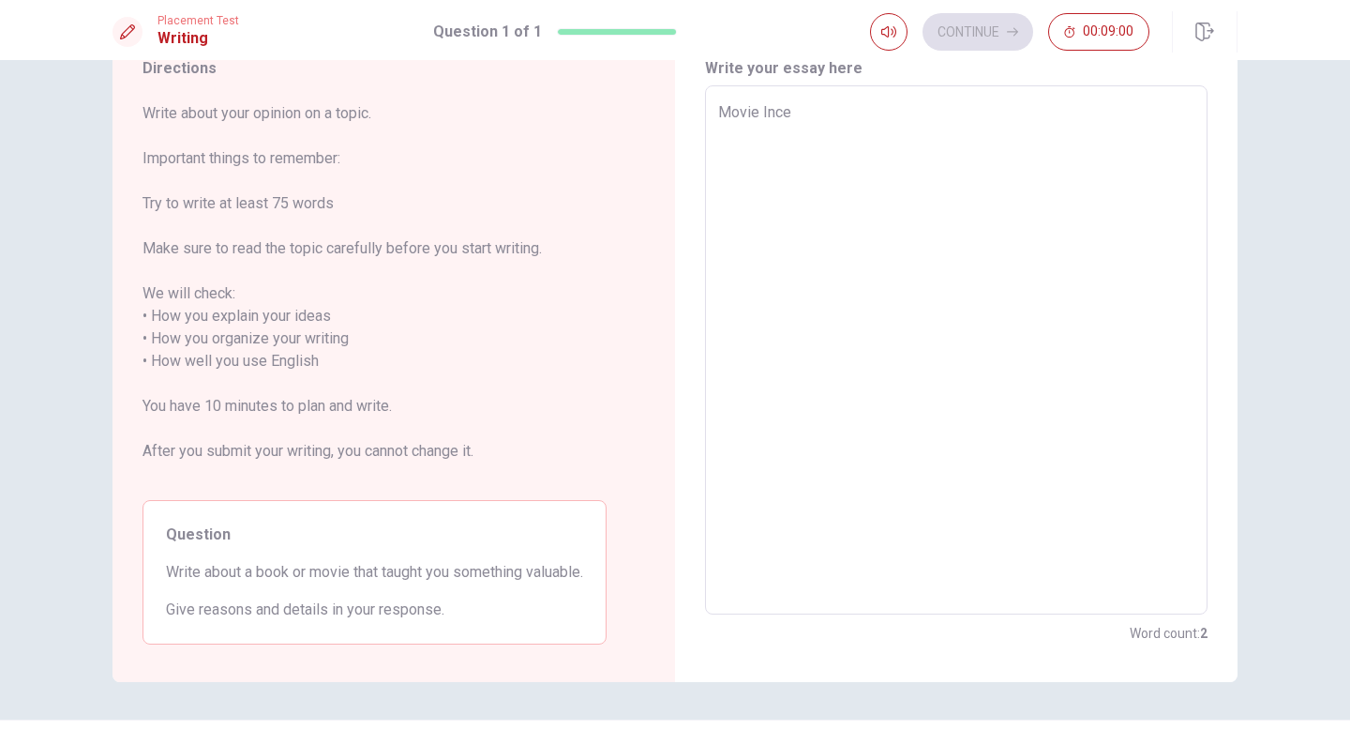
type textarea "Movie Incep"
type textarea "x"
type textarea "Movie Incept"
type textarea "x"
type textarea "Movie Incepti"
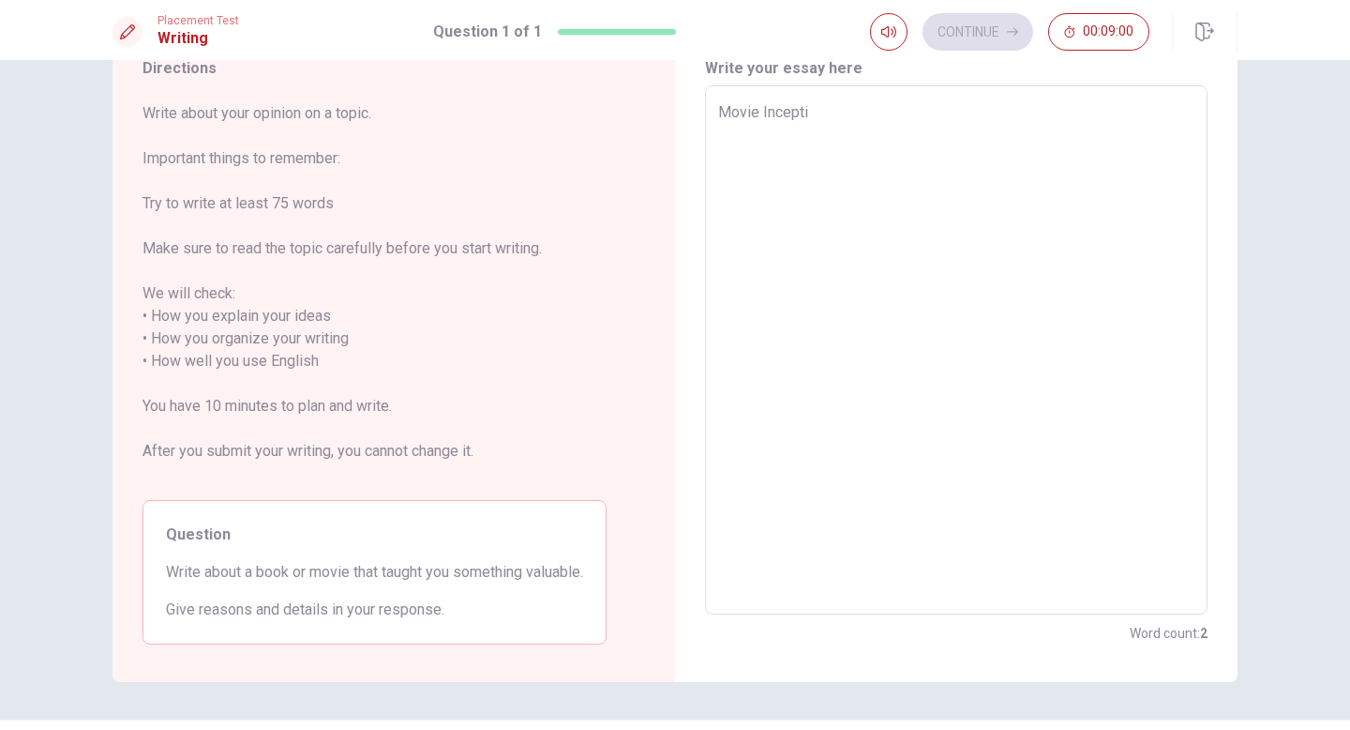
type textarea "x"
type textarea "Movie Inceptio"
type textarea "x"
type textarea "Movie Inception"
type textarea "x"
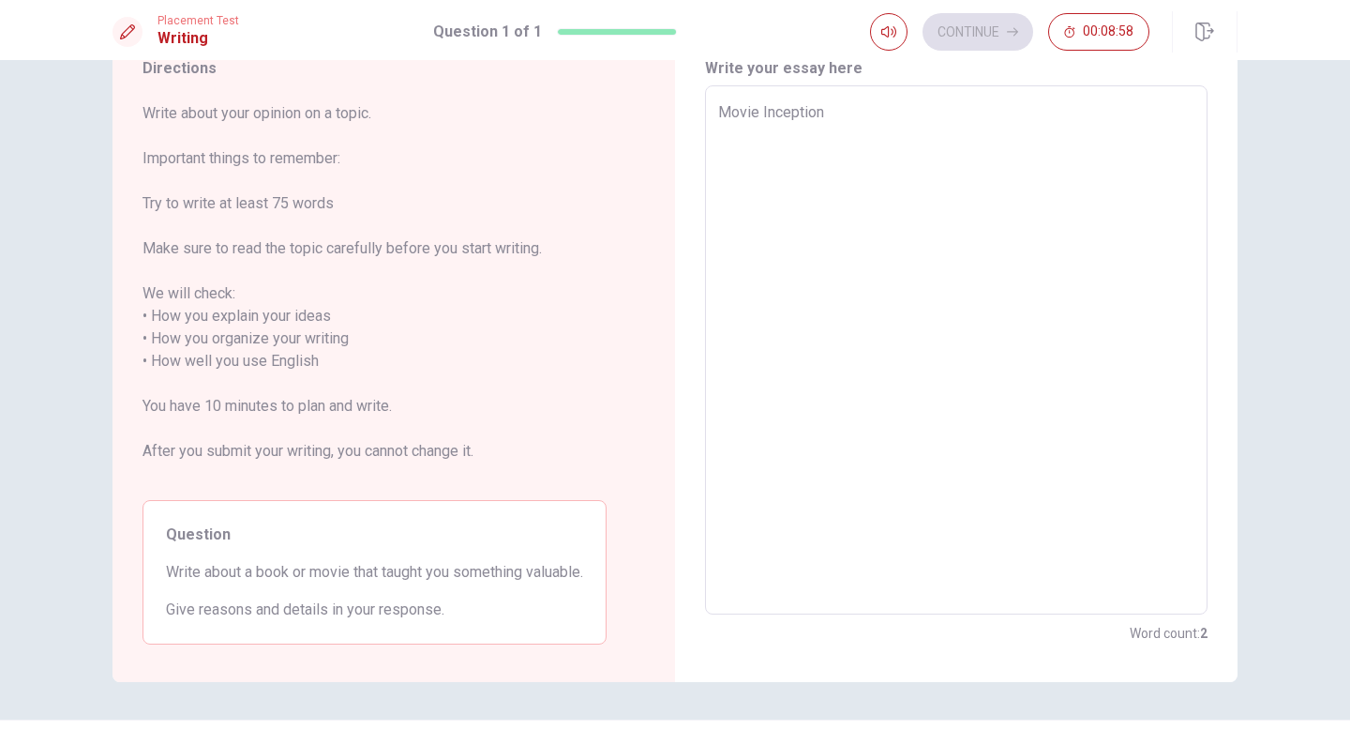
type textarea "Movie Inception"
type textarea "x"
type textarea "Movie Inception i"
type textarea "x"
type textarea "Movie Inception is"
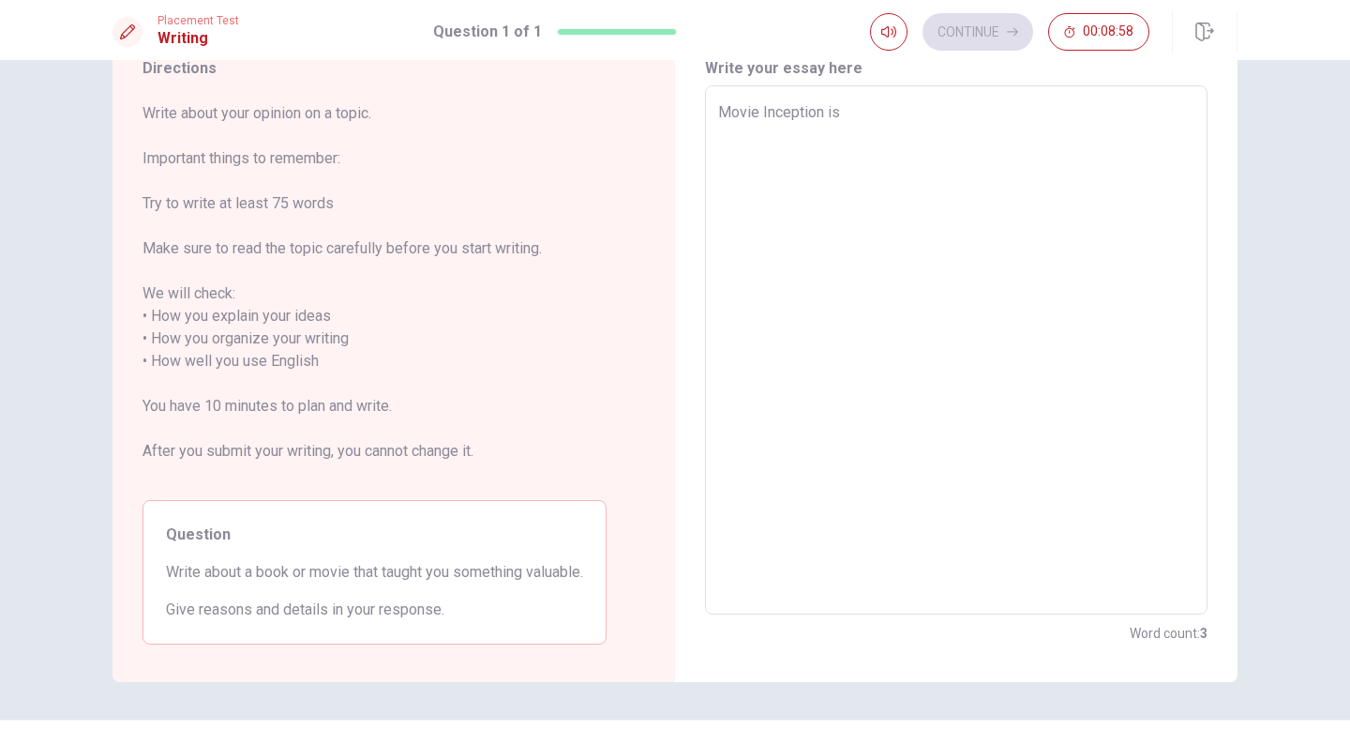
type textarea "x"
type textarea "Movie Inception is"
type textarea "x"
type textarea "Movie Inception is o"
type textarea "x"
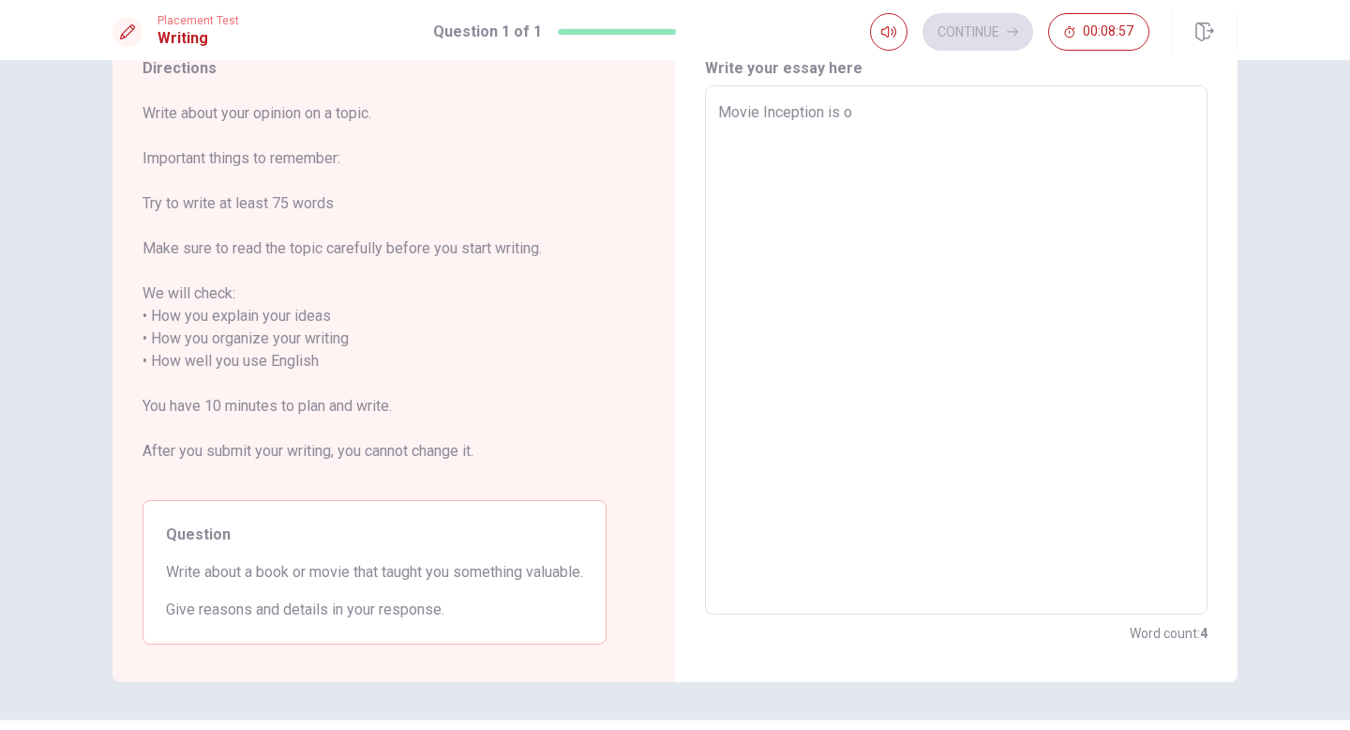
type textarea "Movie Inception is on"
type textarea "x"
type textarea "Movie Inception is one"
type textarea "x"
type textarea "Movie Inception is one"
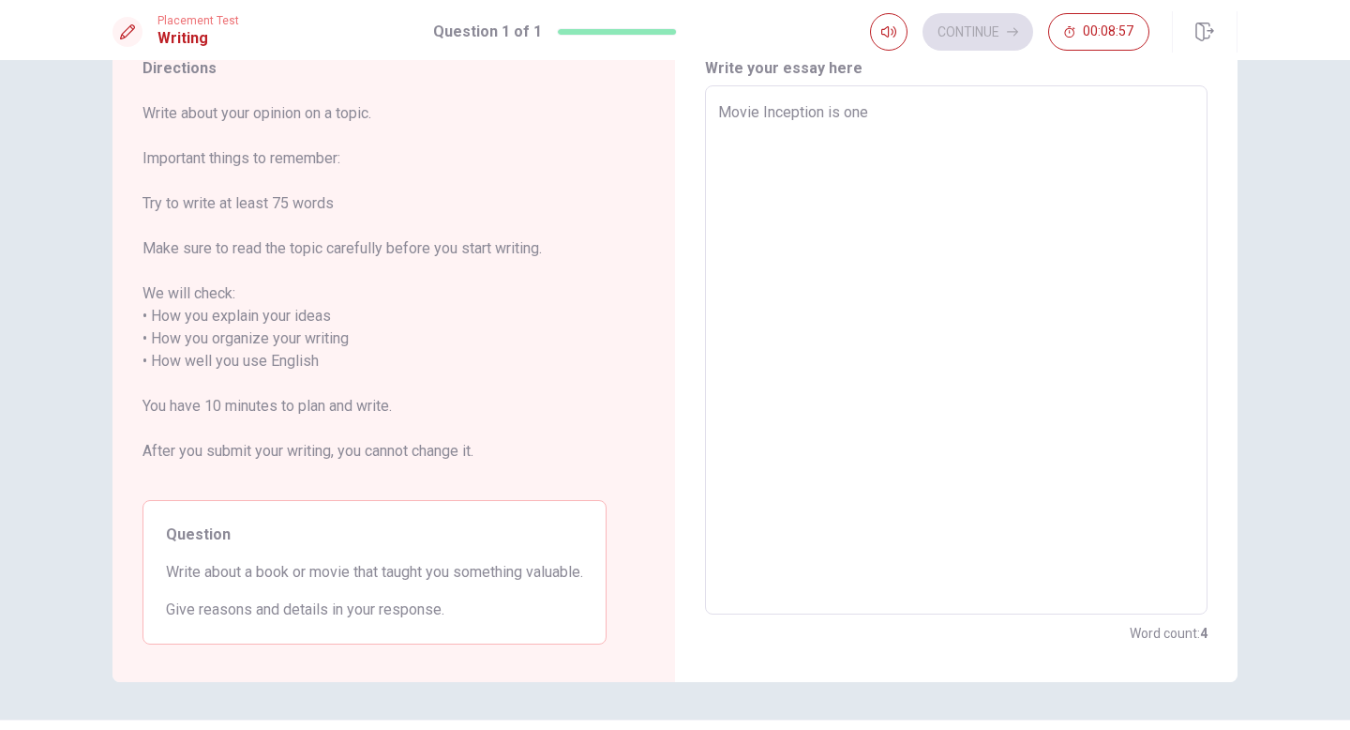
type textarea "x"
type textarea "Movie Inception is one o"
type textarea "x"
type textarea "Movie Inception is one of"
type textarea "x"
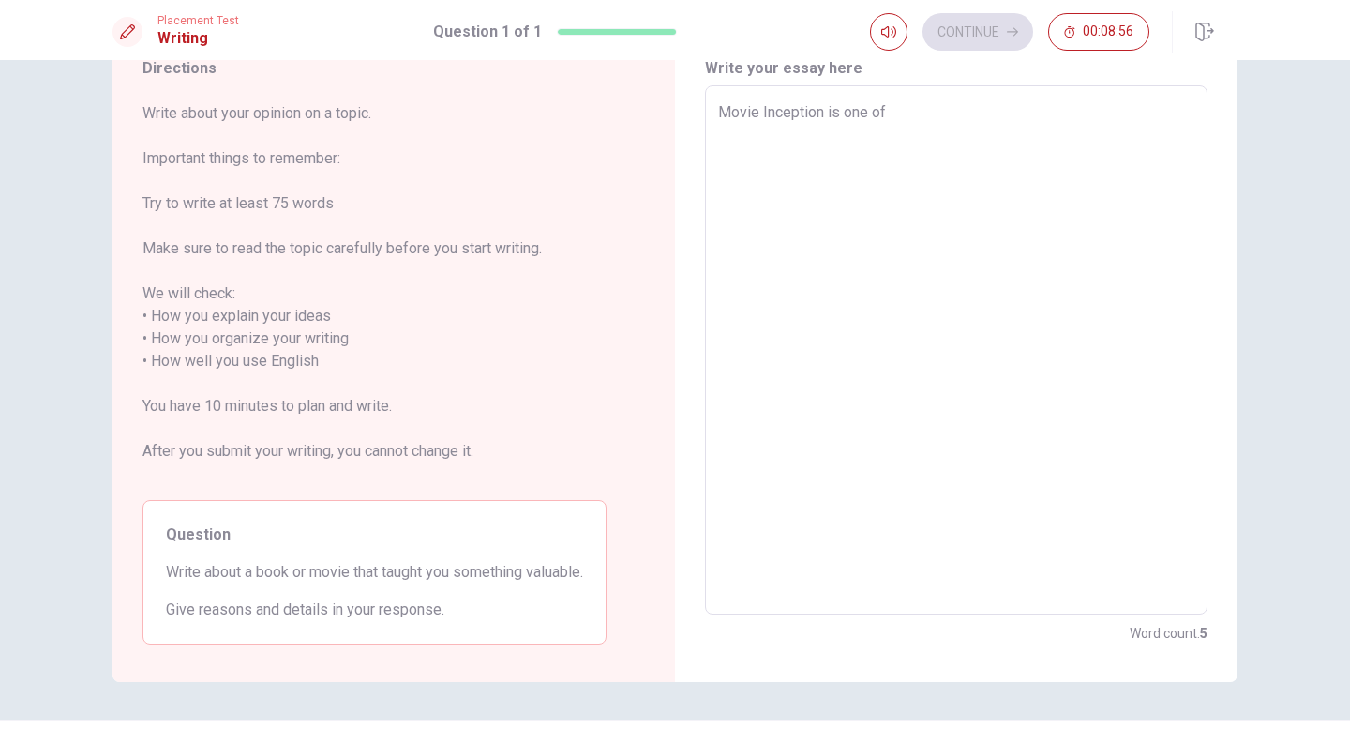
type textarea "Movie Inception is one of"
type textarea "x"
type textarea "Movie Inception is one of t"
type textarea "x"
type textarea "Movie Inception is one of th"
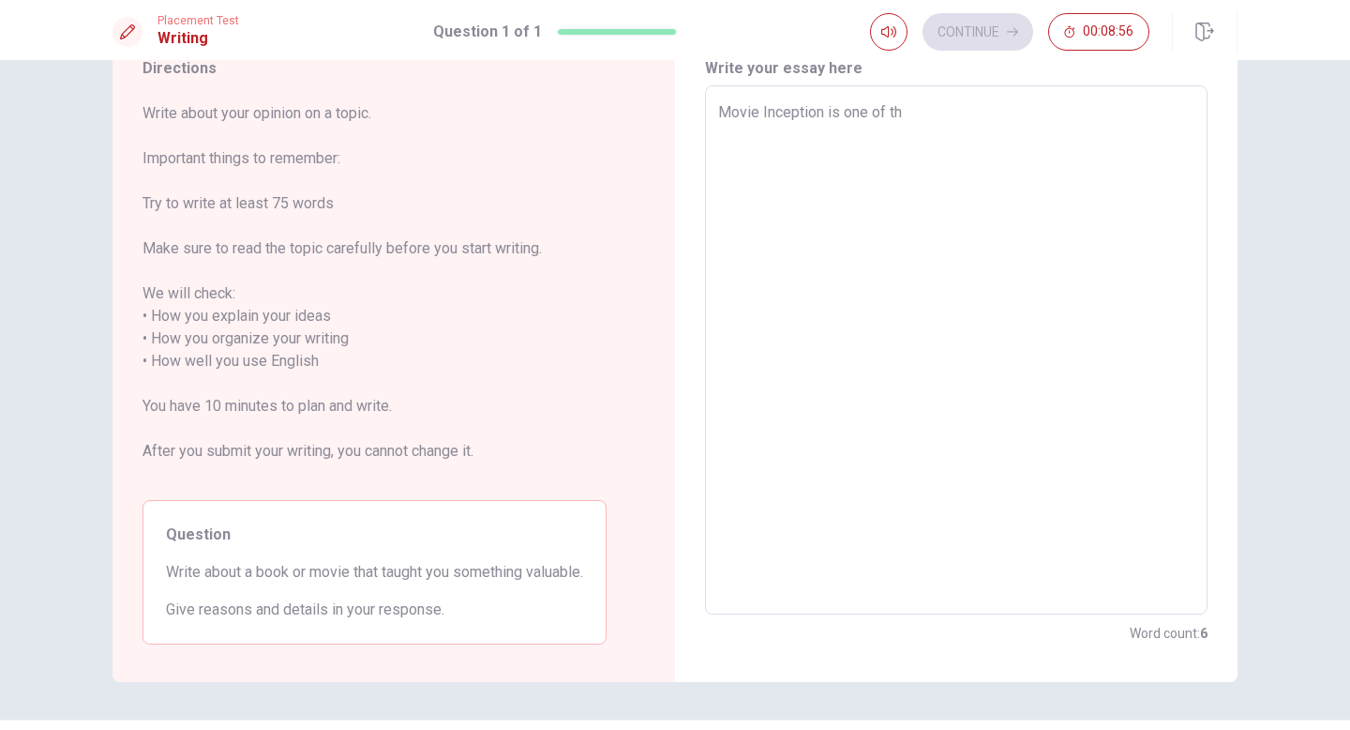
type textarea "x"
type textarea "Movie Inception is one of the"
type textarea "x"
type textarea "Movie Inception is one of the"
type textarea "x"
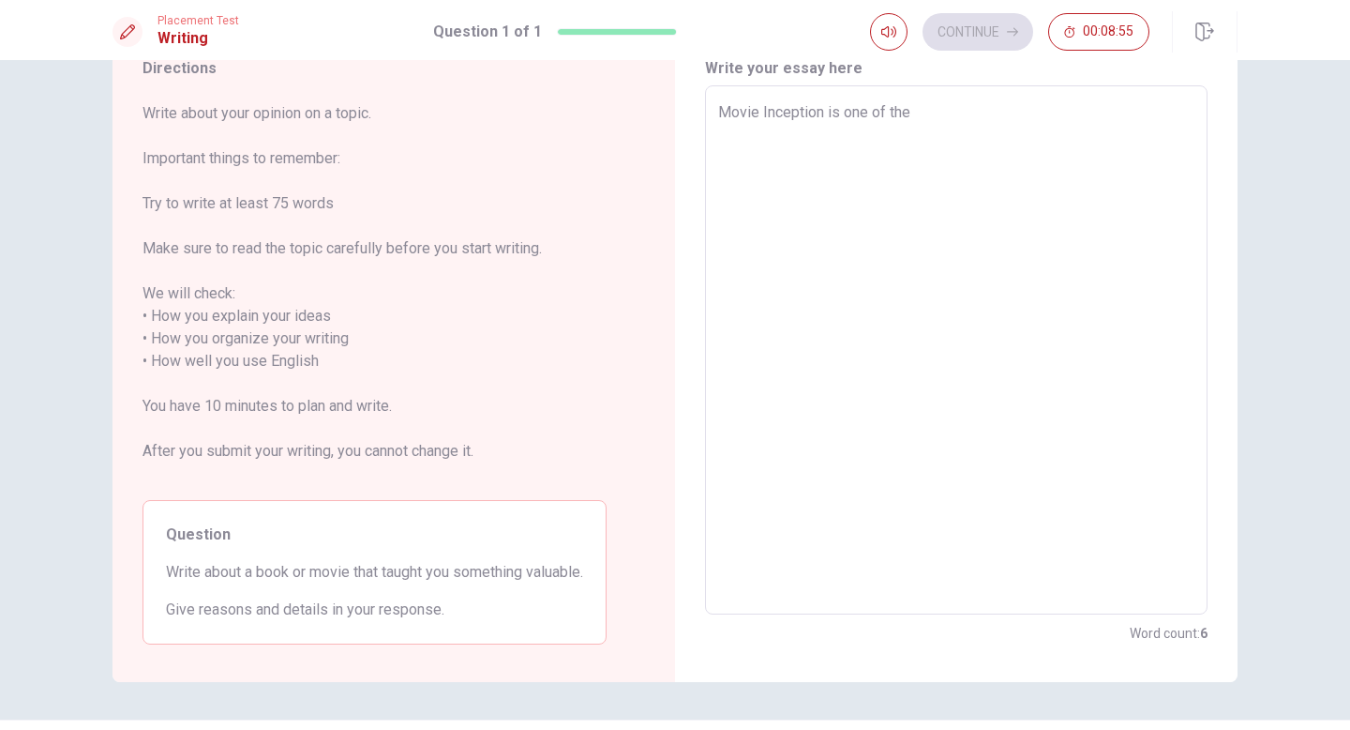
type textarea "Movie Inception is one of the m"
type textarea "x"
type textarea "Movie Inception is one of the mo"
type textarea "x"
type textarea "Movie Inception is one of the mos"
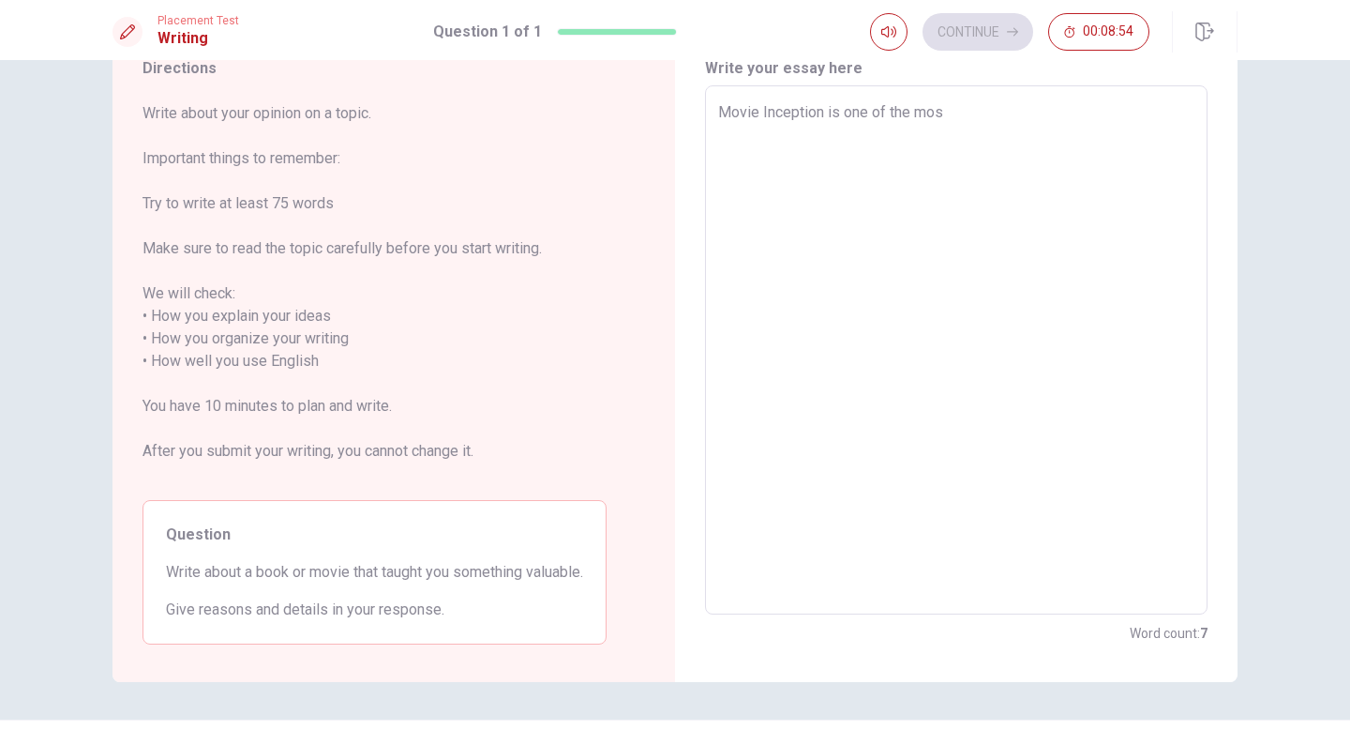
type textarea "x"
type textarea "Movie Inception is one of the most"
type textarea "x"
type textarea "Movie Inception is one of the most"
type textarea "x"
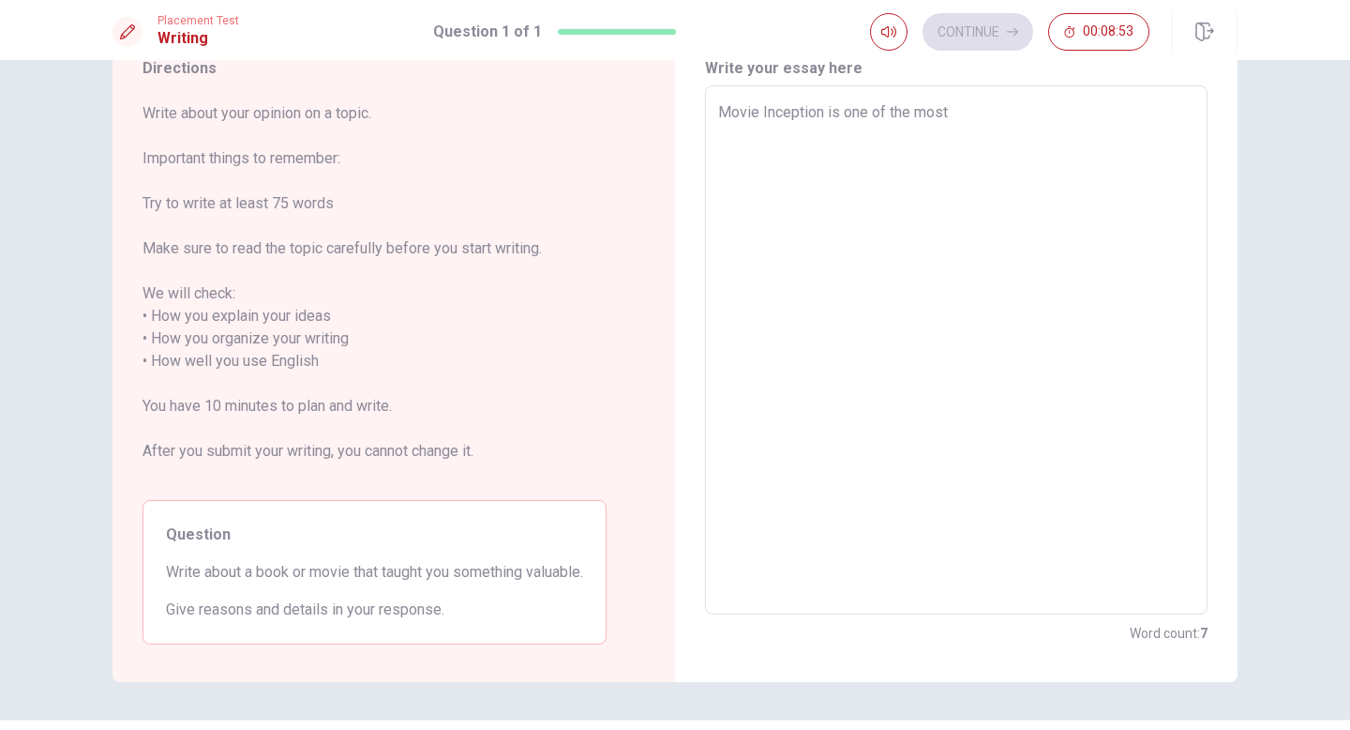
type textarea "Movie Inception is one of the most r"
type textarea "x"
type textarea "Movie Inception is one of the most re"
type textarea "x"
type textarea "Movie Inception is one of the most rem"
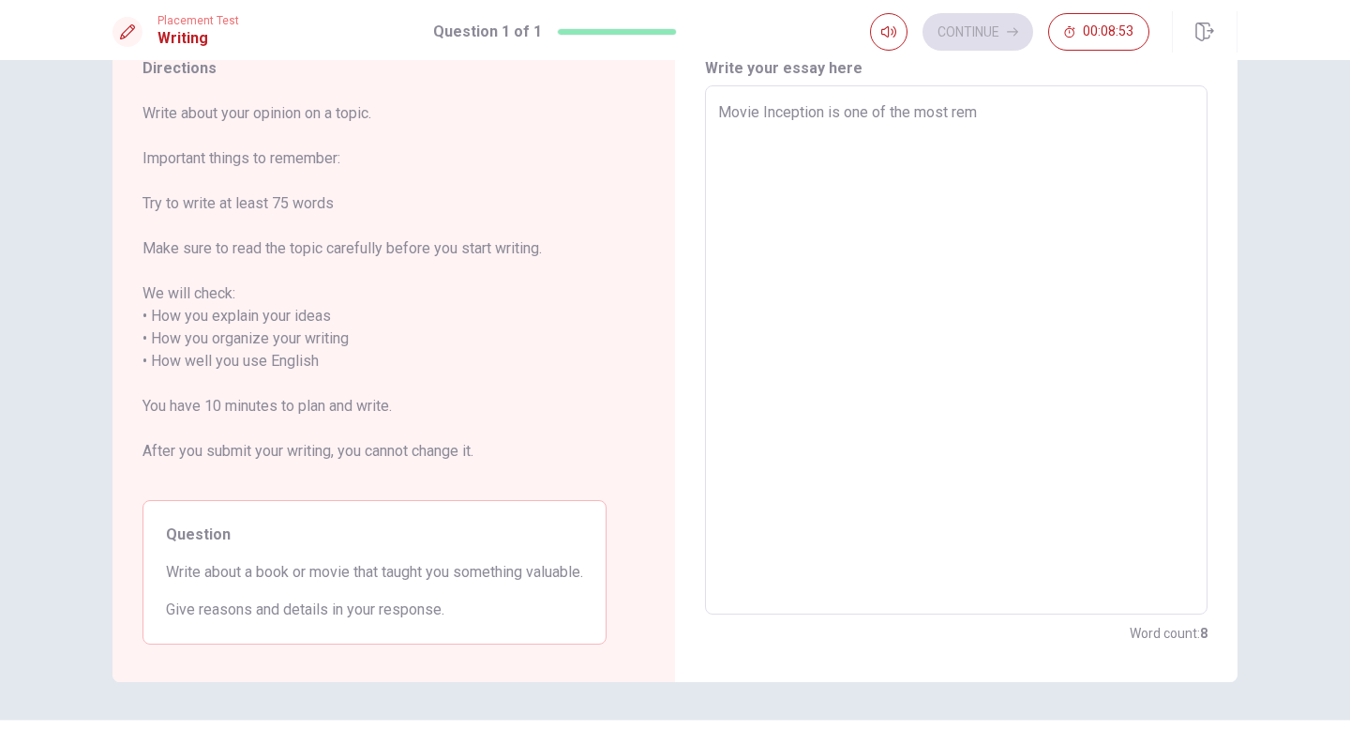
type textarea "x"
type textarea "Movie Inception is one of the most rema"
type textarea "x"
type textarea "Movie Inception is one of the most remar"
type textarea "x"
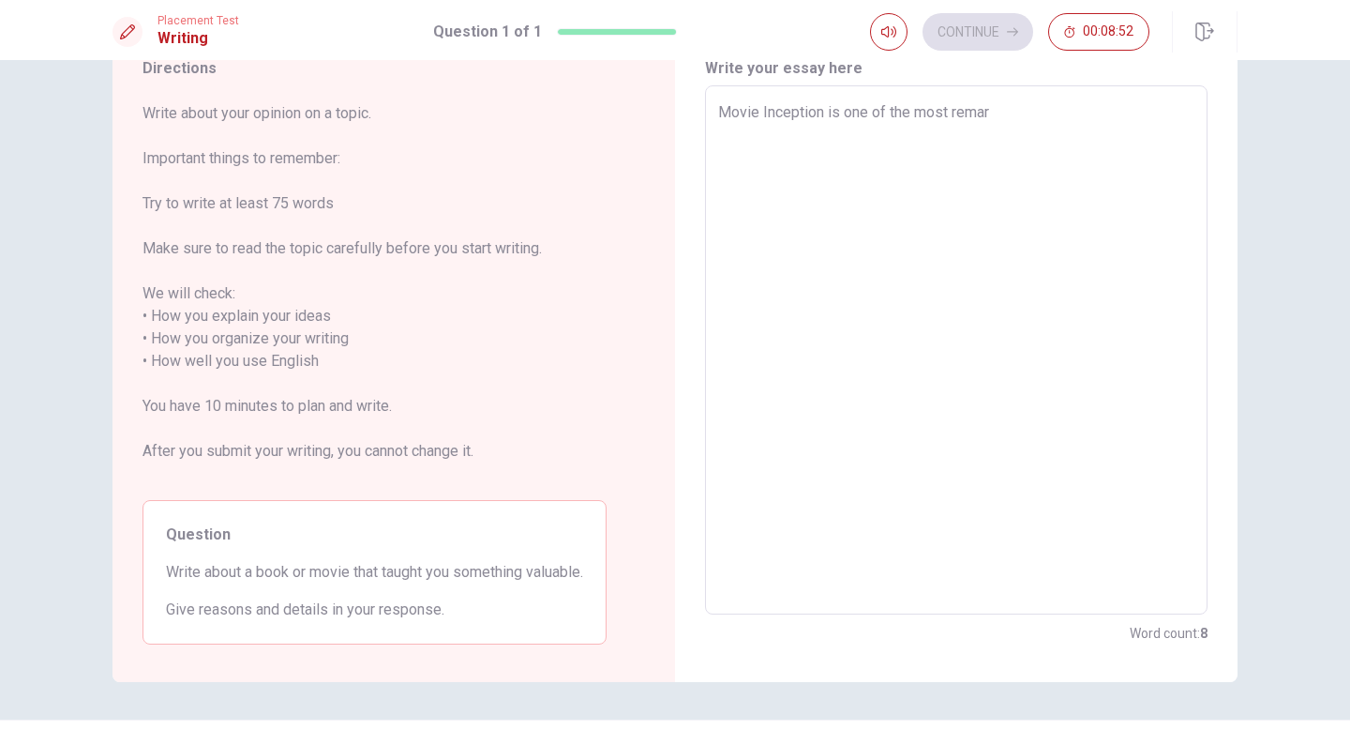
type textarea "Movie Inception is one of the most remark"
type textarea "x"
type textarea "Movie Inception is one of the most remarke"
type textarea "x"
type textarea "Movie Inception is one of the most remarkeb"
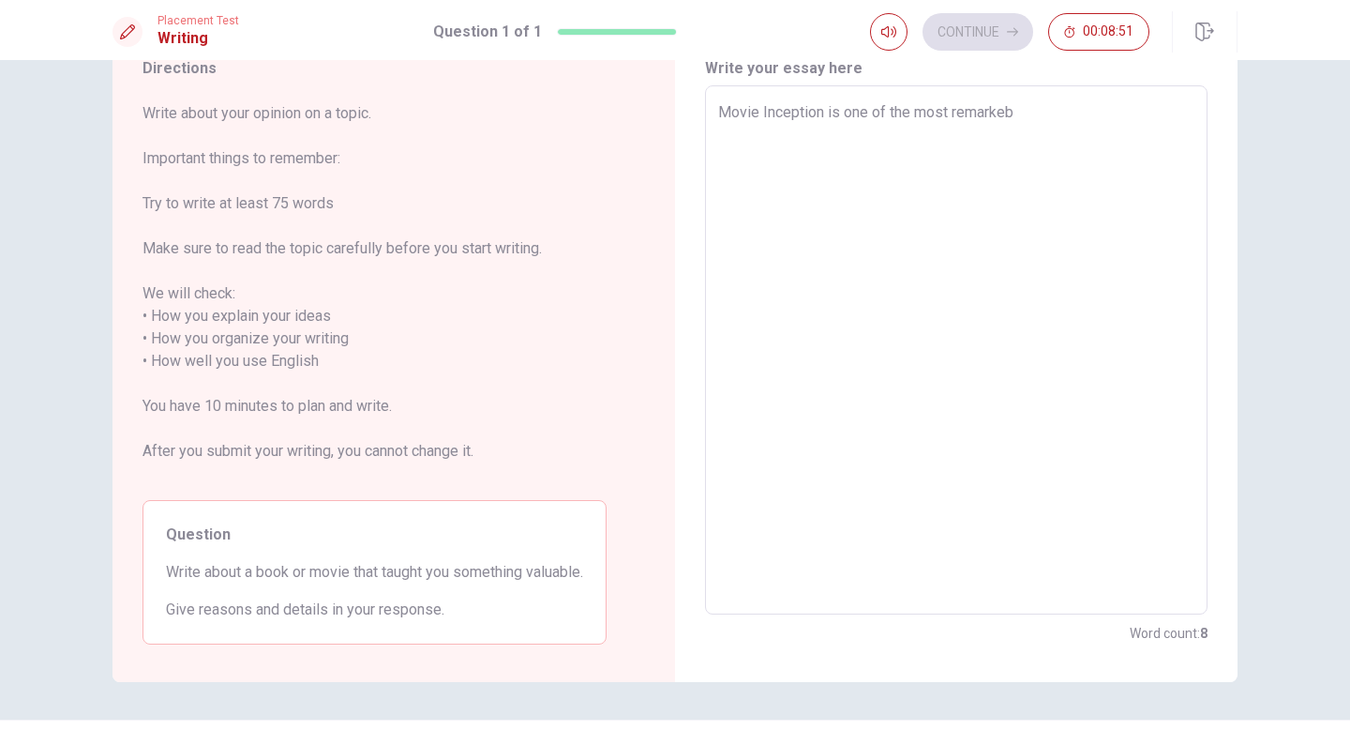
type textarea "x"
type textarea "Movie Inception is one of the most remarkebl"
type textarea "x"
type textarea "Movie Inception is one of the most remarkeble"
type textarea "x"
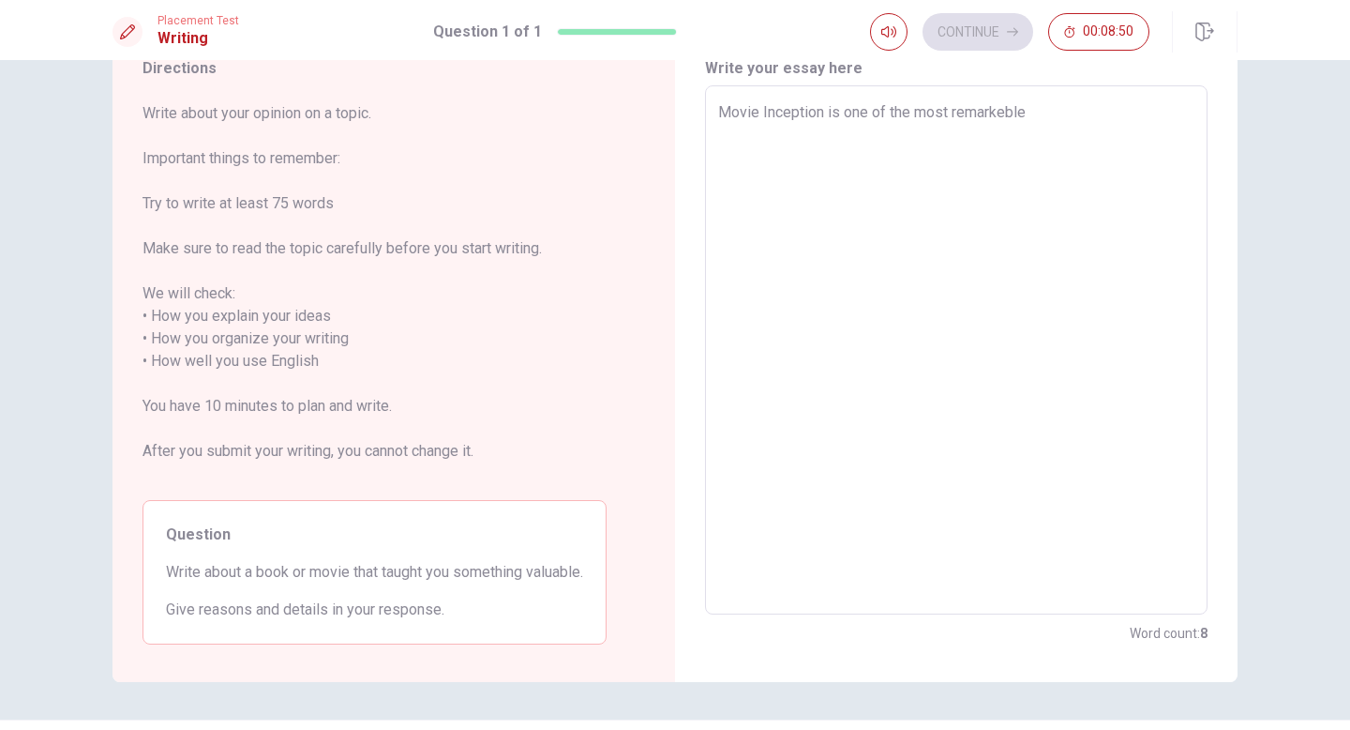
type textarea "Movie Inception is one of the most remarkeble"
type textarea "x"
type textarea "Movie Inception is one of the most remarkeble m"
type textarea "x"
type textarea "Movie Inception is one of the most remarkeble mo"
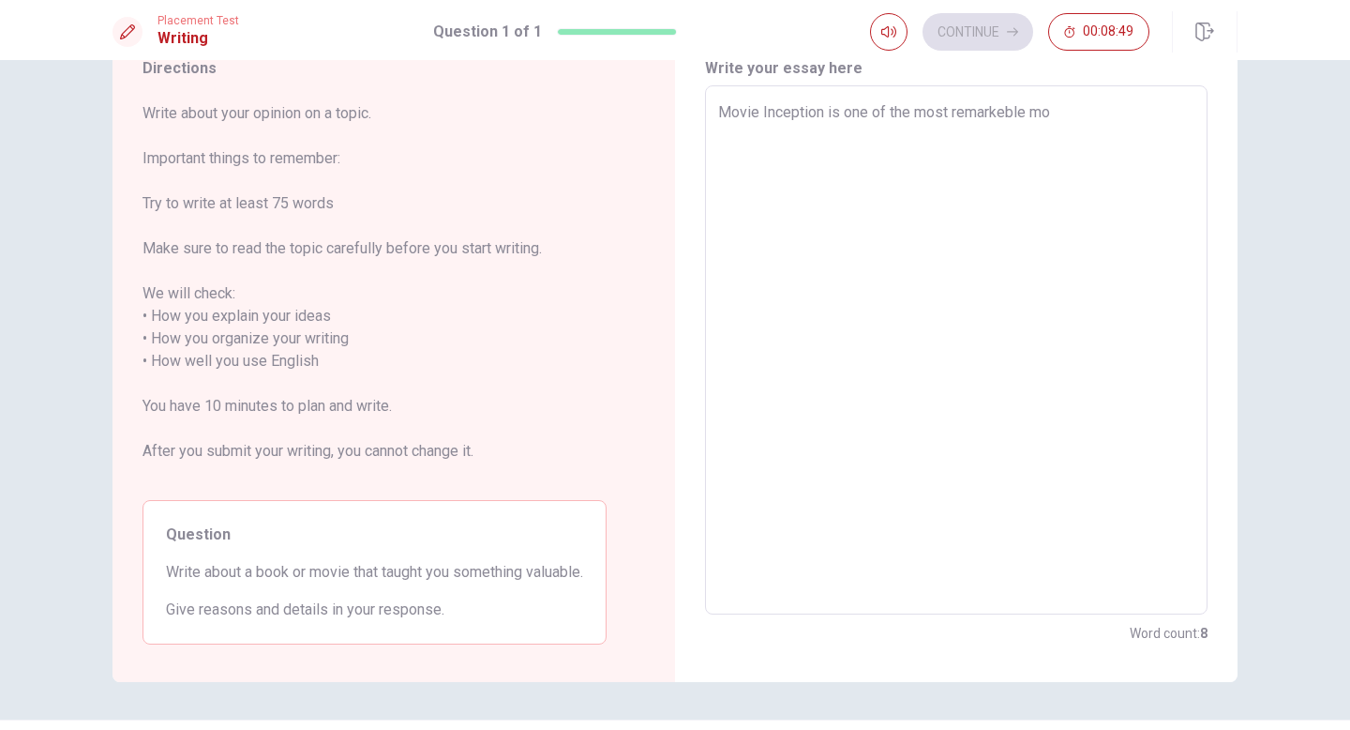
type textarea "x"
type textarea "Movie Inception is one of the most remarkeble mov"
type textarea "x"
type textarea "Movie Inception is one of the most remarkeble movi"
type textarea "x"
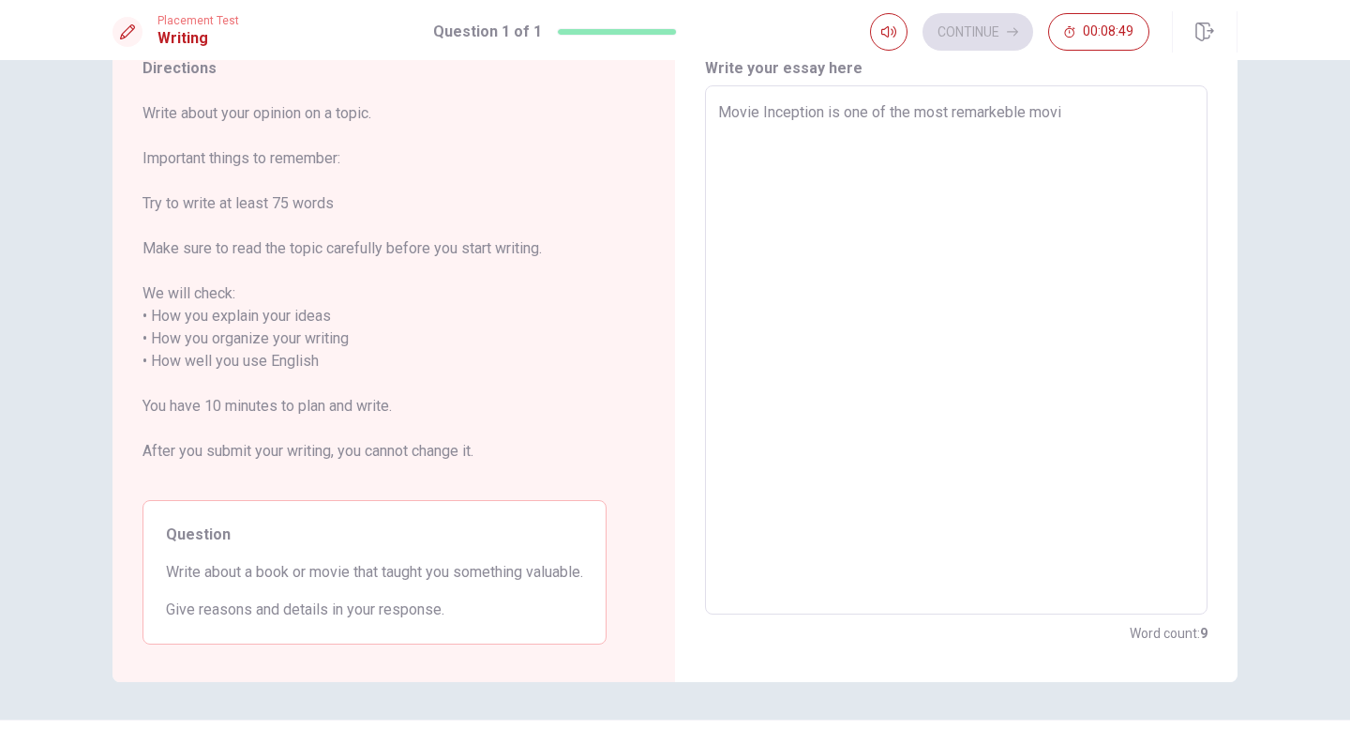
type textarea "Movie Inception is one of the most remarkeble movie"
type textarea "x"
type textarea "Movie Inception is one of the most remarkeble movie"
type textarea "x"
type textarea "Movie Inception is one of the most remarkeble movie o"
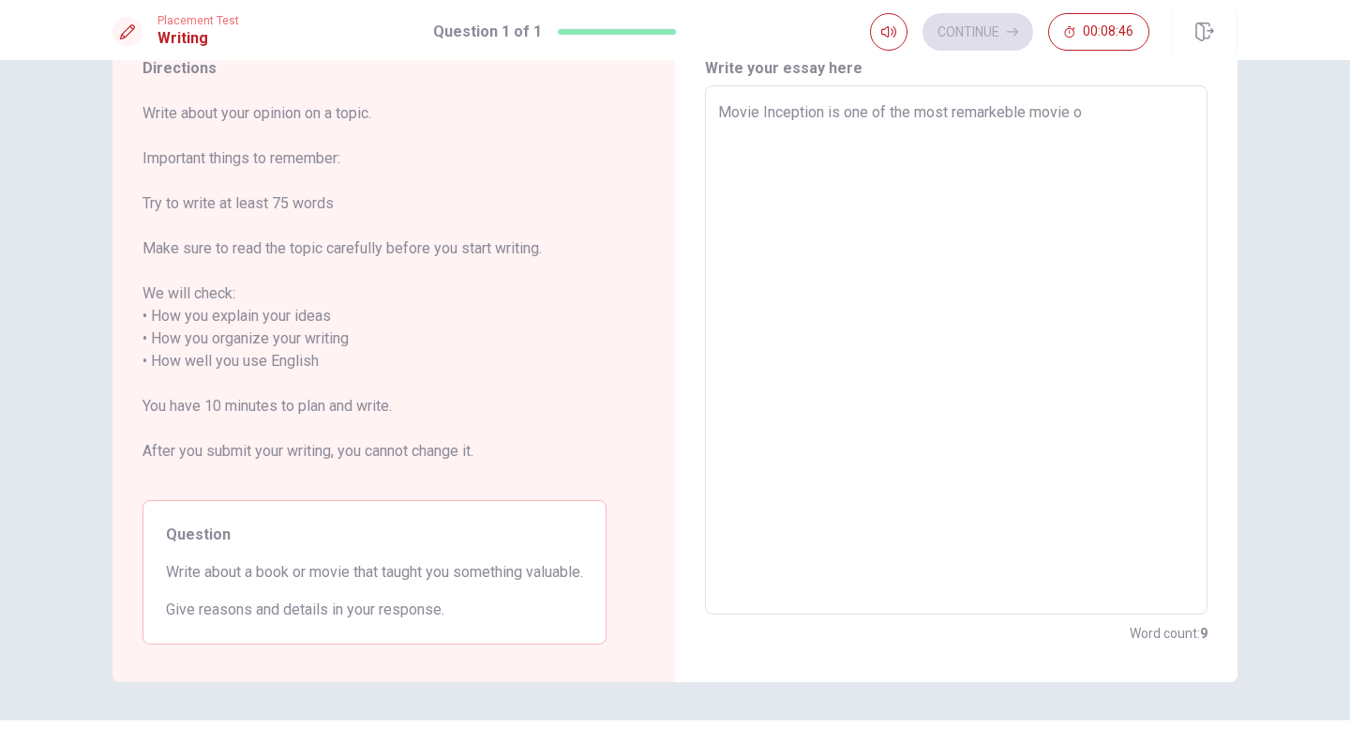
type textarea "x"
type textarea "Movie Inception is one of the most remarkeble movie of"
type textarea "x"
type textarea "Movie Inception is one of the most remarkeble movie of"
type textarea "x"
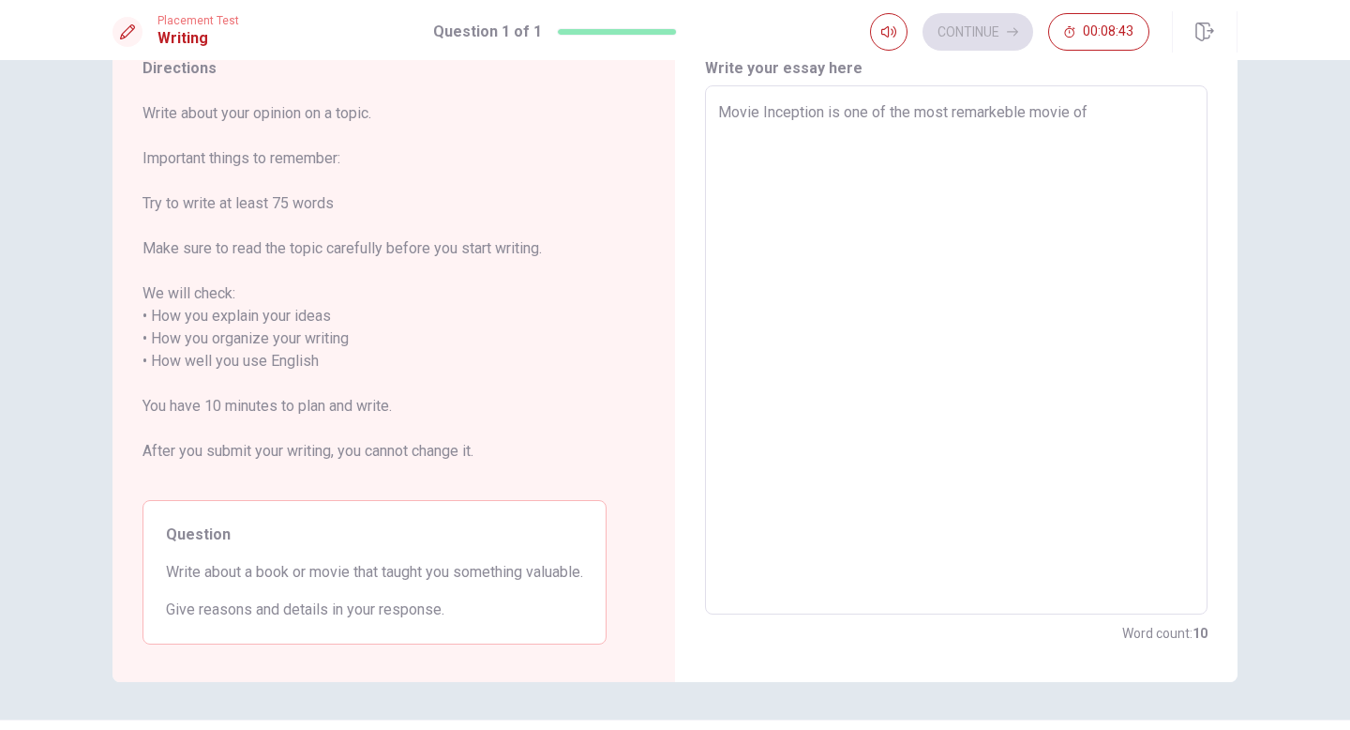
type textarea "Movie Inception is one of the most remarkeble movie of t"
type textarea "x"
type textarea "Movie Inception is one of the most remarkeble movie of th"
type textarea "x"
type textarea "Movie Inception is one of the most remarkeble movie of the"
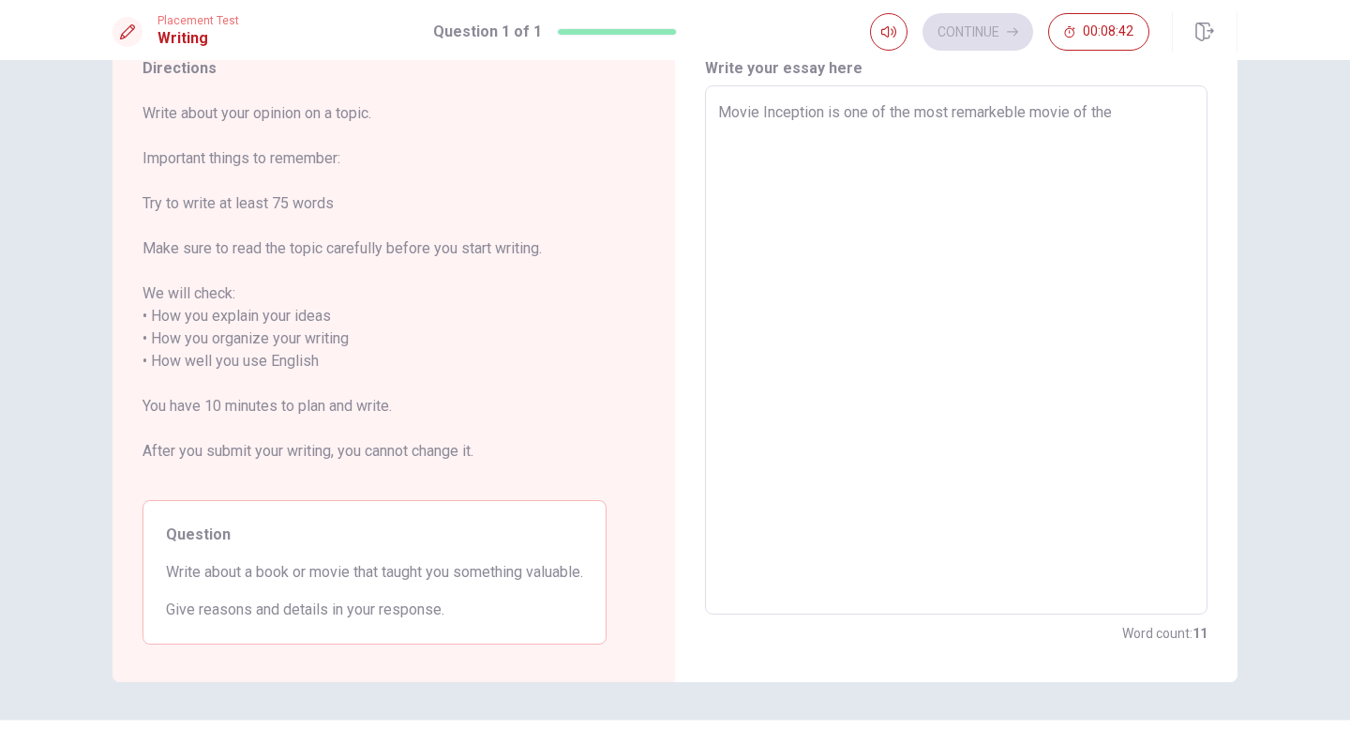
type textarea "x"
type textarea "Movie Inception is one of the most remarkeble movie of the"
type textarea "x"
type textarea "Movie Inception is one of the most remarkeble movie of the l"
type textarea "x"
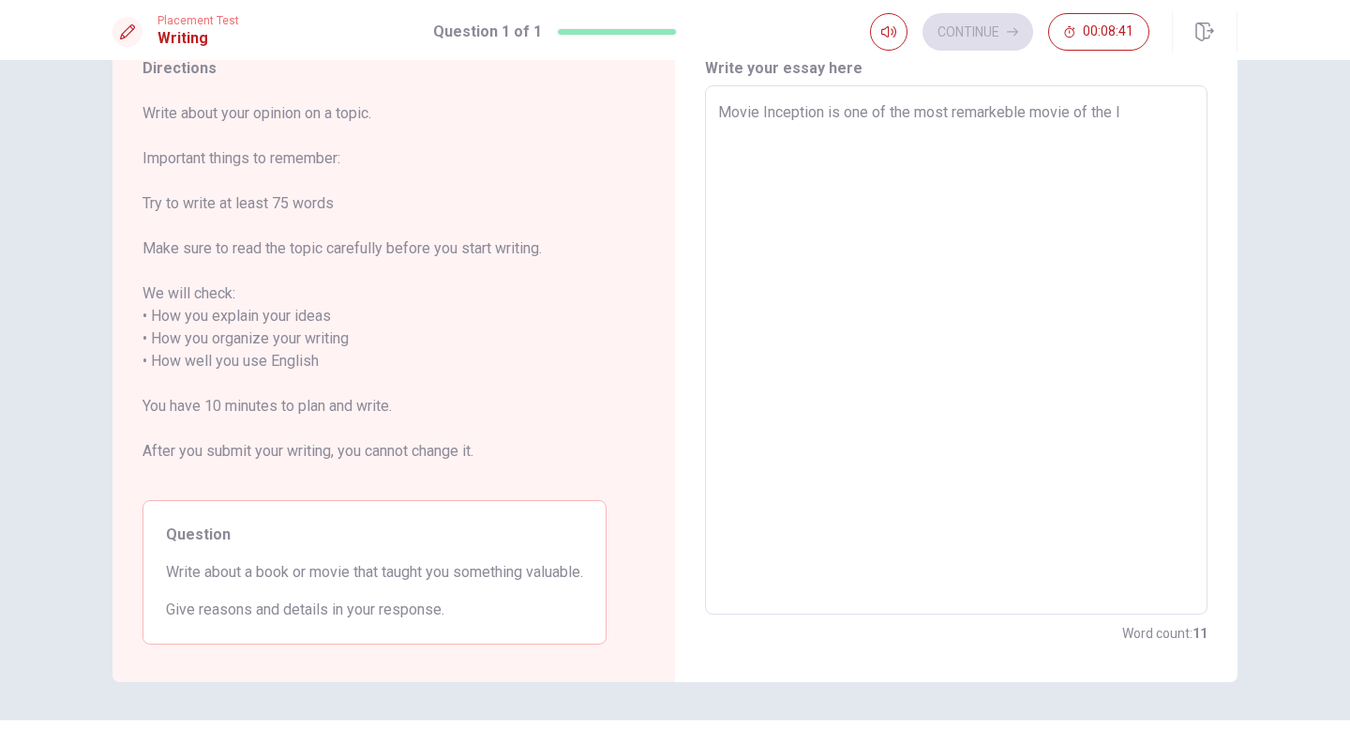
type textarea "Movie Inception is one of the most remarkeble movie of the la"
type textarea "x"
type textarea "Movie Inception is one of the most remarkeble movie of the las"
type textarea "x"
type textarea "Movie Inception is one of the most remarkeble movie of the last"
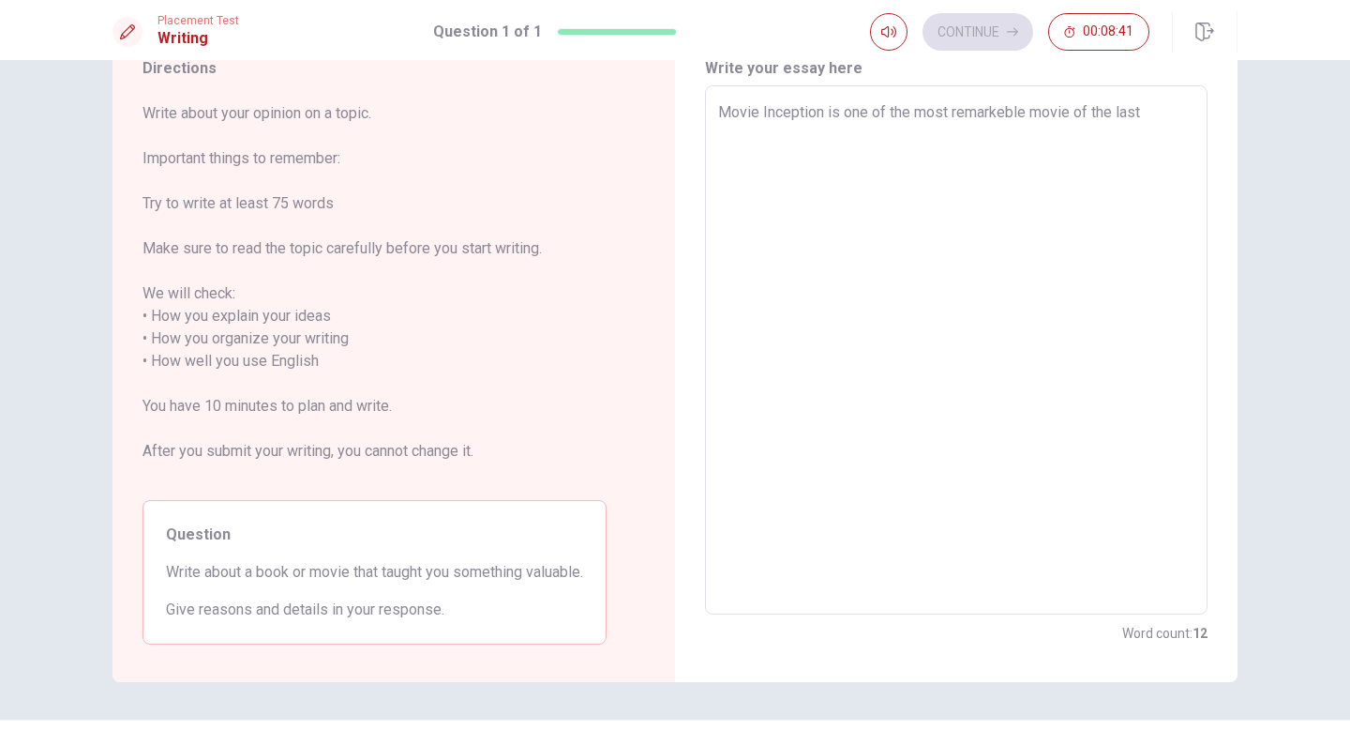
type textarea "x"
type textarea "Movie Inception is one of the most remarkeble movie of the last"
type textarea "x"
type textarea "Movie Inception is one of the most remarkeble movie of the last d"
type textarea "x"
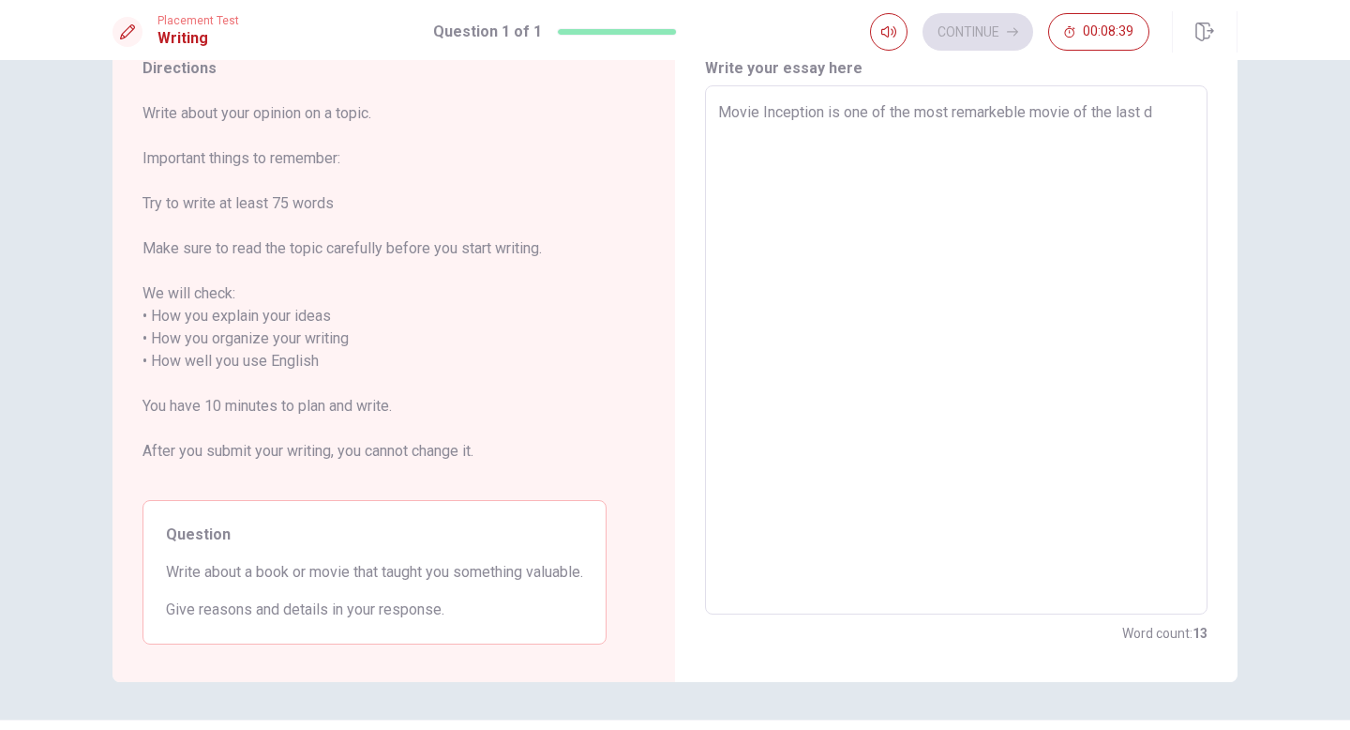
type textarea "Movie Inception is one of the most remarkeble movie of the last de"
type textarea "x"
type textarea "Movie Inception is one of the most remarkeble movie of the last dec"
type textarea "x"
type textarea "Movie Inception is one of the most remarkeble movie of the last deca"
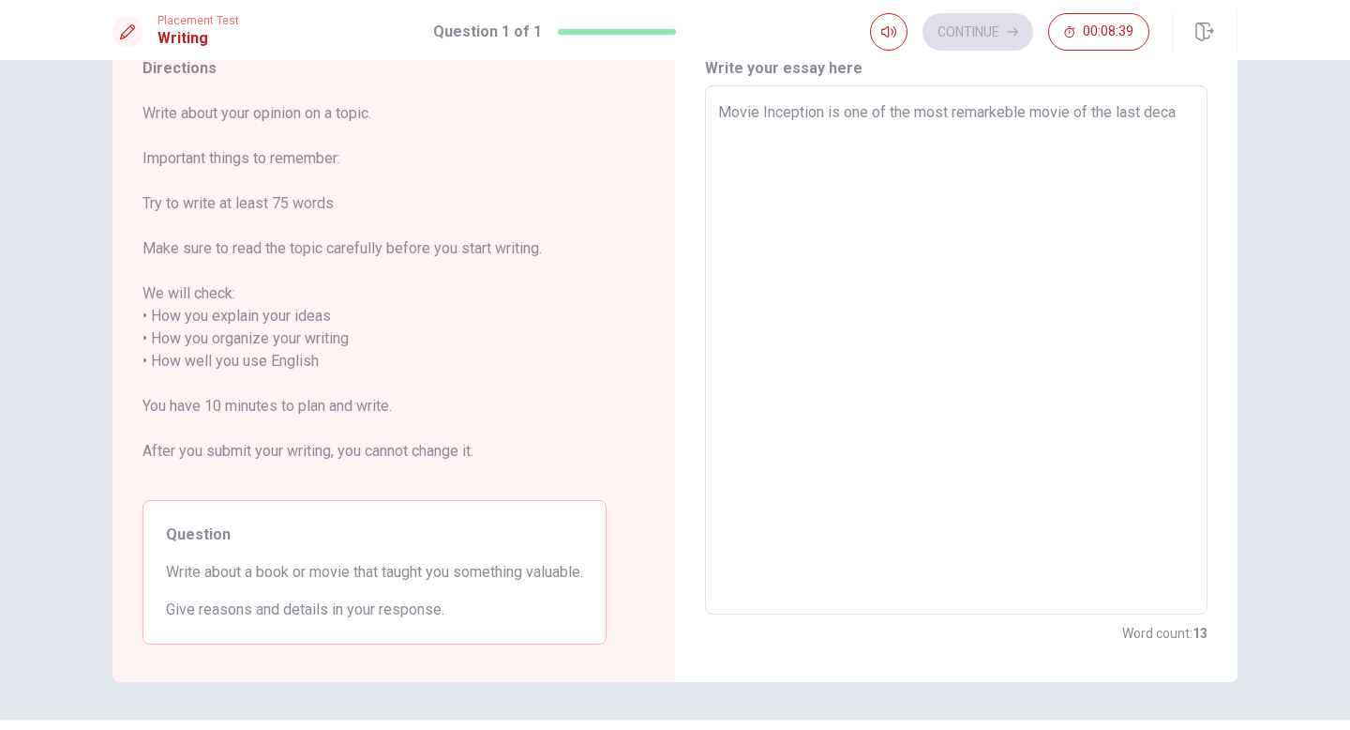
type textarea "x"
type textarea "Movie Inception is one of the most remarkeble movie of the last decad"
type textarea "x"
type textarea "Movie Inception is one of the most remarkeble movie of the last decade"
type textarea "x"
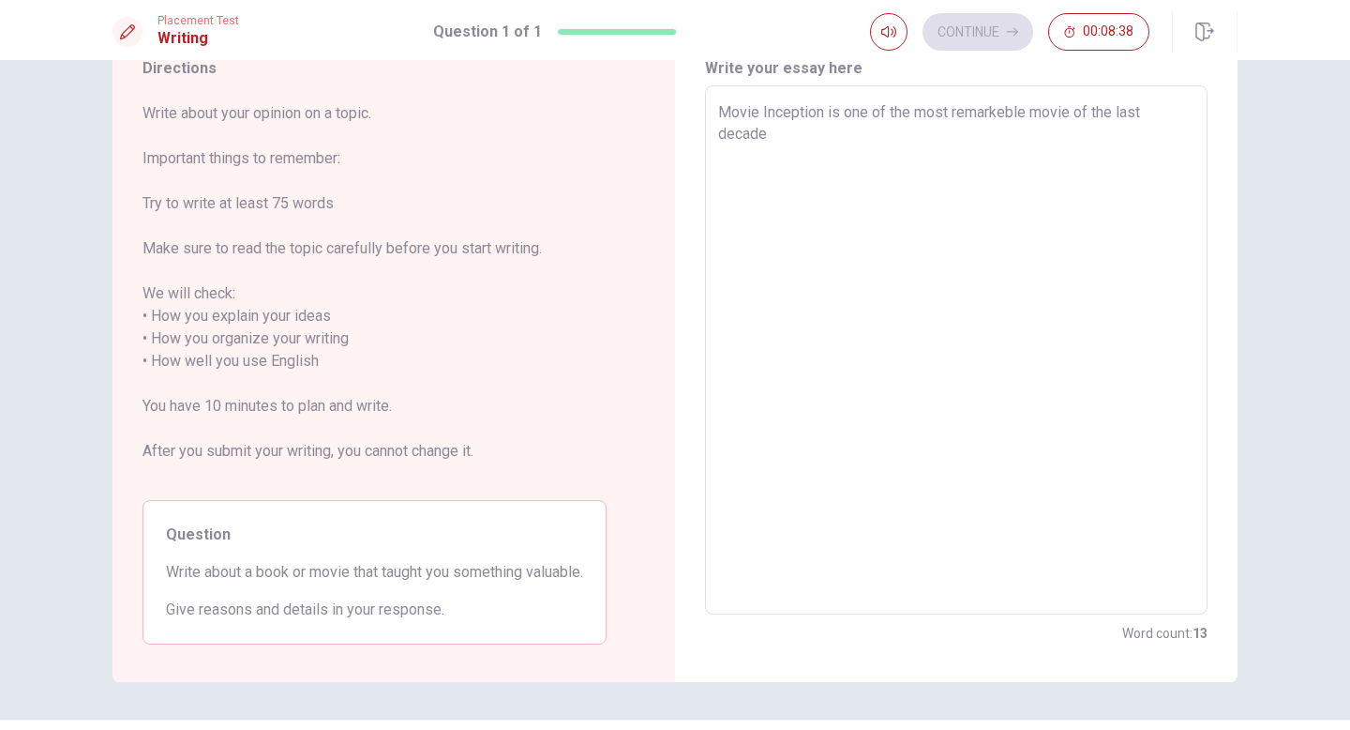
type textarea "Movie Inception is one of the most remarkeble movie of the last decades"
type textarea "x"
type textarea "Movie Inception is one of the most remarkeble movie of the last decades,"
type textarea "x"
type textarea "Movie Inception is one of the most remarkeble movie of the last decades,"
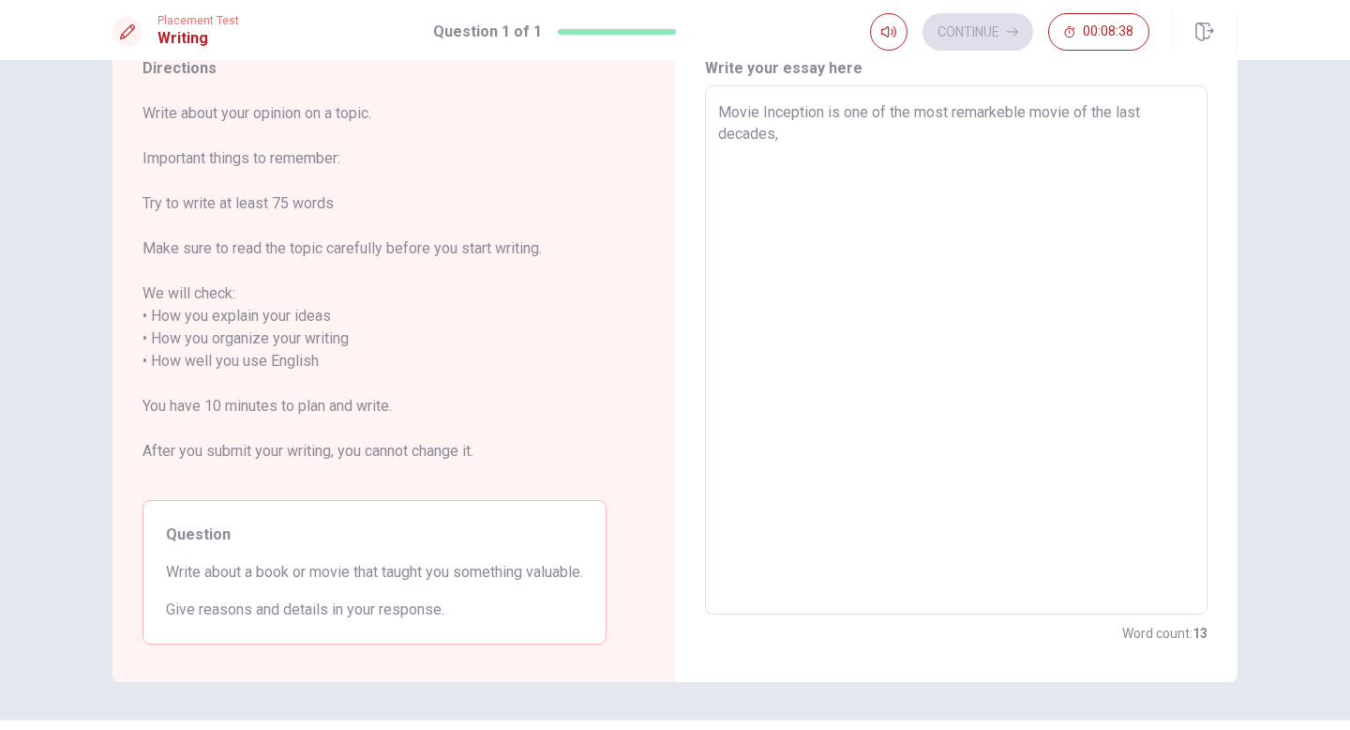
type textarea "x"
type textarea "Movie Inception is one of the most remarkeble movie of the last decades, i"
type textarea "x"
type textarea "Movie Inception is one of the most remarkeble movie of the last decades, in"
type textarea "x"
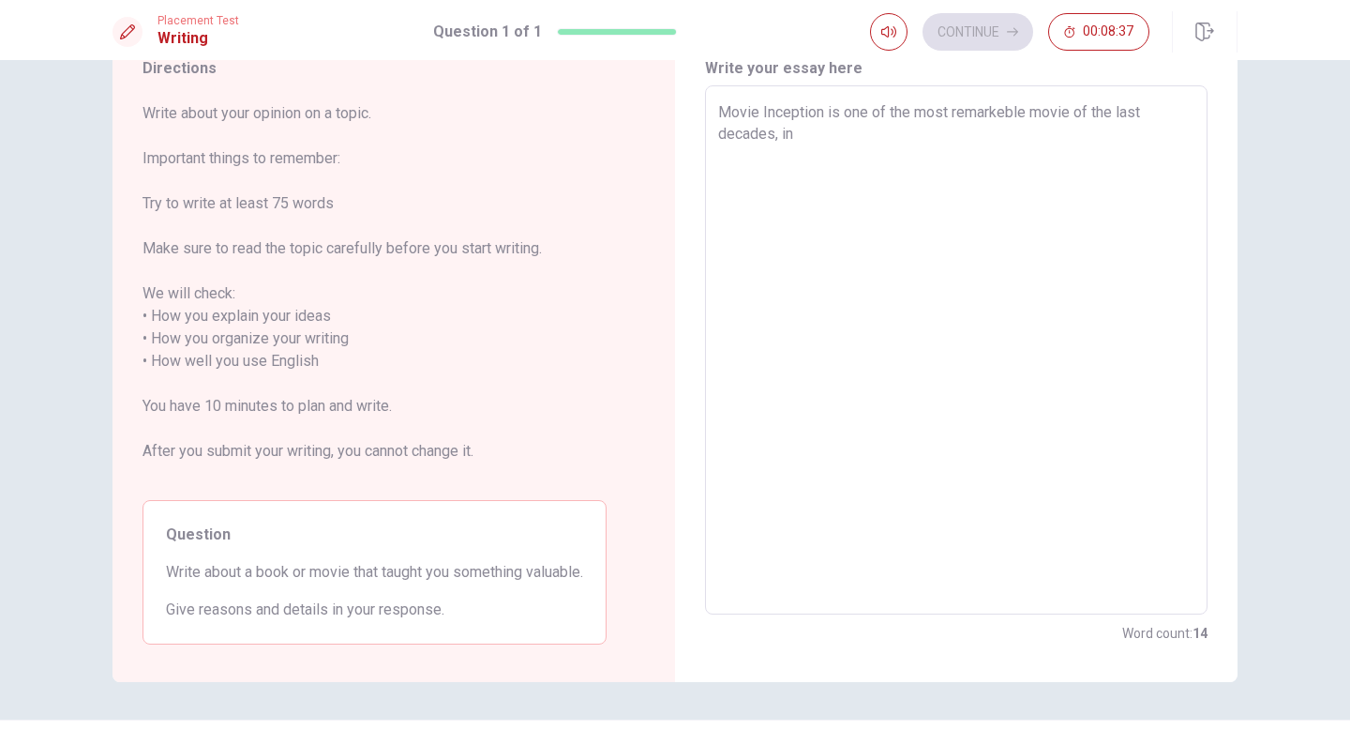
type textarea "Movie Inception is one of the most remarkeble movie of the last decades, in"
type textarea "x"
type textarea "Movie Inception is one of the most remarkeble movie of the last decades, in m"
type textarea "x"
type textarea "Movie Inception is one of the most remarkeble movie of the last decades, in ma"
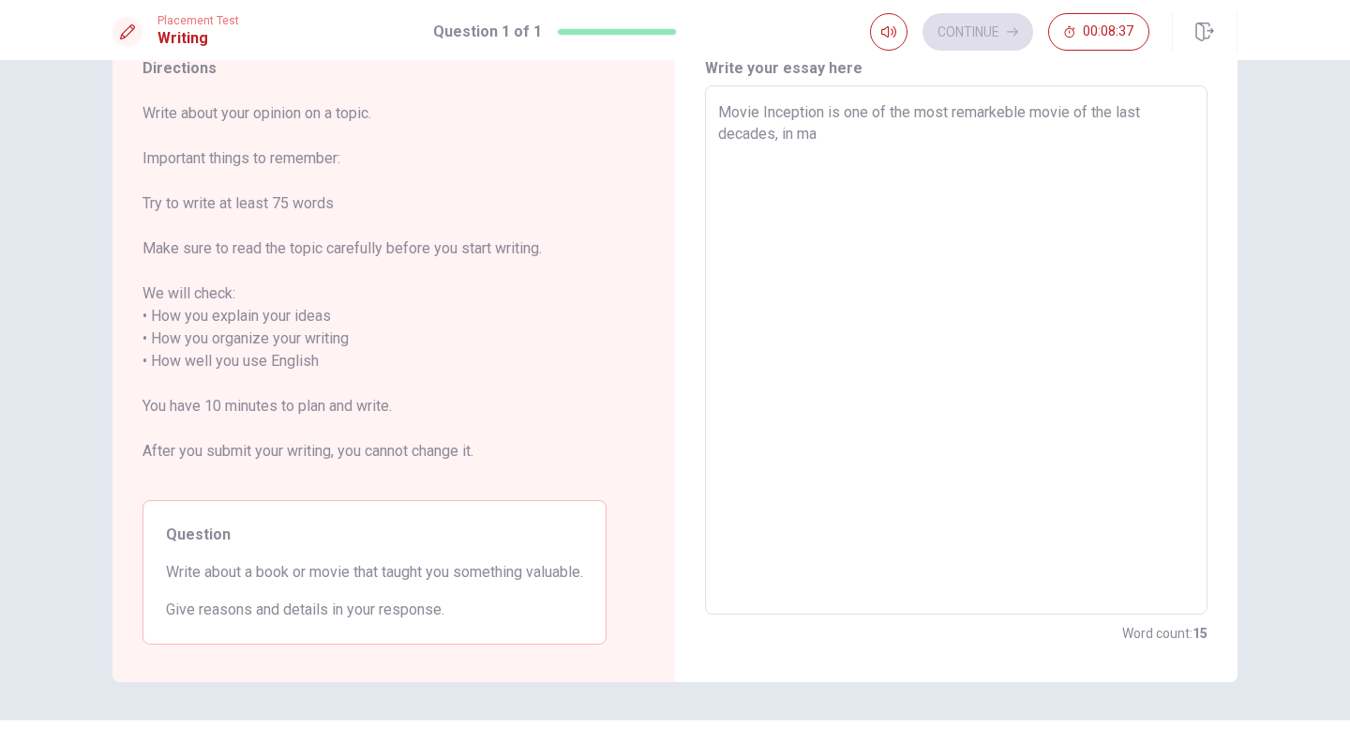
type textarea "x"
type textarea "Movie Inception is one of the most remarkeble movie of the last decades, in may"
type textarea "x"
type textarea "Movie Inception is one of the most remarkeble movie of the last decades, in may"
type textarea "x"
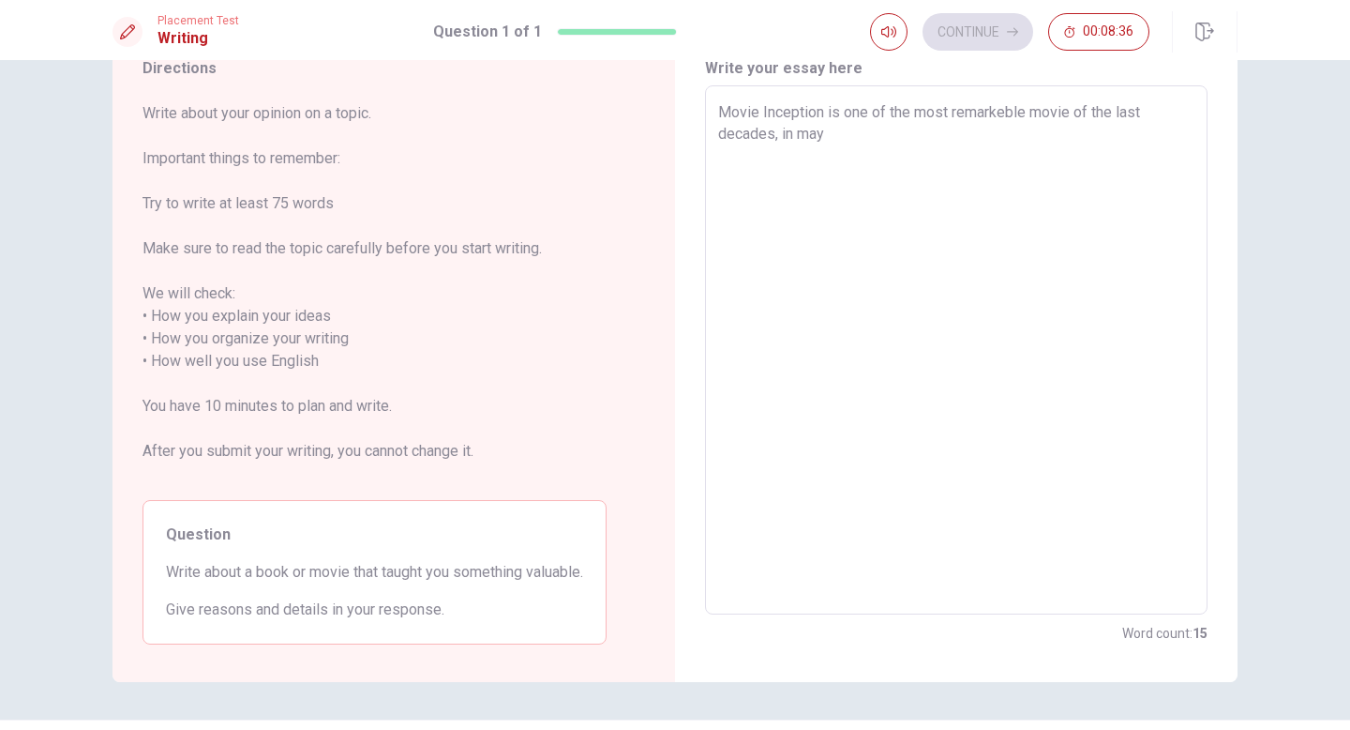
type textarea "Movie Inception is one of the most remarkeble movie of the last decades, in may…"
type textarea "x"
type textarea "Movie Inception is one of the most remarkeble movie of the last decades, in may…"
type textarea "x"
type textarea "Movie Inception is one of the most remarkeble movie of the last decades, in may…"
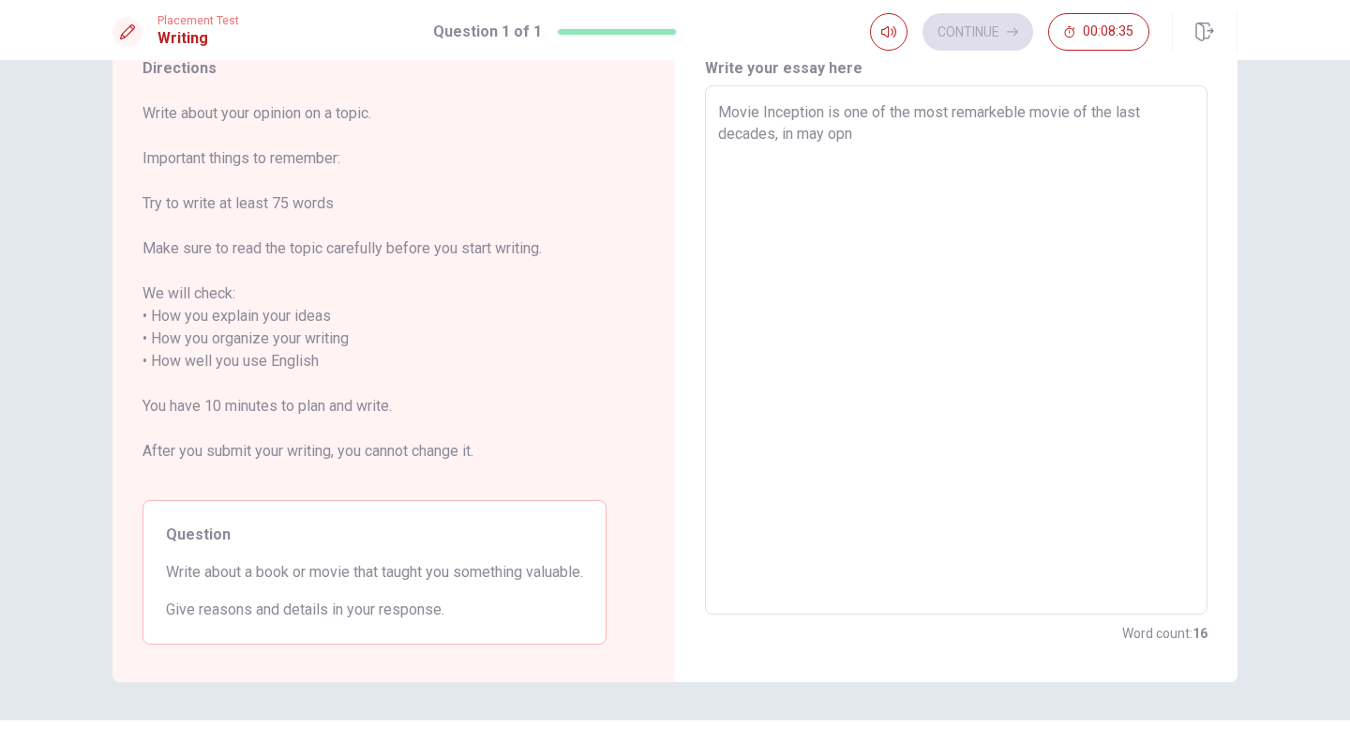
type textarea "x"
type textarea "Movie Inception is one of the most remarkeble movie of the last decades, in may…"
type textarea "x"
type textarea "Movie Inception is one of the most remarkeble movie of the last decades, in may…"
type textarea "x"
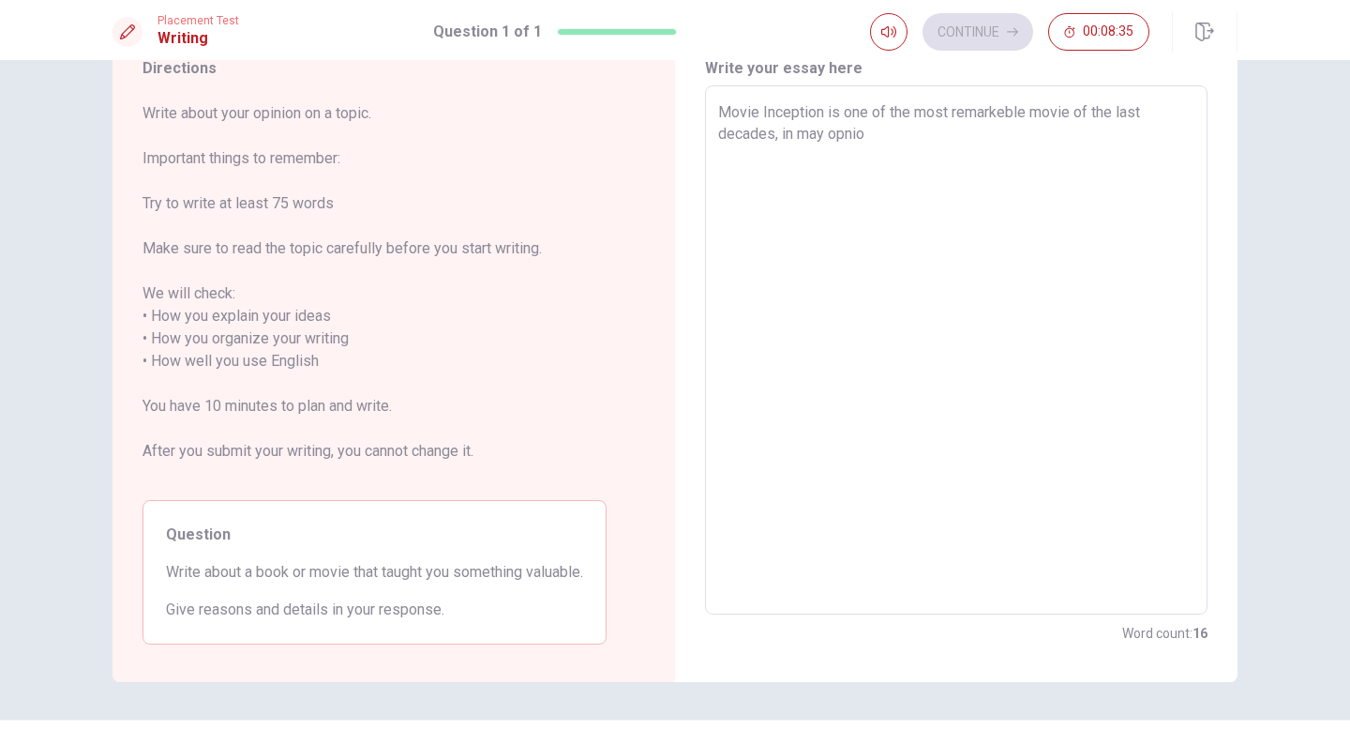
type textarea "Movie Inception is one of the most remarkeble movie of the last decades, in may…"
type textarea "x"
type textarea "Movie Inception is one of the most remarkeble movie of the last decades, in may…"
type textarea "x"
type textarea "Movie Inception is one of the most remarkeble movie of the last decades, in may…"
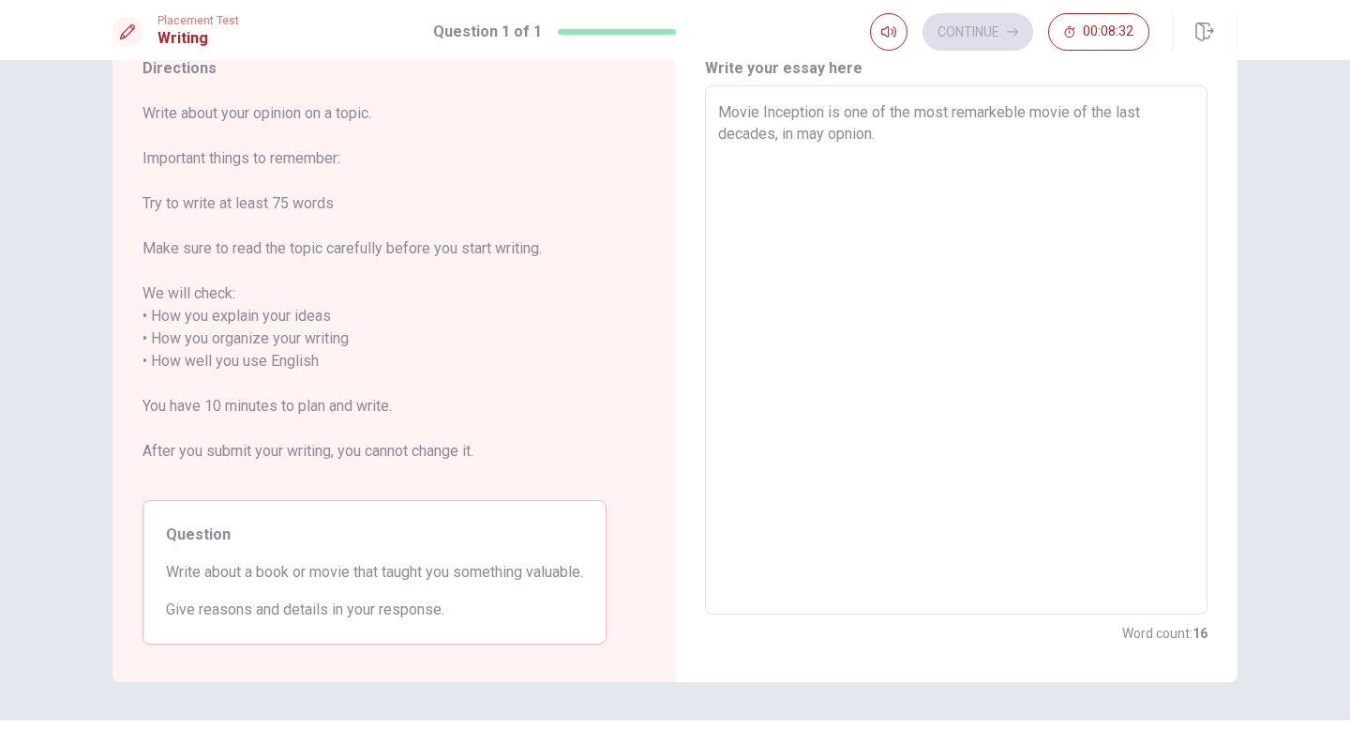
type textarea "x"
type textarea "Movie Inception is one of the most remarkeble movie of the last decades, in may…"
type textarea "x"
type textarea "Movie Inception is one of the most remarkeble movie of the last decades, in may…"
type textarea "x"
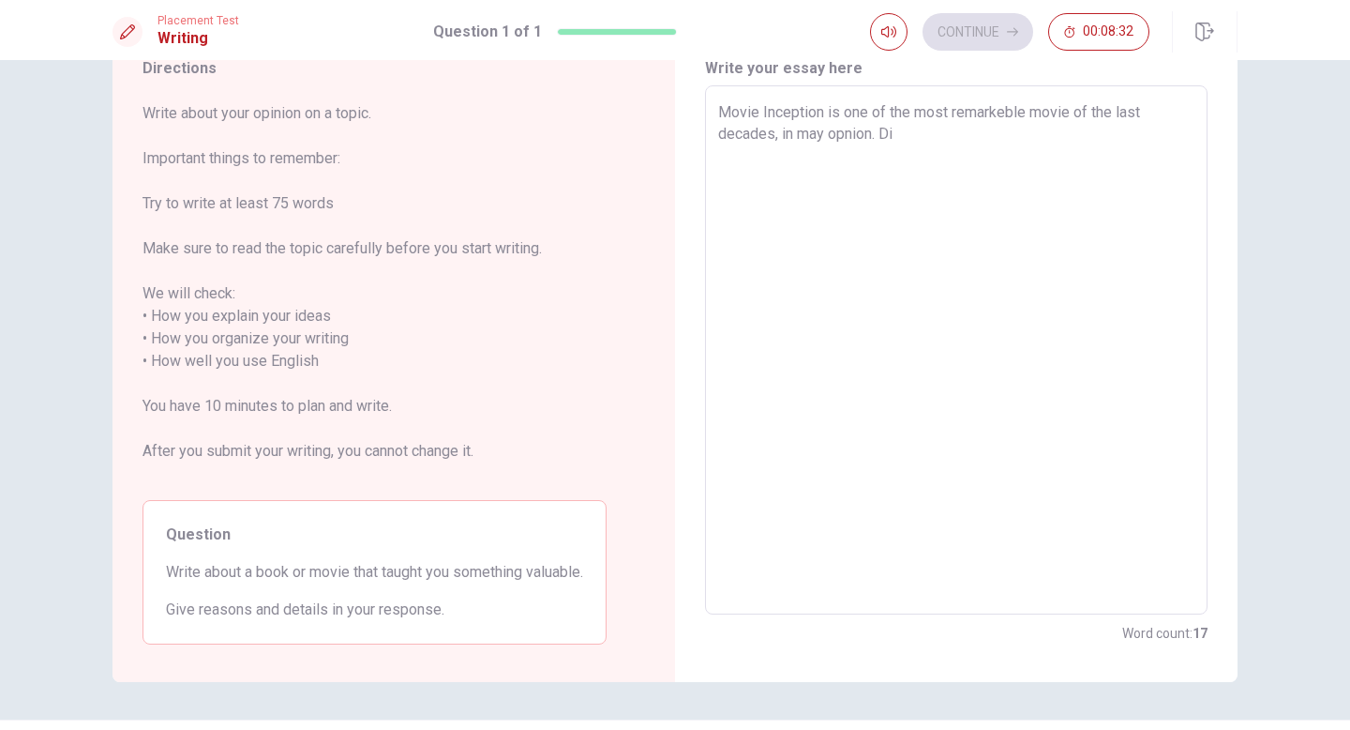
type textarea "Movie Inception is one of the most remarkeble movie of the last decades, in may…"
type textarea "x"
type textarea "Movie Inception is one of the most remarkeble movie of the last decades, in may…"
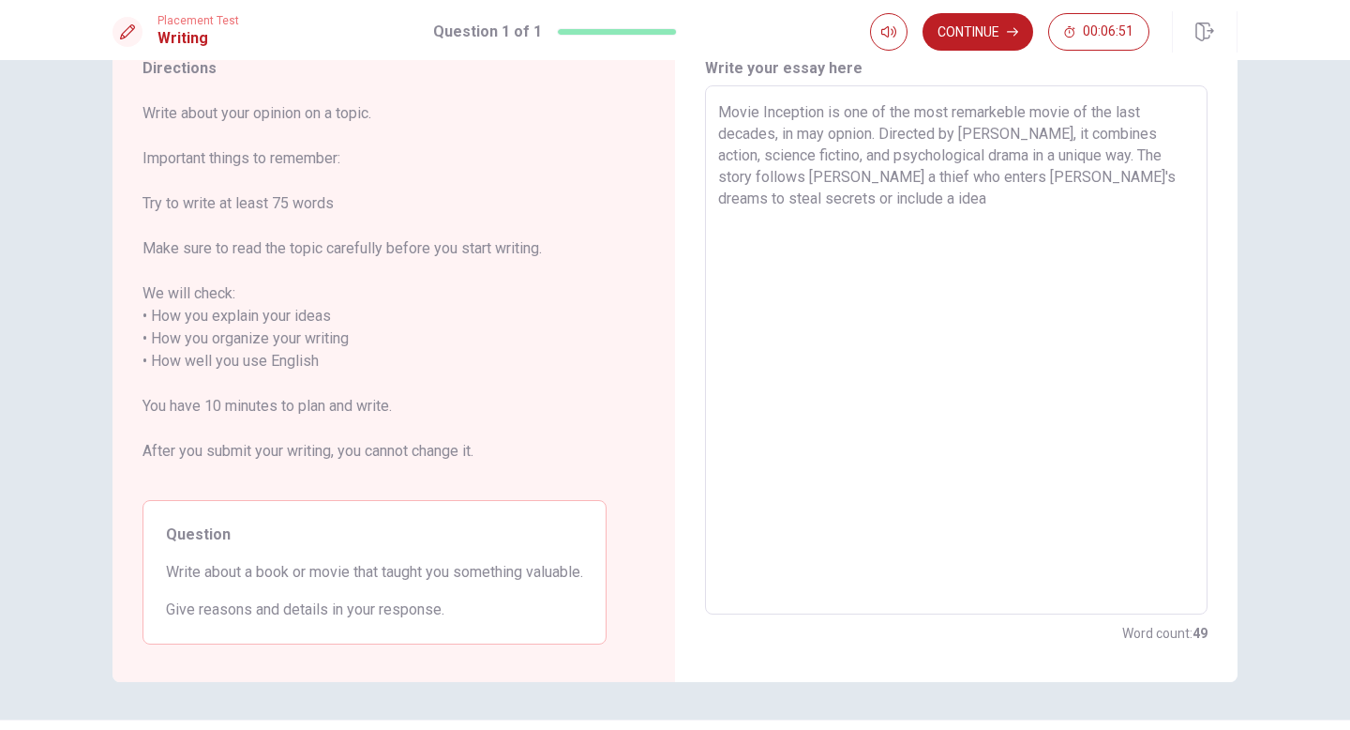
click at [761, 203] on textarea "Movie Inception is one of the most remarkeble movie of the last decades, in may…" at bounding box center [956, 350] width 476 height 498
click at [853, 196] on textarea "Movie Inception is one of the most remarkeble movie of the last decades, in may…" at bounding box center [956, 350] width 476 height 498
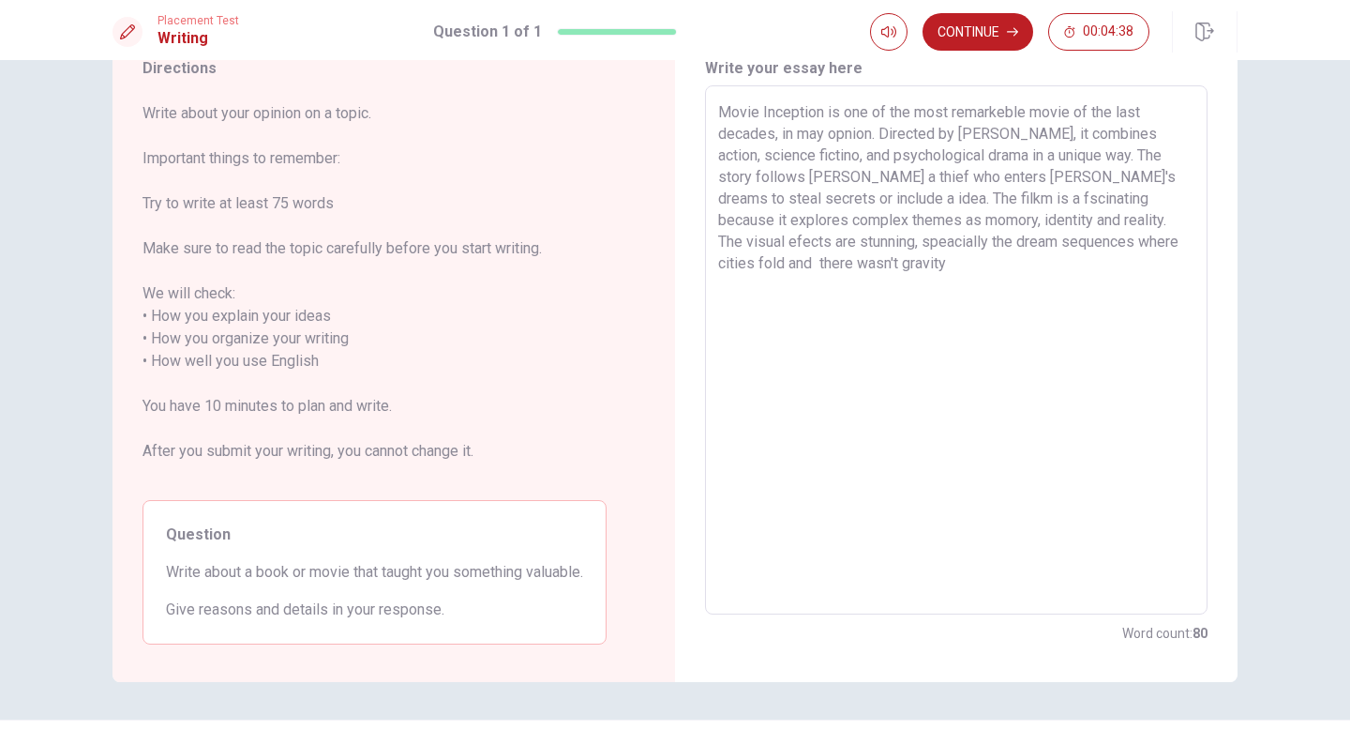
click at [772, 258] on textarea "Movie Inception is one of the most remarkeble movie of the last decades, in may…" at bounding box center [956, 350] width 476 height 498
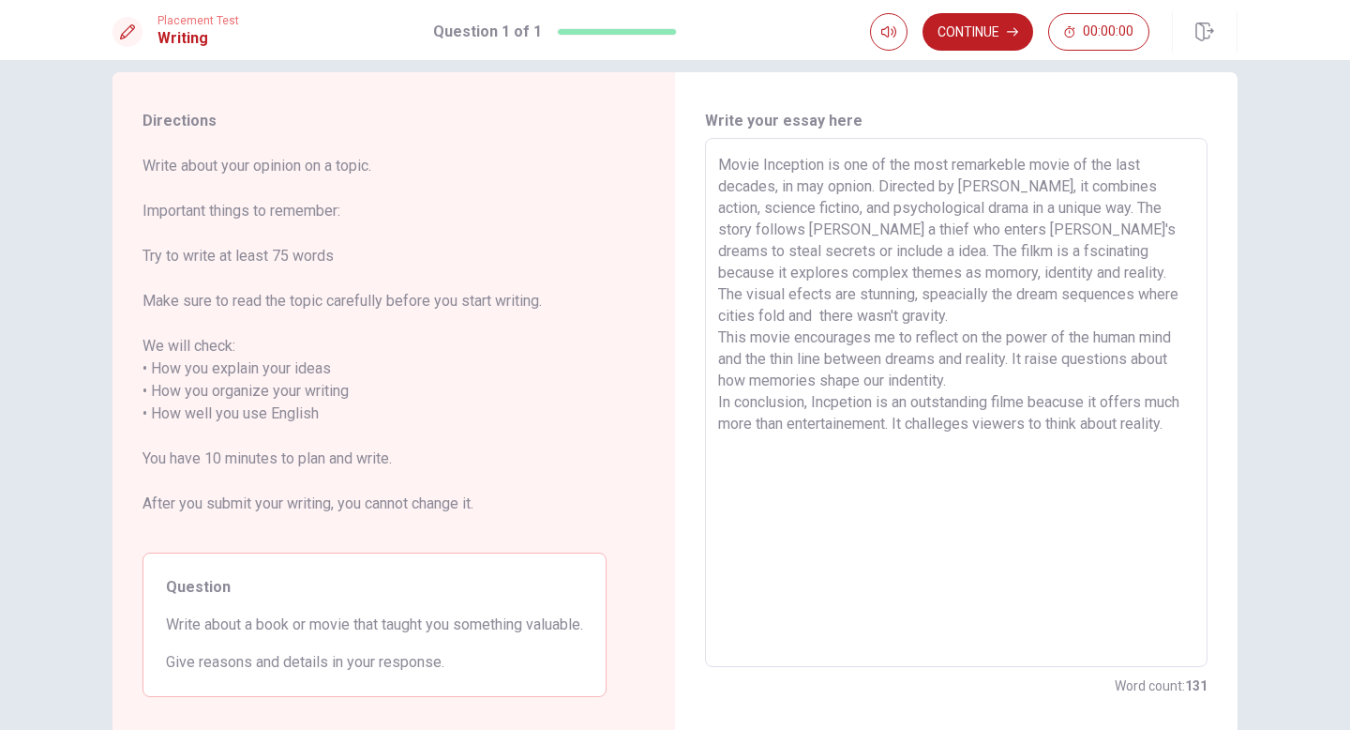
scroll to position [0, 0]
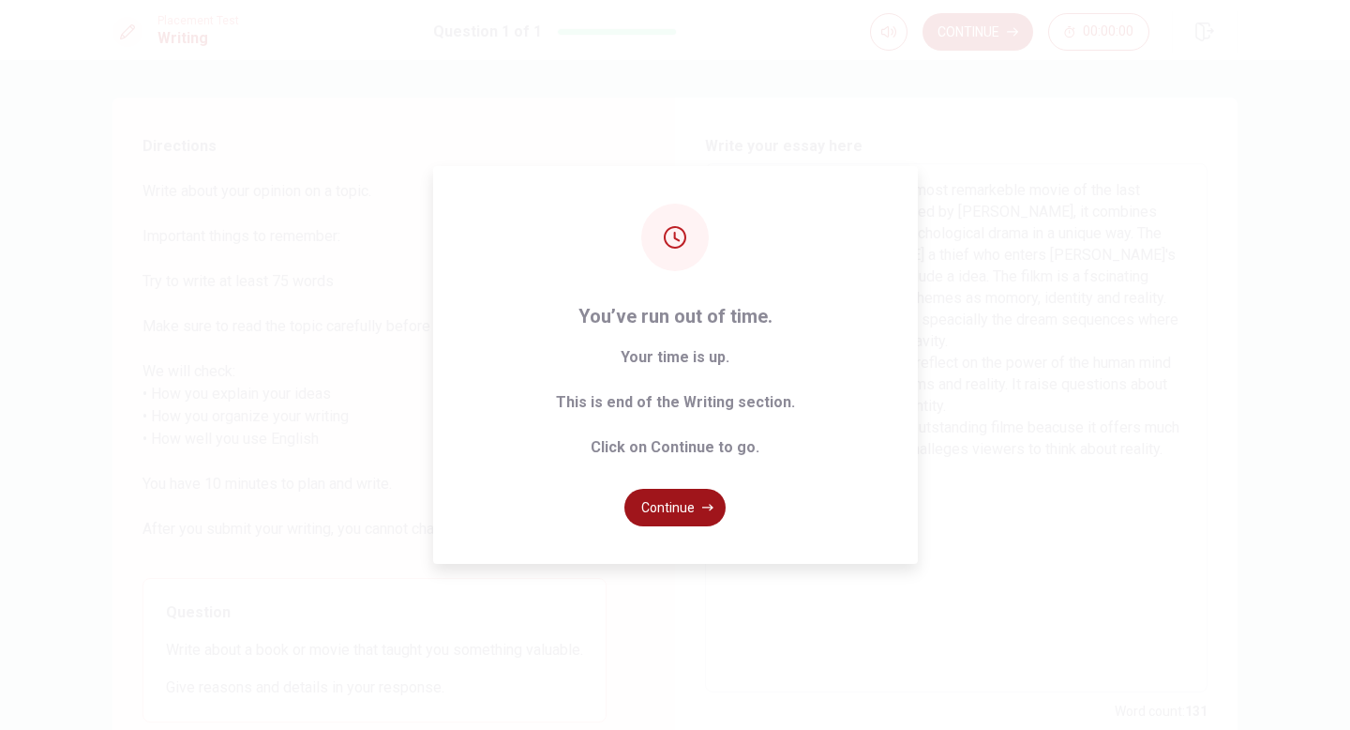
click at [688, 508] on button "Continue" at bounding box center [675, 508] width 101 height 38
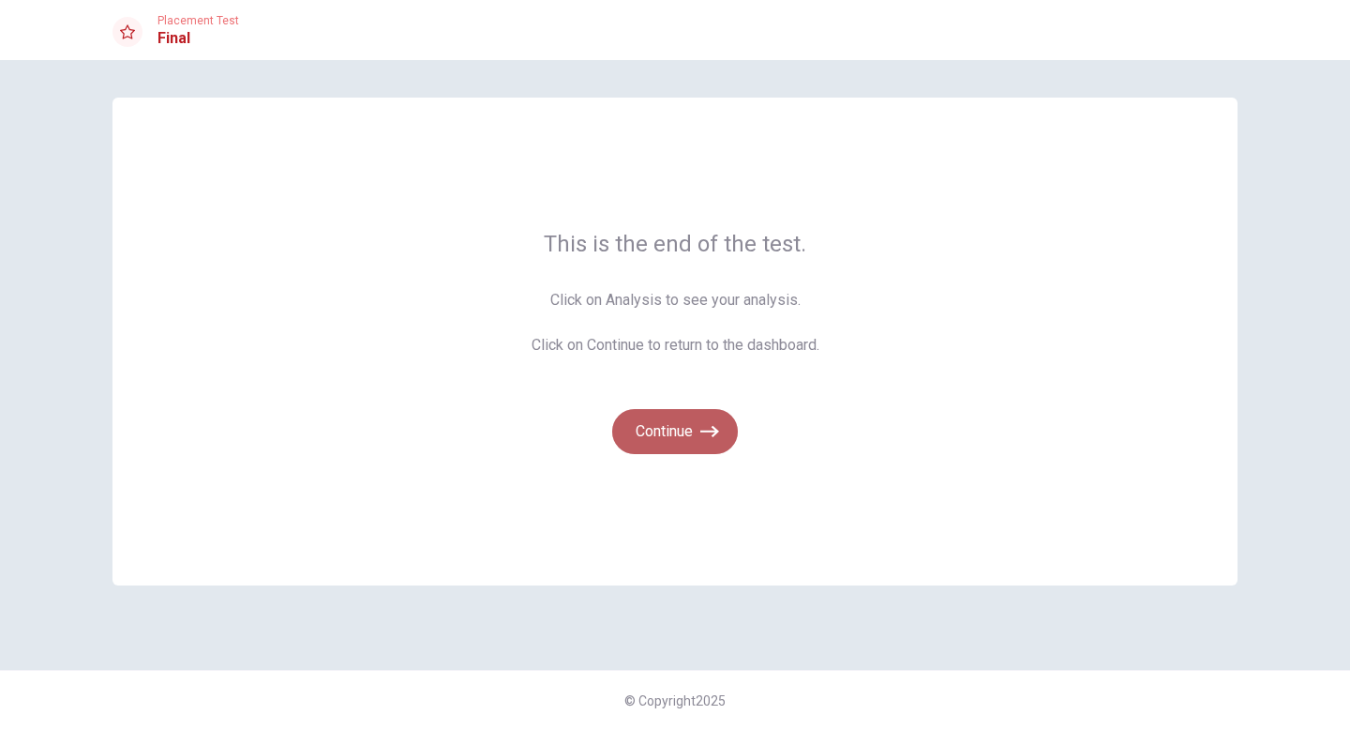
click at [694, 428] on button "Continue" at bounding box center [675, 431] width 126 height 45
